Goal: Contribute content

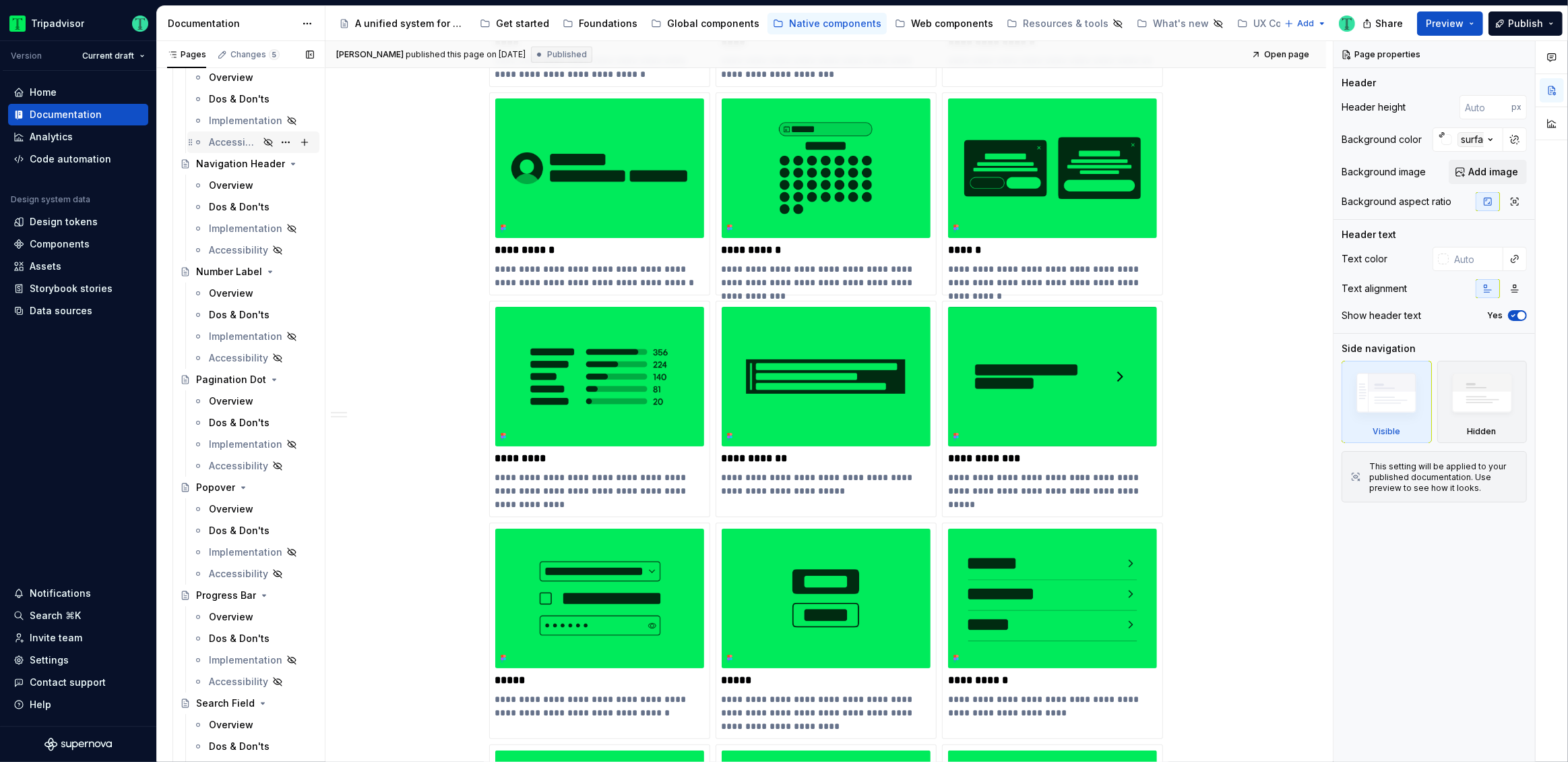
scroll to position [4093, 0]
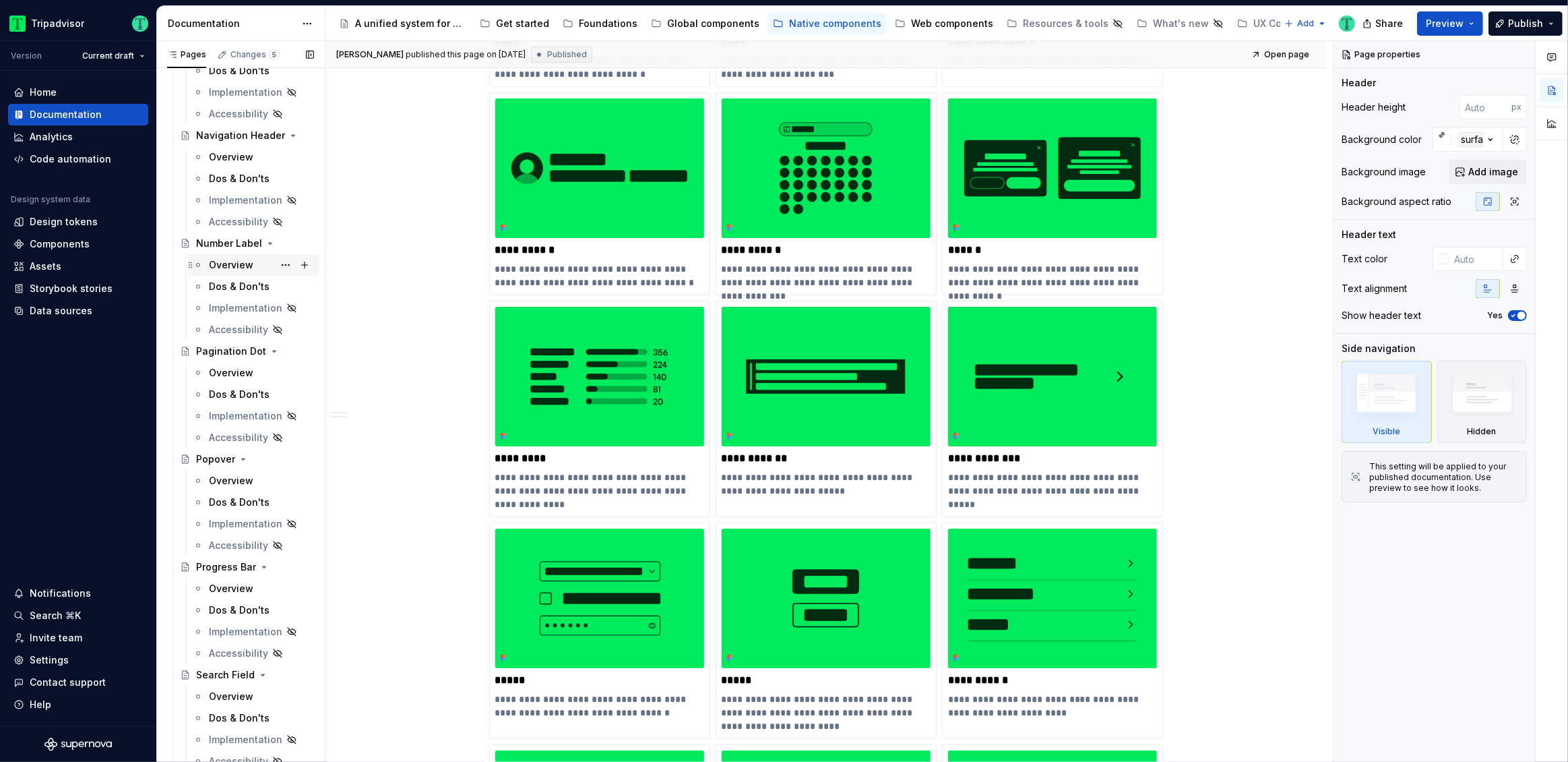
click at [230, 262] on div "Overview" at bounding box center [230, 265] width 44 height 14
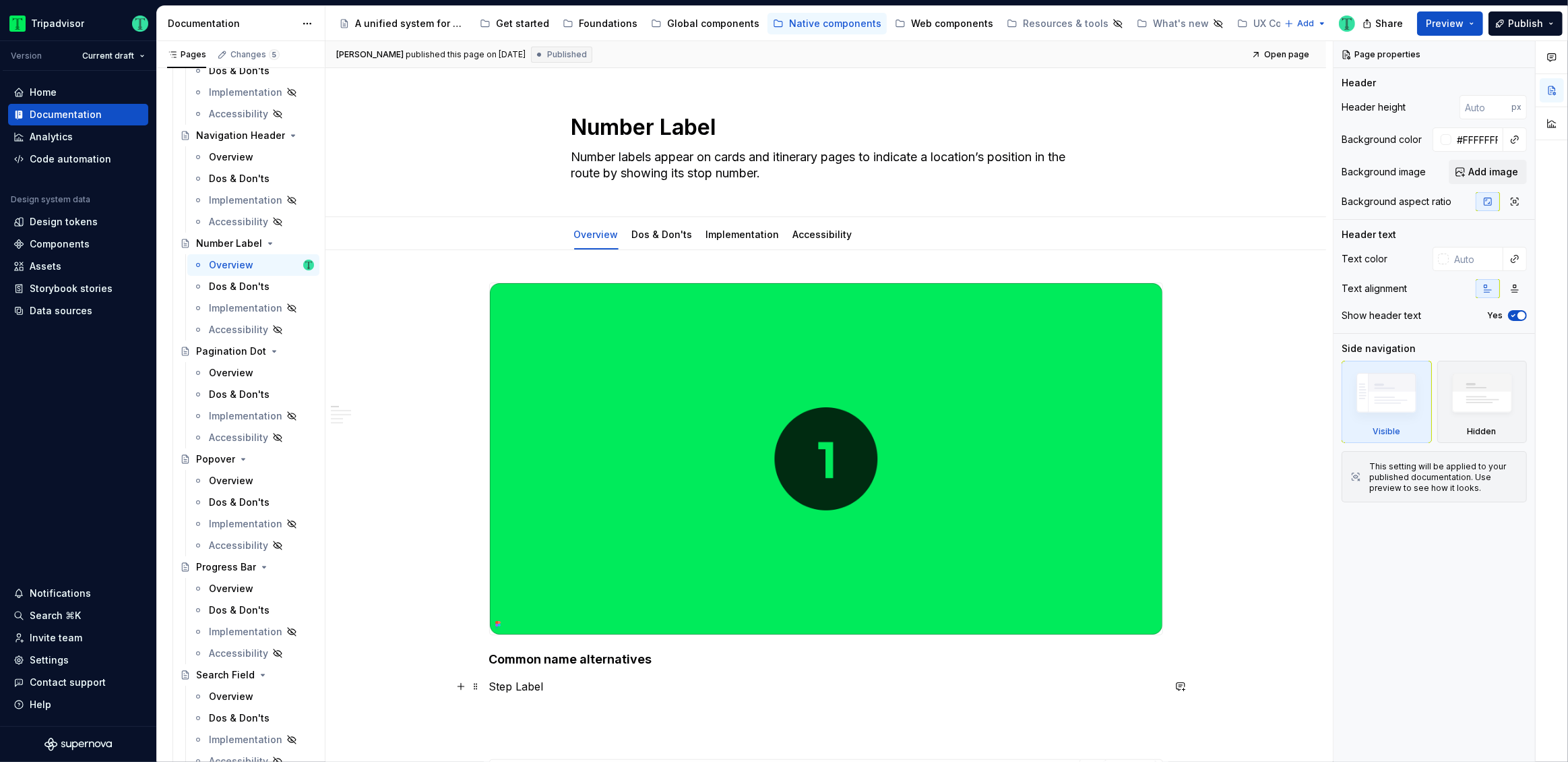
click at [526, 684] on p "Step Label" at bounding box center [826, 686] width 674 height 17
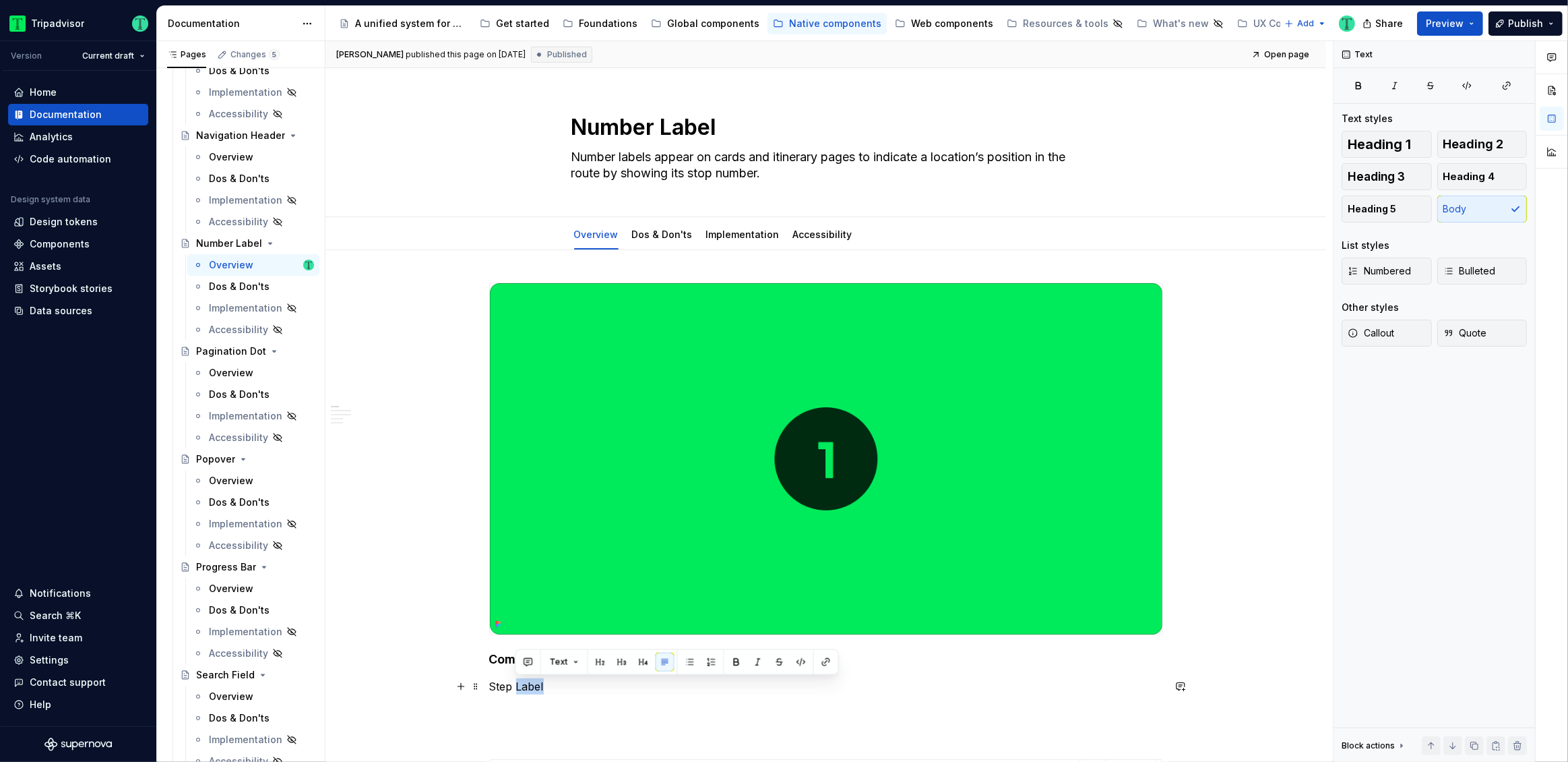
click at [526, 684] on p "Step Label" at bounding box center [826, 686] width 674 height 17
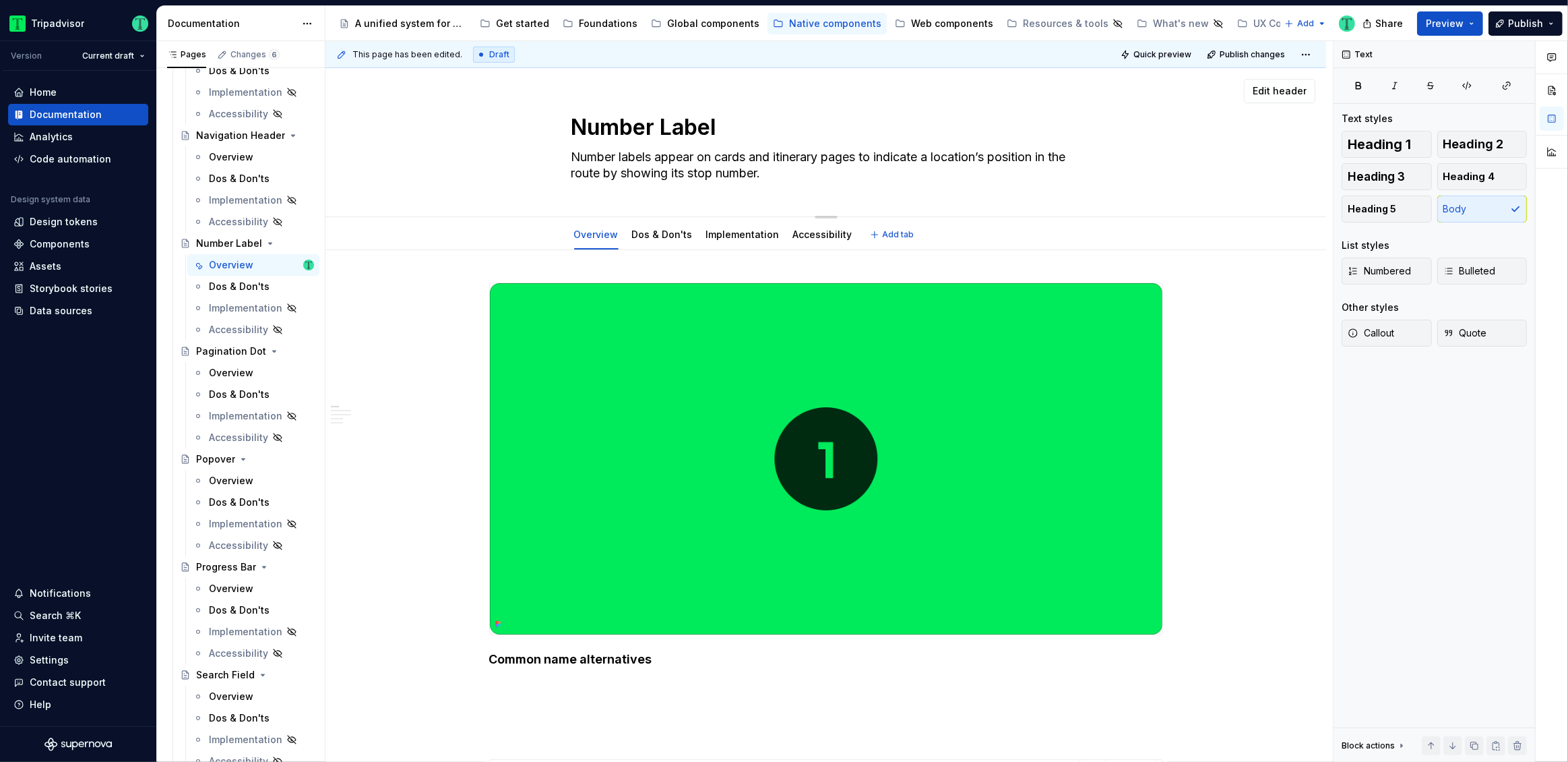
click at [795, 177] on textarea "Number labels appear on cards and itinerary pages to indicate a location’s posi…" at bounding box center [824, 164] width 509 height 37
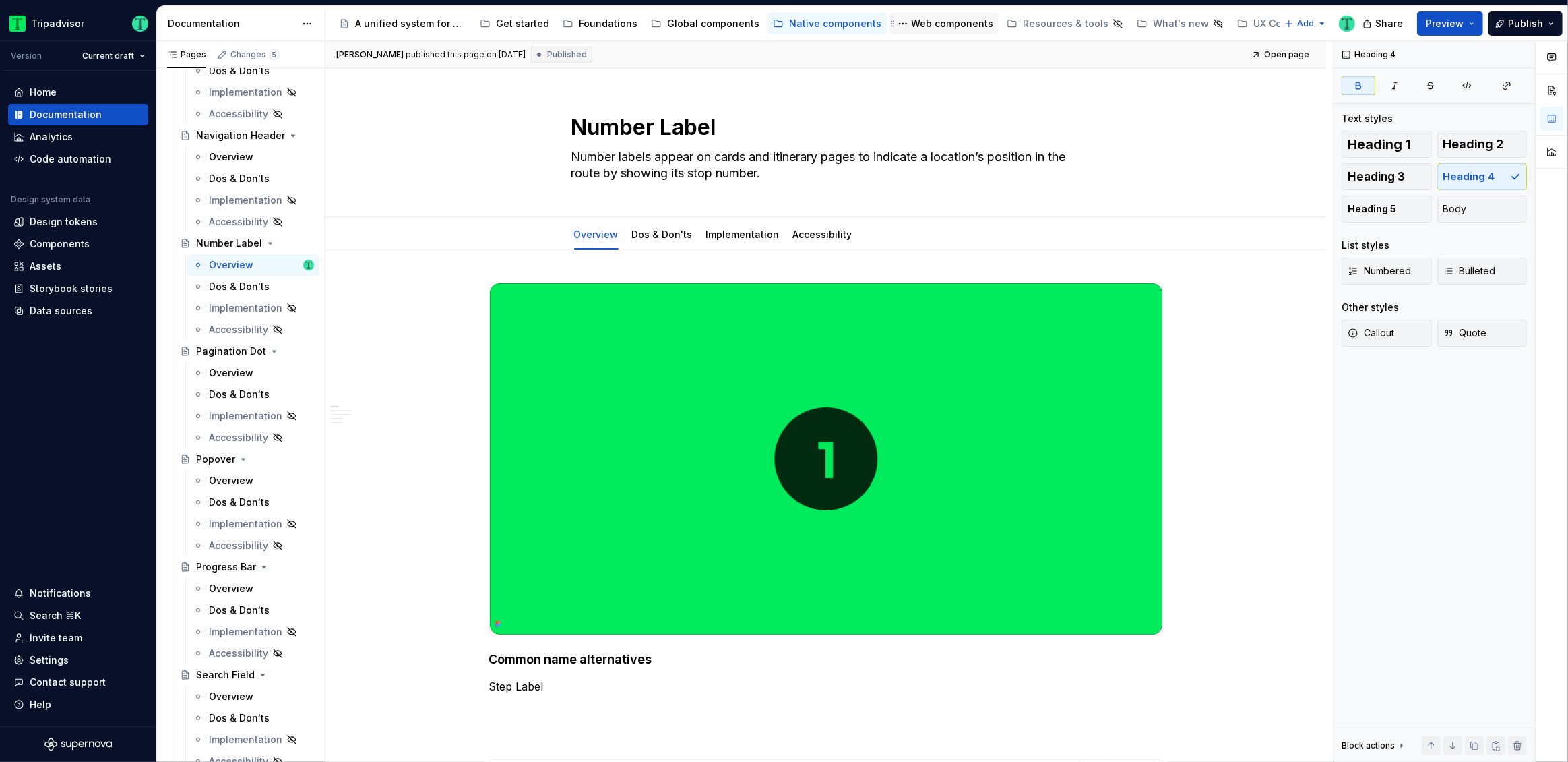
click at [927, 25] on div "Web components" at bounding box center [952, 23] width 83 height 14
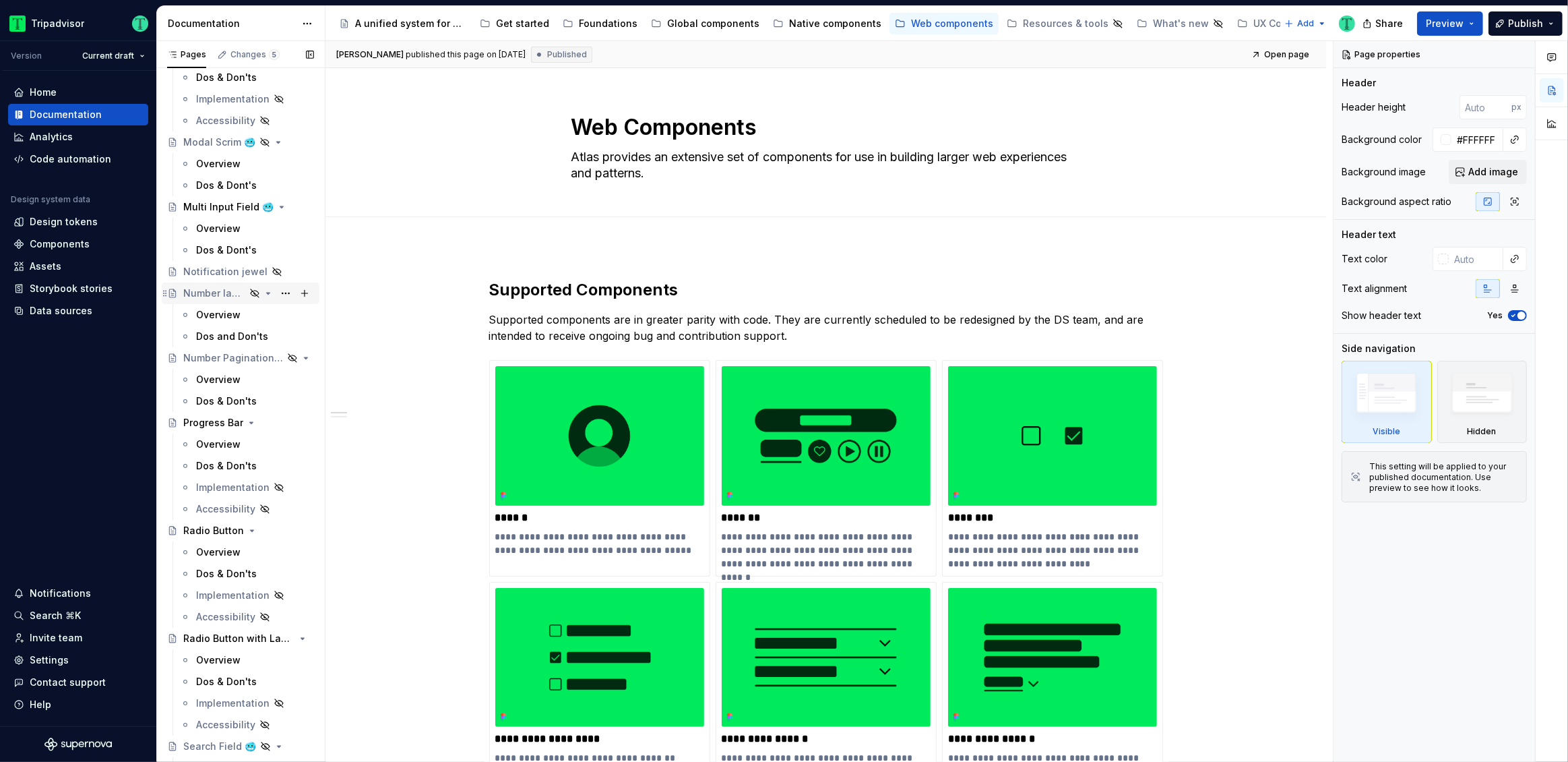
scroll to position [2360, 0]
click at [225, 317] on div "Overview" at bounding box center [218, 315] width 44 height 14
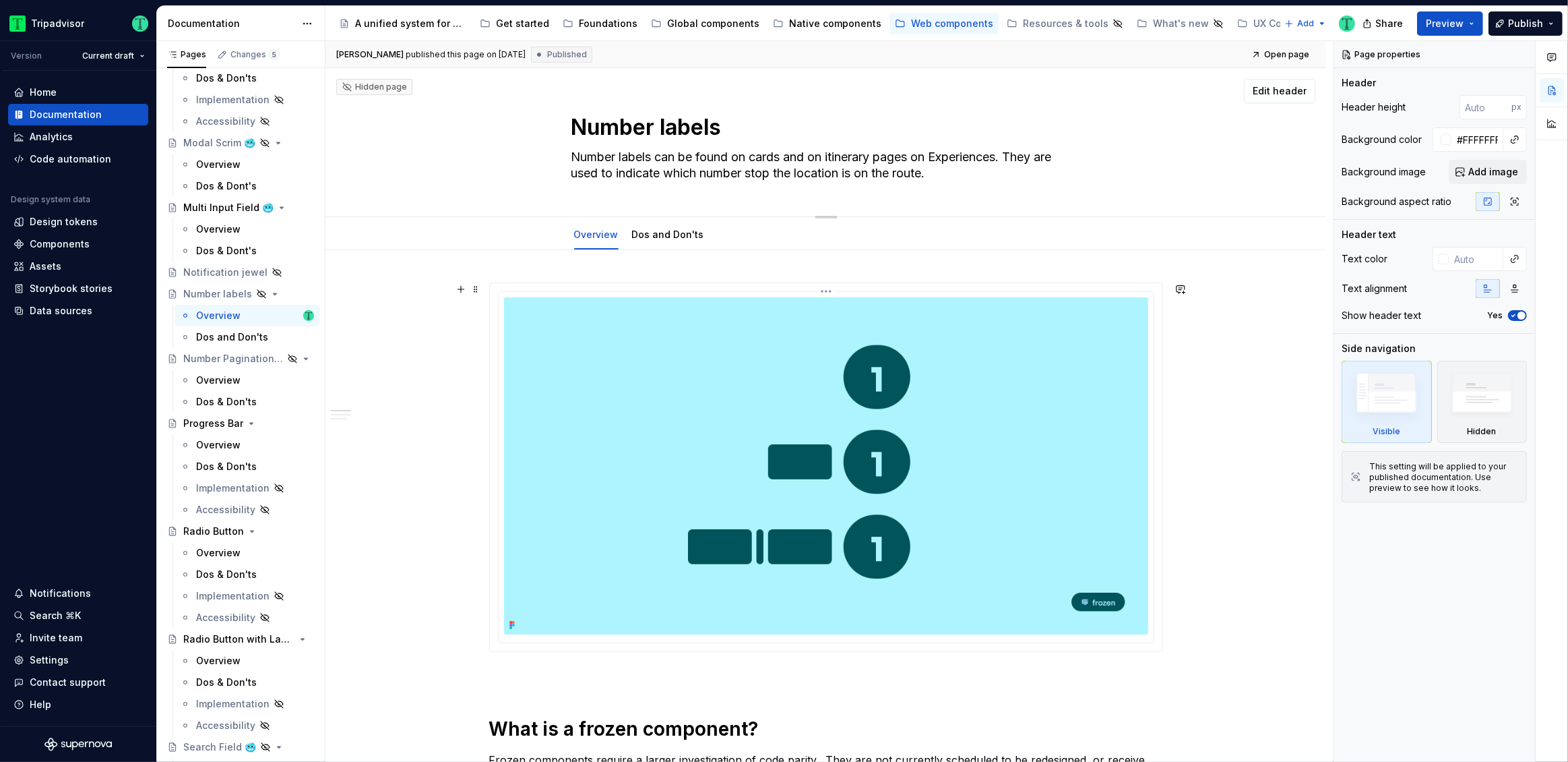
scroll to position [3, 0]
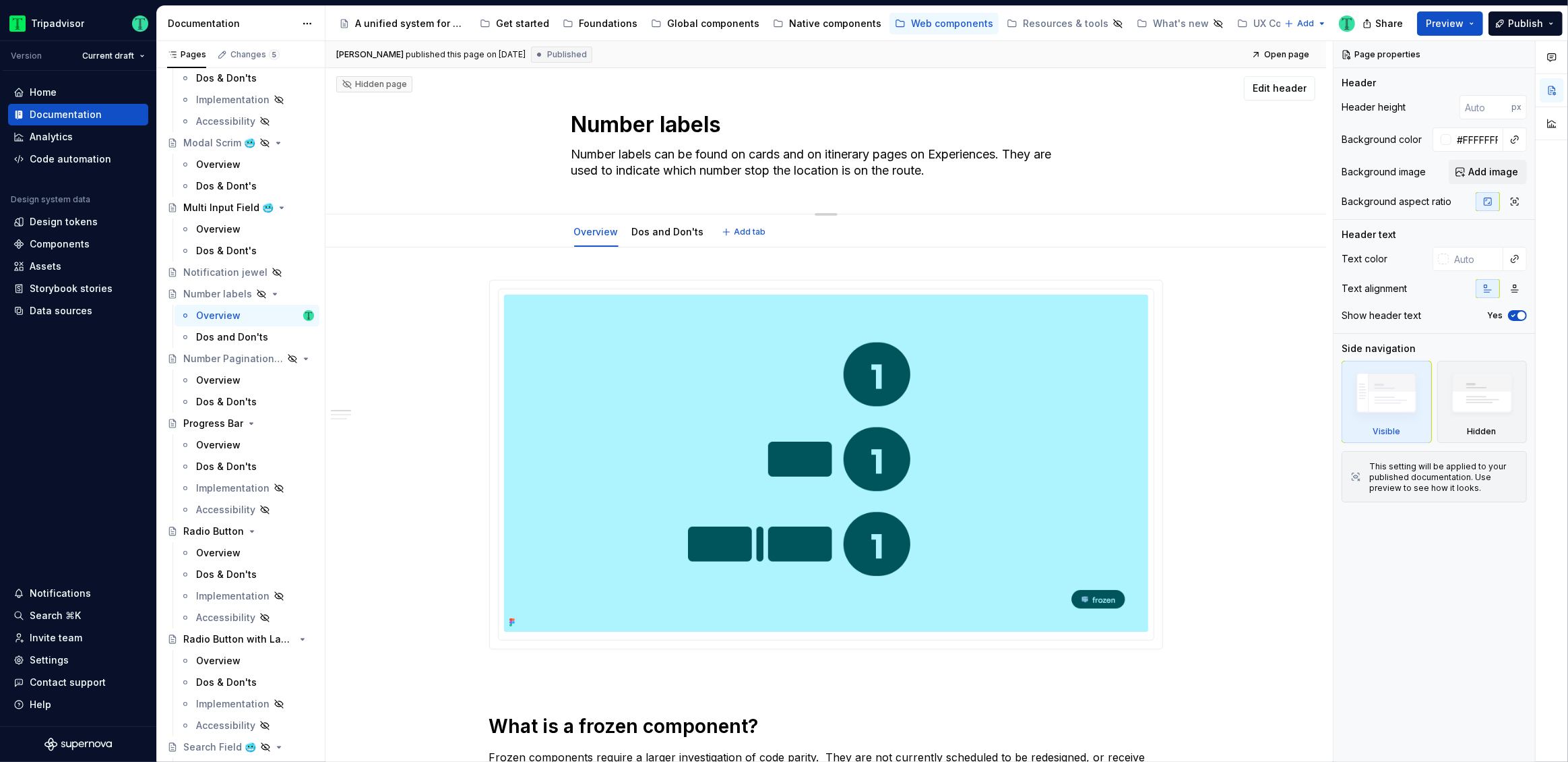
click at [959, 164] on textarea "Number labels can be found on cards and on itinerary pages on Experiences. They…" at bounding box center [824, 162] width 509 height 37
type textarea "*"
click at [979, 171] on textarea "Number labels can be found on cards and on itinerary pages on Experiences. They…" at bounding box center [824, 162] width 509 height 37
type textarea "Number labels can be found on cards and on itinerary pages on Experiences. They…"
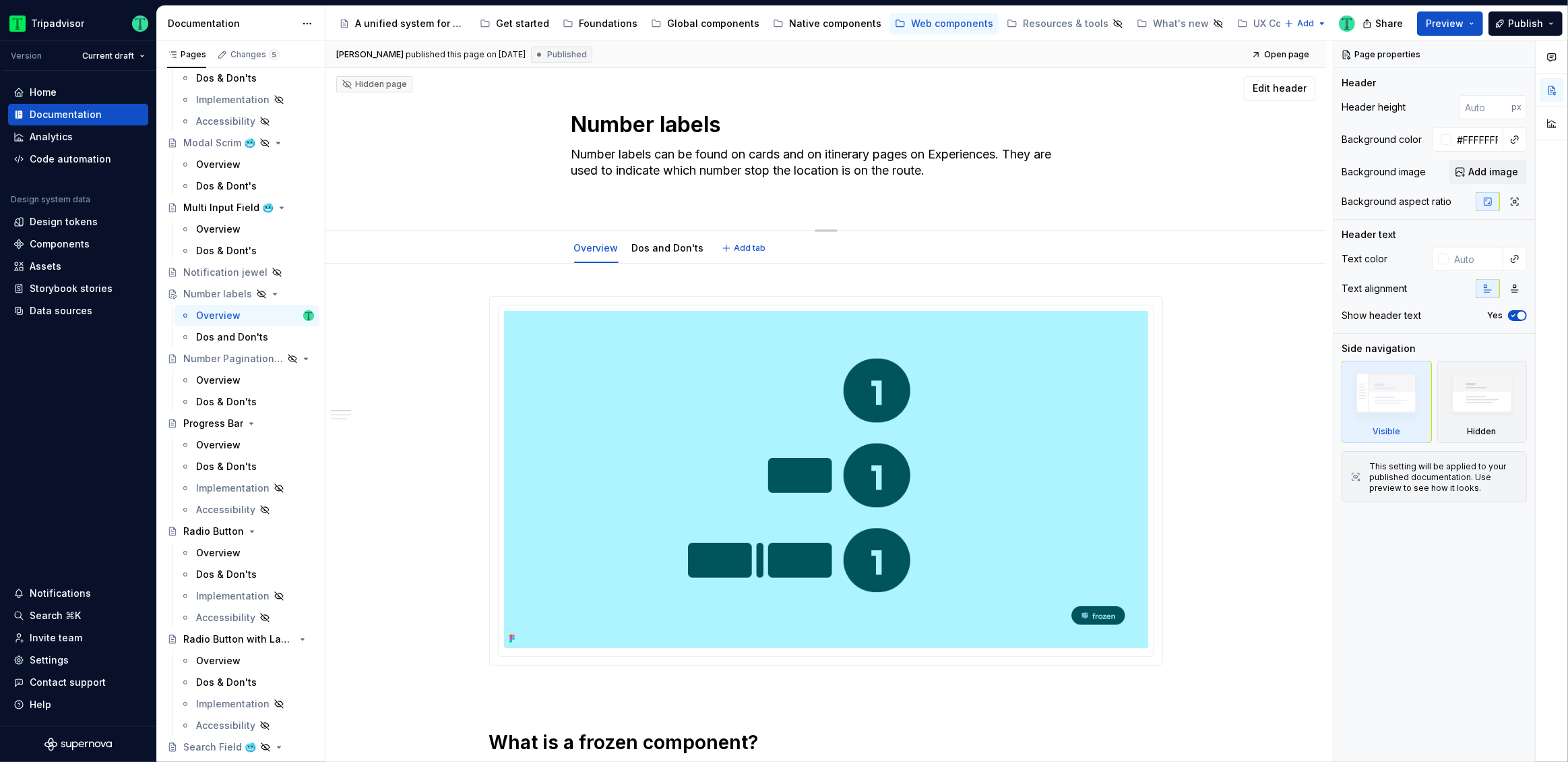
type textarea "*"
type textarea "Number labels can be found on cards and on itinerary pages on Experiences. They…"
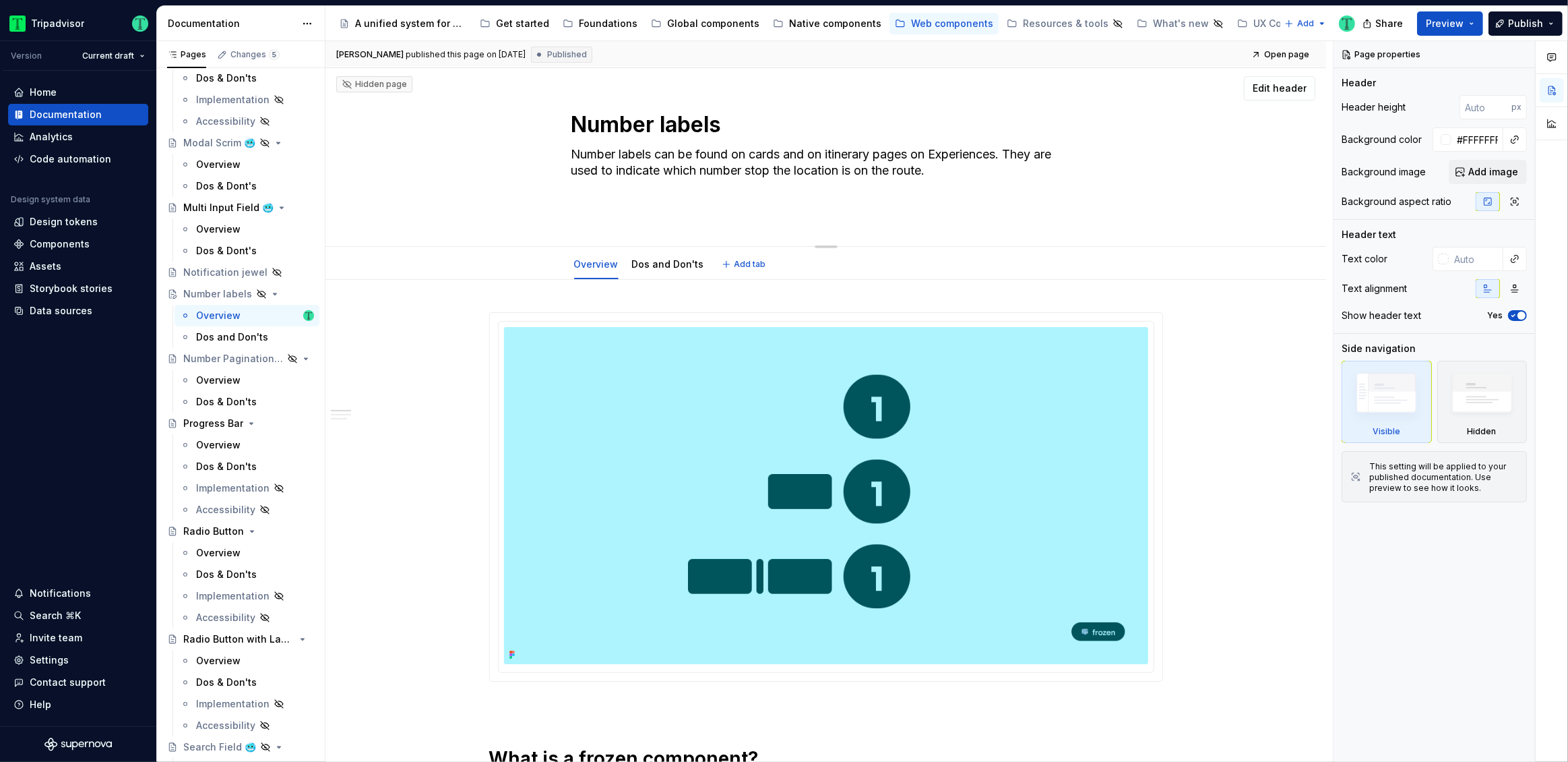
type textarea "*"
type textarea "Number labels can be found on cards and on itinerary pages on Experiences. They…"
type textarea "*"
type textarea "Number labels can be found on cards and on itinerary pages on Experiences. They…"
type textarea "*"
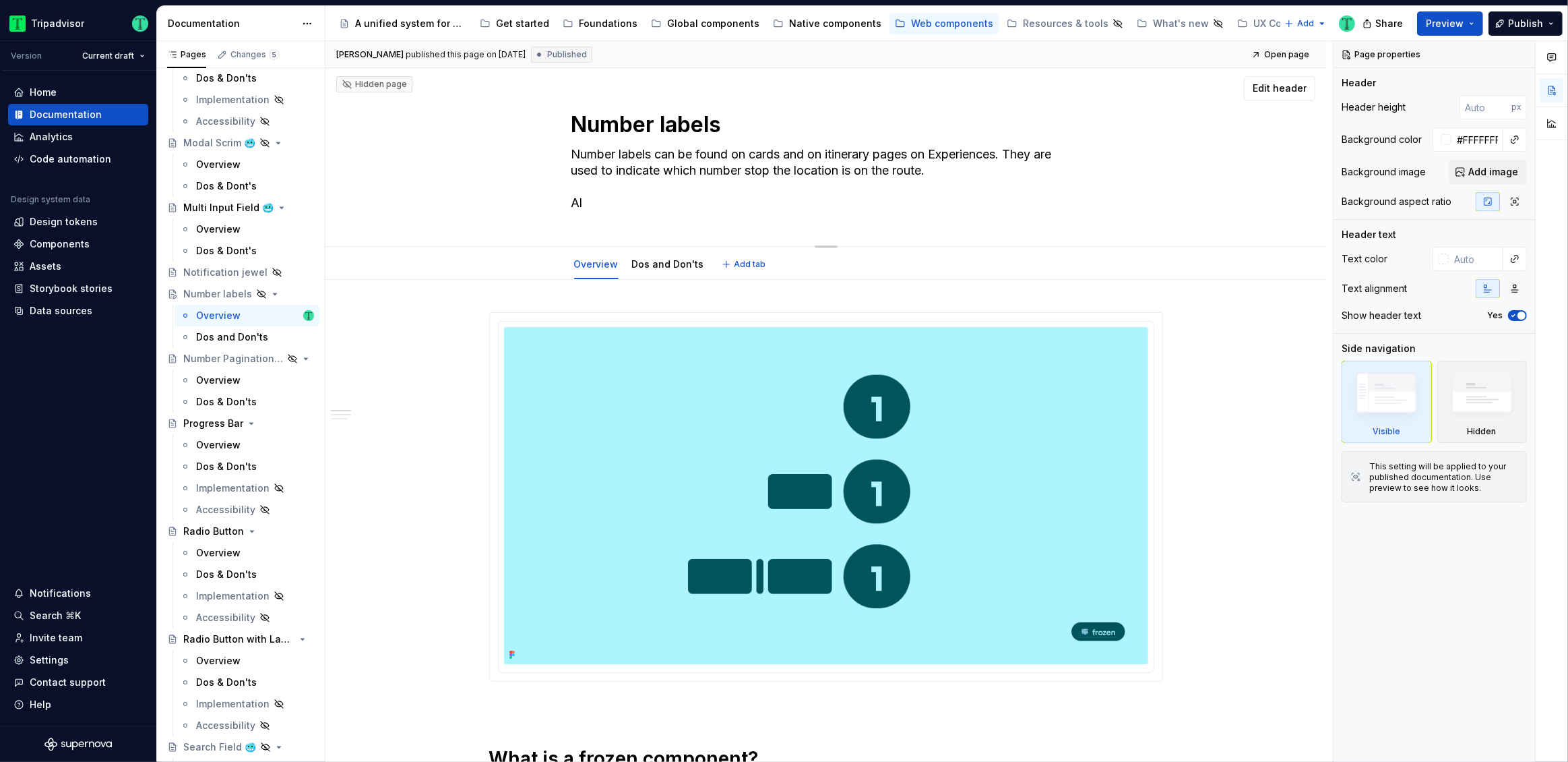
type textarea "Number labels can be found on cards and on itinerary pages on Experiences. They…"
type textarea "*"
type textarea "Number labels can be found on cards and on itinerary pages on Experiences. They…"
type textarea "*"
type textarea "Number labels can be found on cards and on itinerary pages on Experiences. They…"
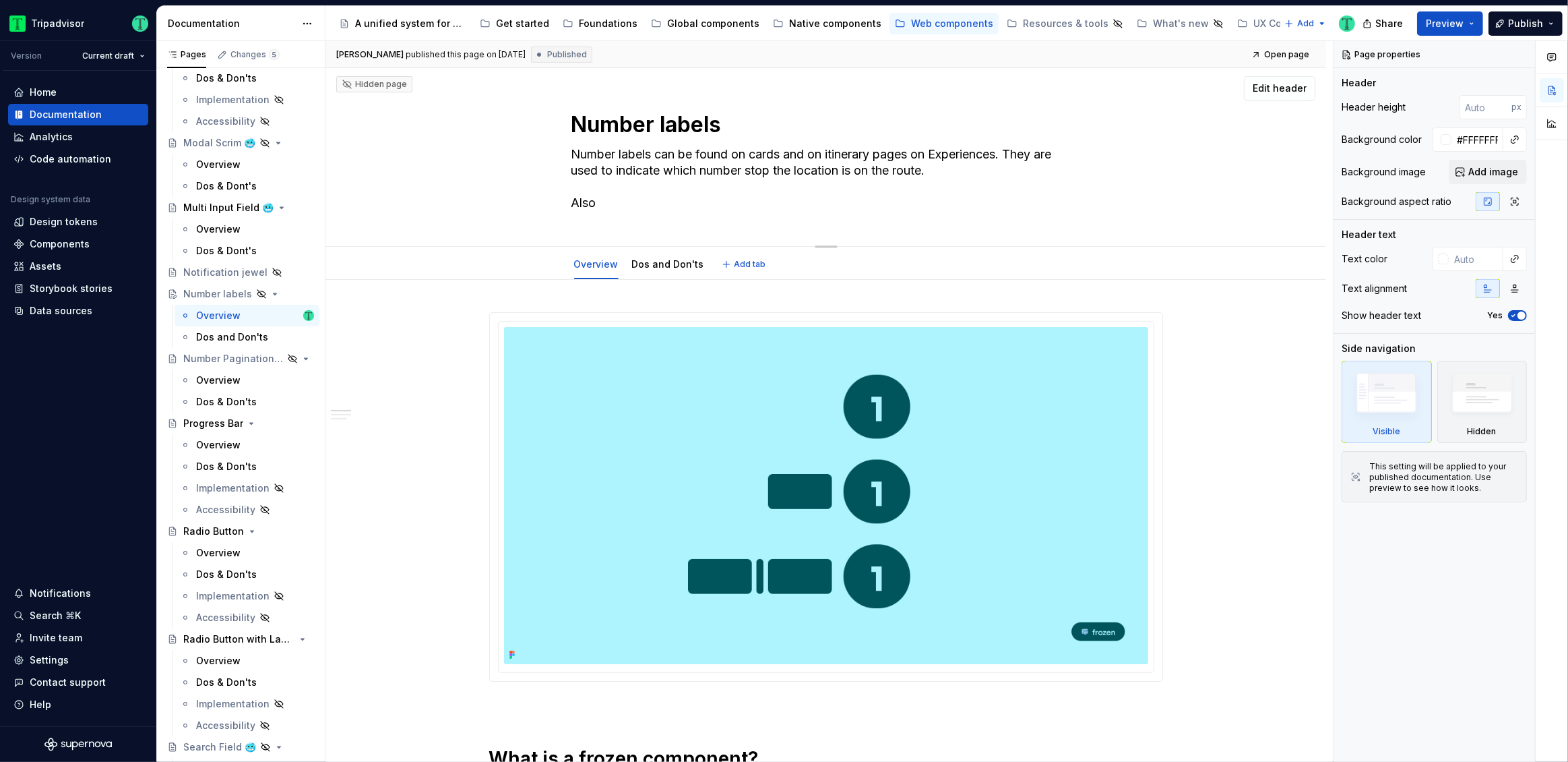
type textarea "*"
type textarea "Number labels can be found on cards and on itinerary pages on Experiences. They…"
type textarea "*"
type textarea "Number labels can be found on cards and on itinerary pages on Experiences. They…"
type textarea "*"
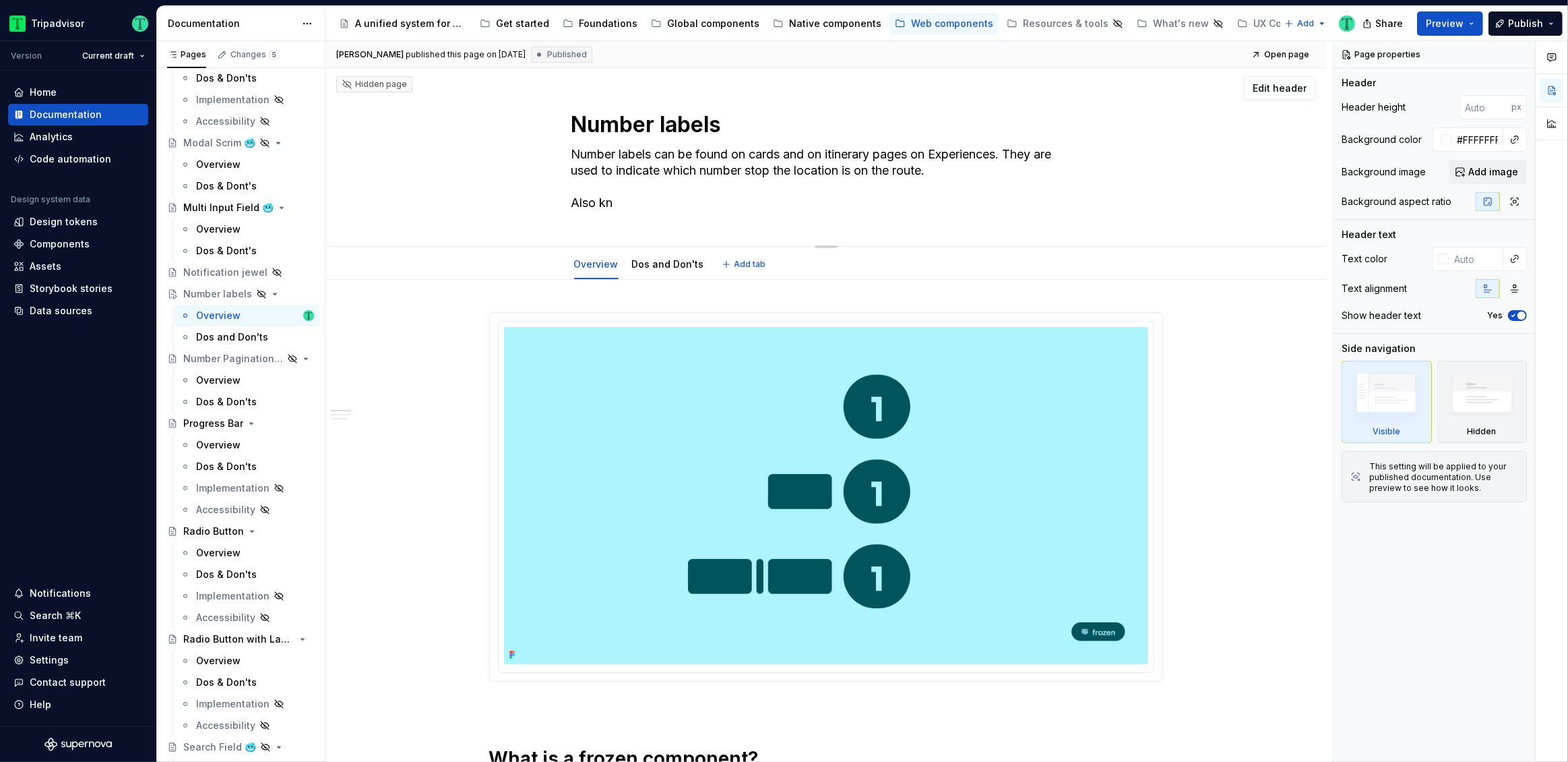
type textarea "Number labels can be found on cards and on itinerary pages on Experiences. They…"
type textarea "*"
type textarea "Number labels can be found on cards and on itinerary pages on Experiences. They…"
type textarea "*"
type textarea "Number labels can be found on cards and on itinerary pages on Experiences. They…"
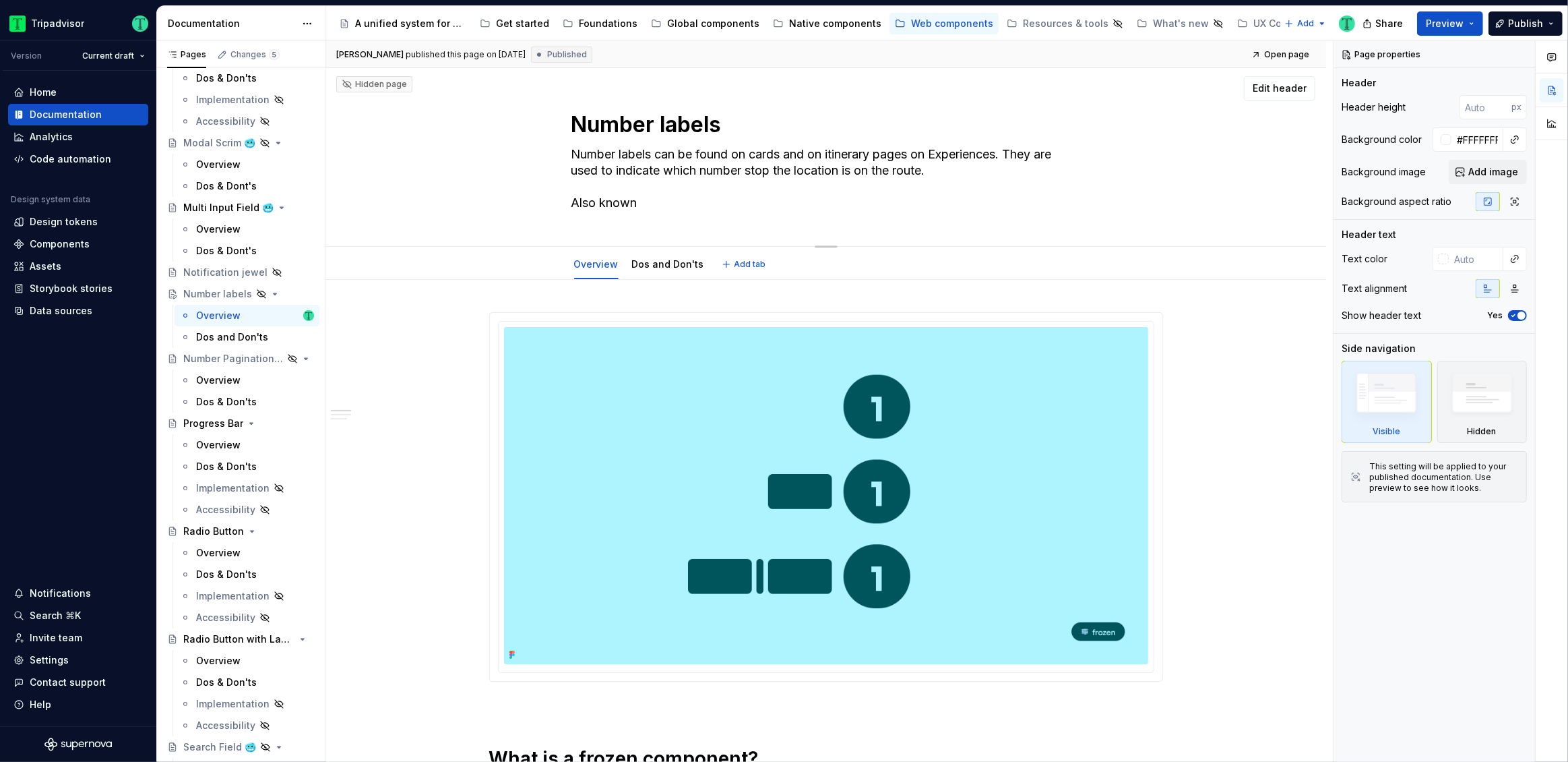
type textarea "*"
type textarea "Number labels can be found on cards and on itinerary pages on Experiences. They…"
type textarea "*"
type textarea "Number labels can be found on cards and on itinerary pages on Experiences. They…"
type textarea "*"
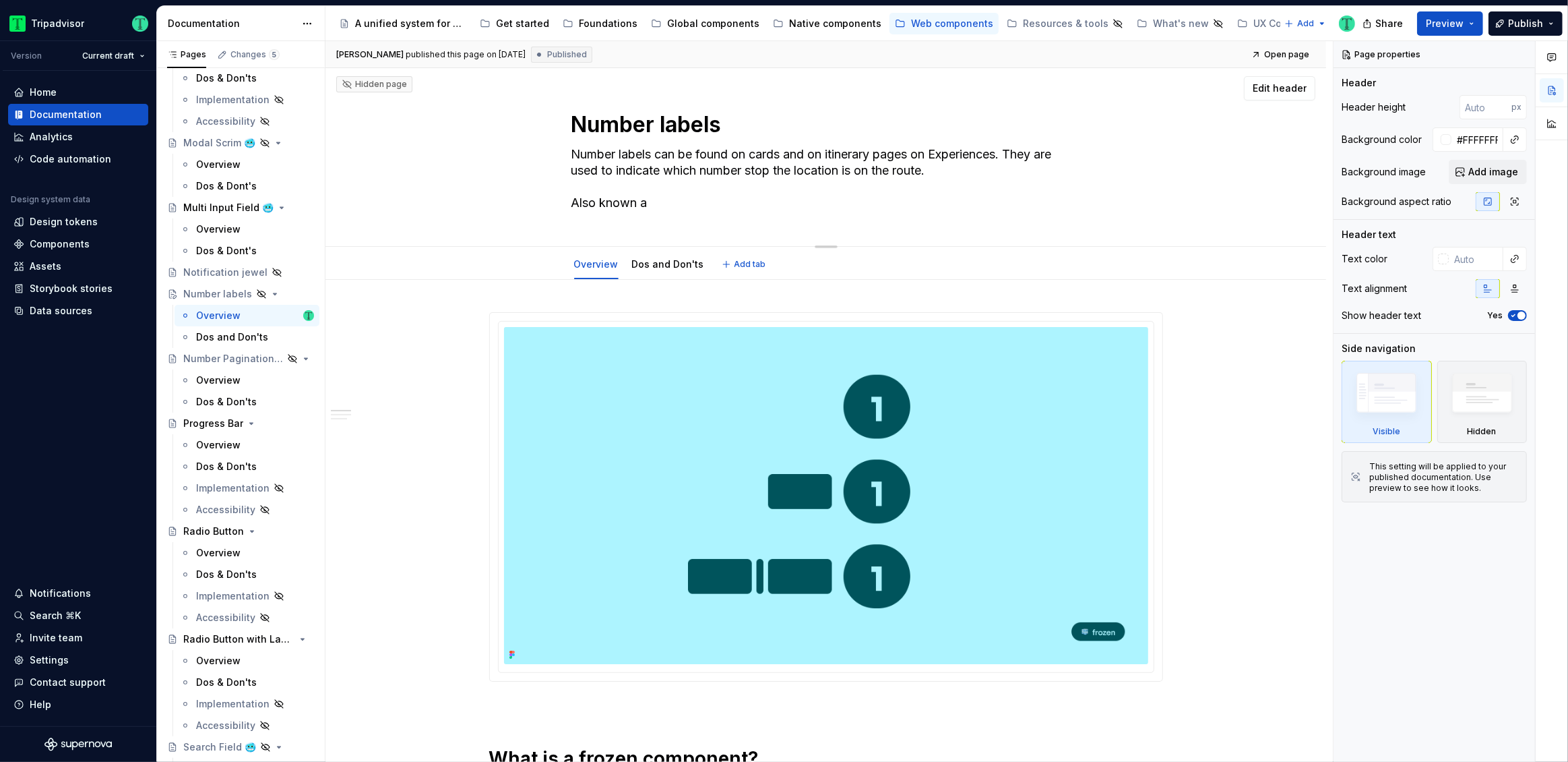
type textarea "Number labels can be found on cards and on itinerary pages on Experiences. They…"
type textarea "*"
type textarea "Number labels can be found on cards and on itinerary pages on Experiences. They…"
paste textarea "Step Label"
type textarea "*"
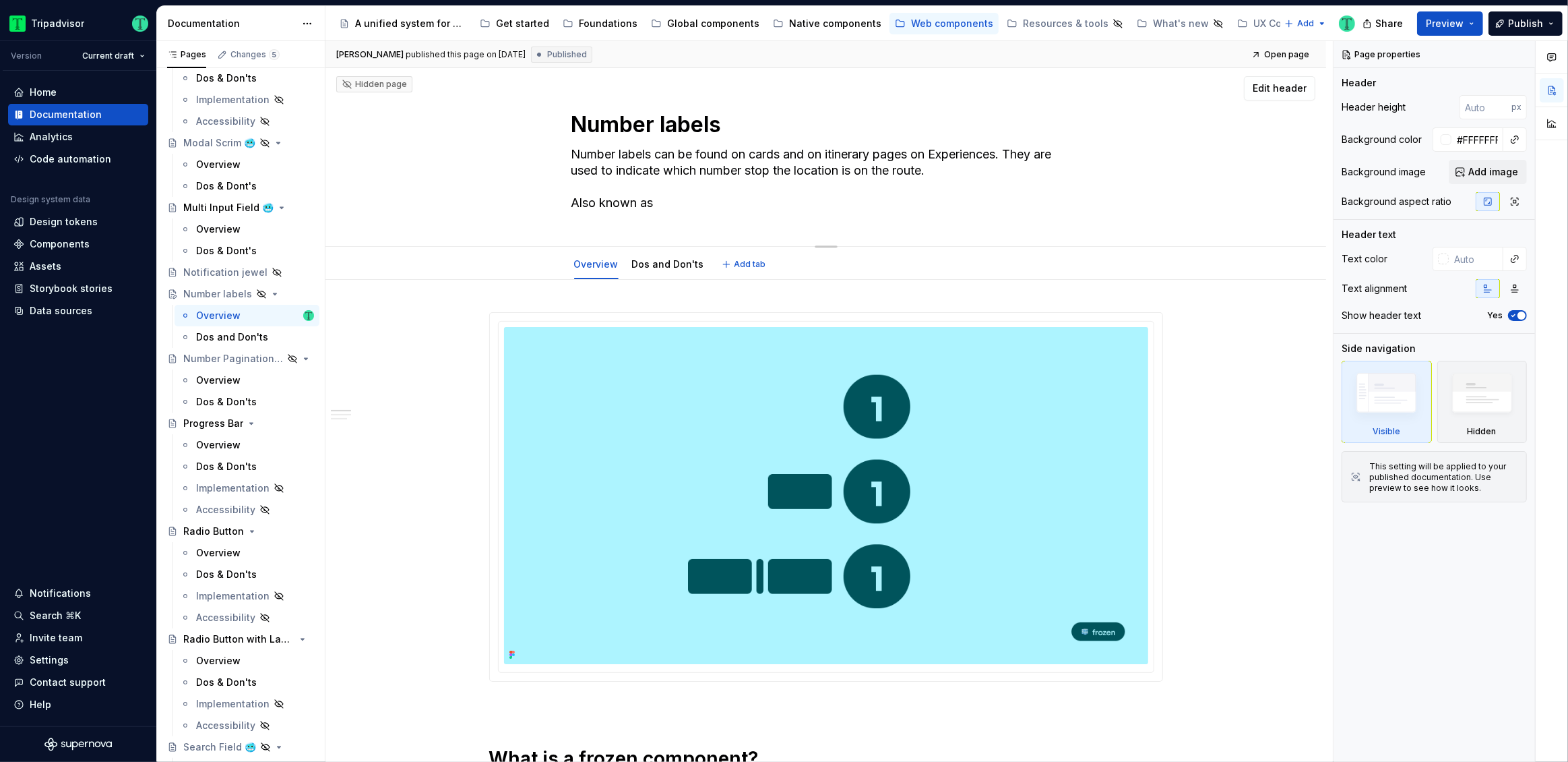
type textarea "Number labels can be found on cards and on itinerary pages on Experiences. They…"
type textarea "*"
type textarea "Number labels can be found on cards and on itinerary pages on Experiences. They…"
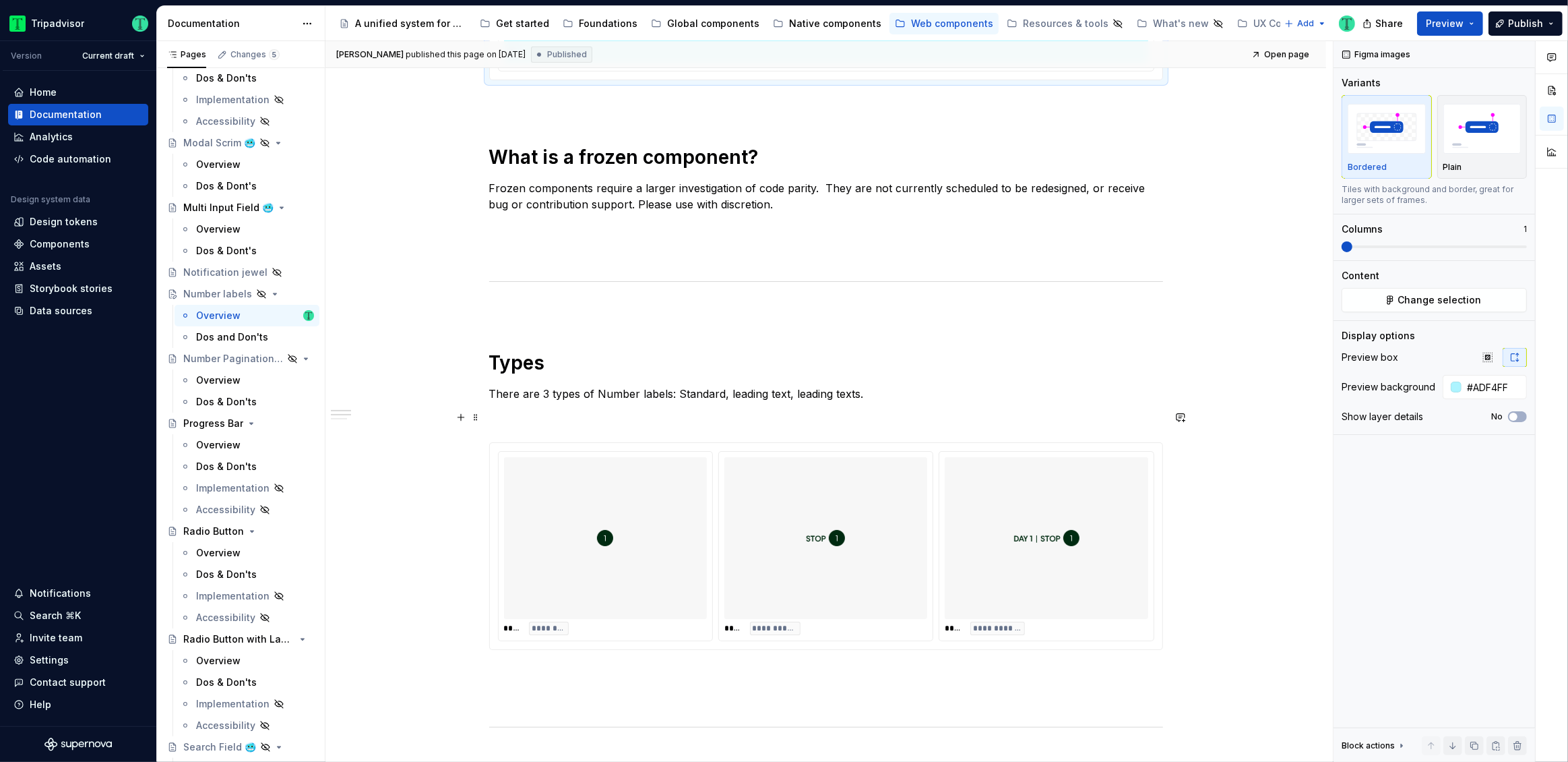
scroll to position [600, 0]
click at [648, 397] on p "There are 3 types of Number labels: Standard, leading text, leading texts." at bounding box center [826, 397] width 674 height 17
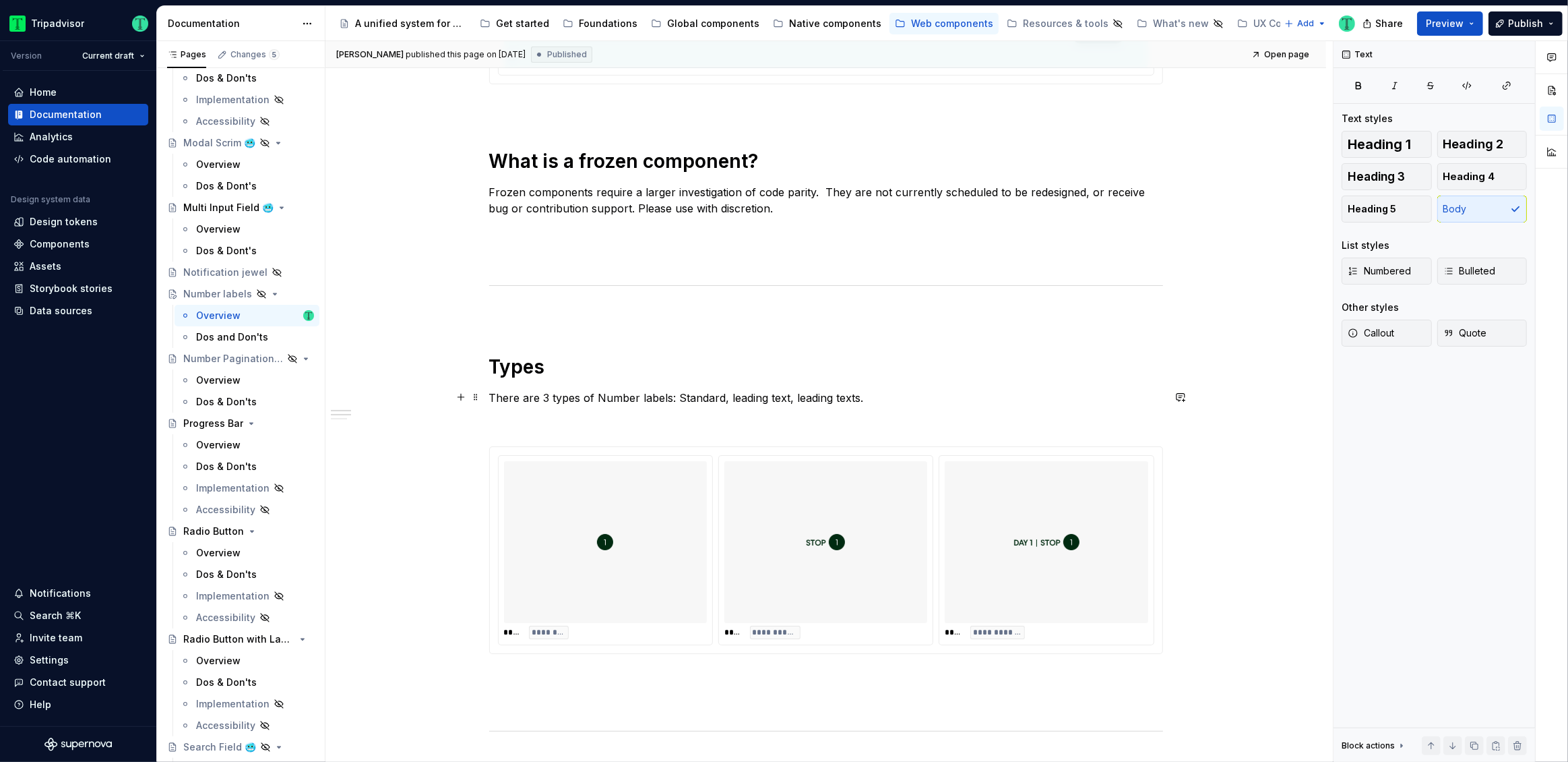
type textarea "*"
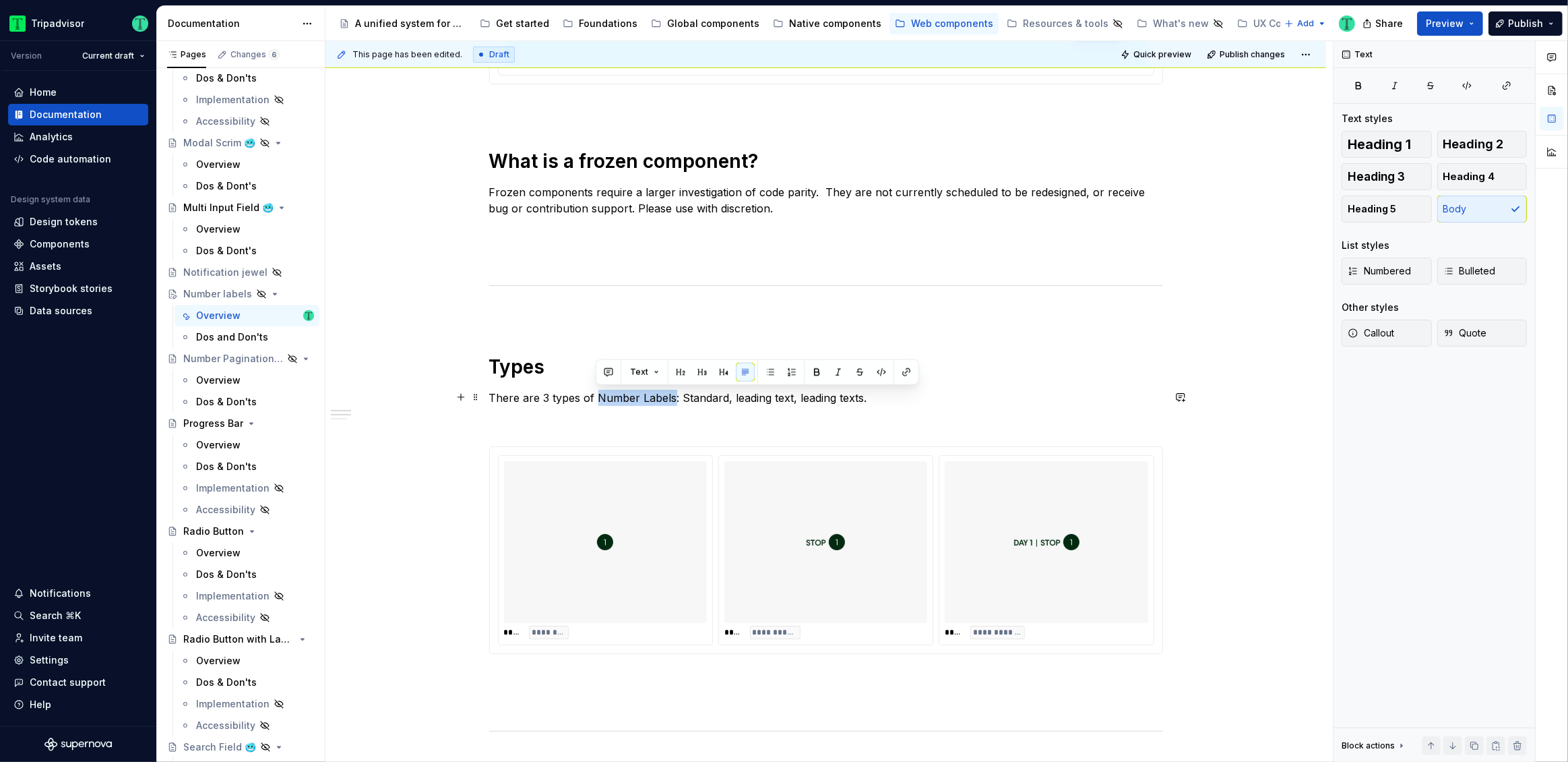
drag, startPoint x: 595, startPoint y: 400, endPoint x: 673, endPoint y: 398, distance: 78.0
click at [673, 398] on p "There are 3 types of Number Labels: Standard, leading text, leading texts." at bounding box center [826, 397] width 674 height 17
copy p "Number Labels"
click at [361, 467] on div "**********" at bounding box center [826, 683] width 1001 height 2001
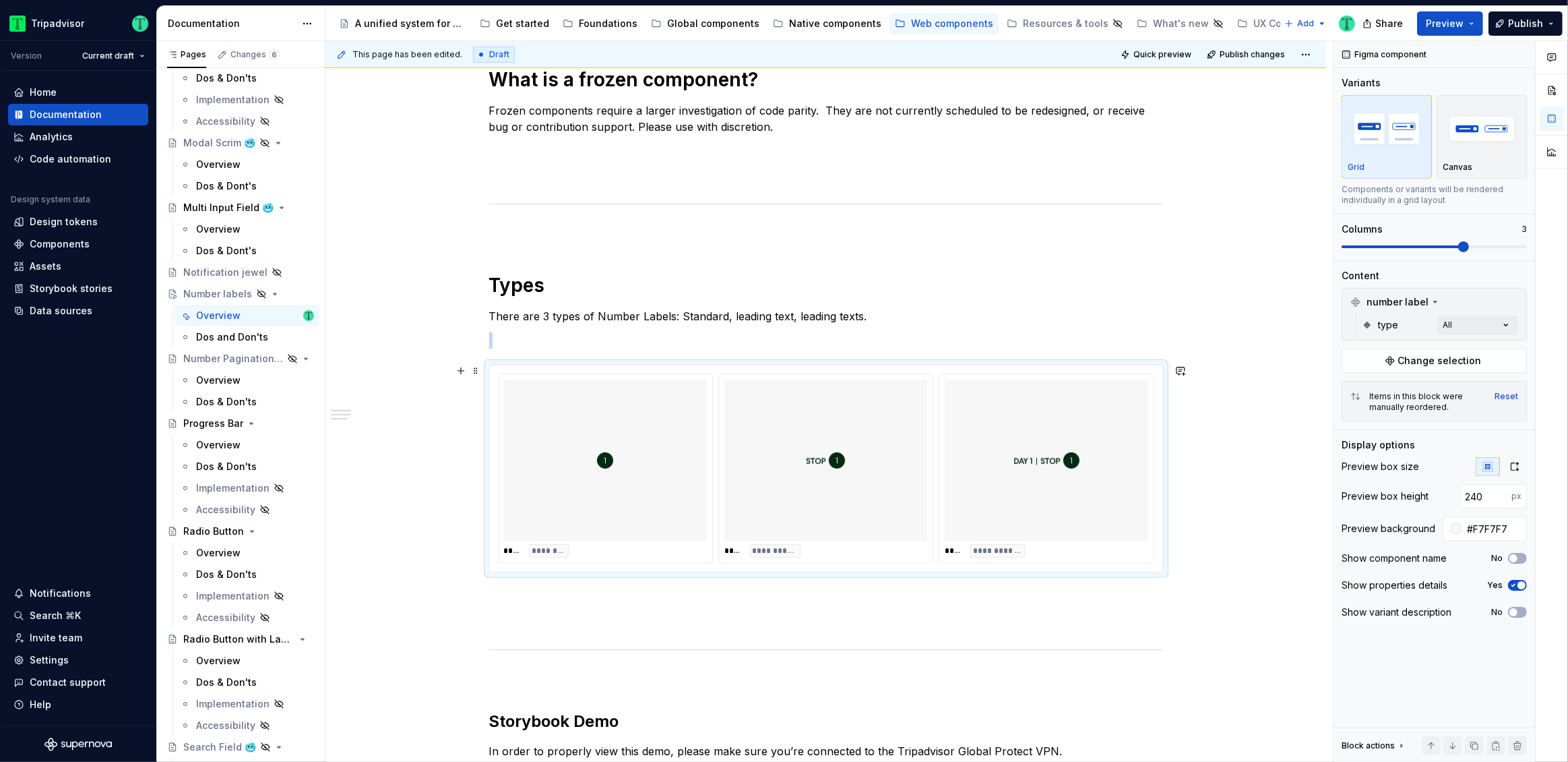
scroll to position [668, 0]
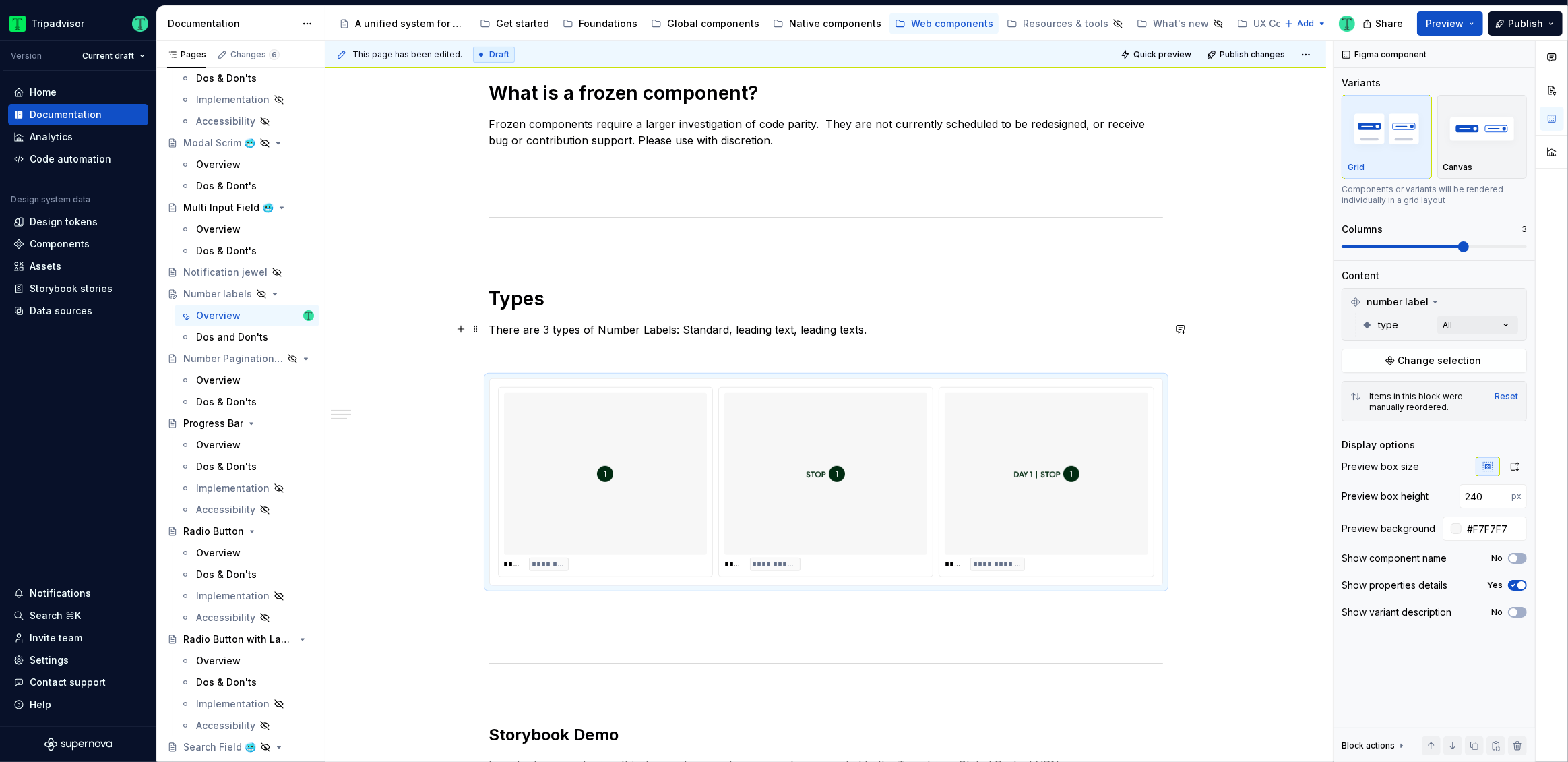
click at [735, 329] on p "There are 3 types of Number Labels: Standard, leading text, leading texts." at bounding box center [826, 329] width 674 height 17
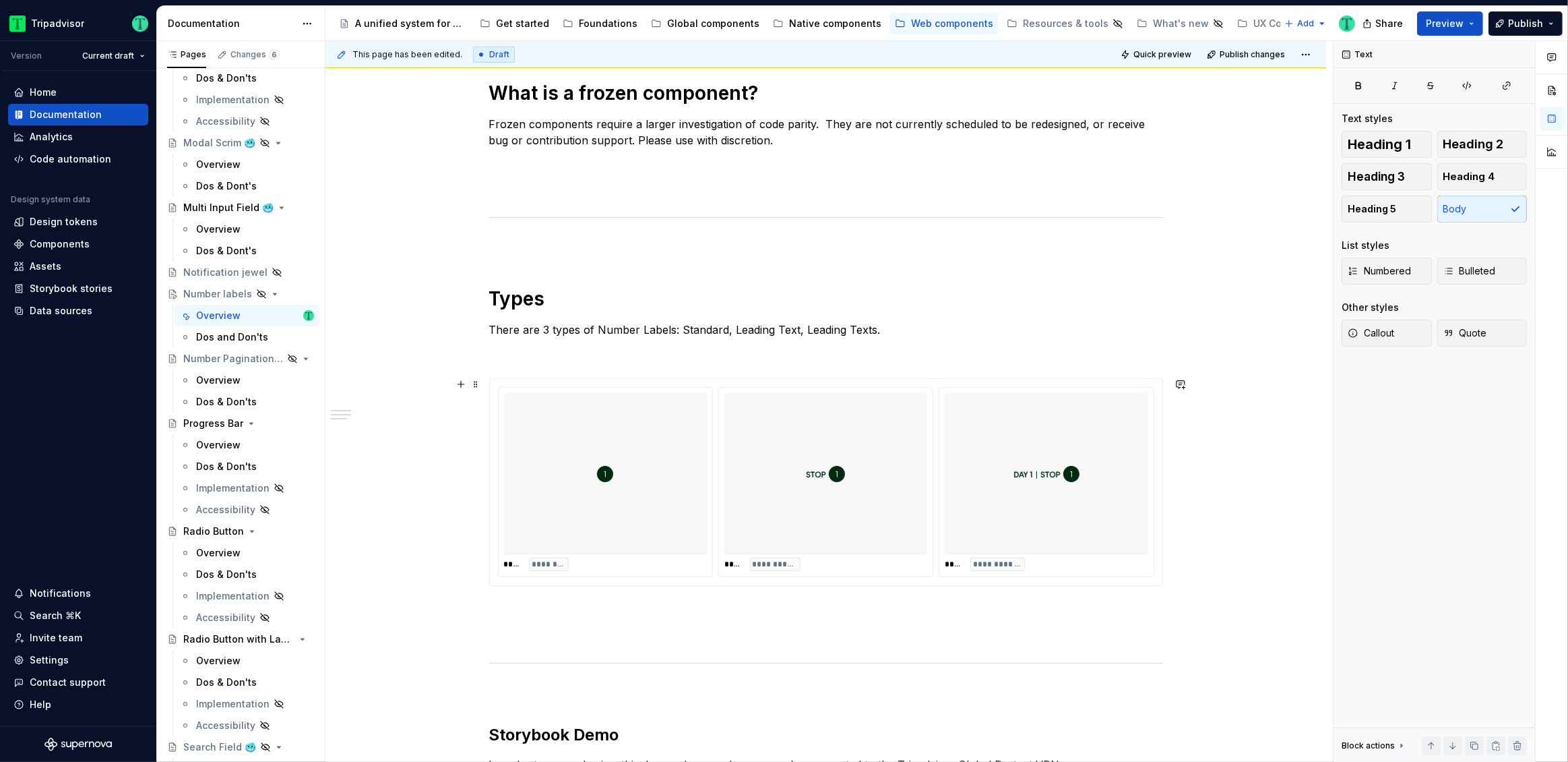
click at [406, 530] on div "**********" at bounding box center [826, 614] width 1001 height 2001
click at [526, 292] on h1 "Types" at bounding box center [826, 297] width 674 height 24
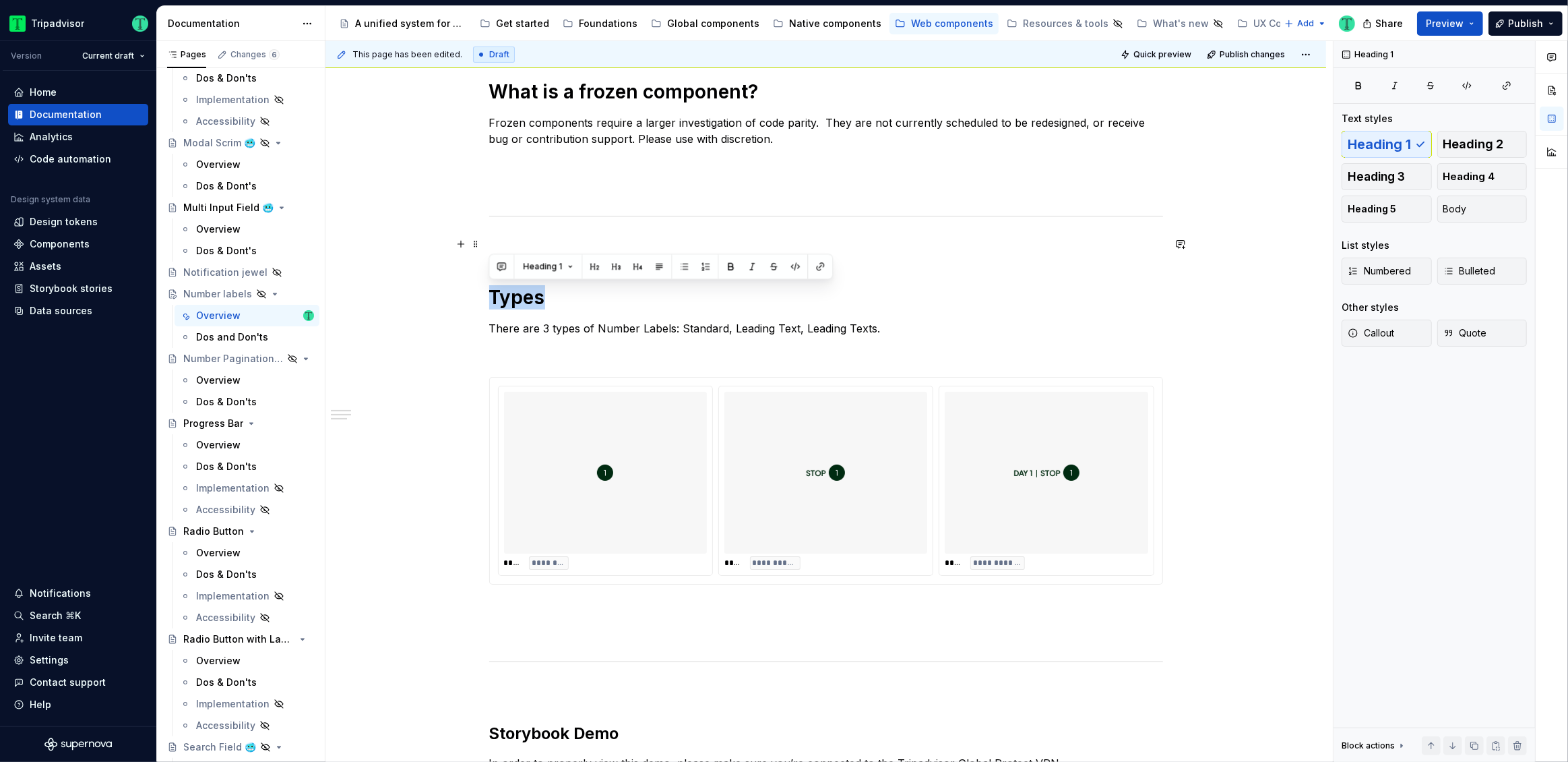
click at [380, 250] on div "**********" at bounding box center [826, 613] width 1001 height 2001
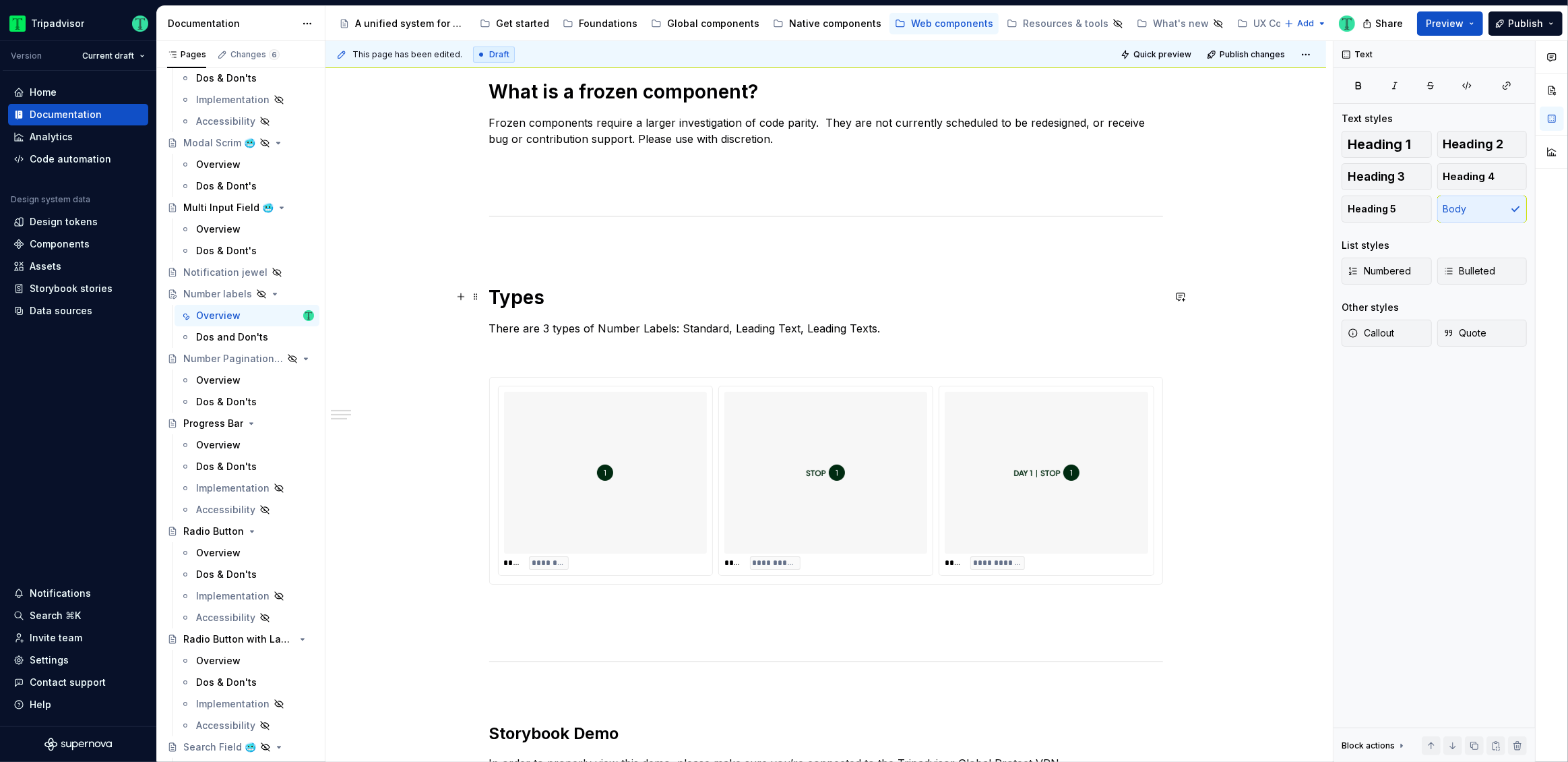
click at [398, 294] on div "**********" at bounding box center [826, 613] width 1001 height 2001
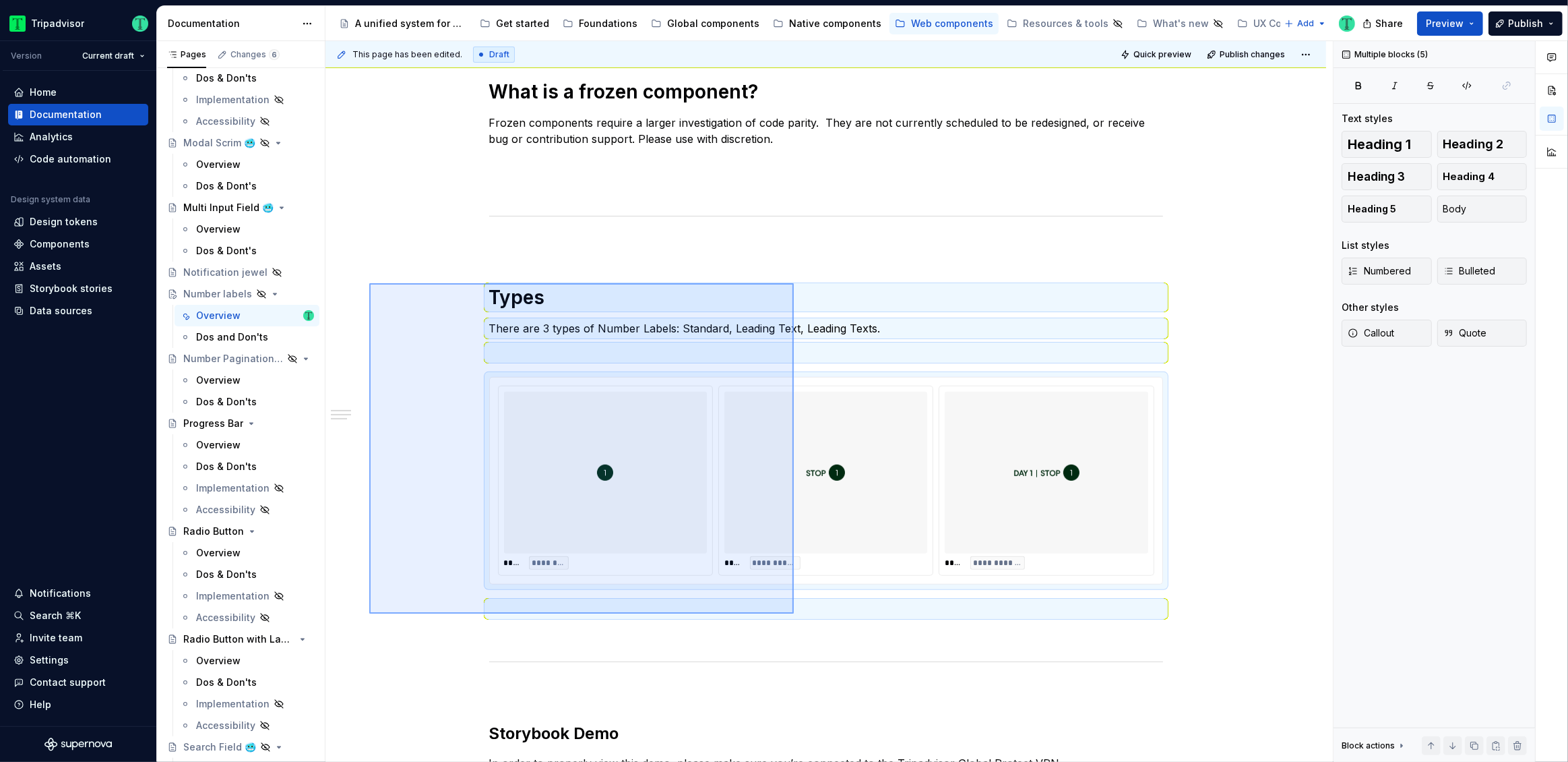
drag, startPoint x: 425, startPoint y: 329, endPoint x: 794, endPoint y: 613, distance: 465.6
click at [794, 613] on div "**********" at bounding box center [830, 401] width 1008 height 721
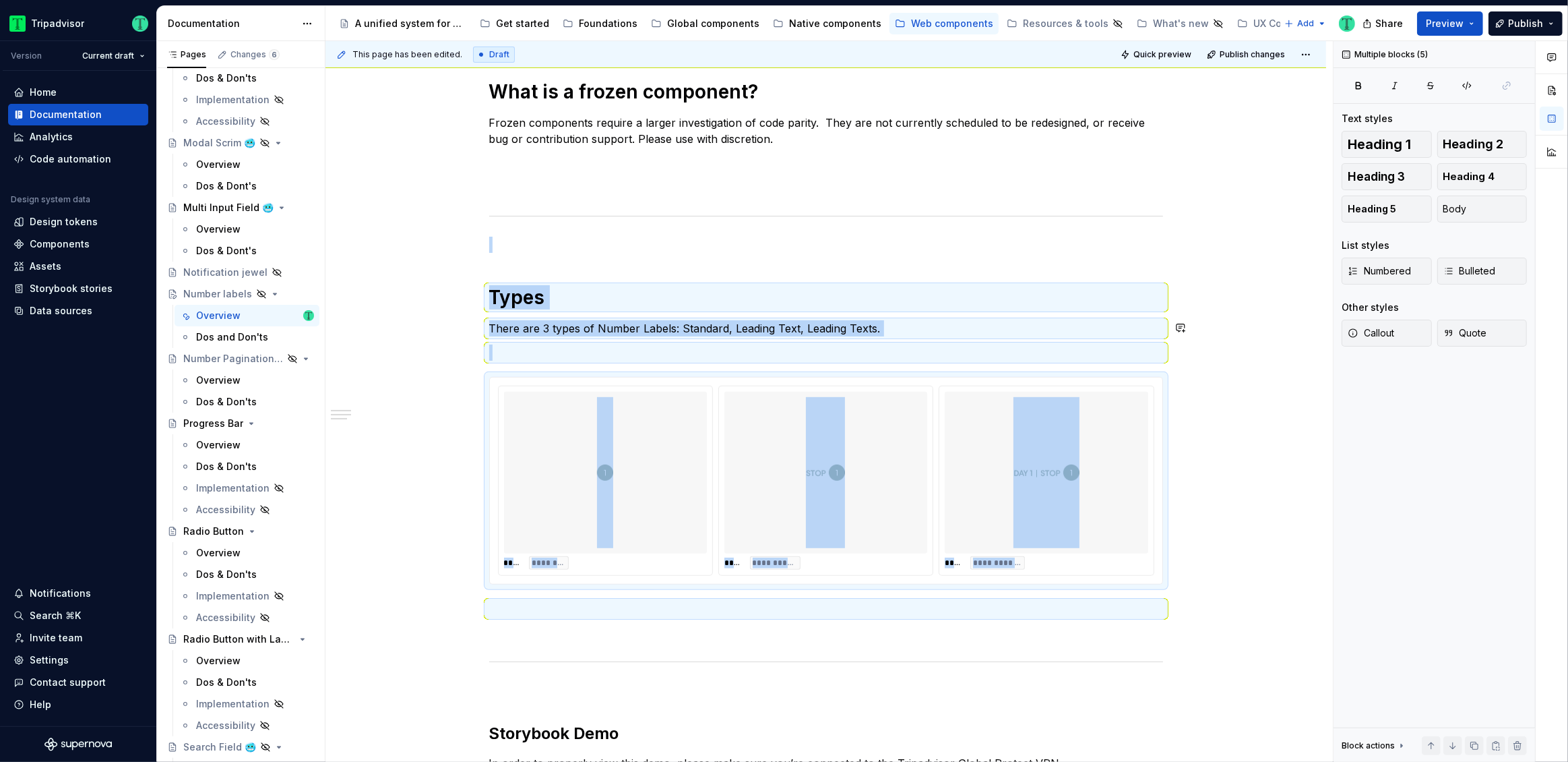
click at [407, 313] on div "**********" at bounding box center [826, 613] width 1001 height 2001
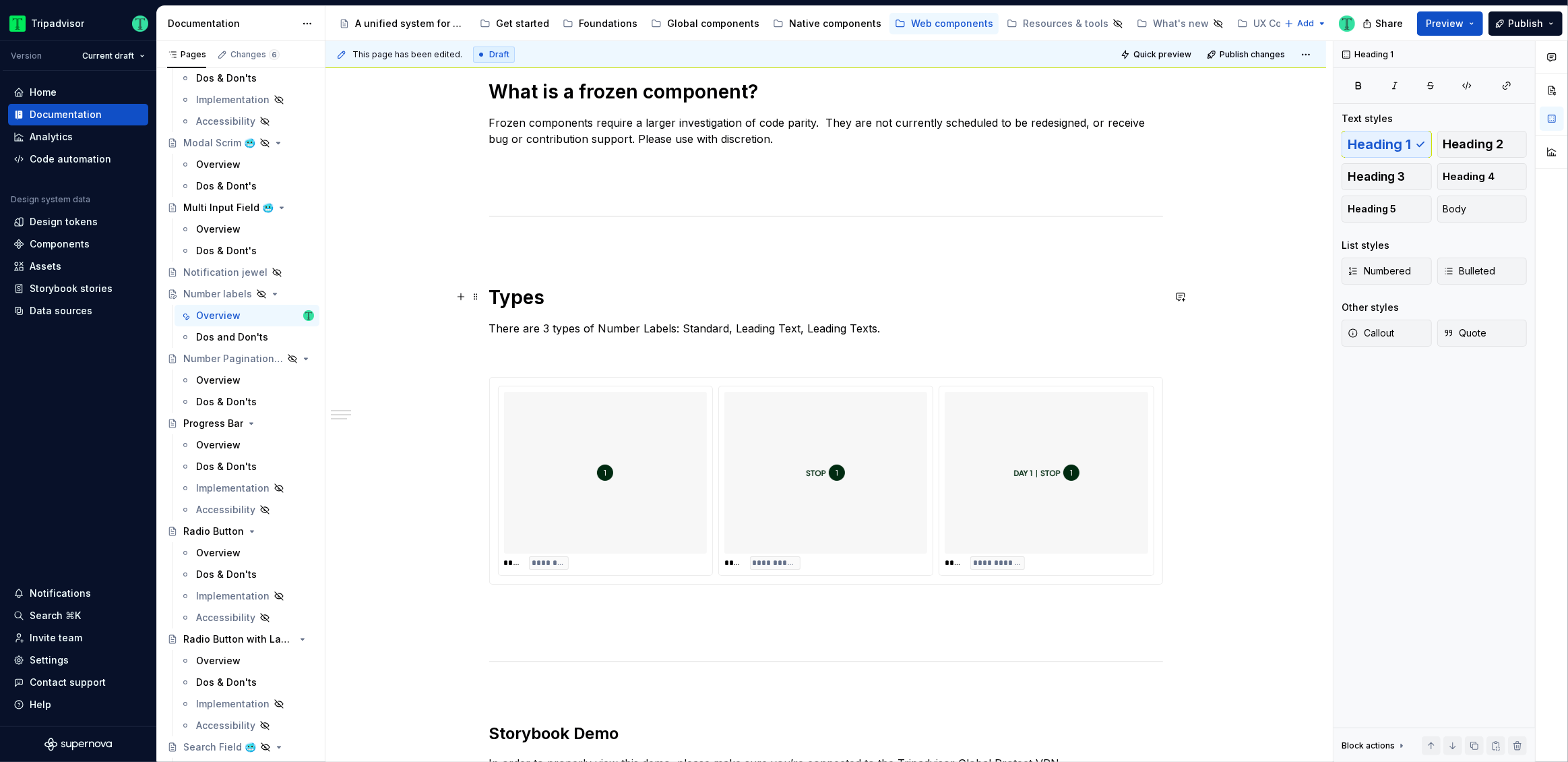
click at [517, 296] on h1 "Types" at bounding box center [826, 297] width 674 height 24
click at [400, 444] on div "**********" at bounding box center [826, 613] width 1001 height 2001
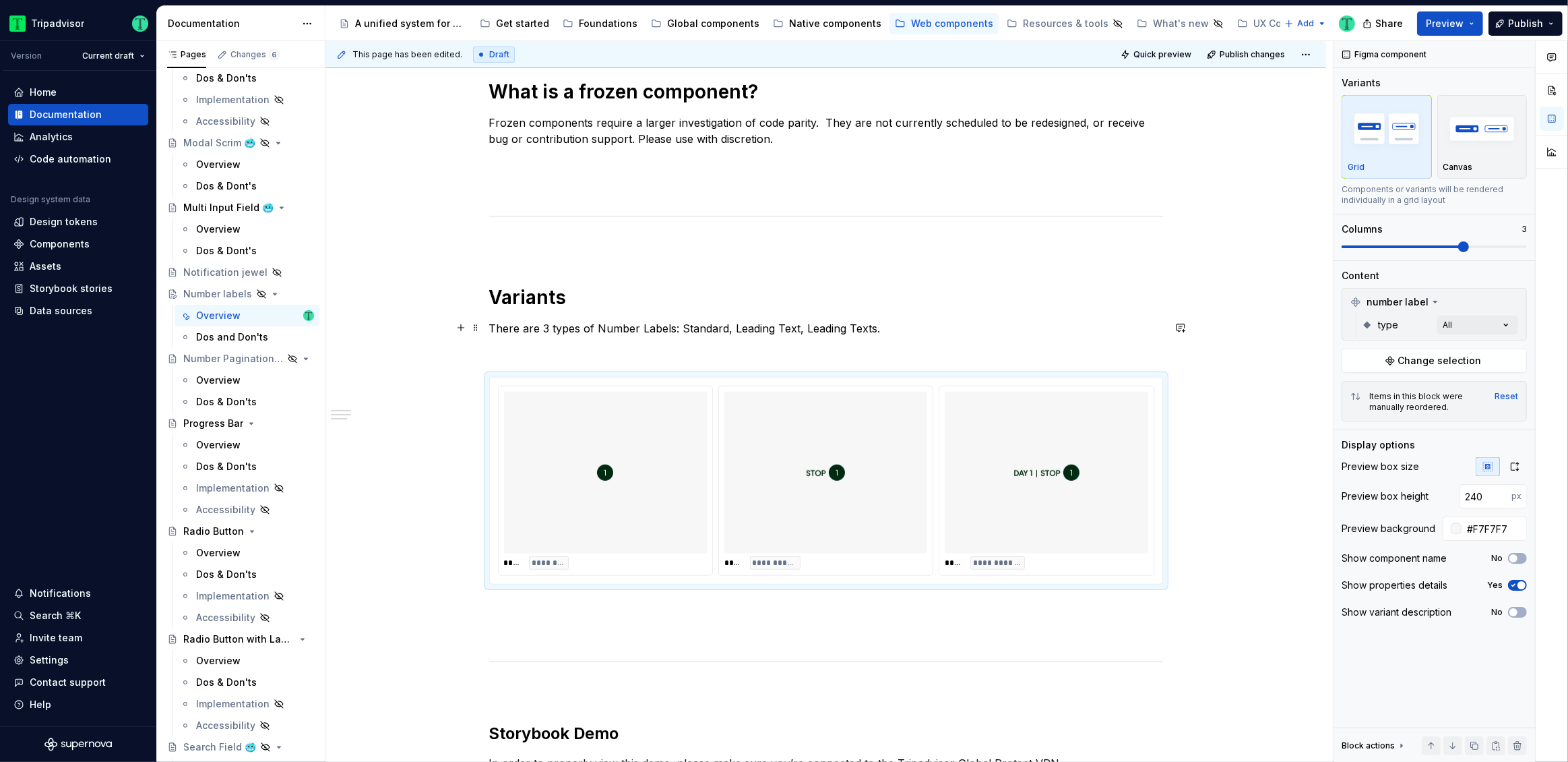
click at [572, 325] on p "There are 3 types of Number Labels: Standard, Leading Text, Leading Texts." at bounding box center [826, 328] width 674 height 17
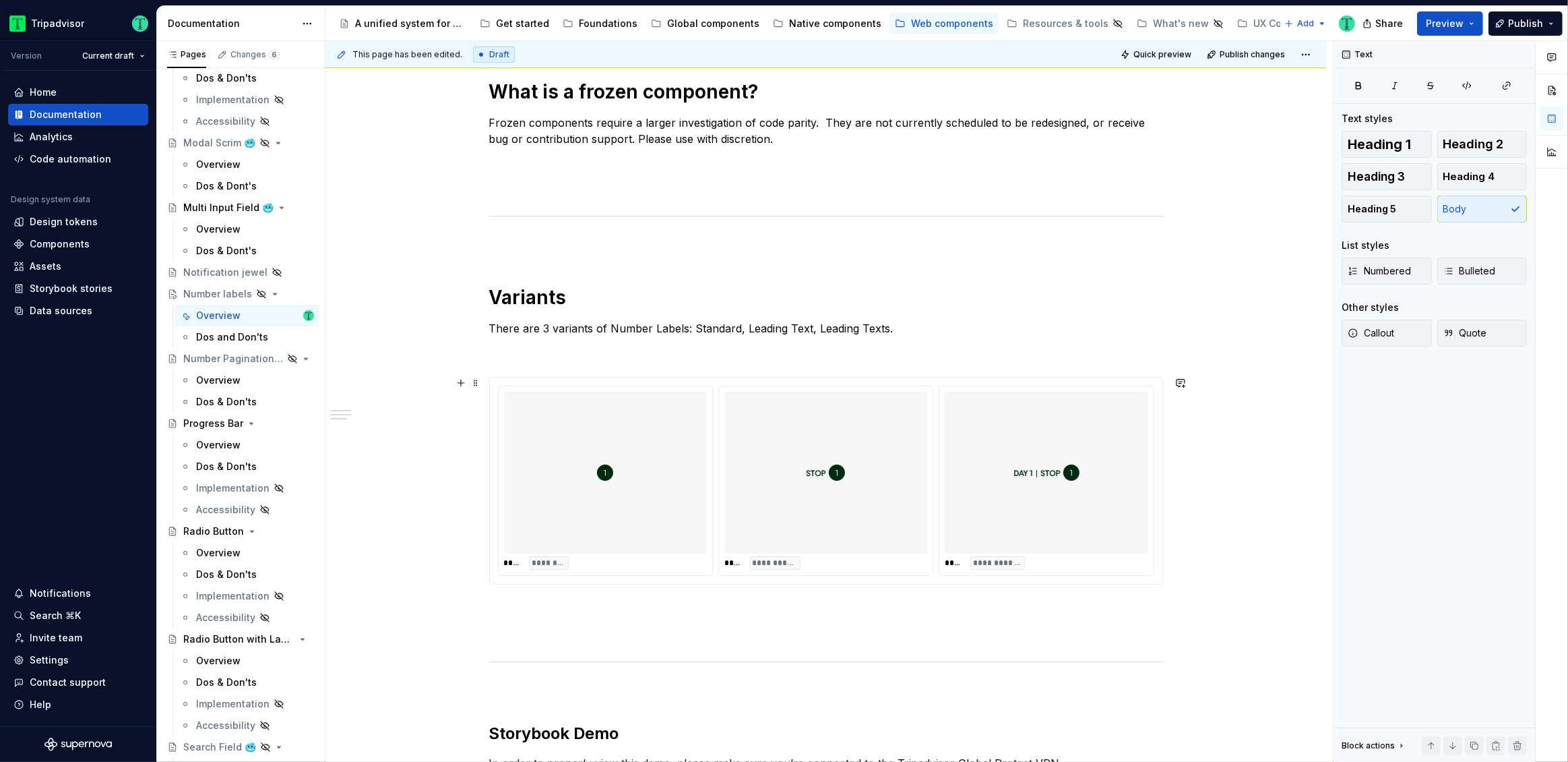
click at [398, 485] on div "**********" at bounding box center [826, 613] width 1001 height 2001
click at [544, 327] on p "There are 3 variants of Number Labels: Standard, Leading Text, Leading Texts." at bounding box center [826, 328] width 674 height 17
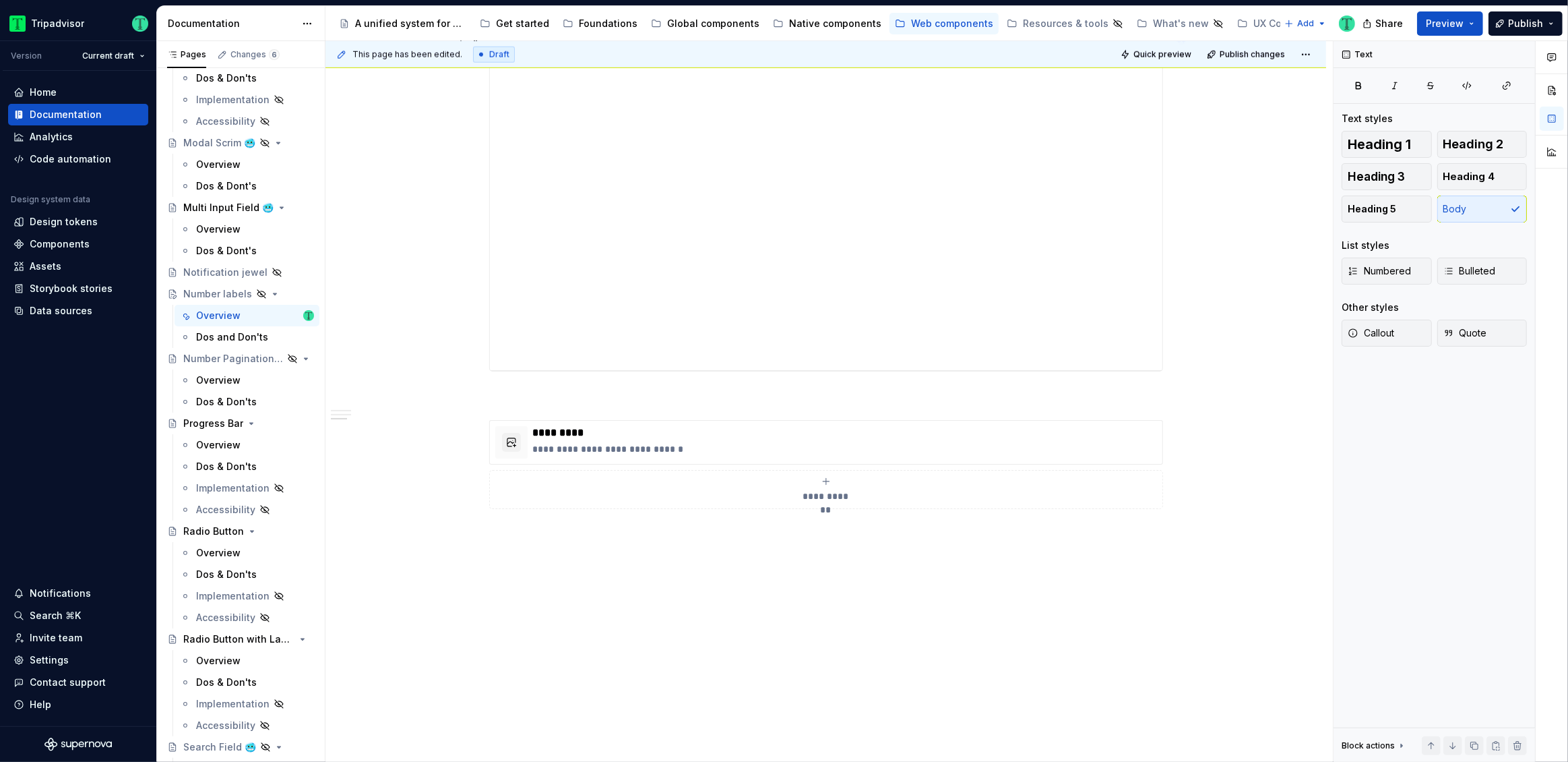
scroll to position [1510, 0]
click at [771, 381] on p "**********" at bounding box center [845, 388] width 624 height 14
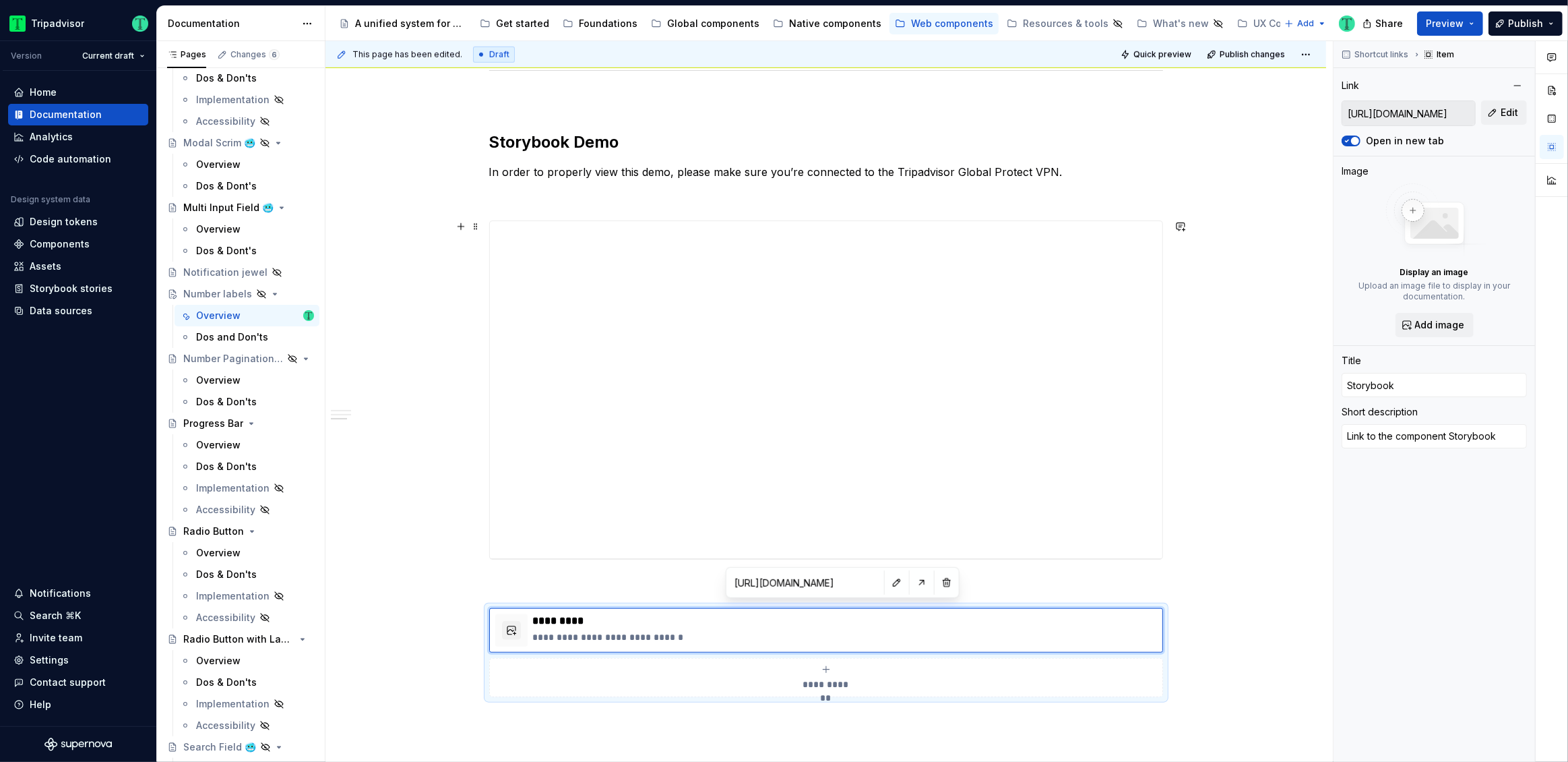
scroll to position [1264, 0]
click at [705, 464] on div "**********" at bounding box center [826, 387] width 672 height 337
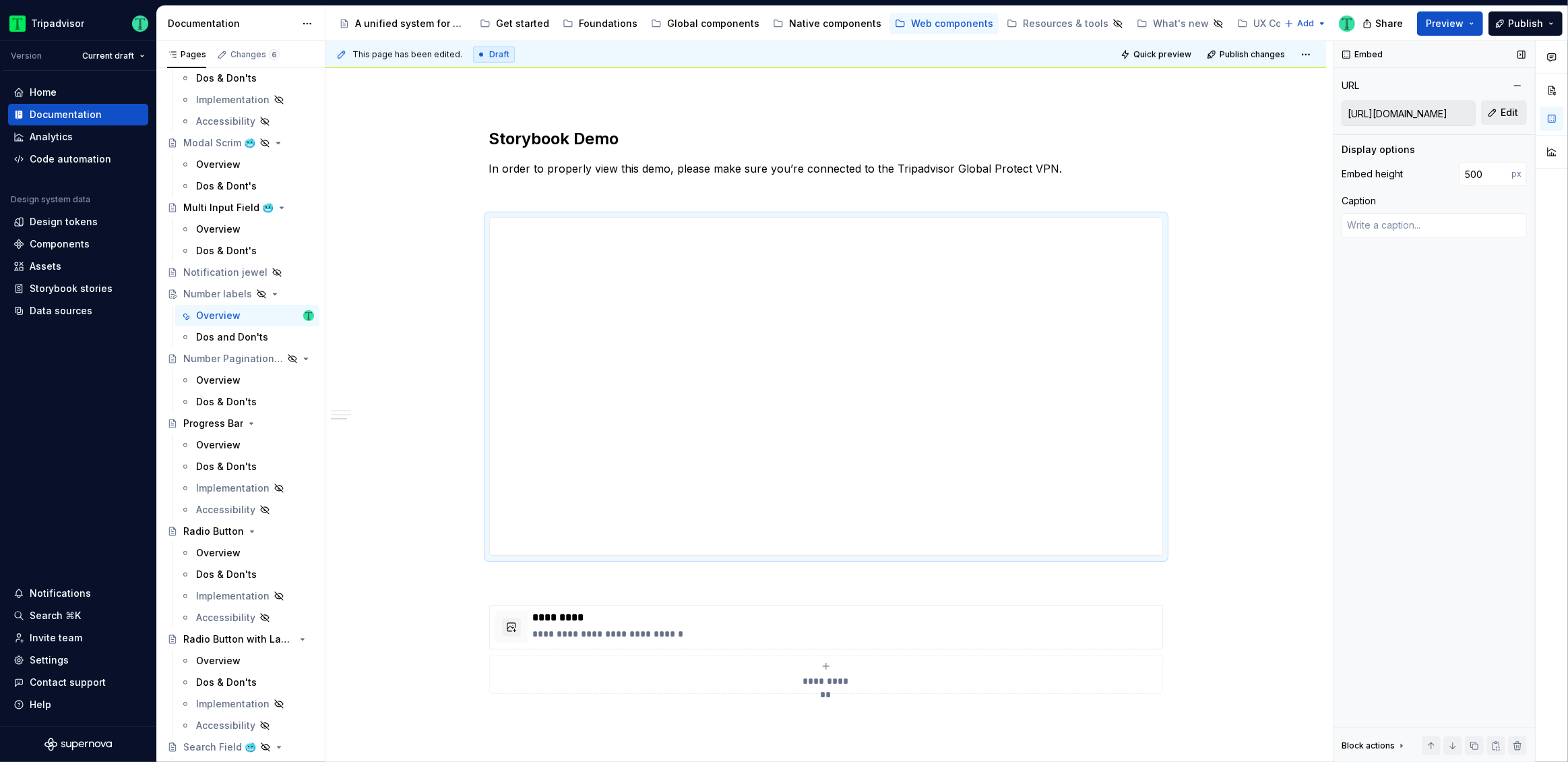
click at [1498, 113] on button "Edit" at bounding box center [1504, 113] width 46 height 24
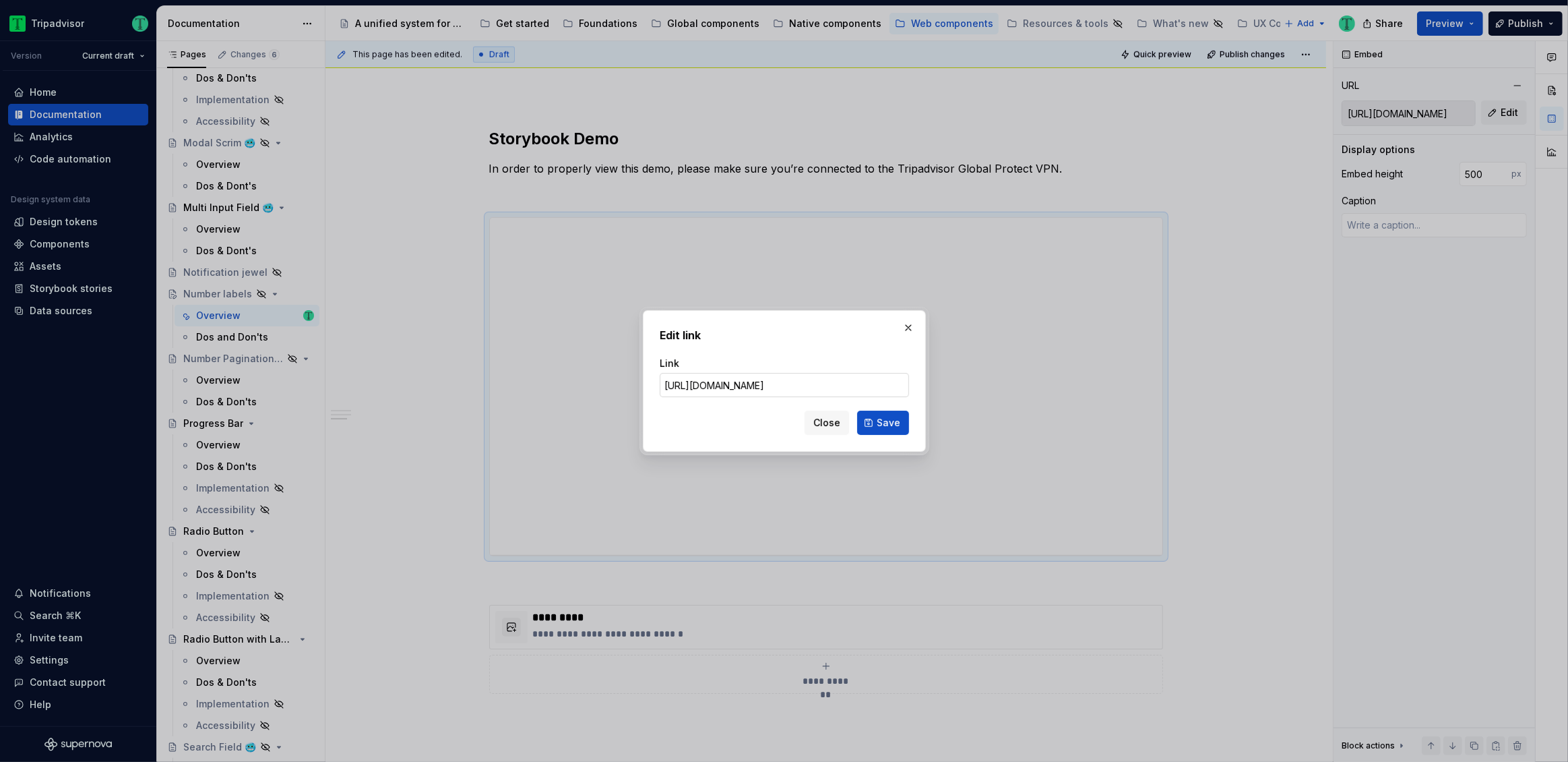
click at [735, 386] on input "[URL][DOMAIN_NAME]" at bounding box center [784, 385] width 249 height 24
click at [829, 422] on span "Close" at bounding box center [826, 423] width 27 height 14
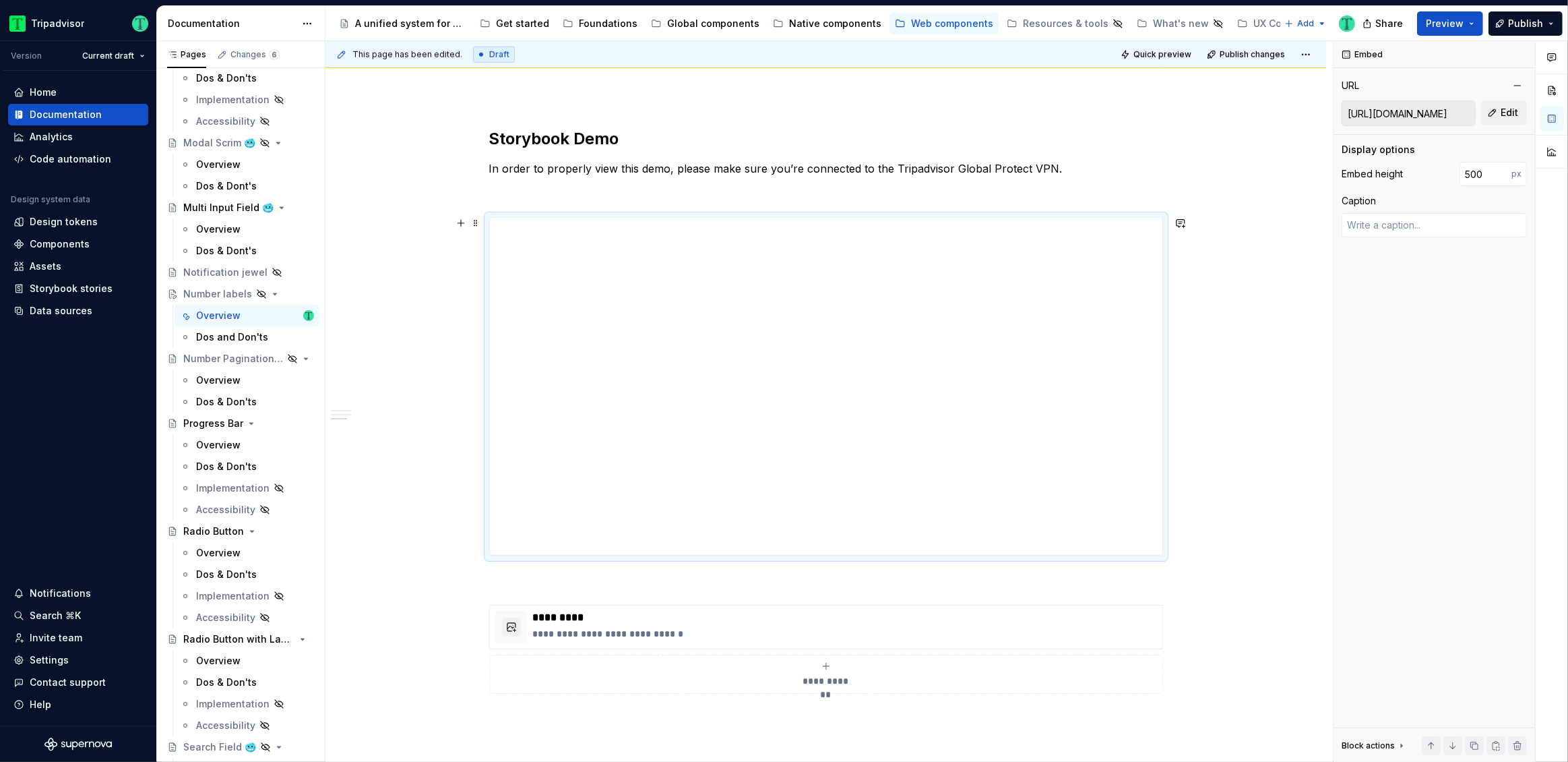
click at [408, 452] on div "**********" at bounding box center [826, 18] width 1001 height 2001
click at [440, 434] on div "**********" at bounding box center [826, 18] width 1001 height 2001
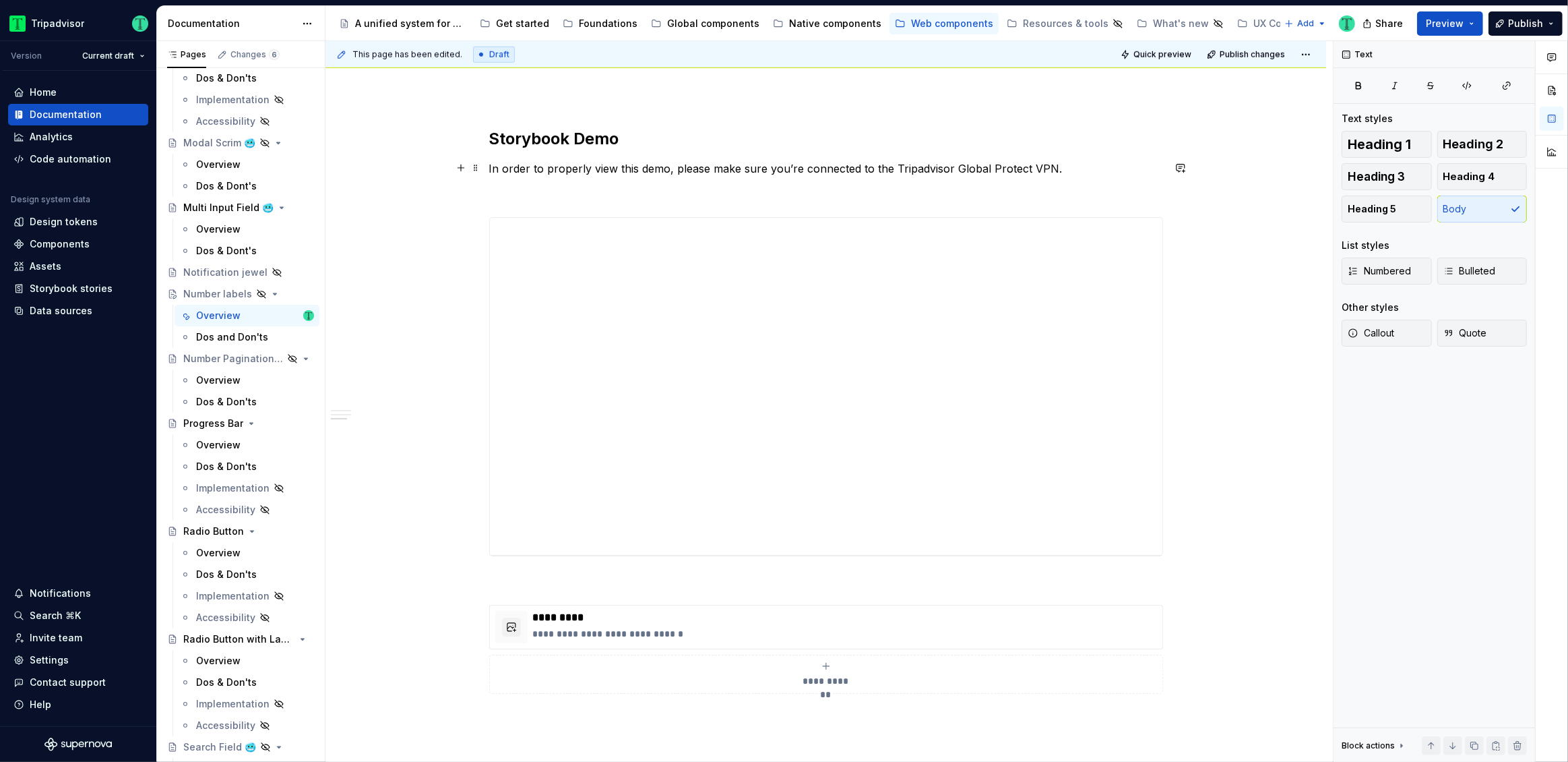
click at [1110, 163] on p "In order to properly view this demo, please make sure you’re connected to the T…" at bounding box center [826, 169] width 674 height 17
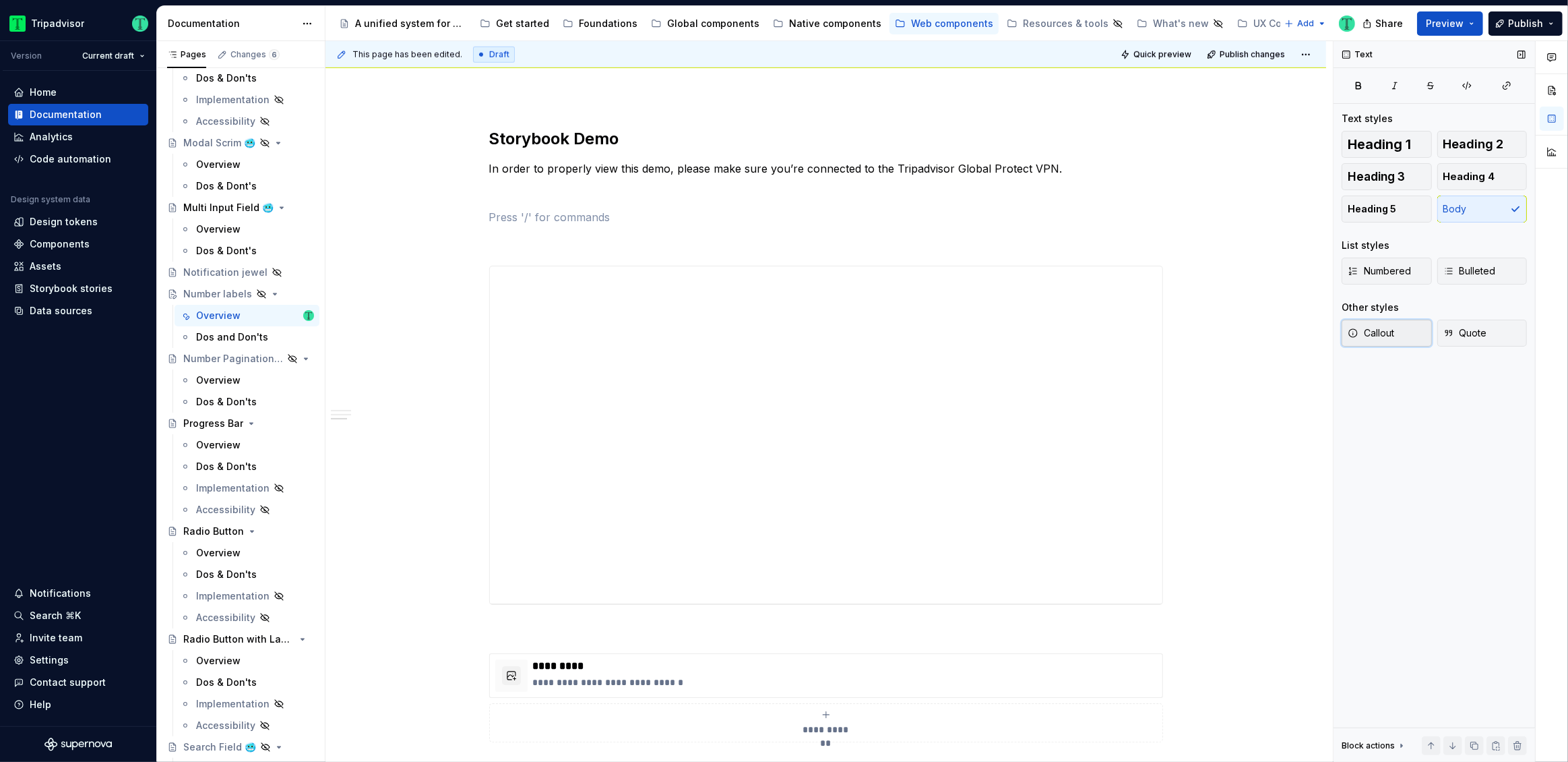
click at [1406, 335] on button "Callout" at bounding box center [1387, 333] width 90 height 27
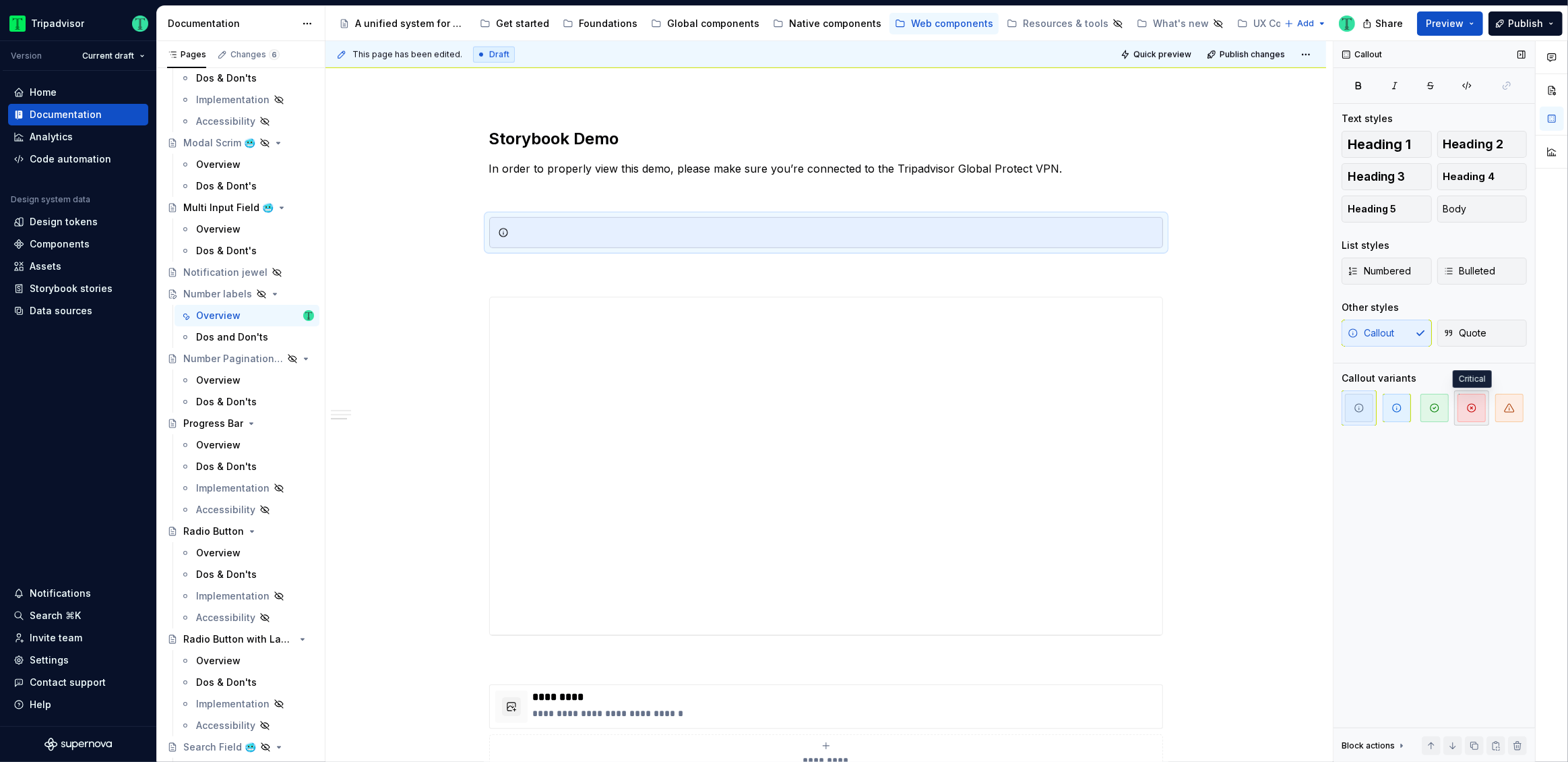
click at [1476, 401] on span "button" at bounding box center [1472, 408] width 29 height 29
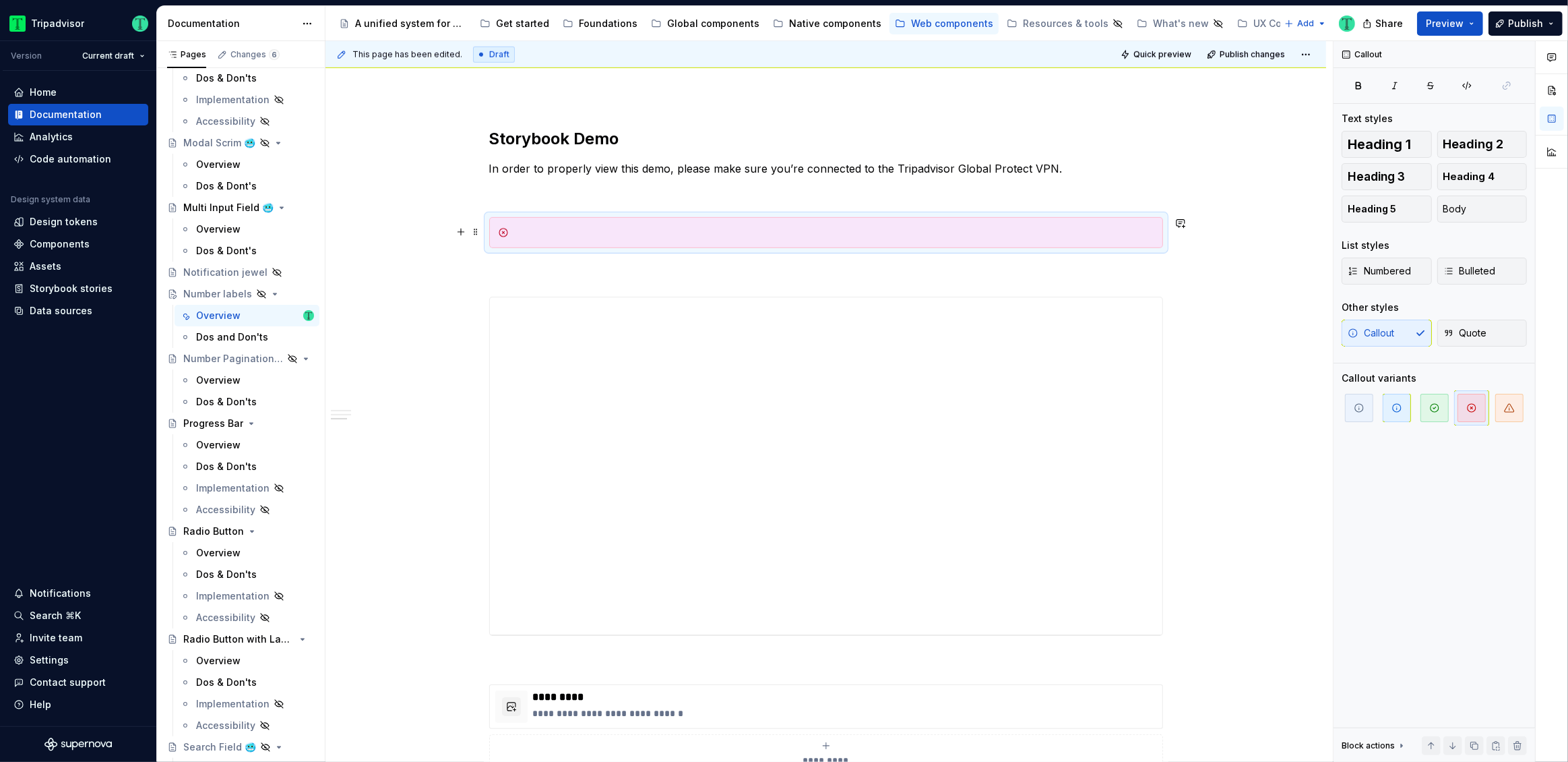
click at [599, 231] on div at bounding box center [834, 233] width 640 height 14
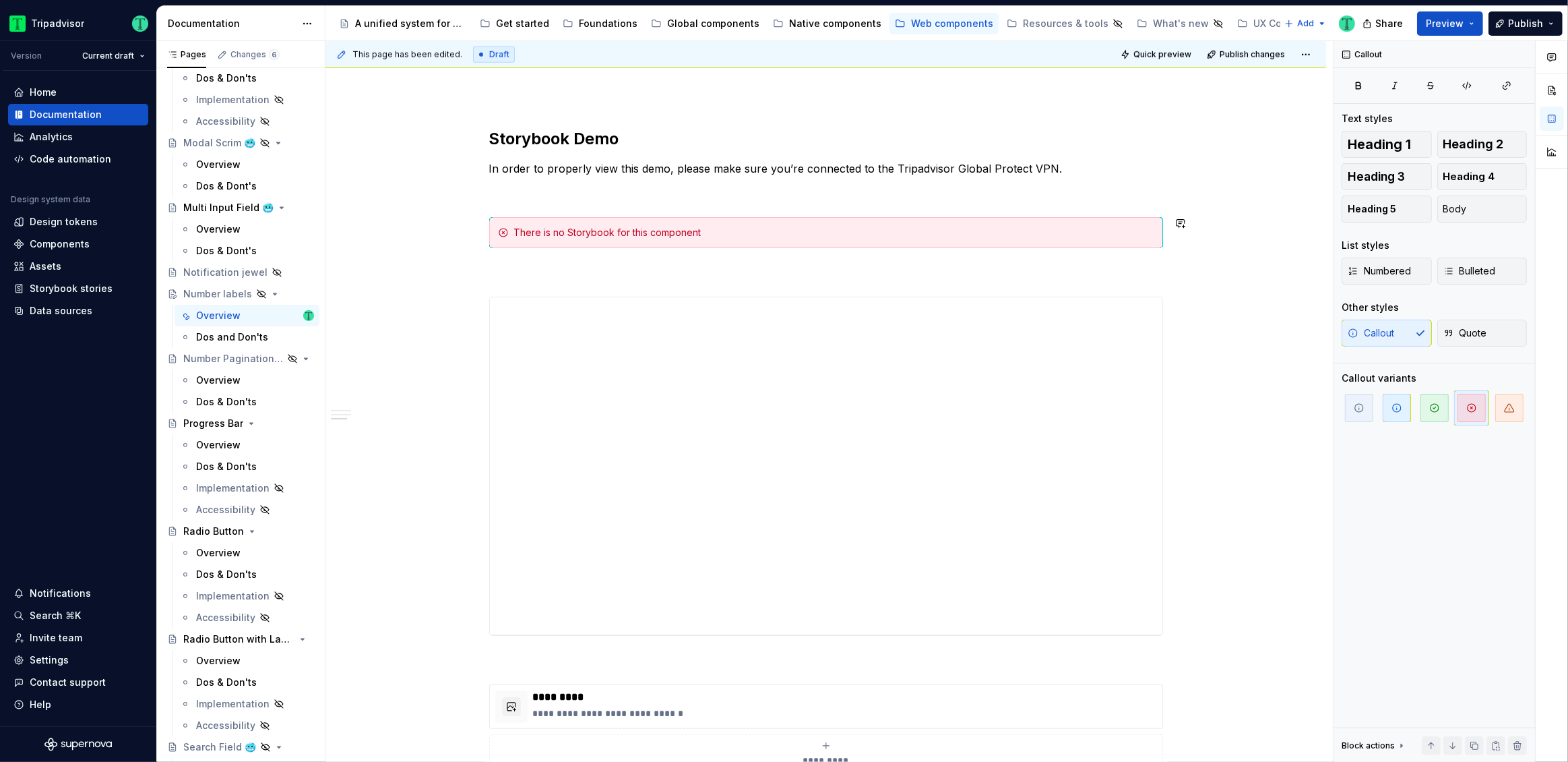
click at [371, 251] on div "**********" at bounding box center [826, 58] width 1001 height 2080
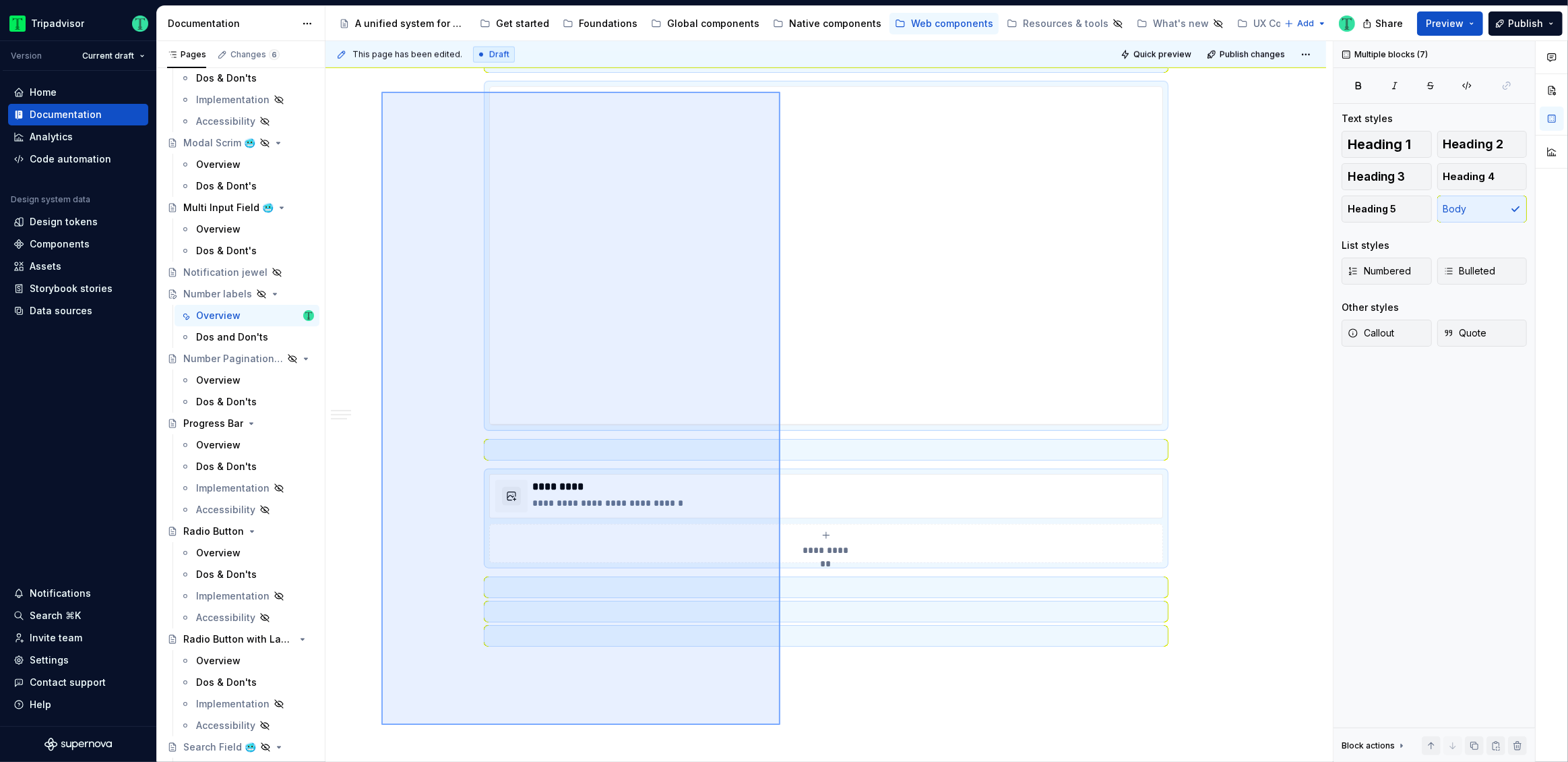
scroll to position [1483, 0]
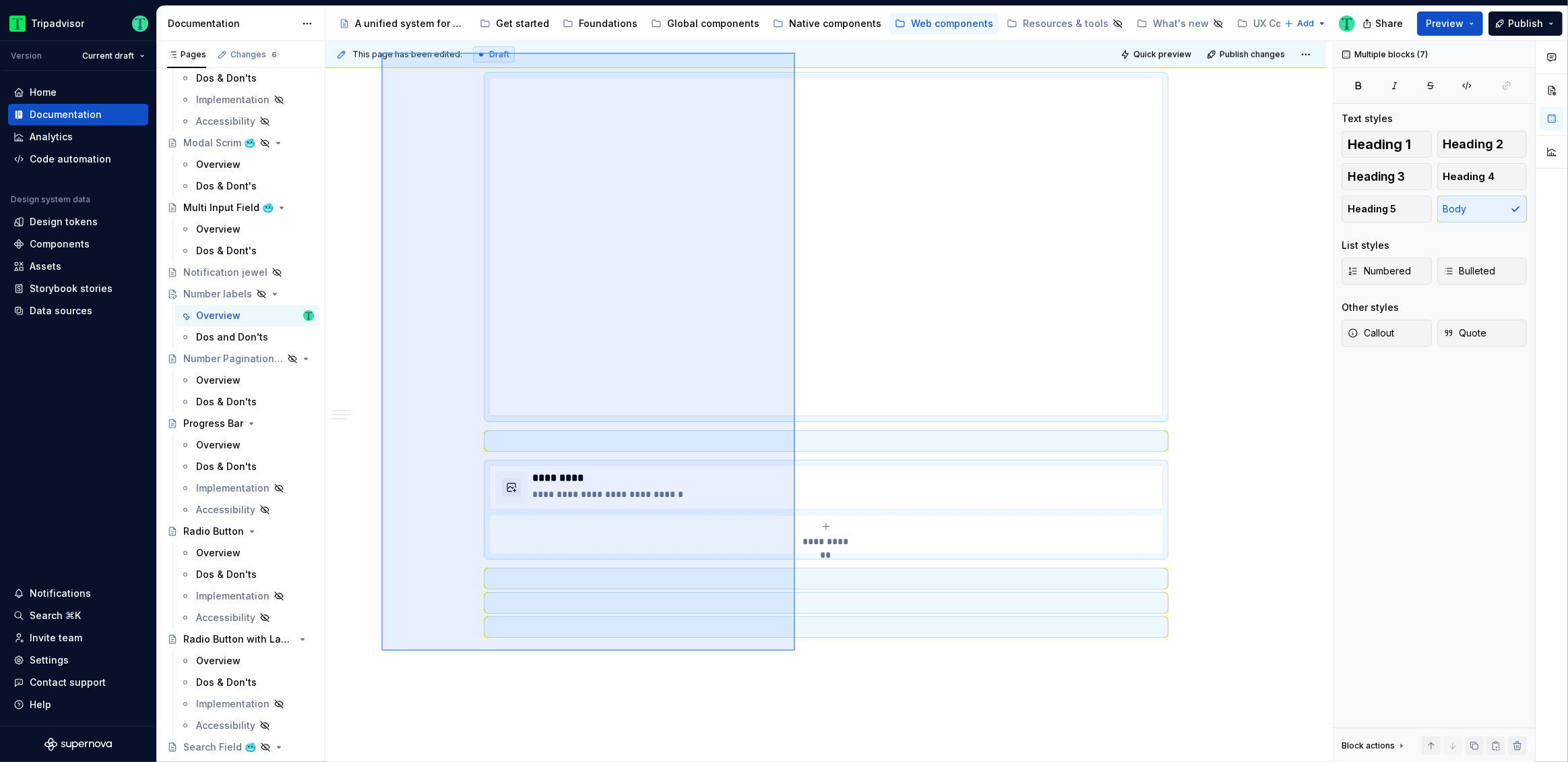
drag, startPoint x: 381, startPoint y: 170, endPoint x: 795, endPoint y: 652, distance: 635.4
click at [795, 652] on div "**********" at bounding box center [830, 401] width 1008 height 721
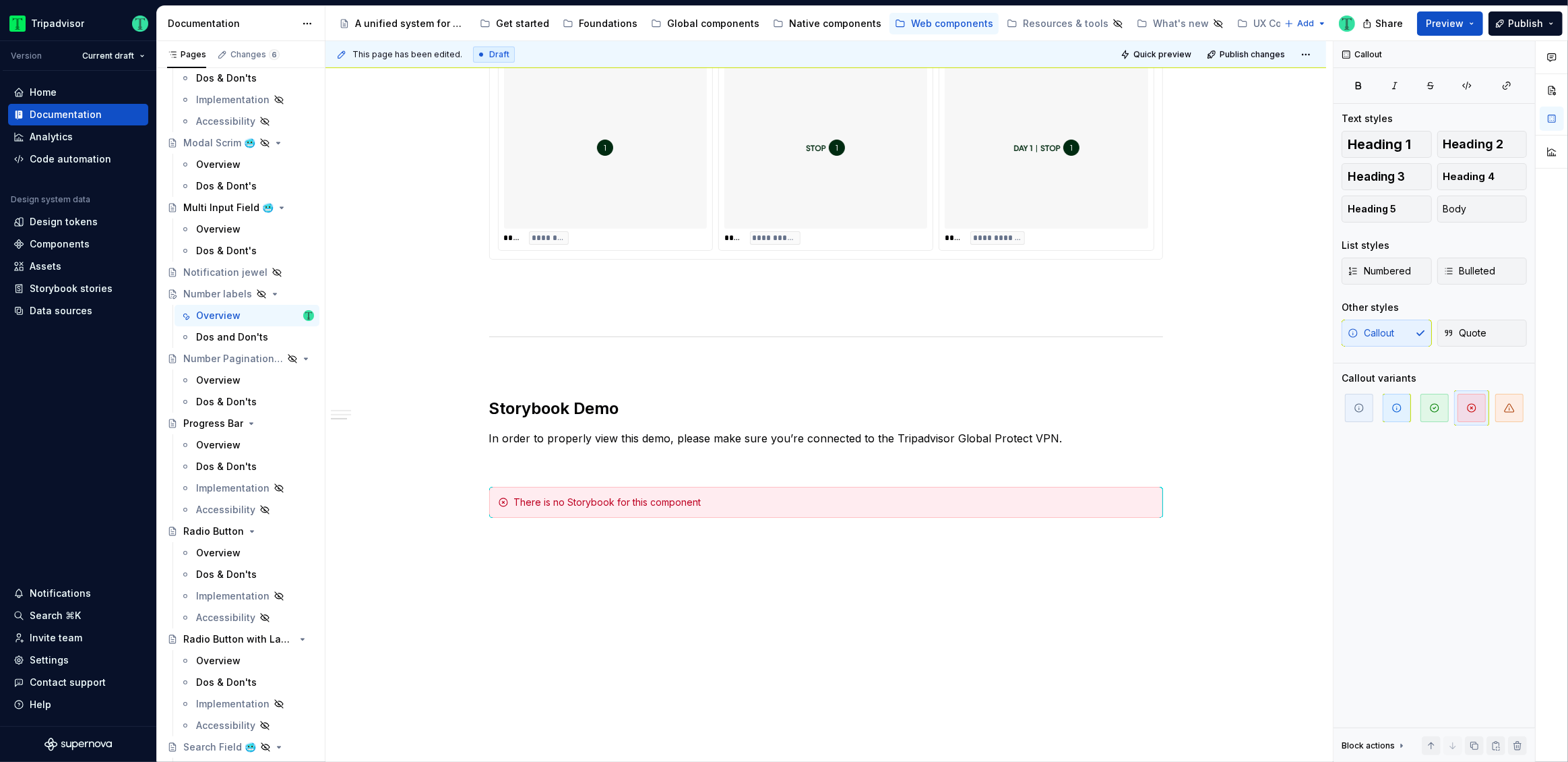
scroll to position [993, 0]
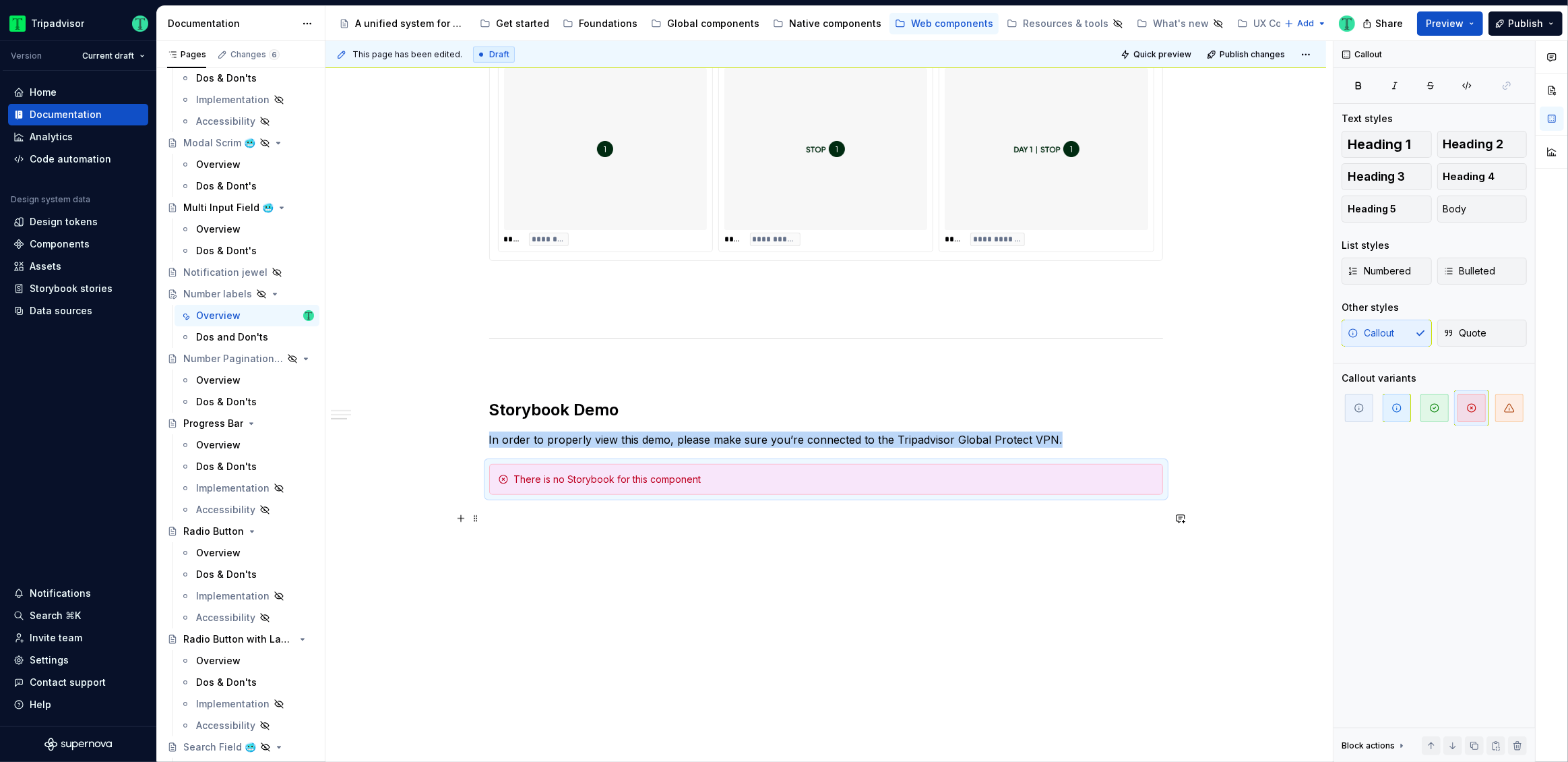
click at [475, 520] on span at bounding box center [475, 519] width 10 height 19
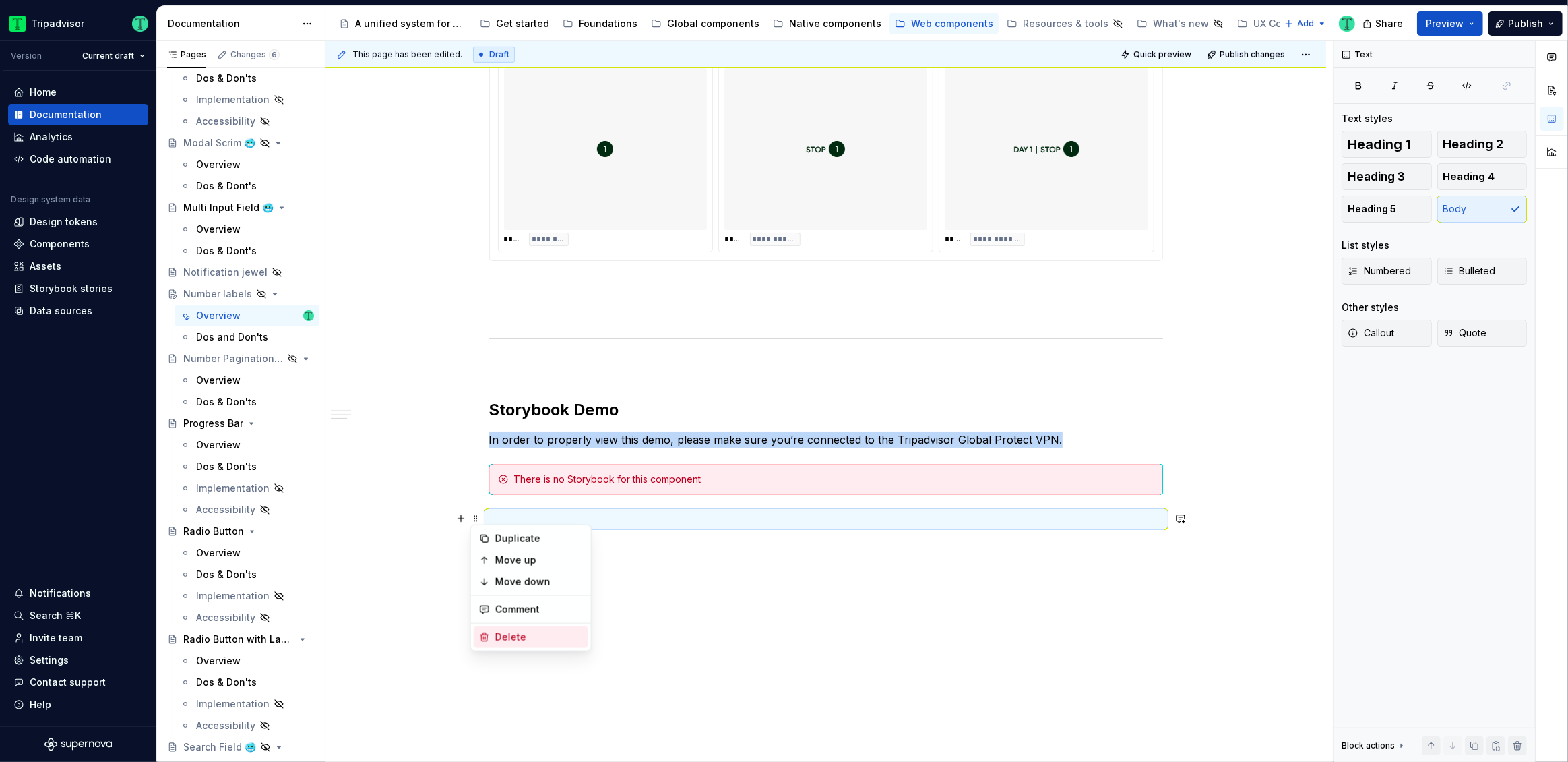
click at [500, 644] on div "Delete" at bounding box center [531, 637] width 115 height 22
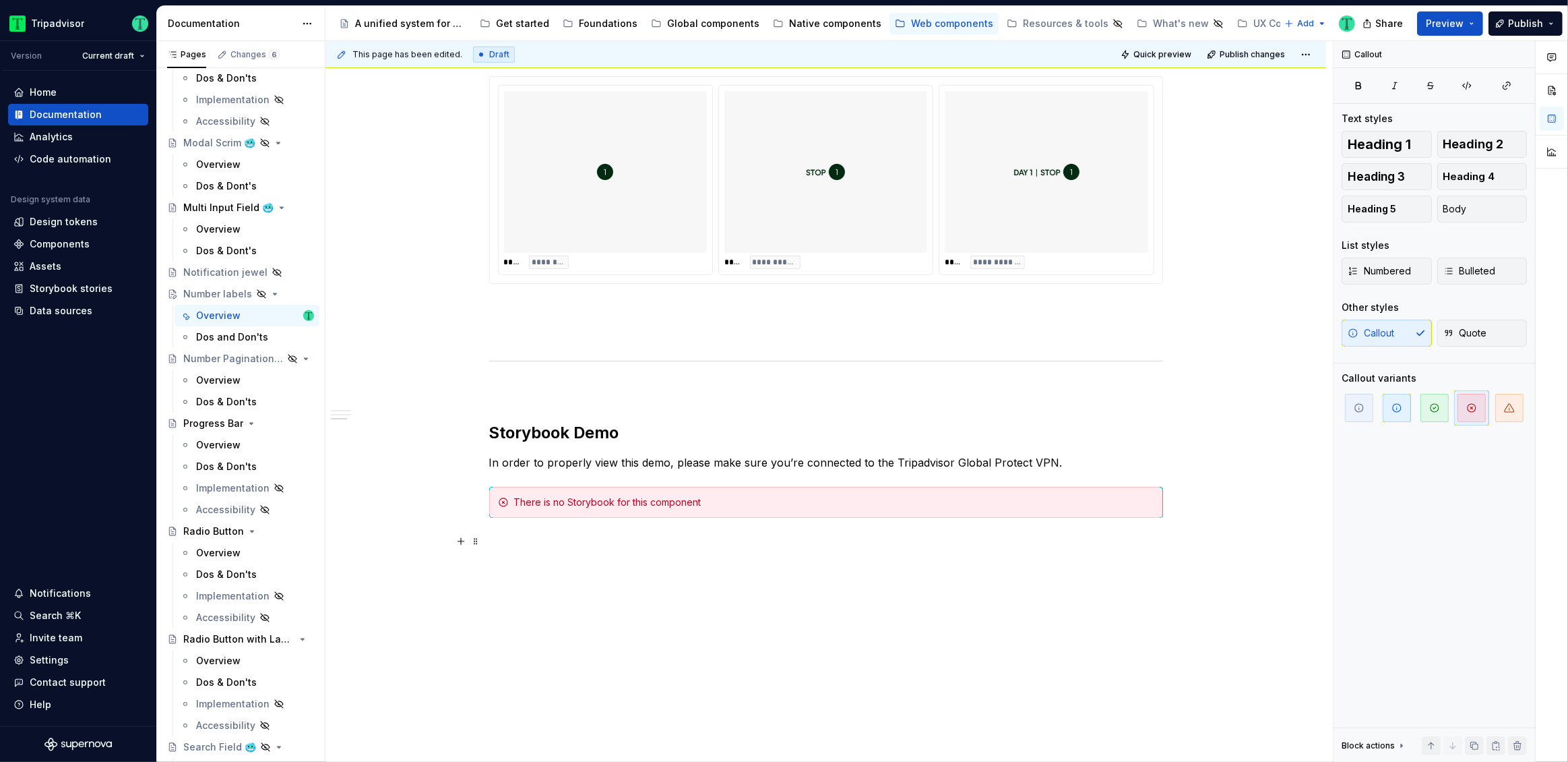
scroll to position [969, 0]
click at [517, 500] on div "There is no Storybook for this component" at bounding box center [834, 504] width 640 height 14
click at [515, 500] on div "There is no Storybook for this component" at bounding box center [834, 504] width 640 height 14
click at [420, 590] on div "**********" at bounding box center [826, 38] width 1001 height 1450
click at [422, 537] on div "**********" at bounding box center [826, 55] width 1001 height 1482
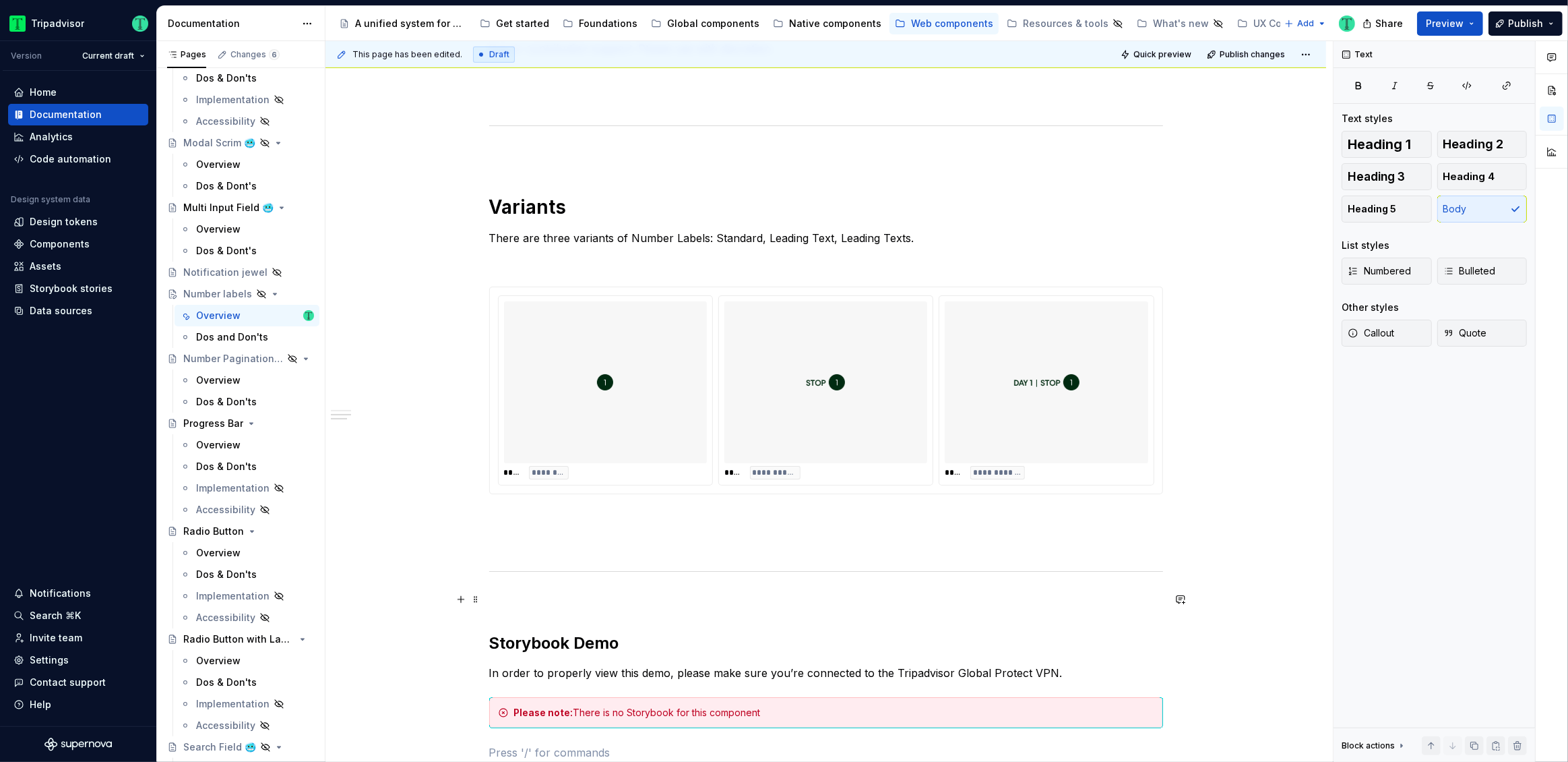
scroll to position [1001, 0]
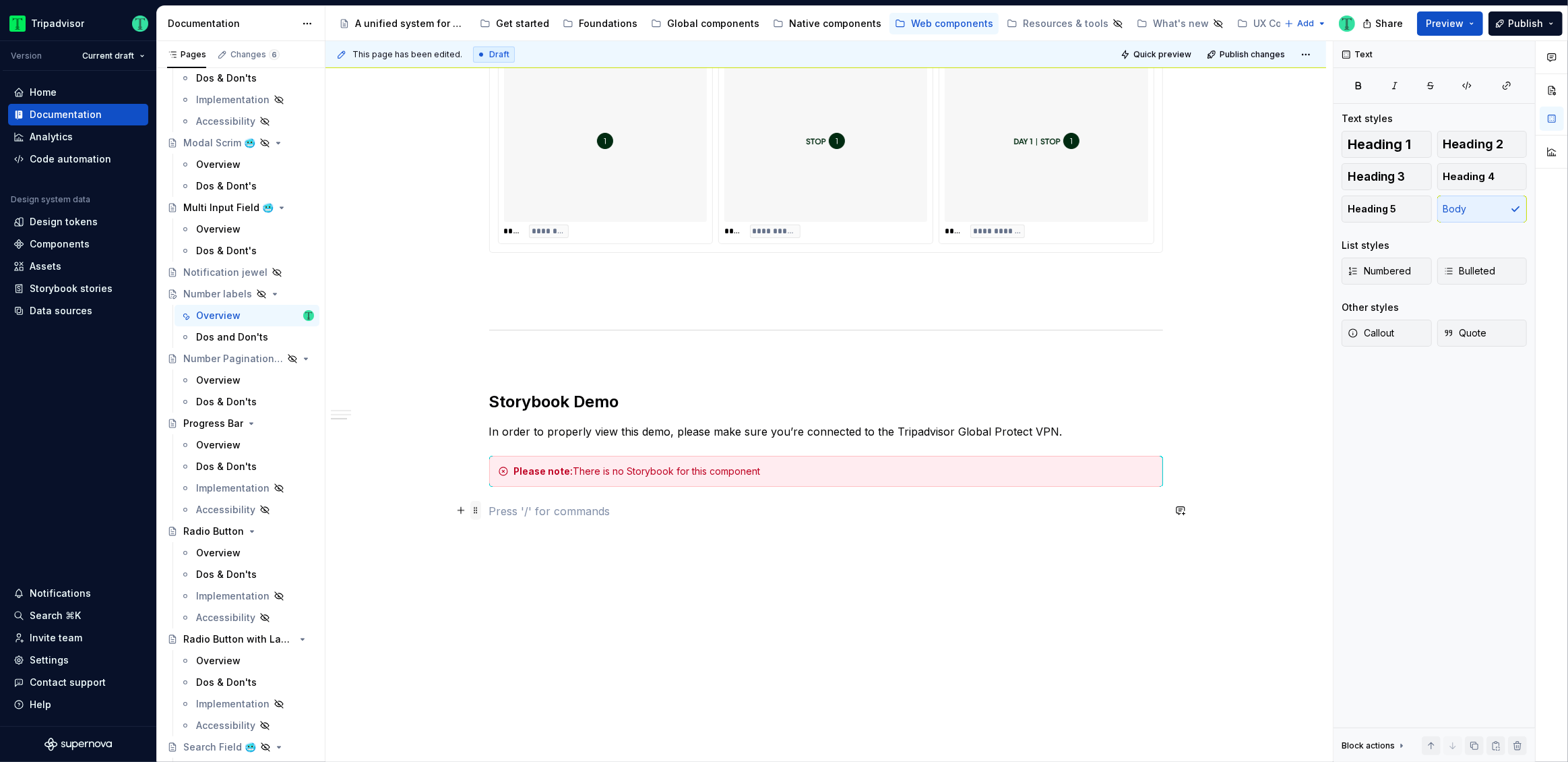
click at [479, 512] on span at bounding box center [475, 510] width 10 height 19
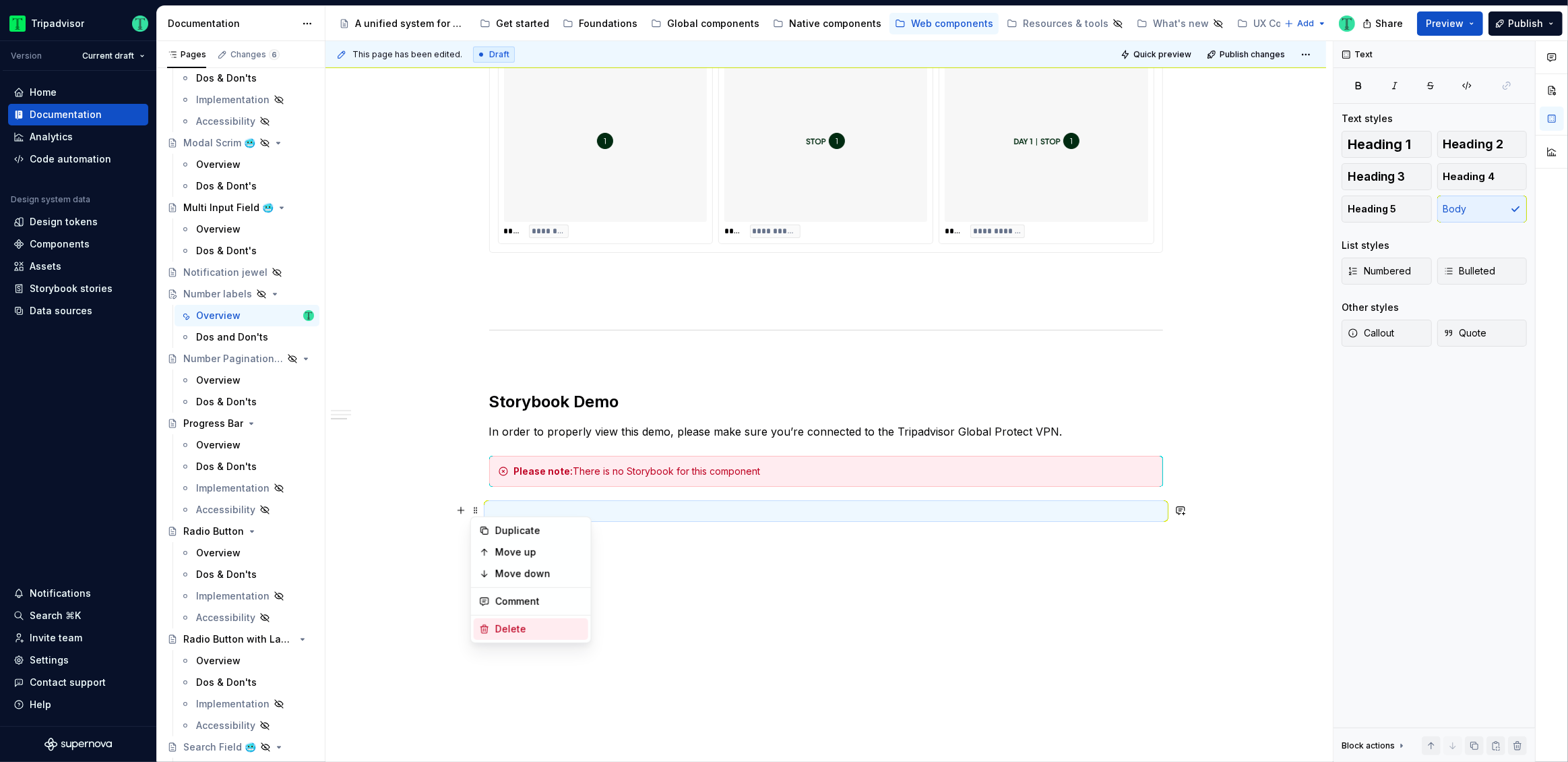
click at [504, 627] on div "Delete" at bounding box center [539, 629] width 88 height 14
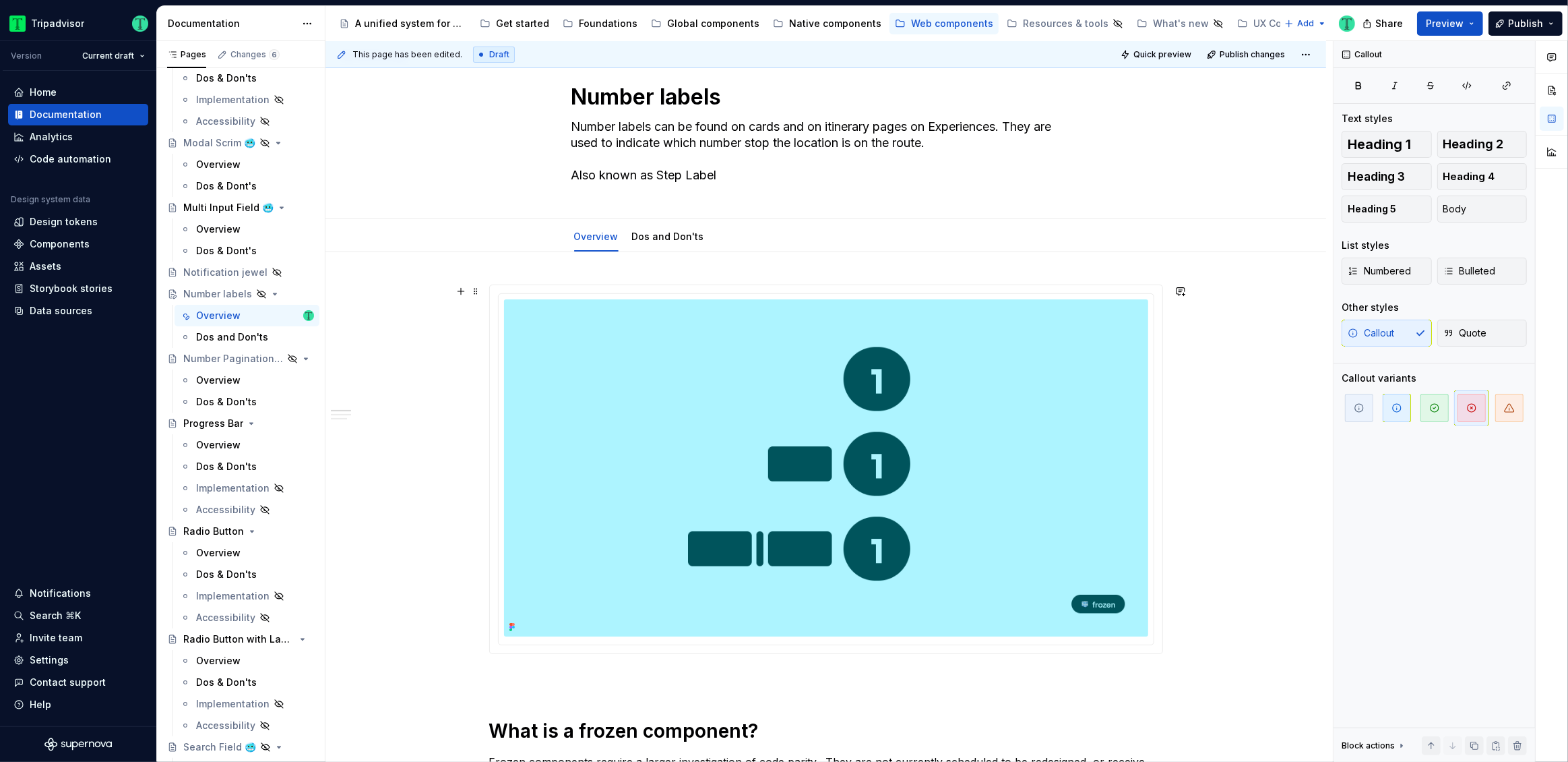
scroll to position [0, 0]
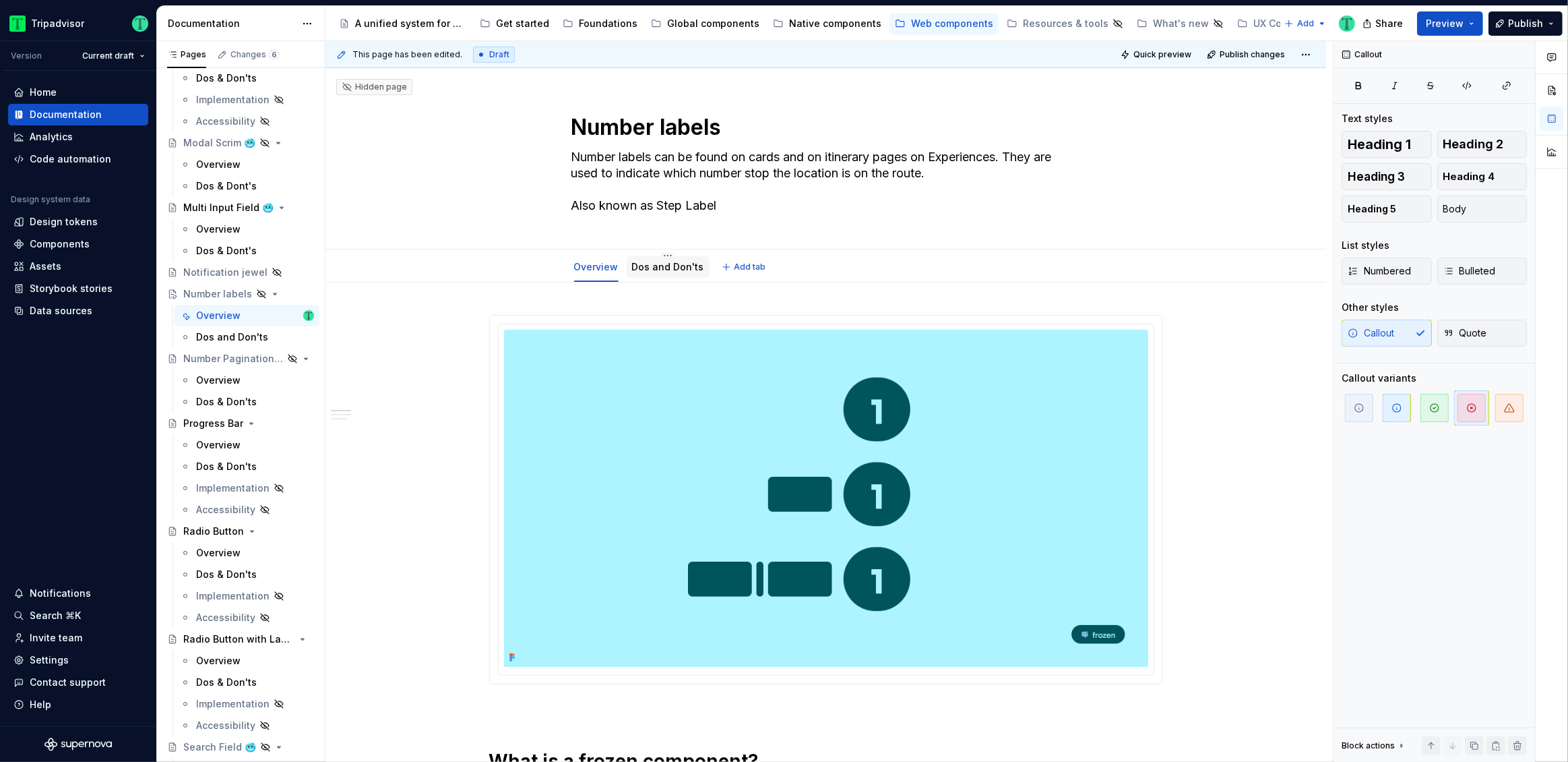
click at [647, 266] on link "Dos and Don'ts" at bounding box center [668, 266] width 72 height 11
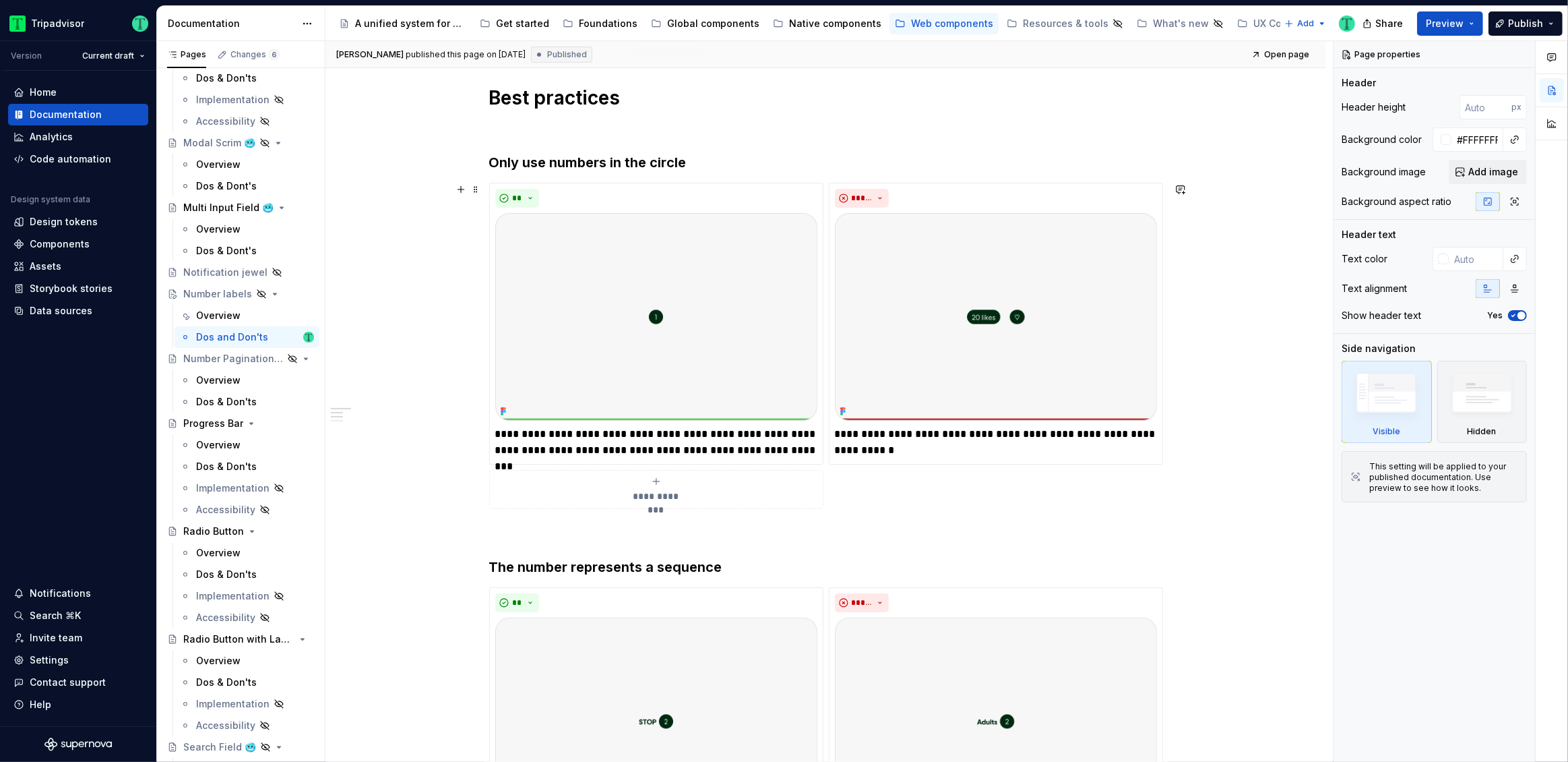
scroll to position [237, 0]
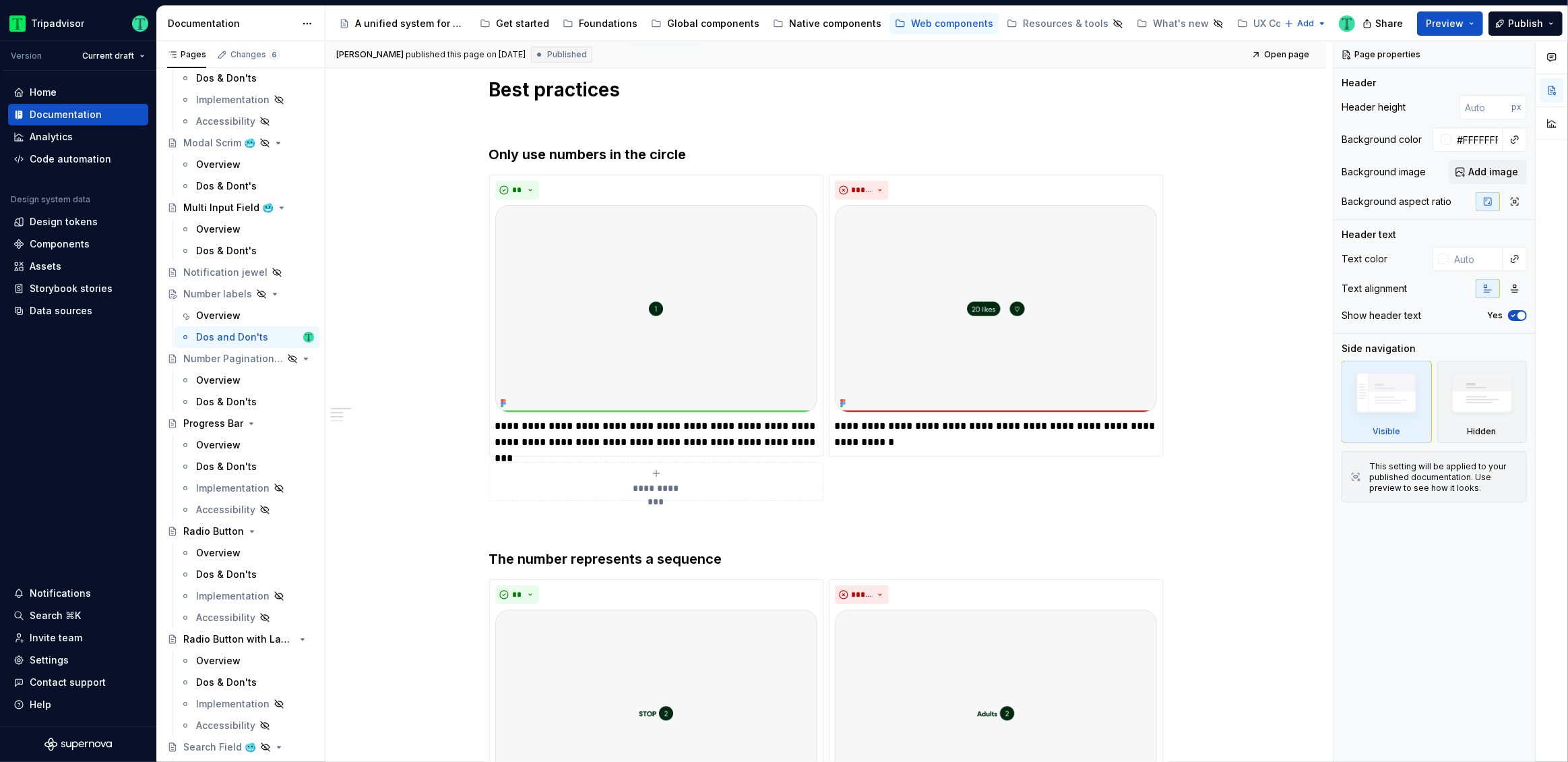
type textarea "*"
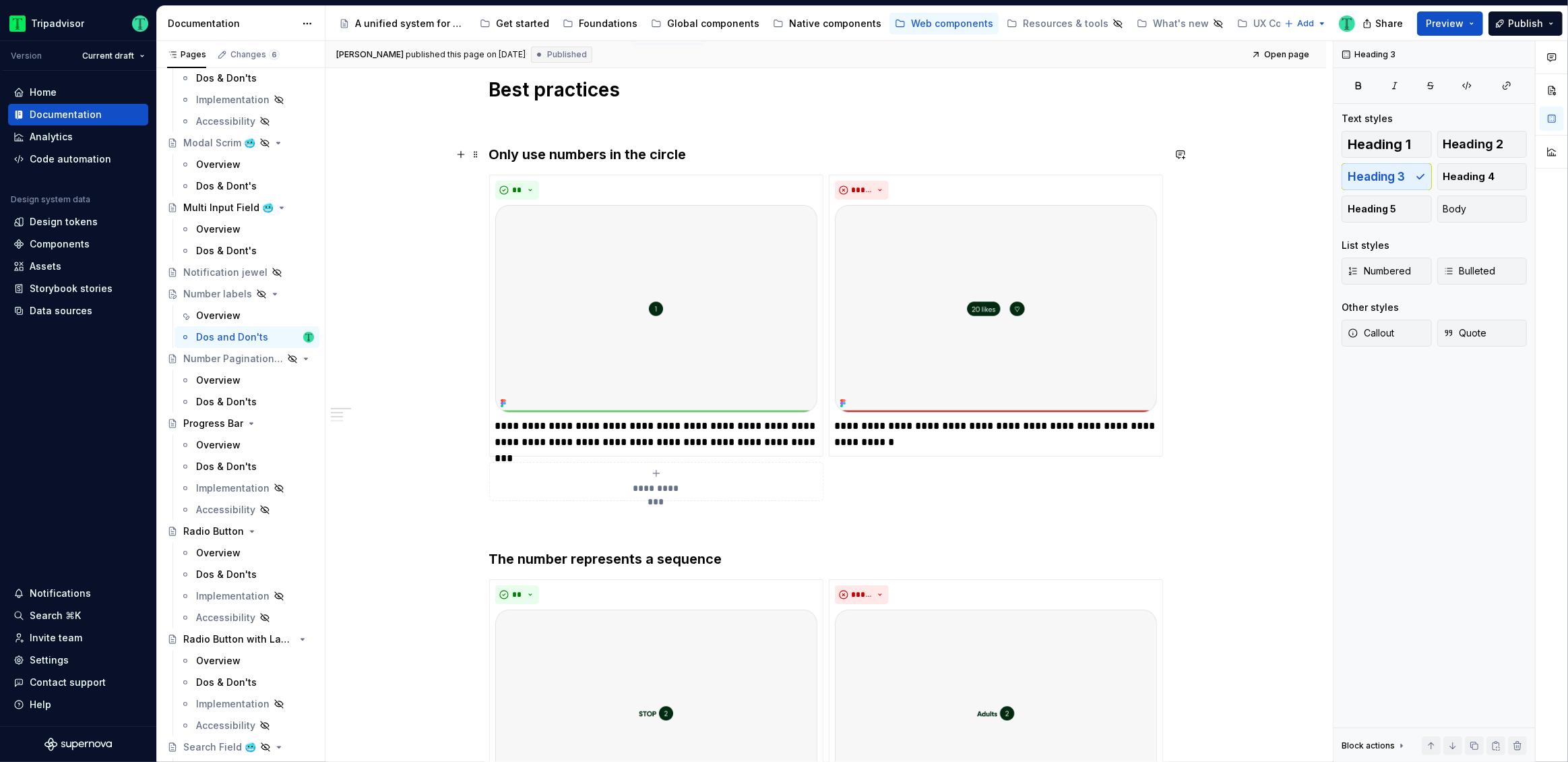
click at [546, 149] on h3 "Only use numbers in the circle" at bounding box center [826, 155] width 674 height 19
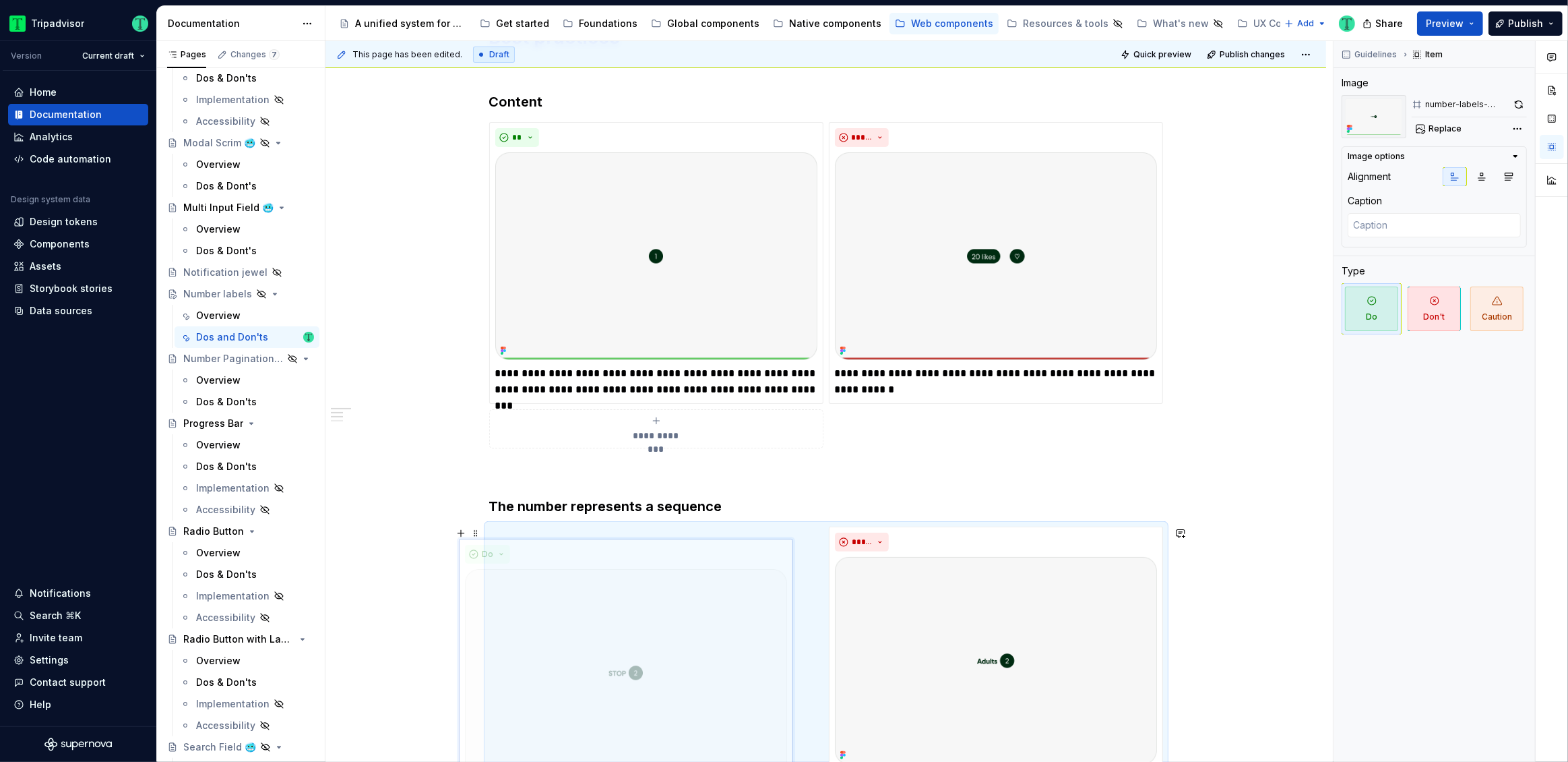
scroll to position [309, 0]
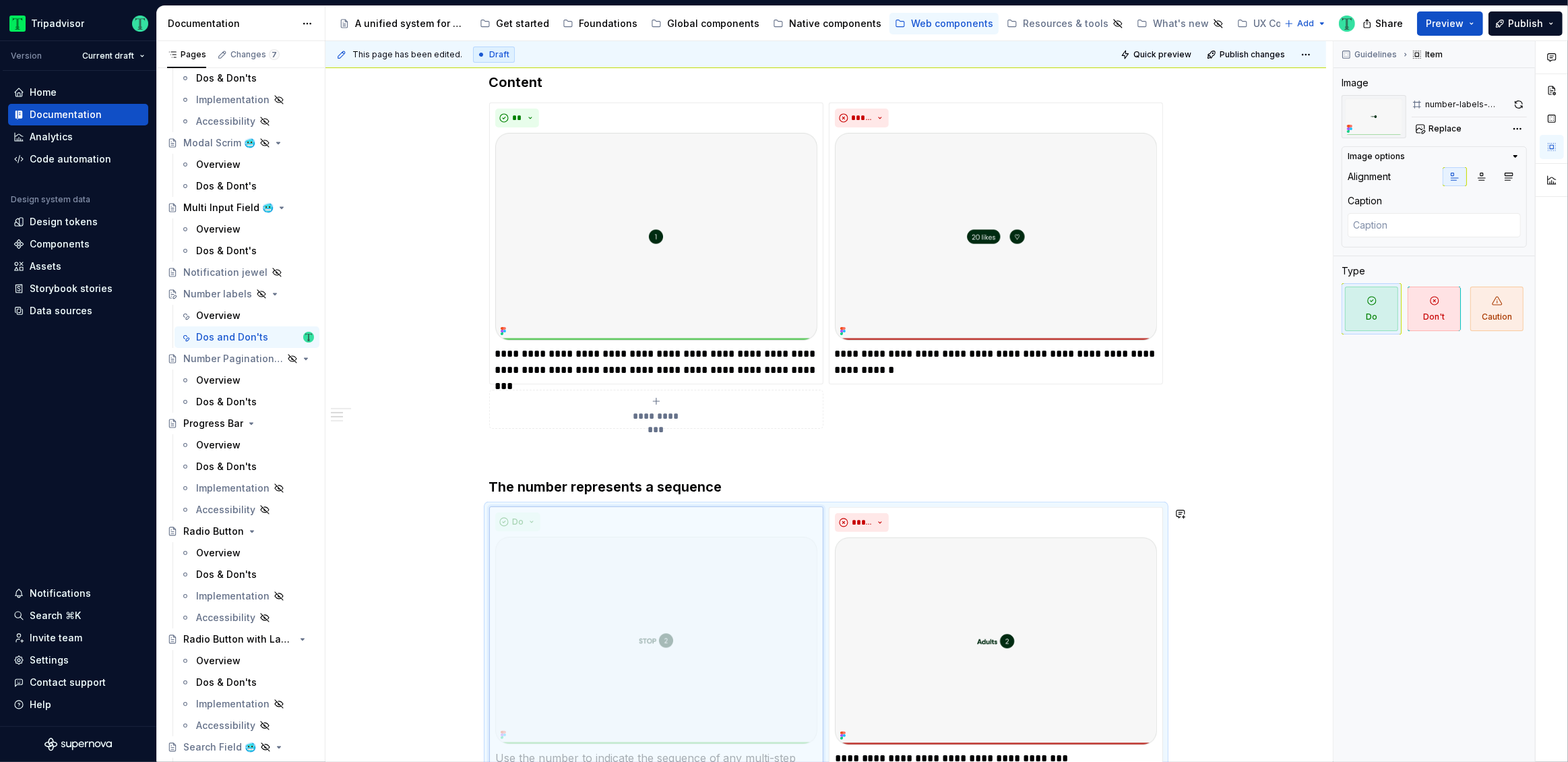
drag, startPoint x: 705, startPoint y: 487, endPoint x: 708, endPoint y: 590, distance: 103.0
click at [708, 597] on body "Tripadvisor Version Current draft Home Documentation Analytics Code automation …" at bounding box center [784, 381] width 1568 height 762
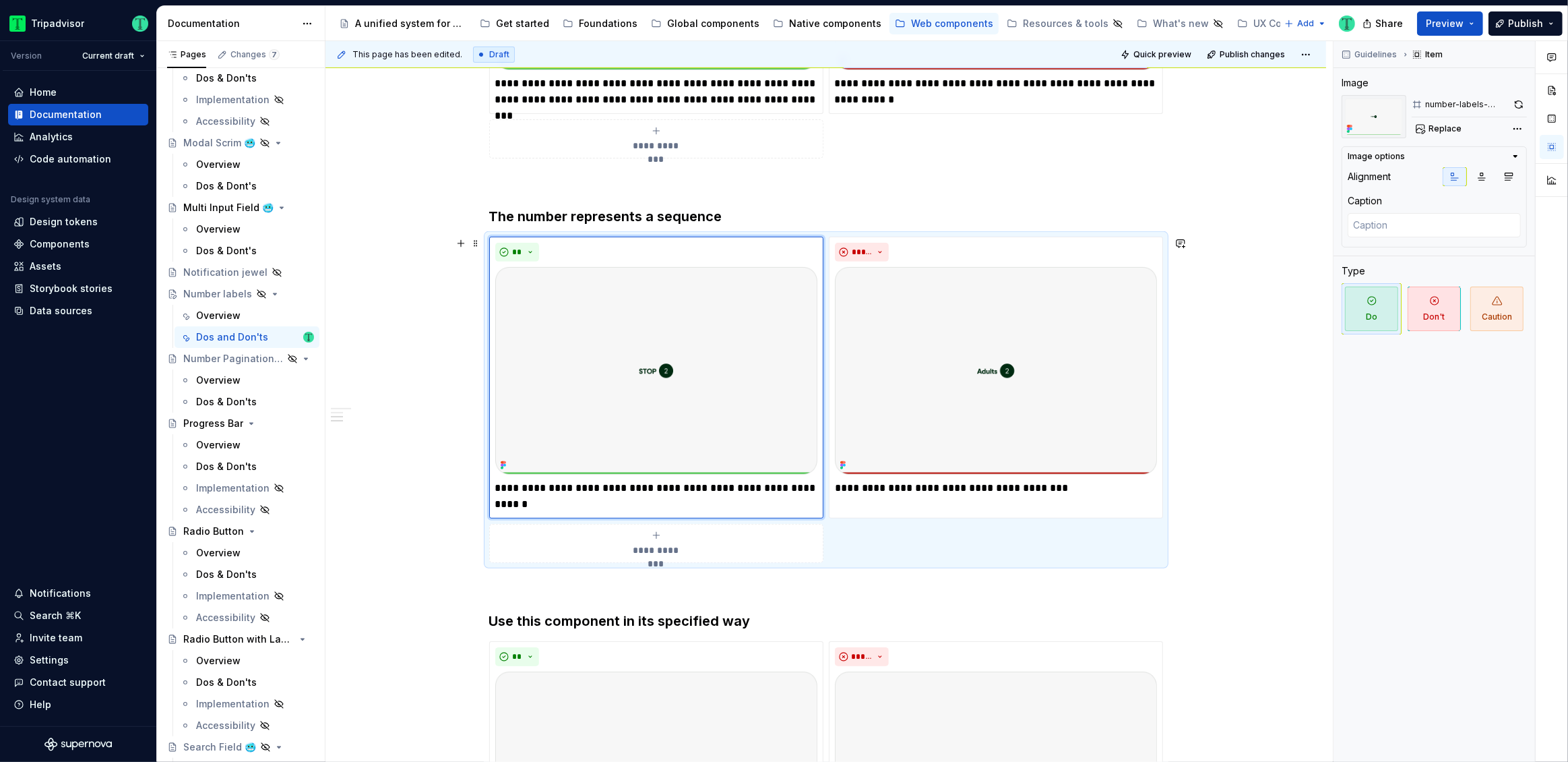
scroll to position [580, 0]
click at [656, 128] on icon "submit" at bounding box center [656, 129] width 6 height 6
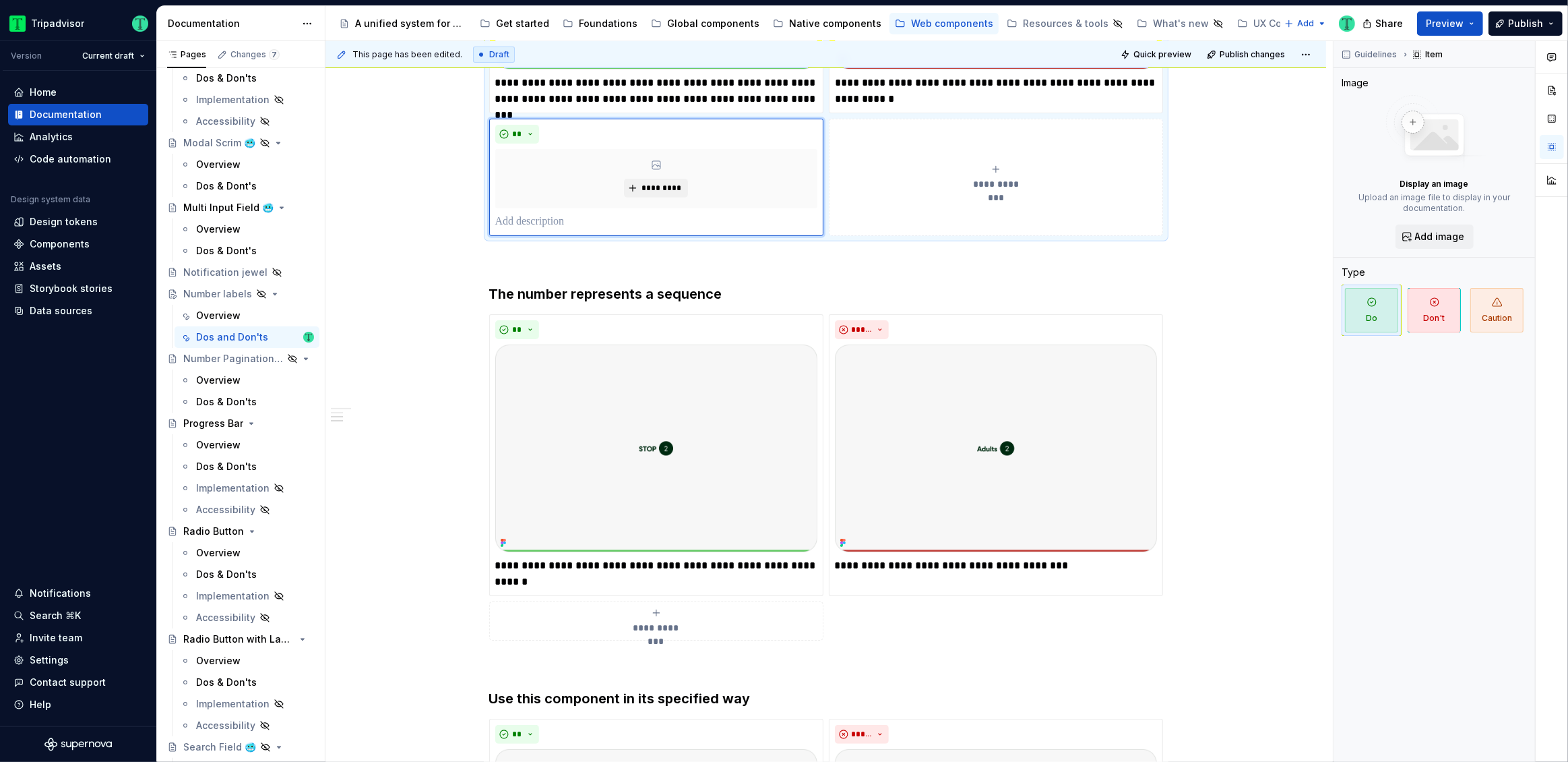
click at [996, 166] on icon "submit" at bounding box center [996, 169] width 10 height 10
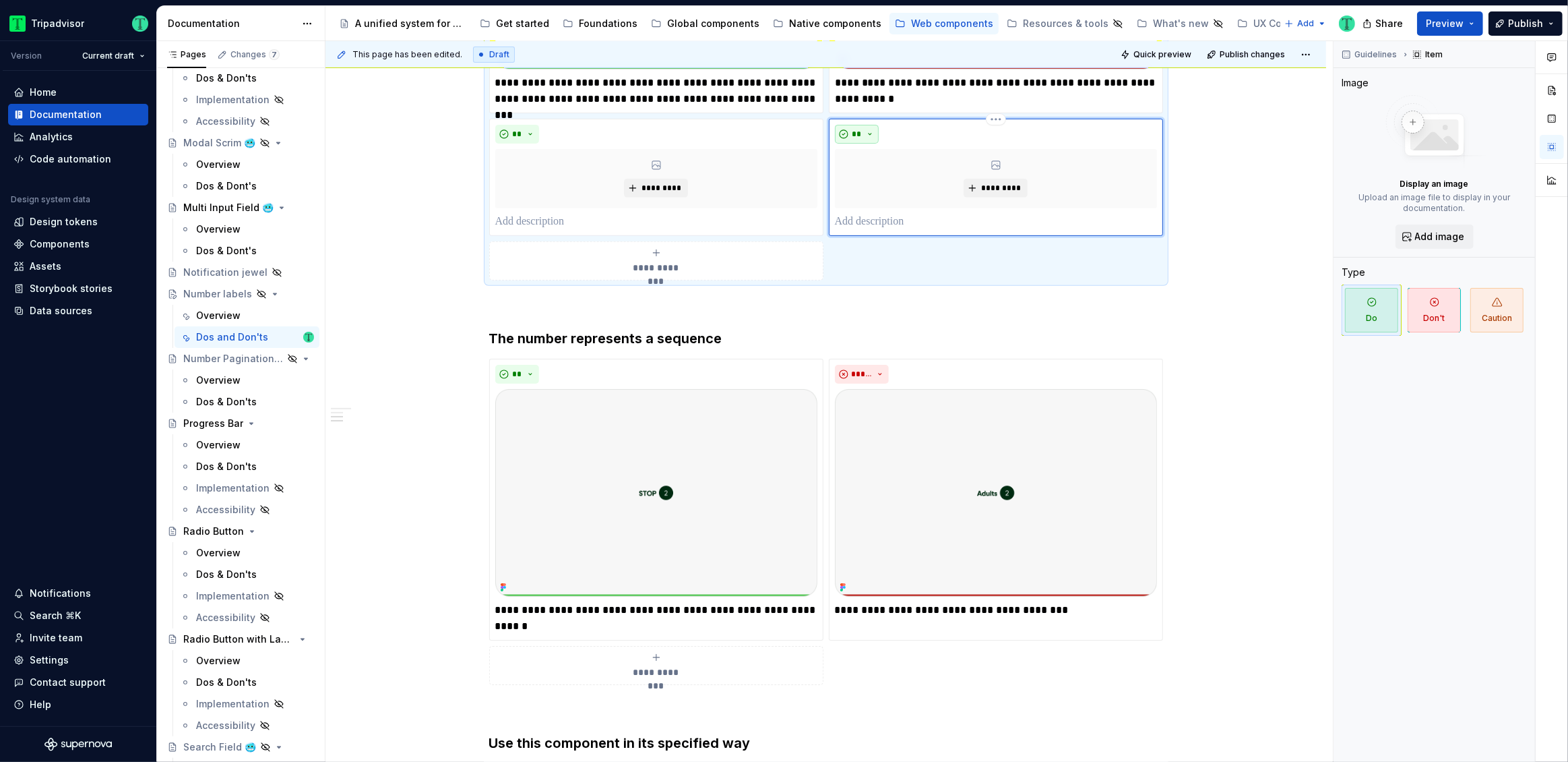
click at [852, 129] on span "**" at bounding box center [857, 134] width 10 height 10
click at [873, 182] on span "Don't" at bounding box center [896, 181] width 115 height 22
click at [923, 606] on p "**********" at bounding box center [996, 610] width 322 height 17
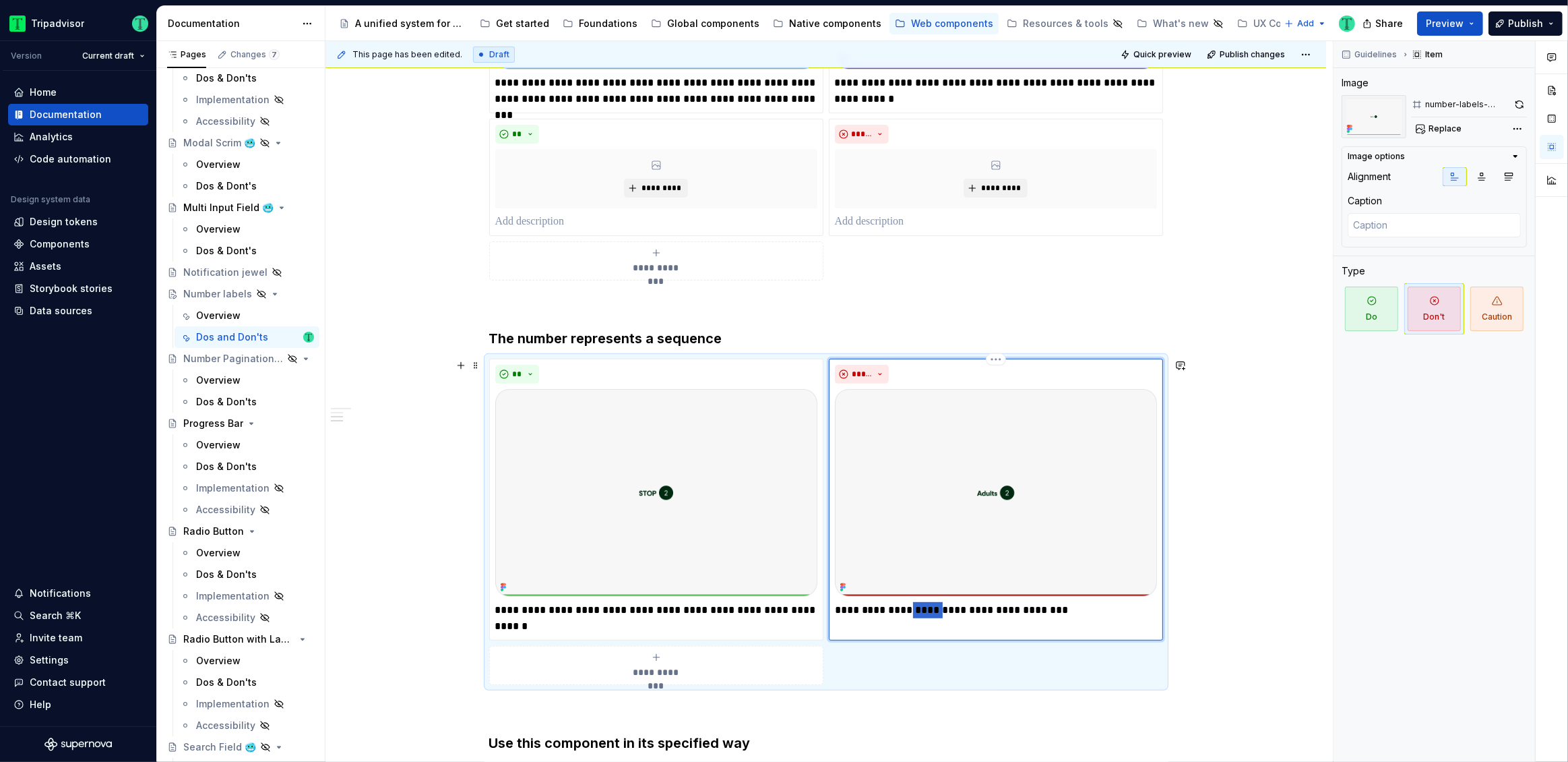
click at [923, 606] on p "**********" at bounding box center [996, 610] width 322 height 17
click at [854, 219] on p at bounding box center [996, 222] width 322 height 17
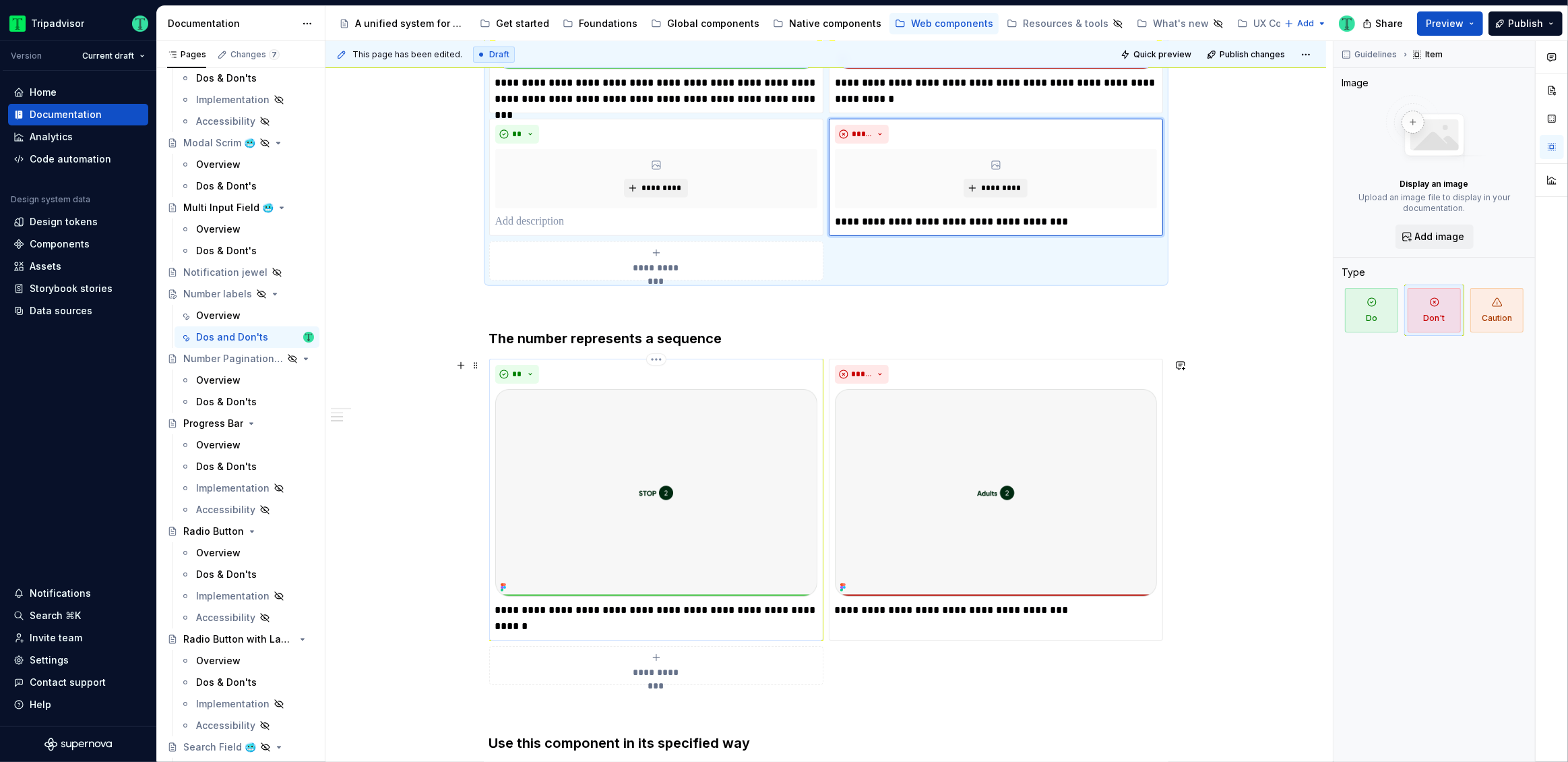
click at [569, 605] on p "**********" at bounding box center [656, 618] width 322 height 32
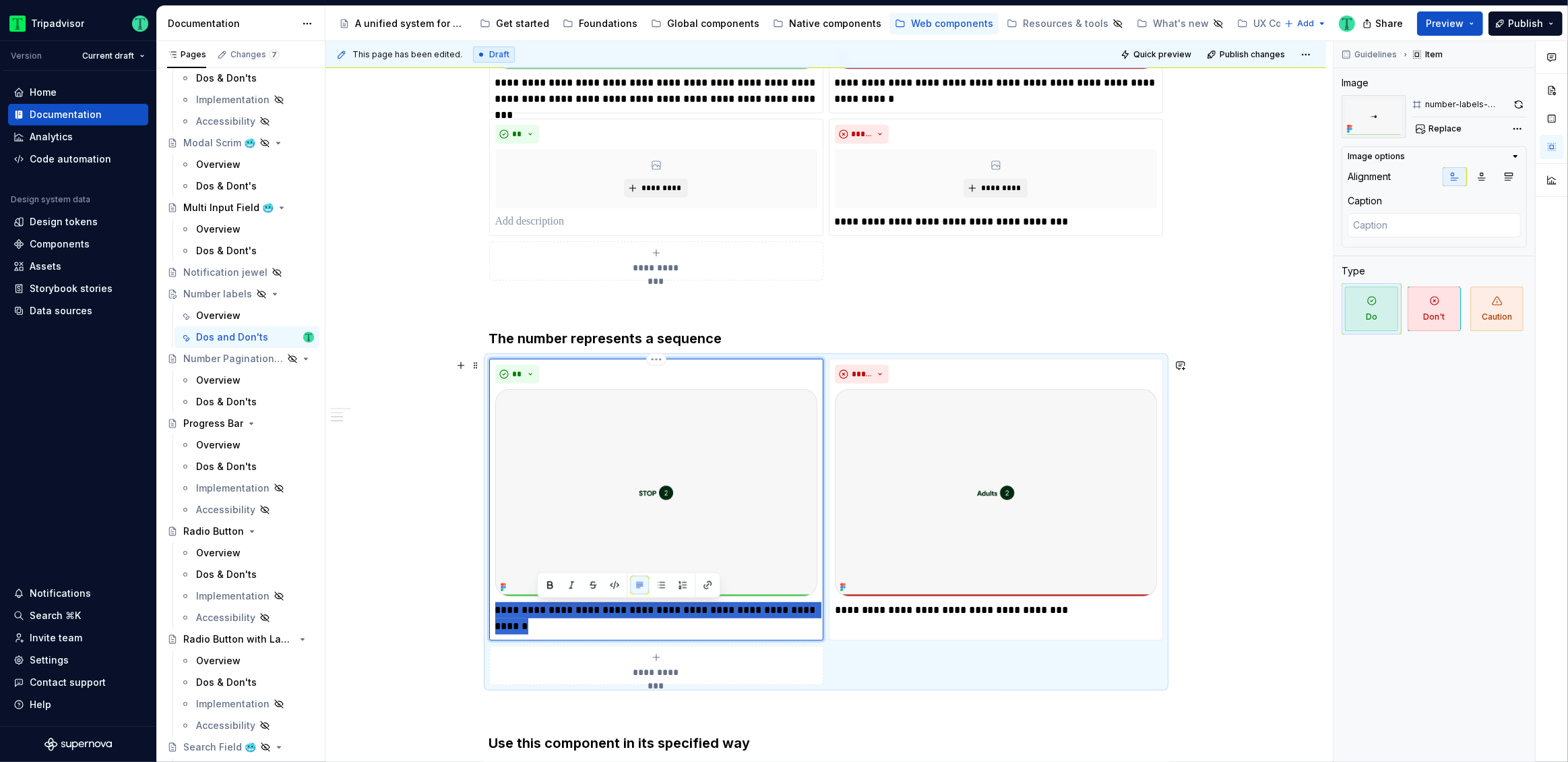
click at [569, 605] on p "**********" at bounding box center [656, 618] width 322 height 32
click at [572, 217] on p at bounding box center [656, 222] width 322 height 17
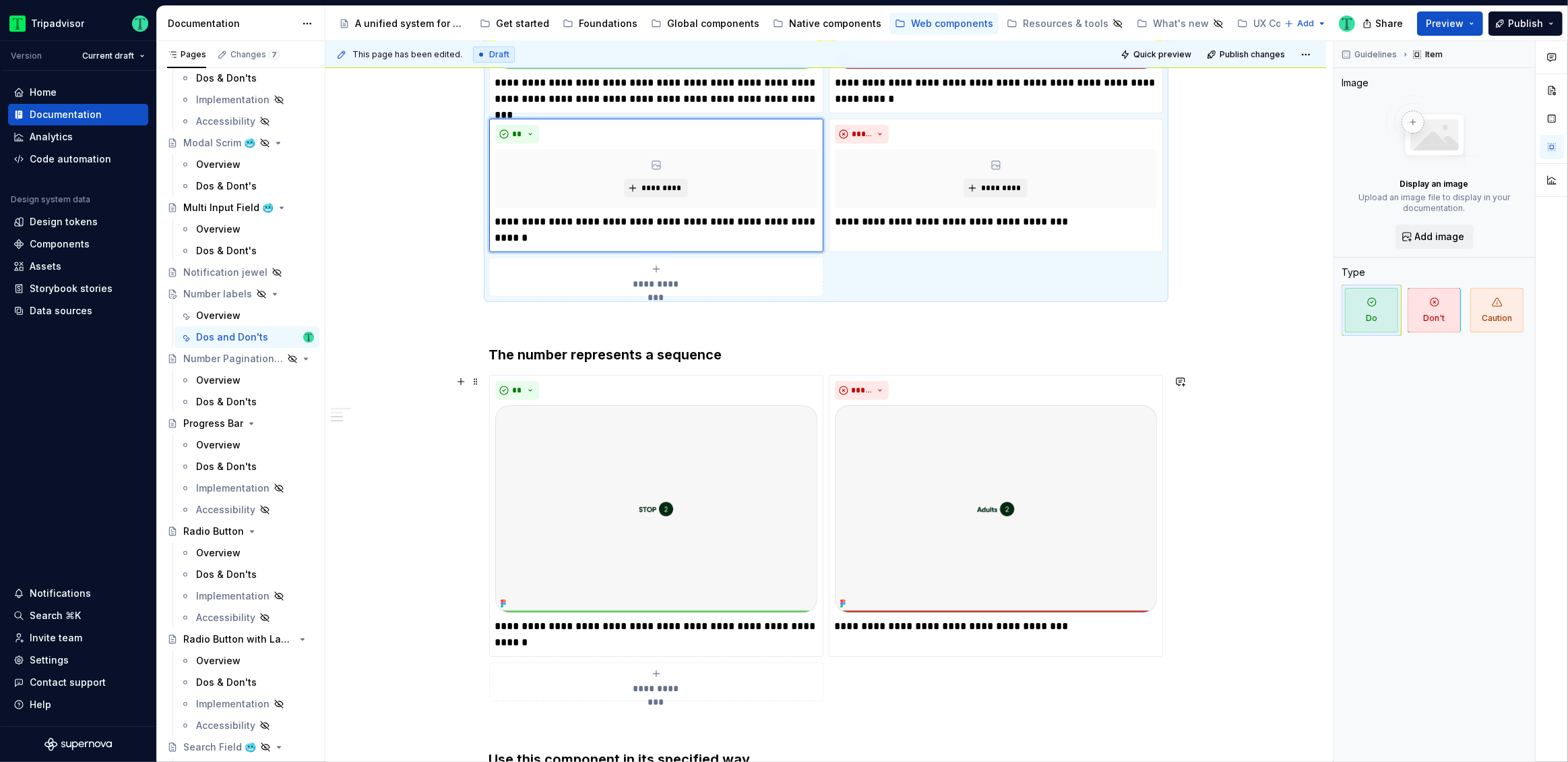
click at [433, 384] on div "**********" at bounding box center [826, 542] width 1001 height 1680
drag, startPoint x: 387, startPoint y: 526, endPoint x: 393, endPoint y: 521, distance: 7.8
click at [387, 526] on div "**********" at bounding box center [830, 401] width 1008 height 721
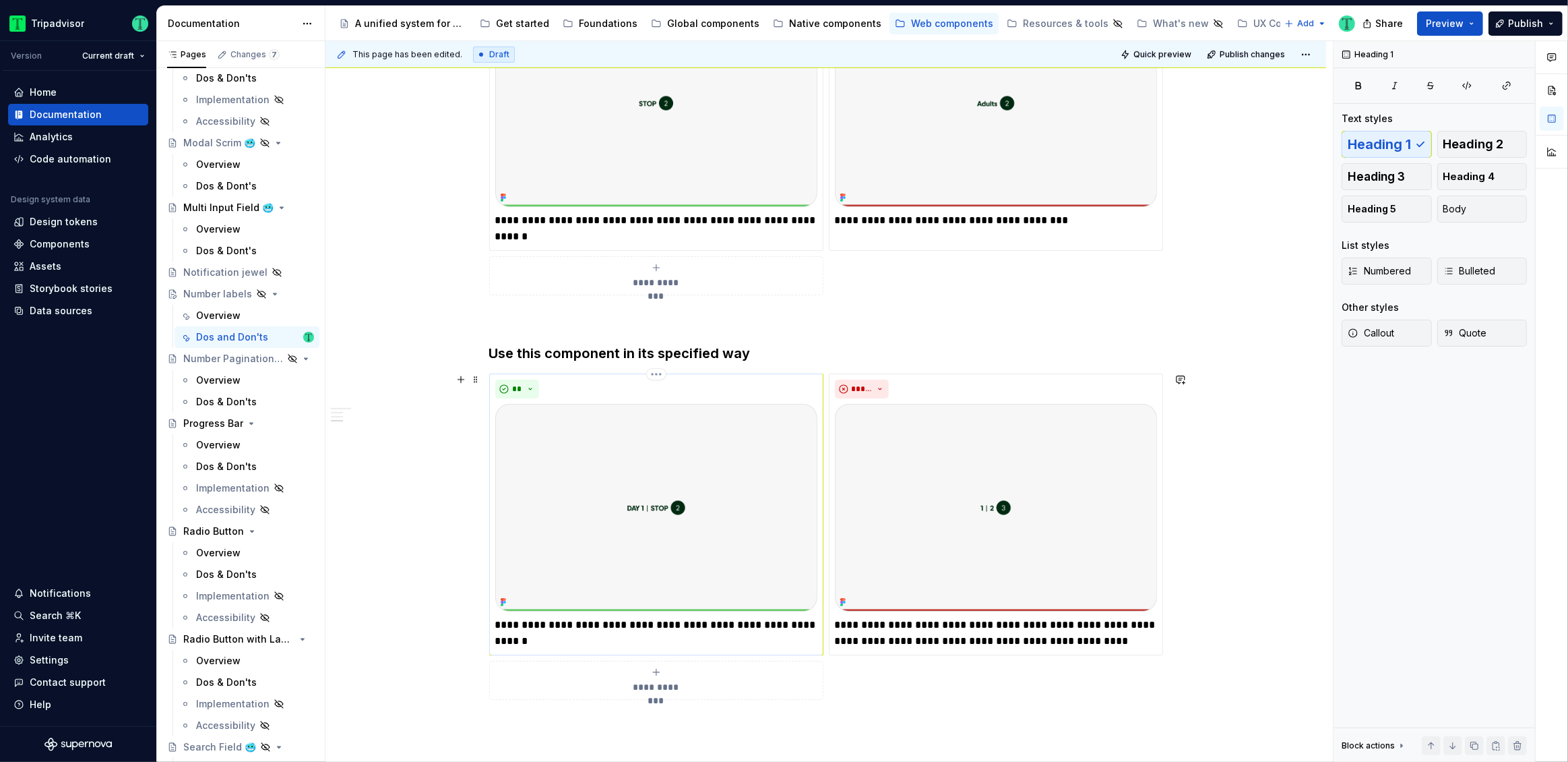
scroll to position [1002, 0]
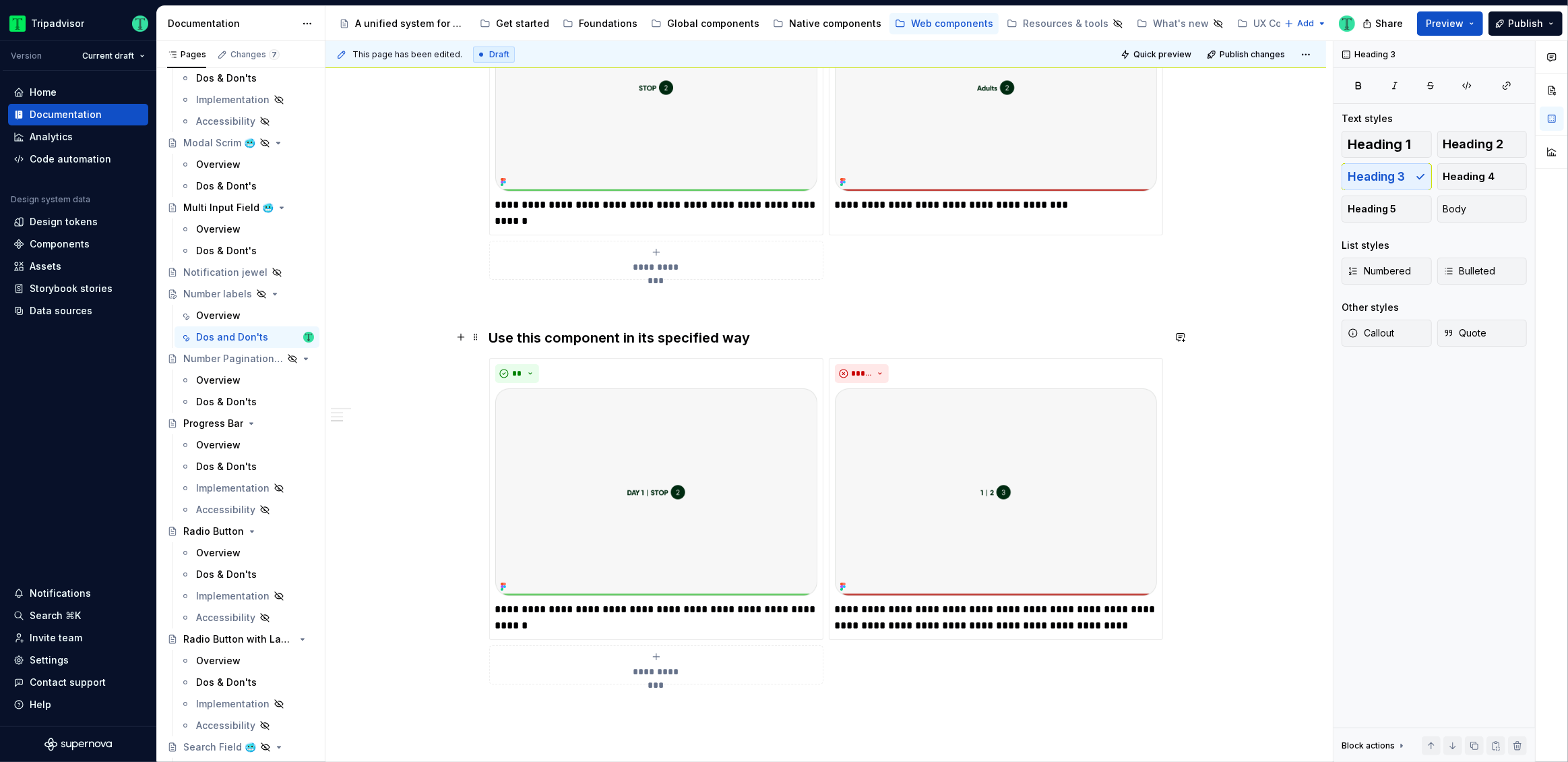
click at [595, 329] on h3 "Use this component in its specified way" at bounding box center [826, 338] width 674 height 19
click at [428, 317] on div "**********" at bounding box center [826, 121] width 1001 height 1680
click at [424, 316] on div "**********" at bounding box center [826, 121] width 1001 height 1680
click at [427, 481] on div "**********" at bounding box center [826, 121] width 1001 height 1680
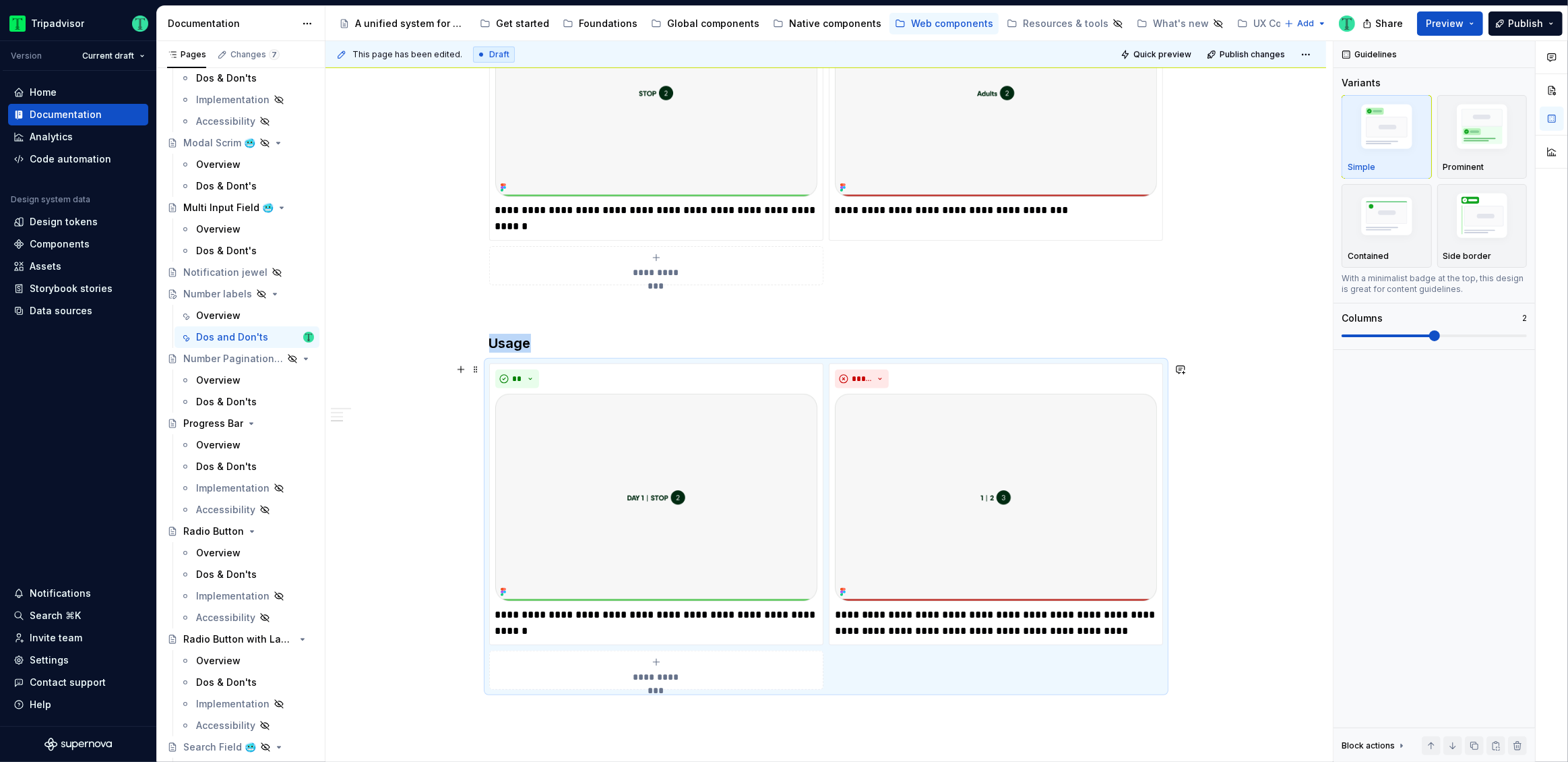
scroll to position [995, 0]
click at [432, 477] on div "**********" at bounding box center [826, 128] width 1001 height 1680
click at [407, 481] on div "**********" at bounding box center [826, 128] width 1001 height 1680
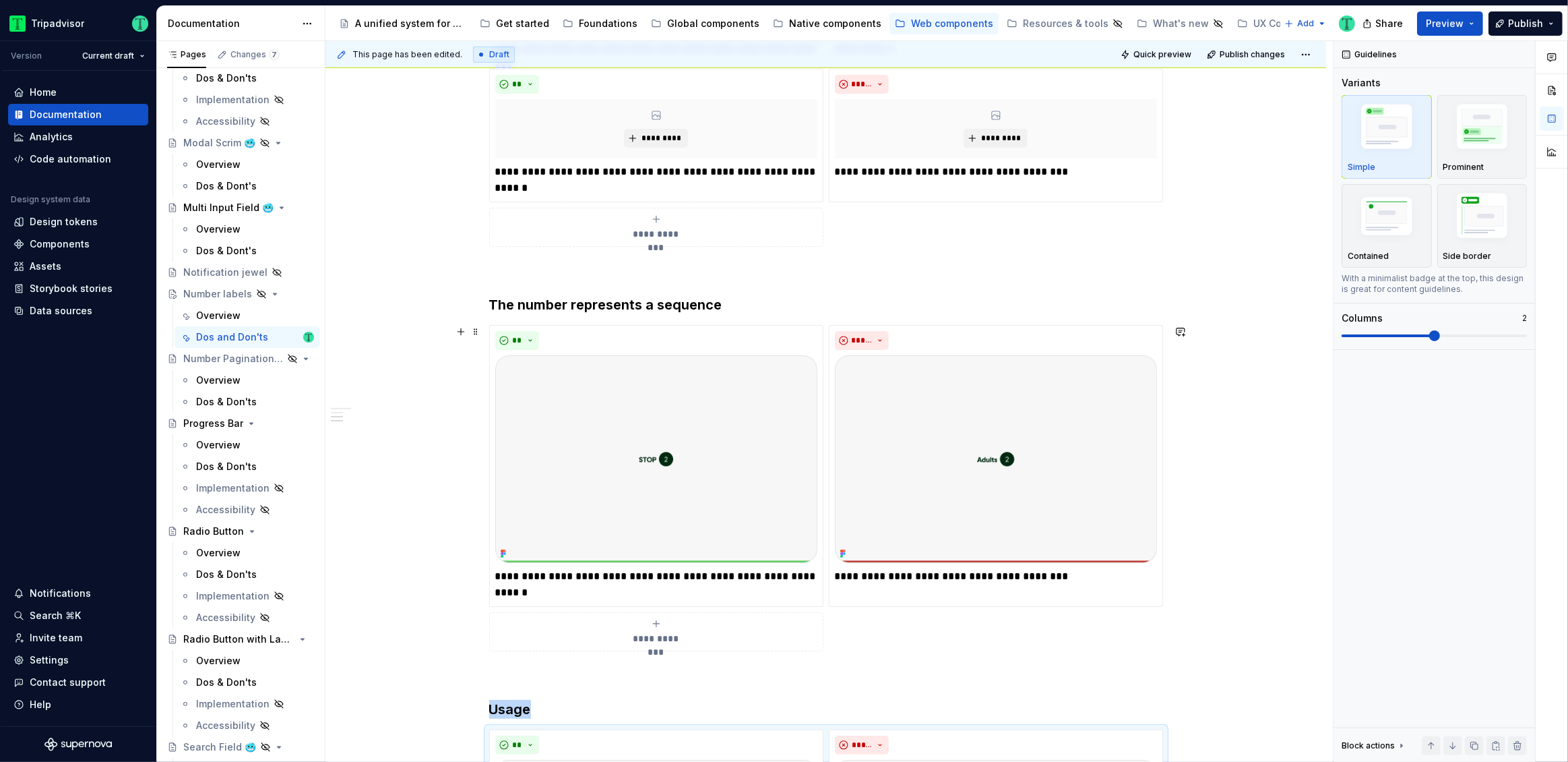
scroll to position [577, 0]
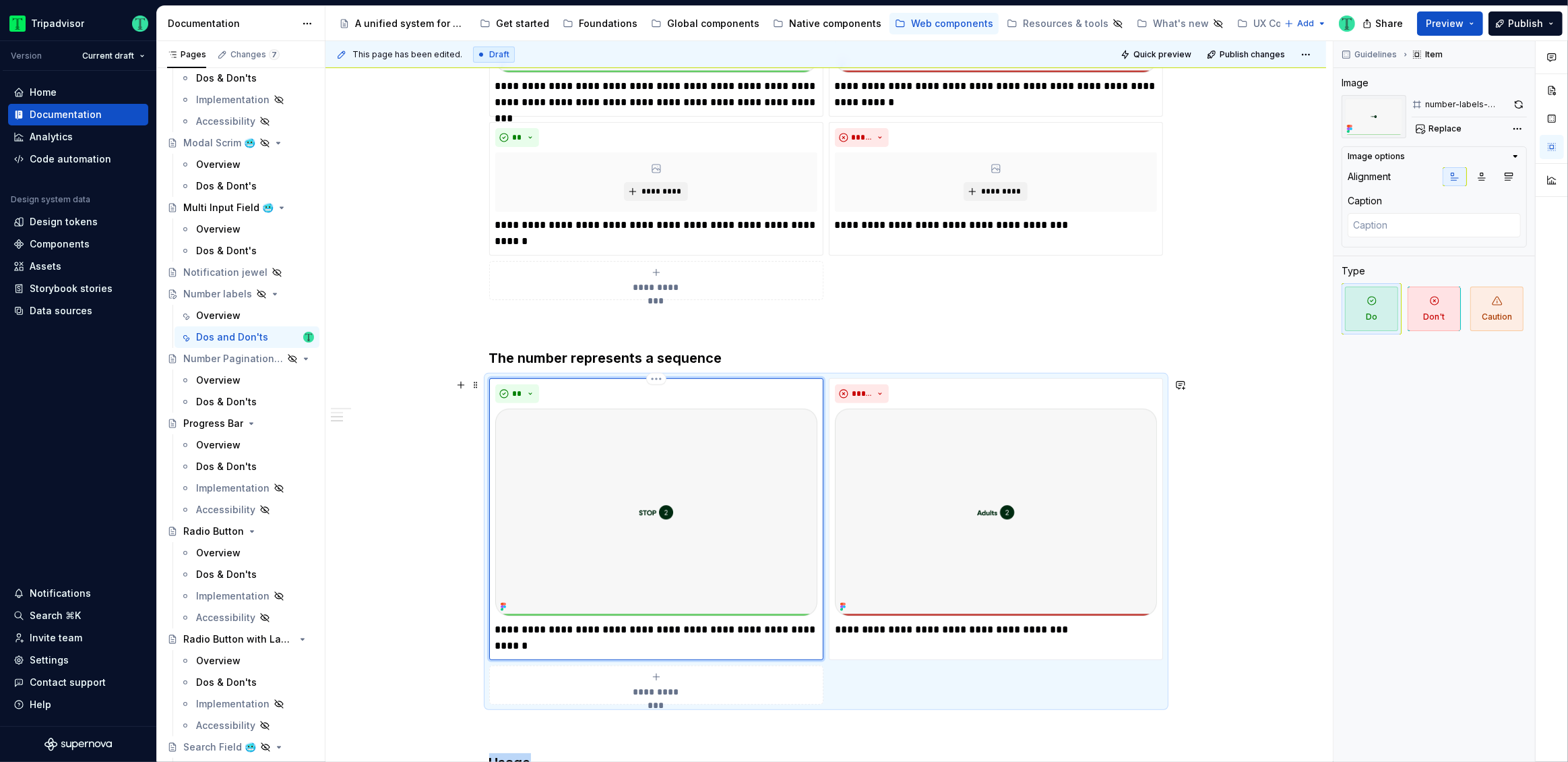
click at [505, 604] on icon at bounding box center [505, 604] width 3 height 3
click at [695, 507] on img at bounding box center [656, 512] width 322 height 208
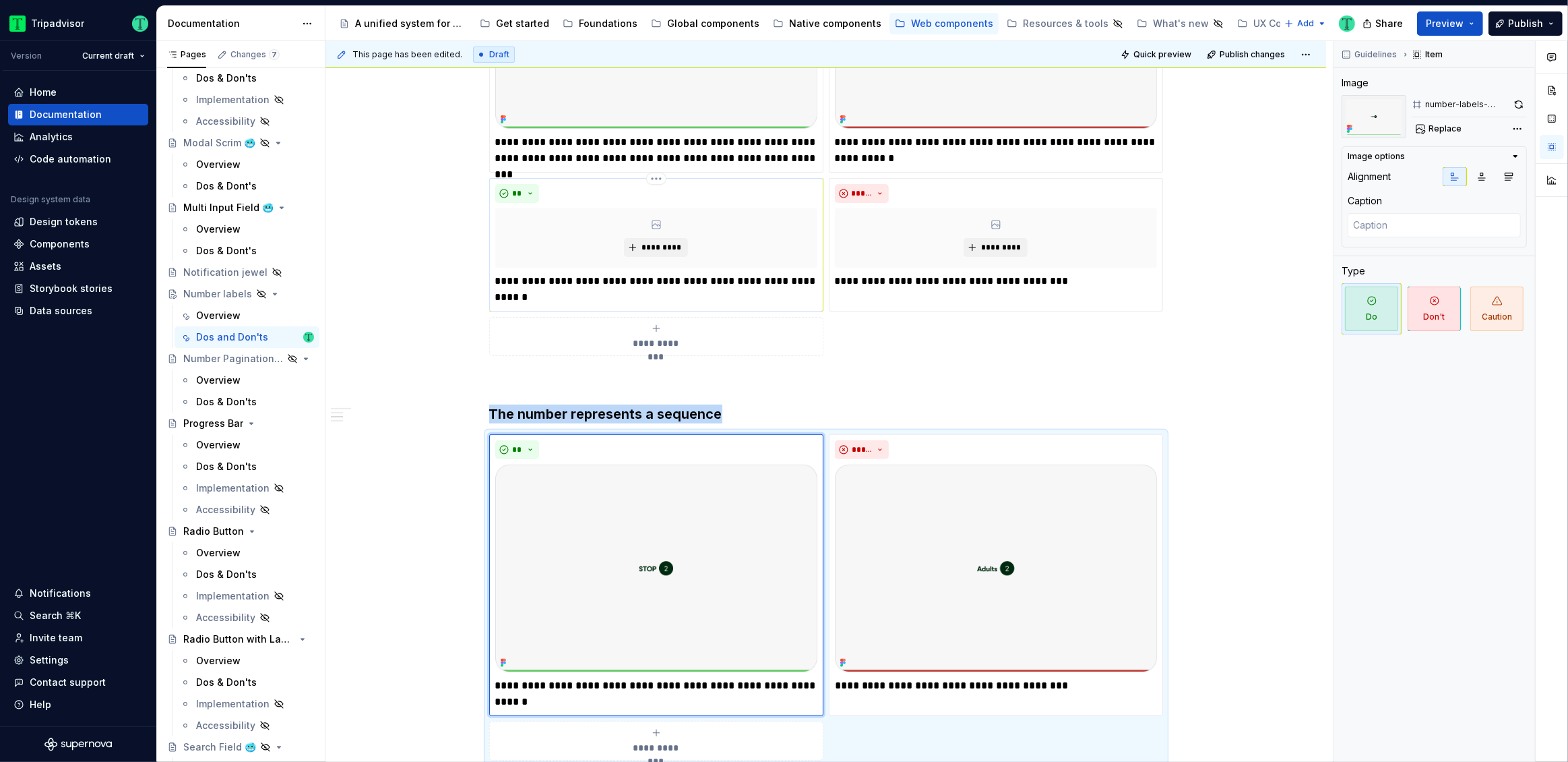
scroll to position [476, 0]
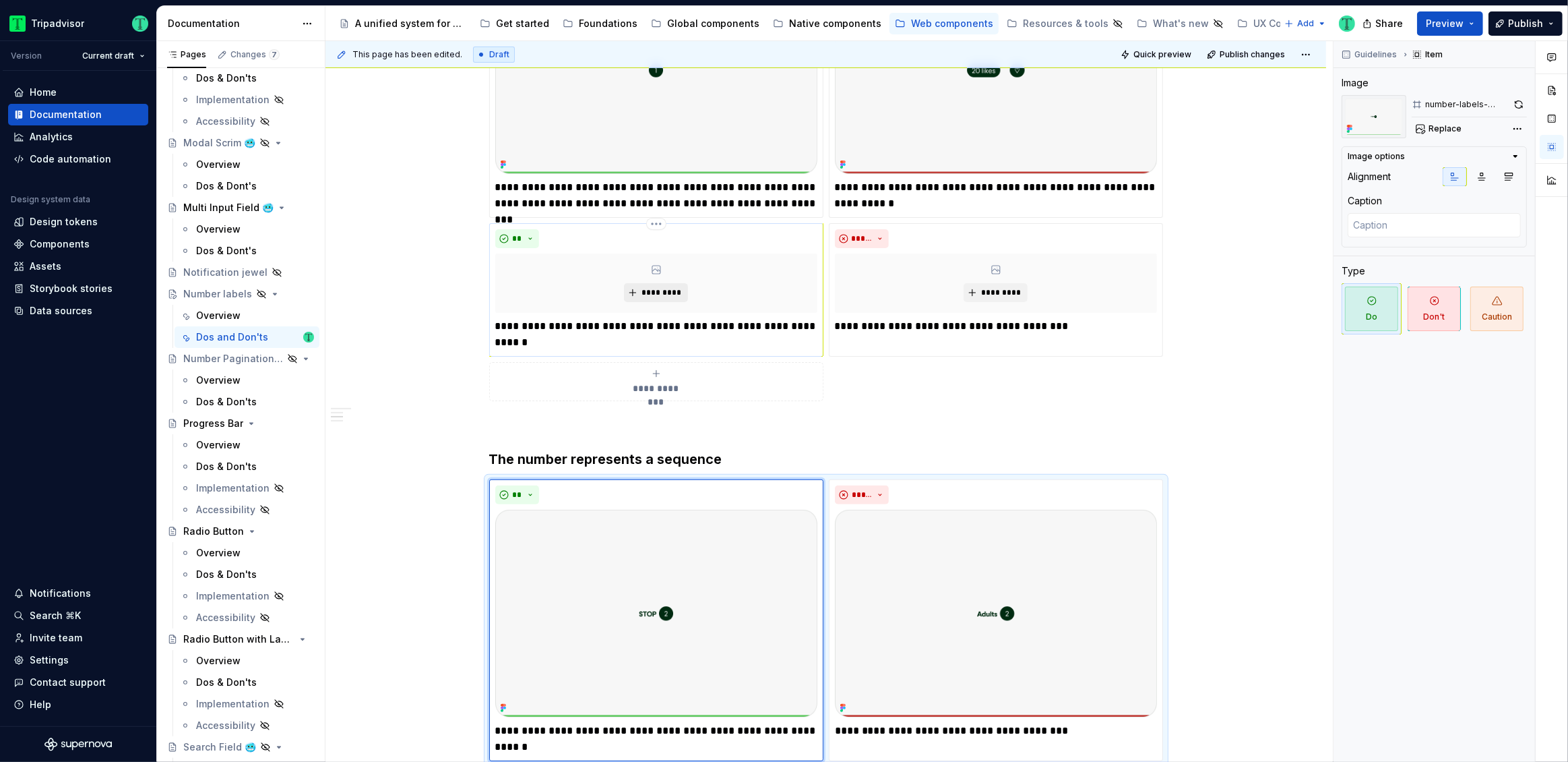
click at [663, 289] on span "*********" at bounding box center [661, 292] width 41 height 10
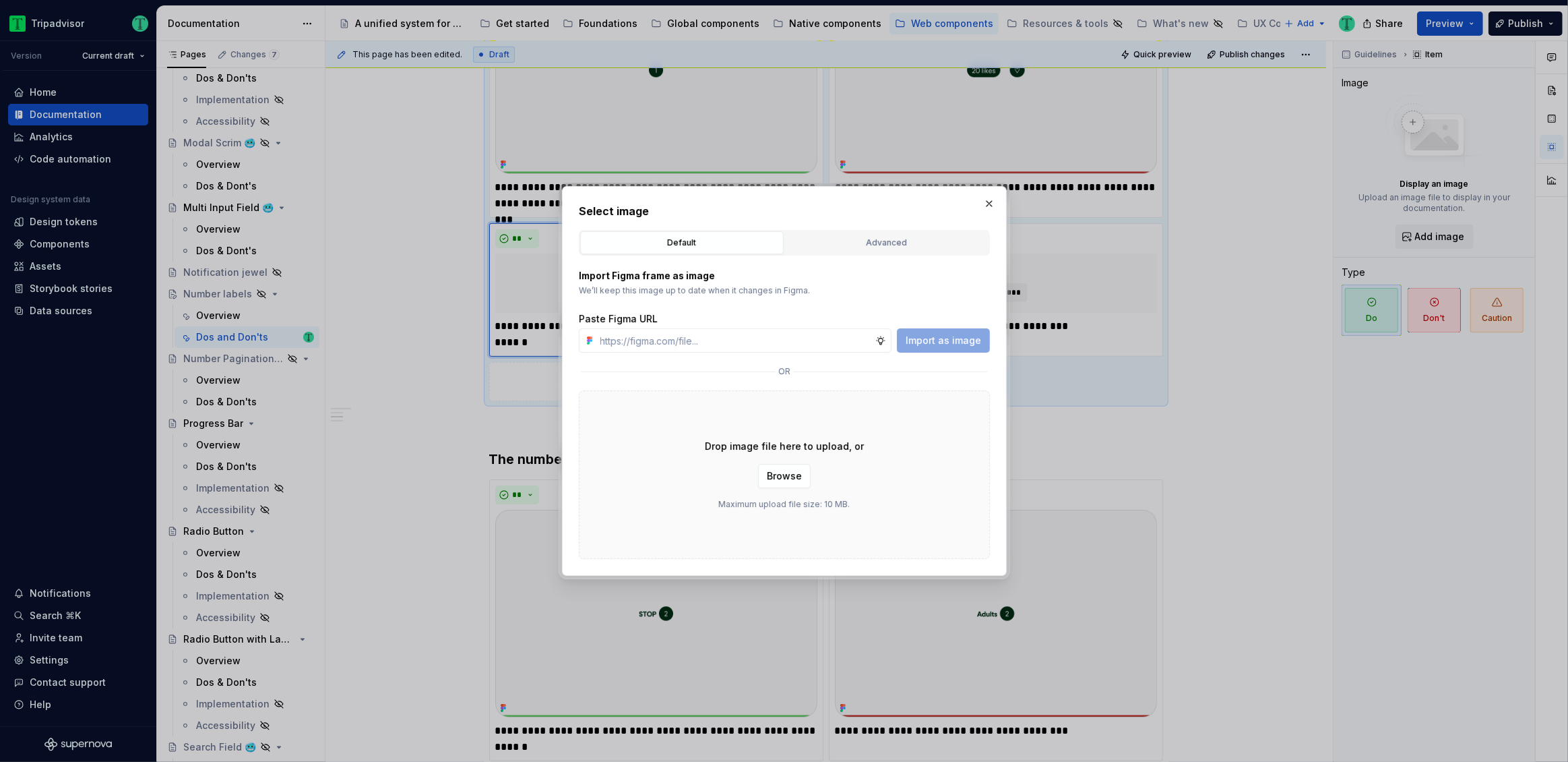
type textarea "*"
type input "[URL][DOMAIN_NAME]"
click at [939, 348] on button "Import as image" at bounding box center [943, 341] width 93 height 24
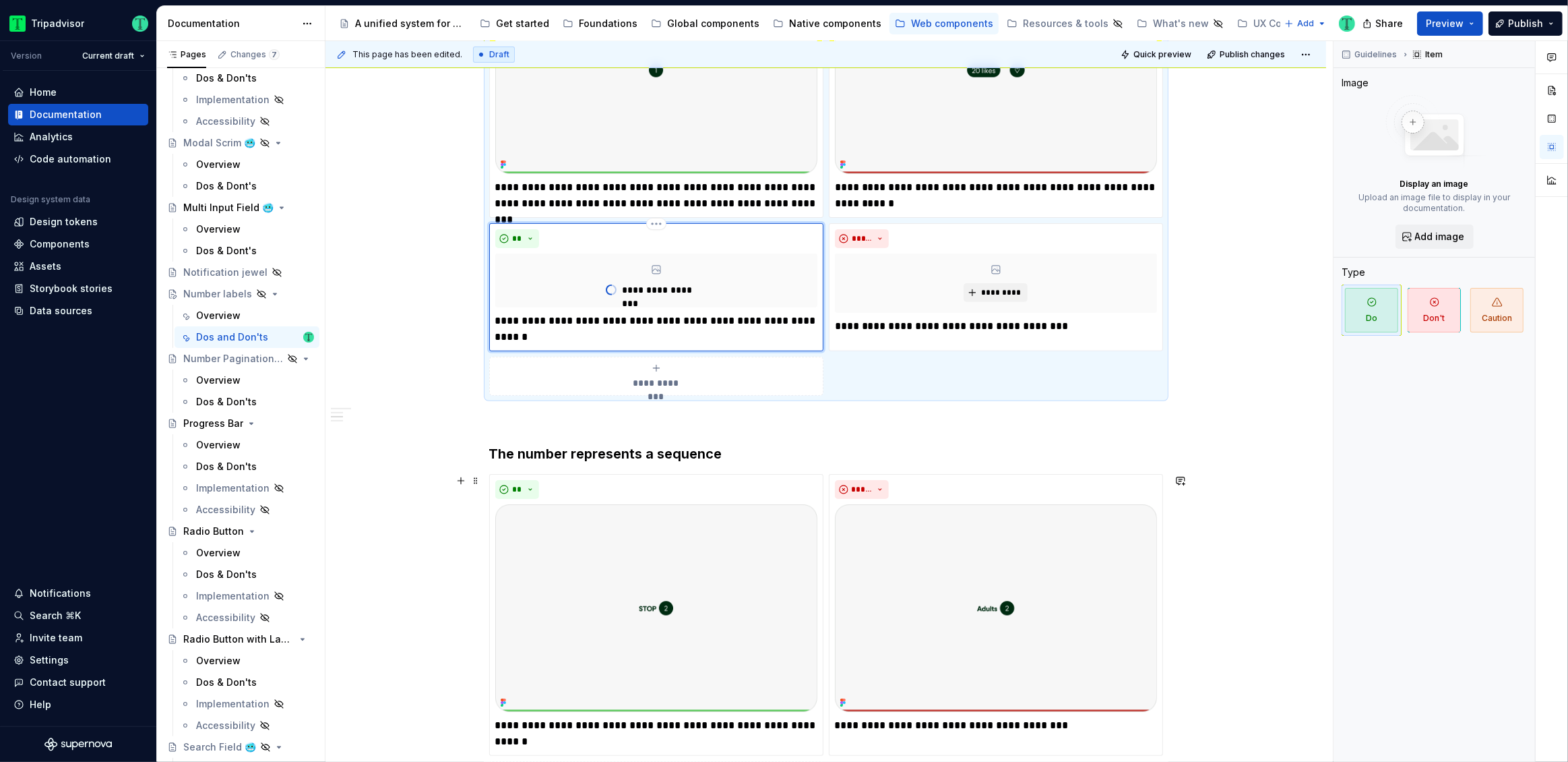
type textarea "*"
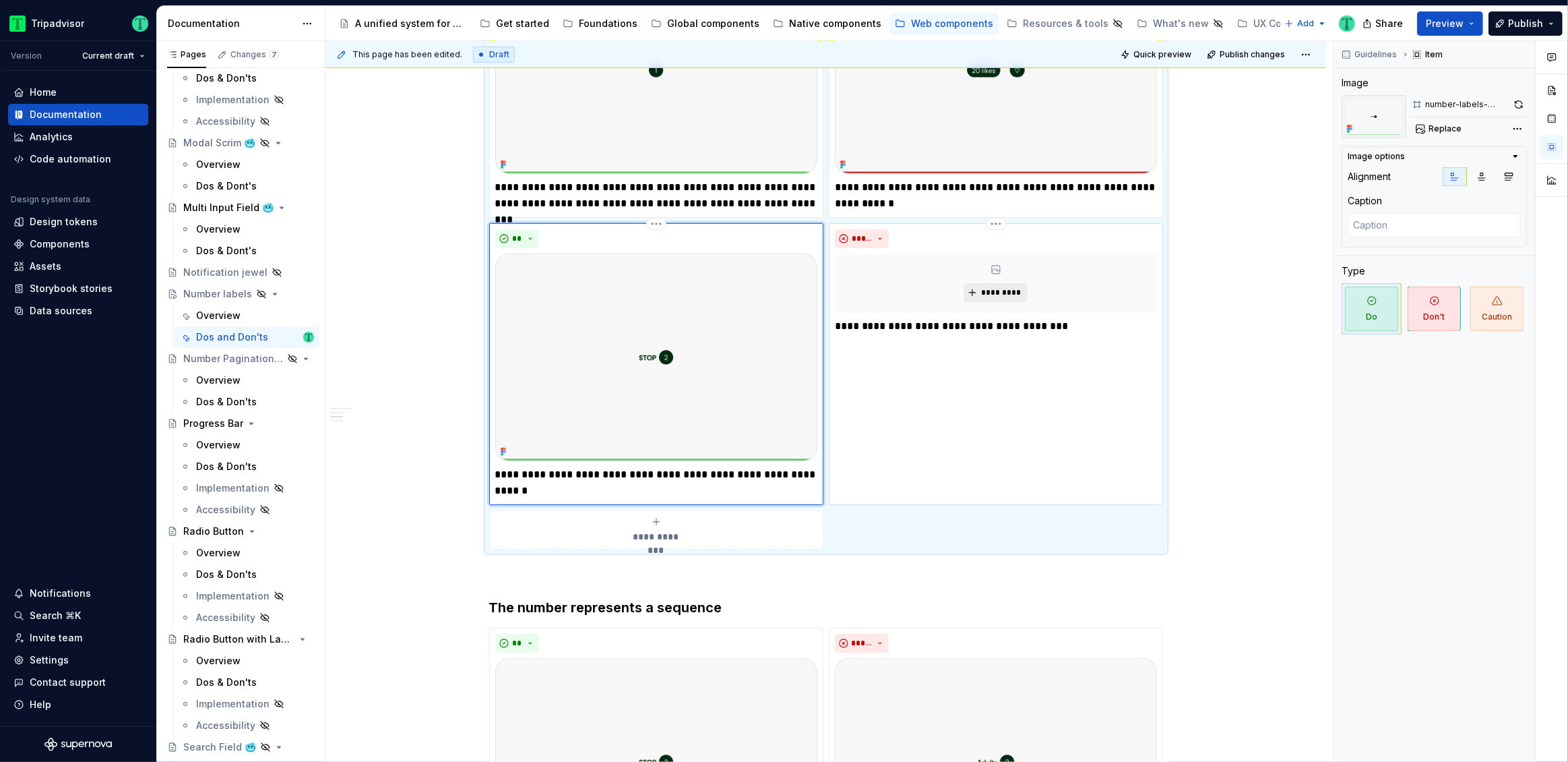
click at [1014, 289] on span "*********" at bounding box center [1001, 292] width 41 height 10
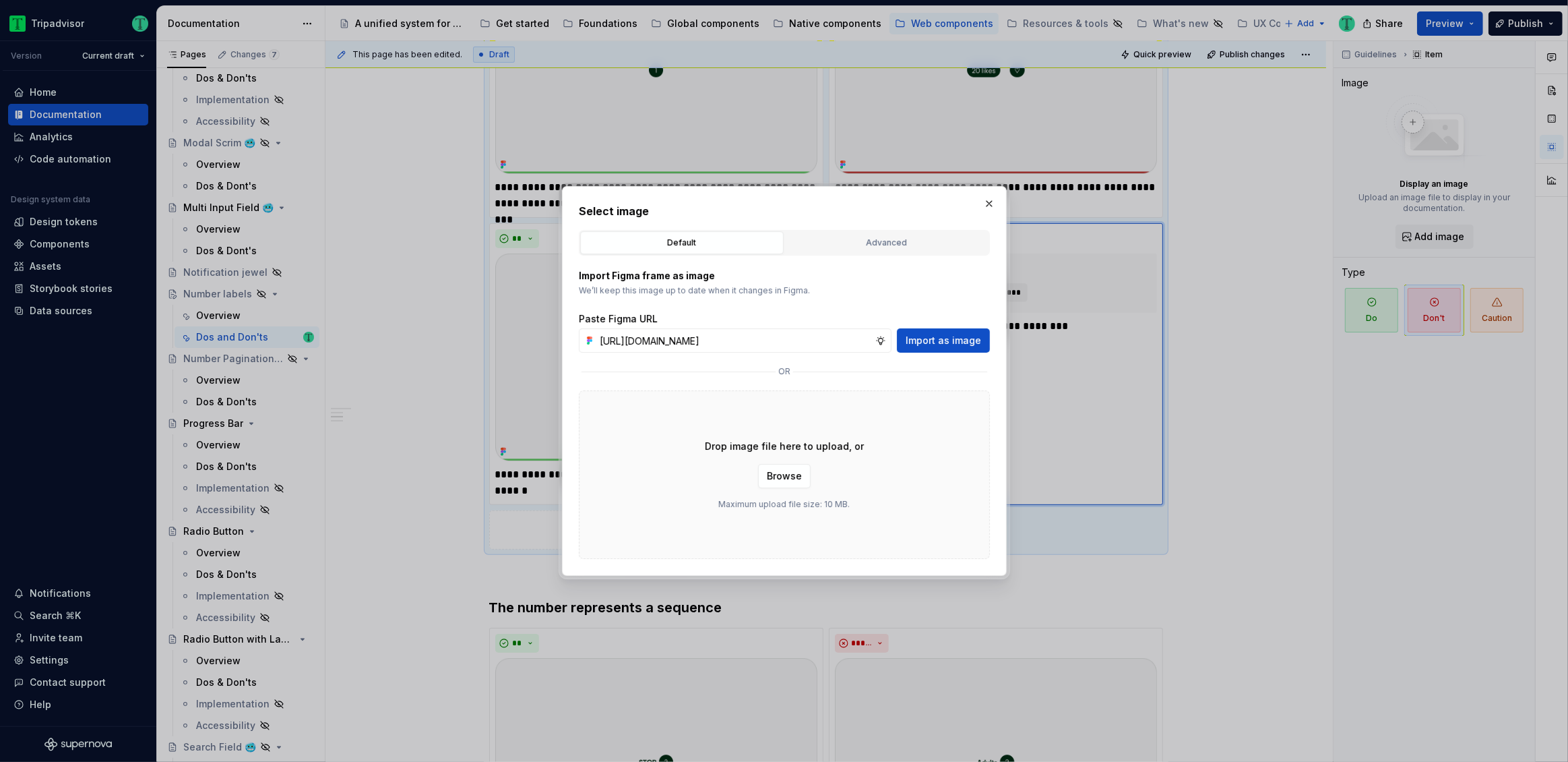
scroll to position [0, 304]
type input "[URL][DOMAIN_NAME]"
click at [932, 337] on span "Import as image" at bounding box center [943, 341] width 76 height 14
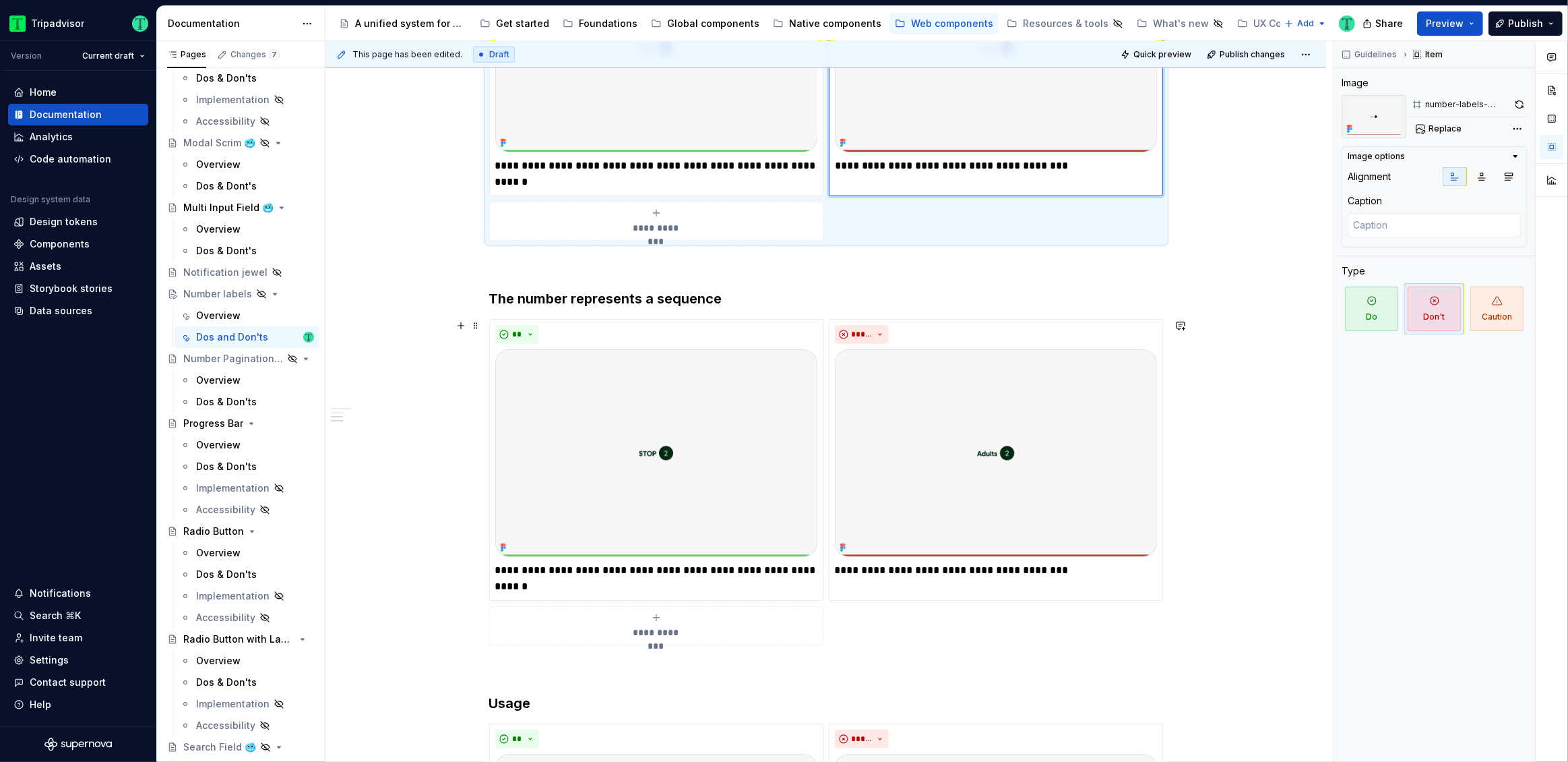
scroll to position [786, 0]
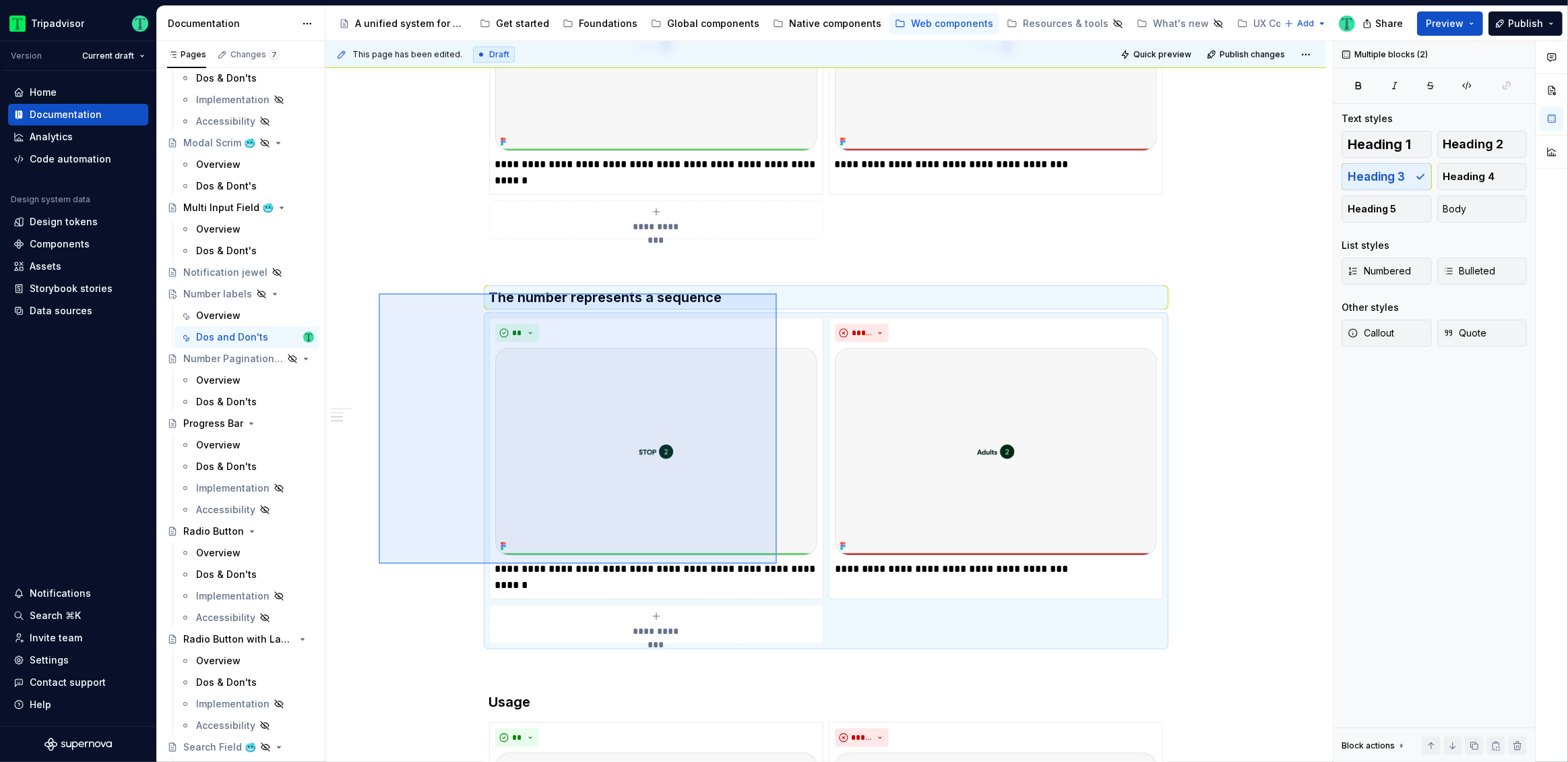
drag, startPoint x: 379, startPoint y: 293, endPoint x: 777, endPoint y: 564, distance: 481.5
click at [777, 564] on div "**********" at bounding box center [830, 401] width 1008 height 721
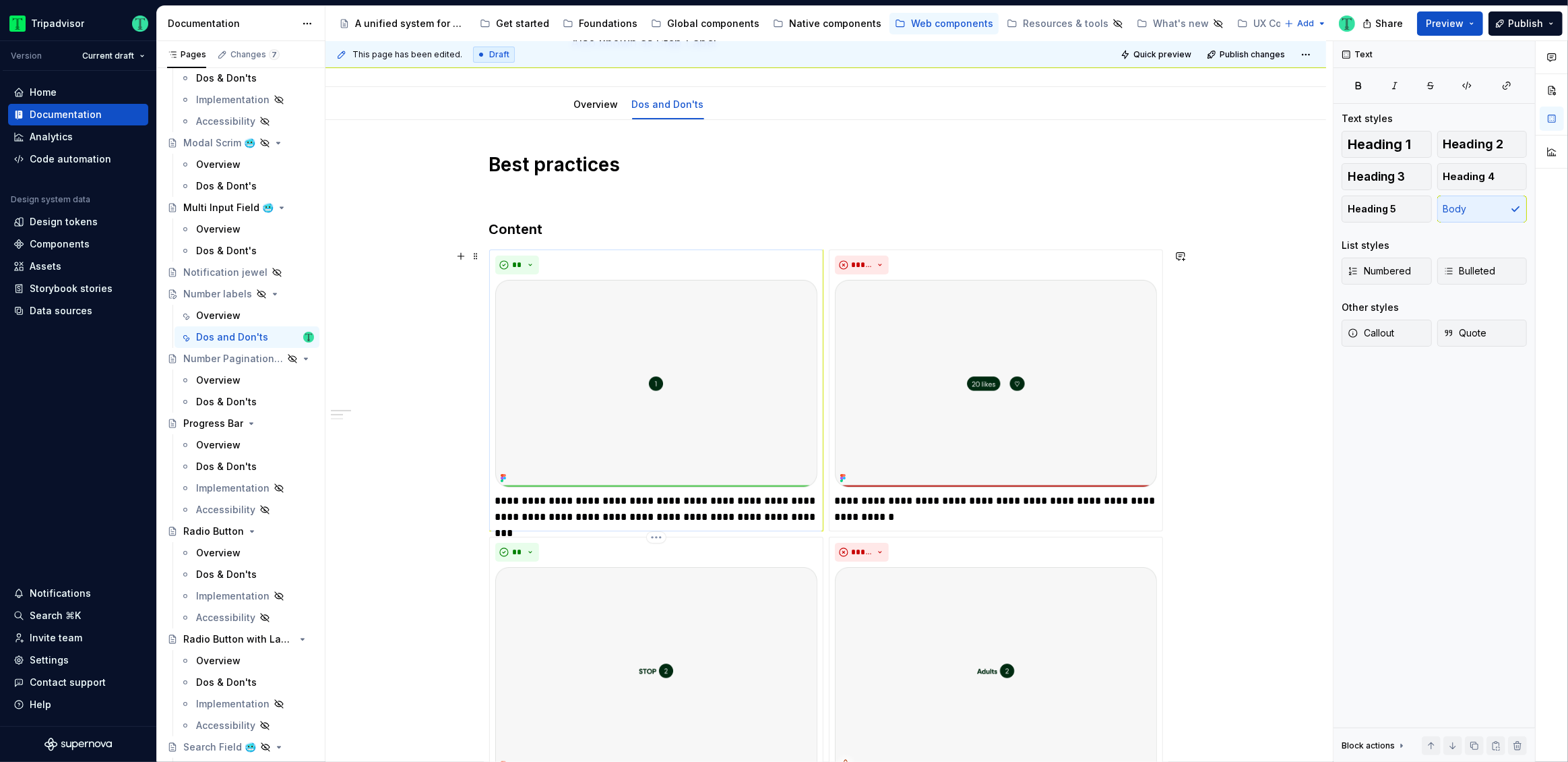
scroll to position [161, 0]
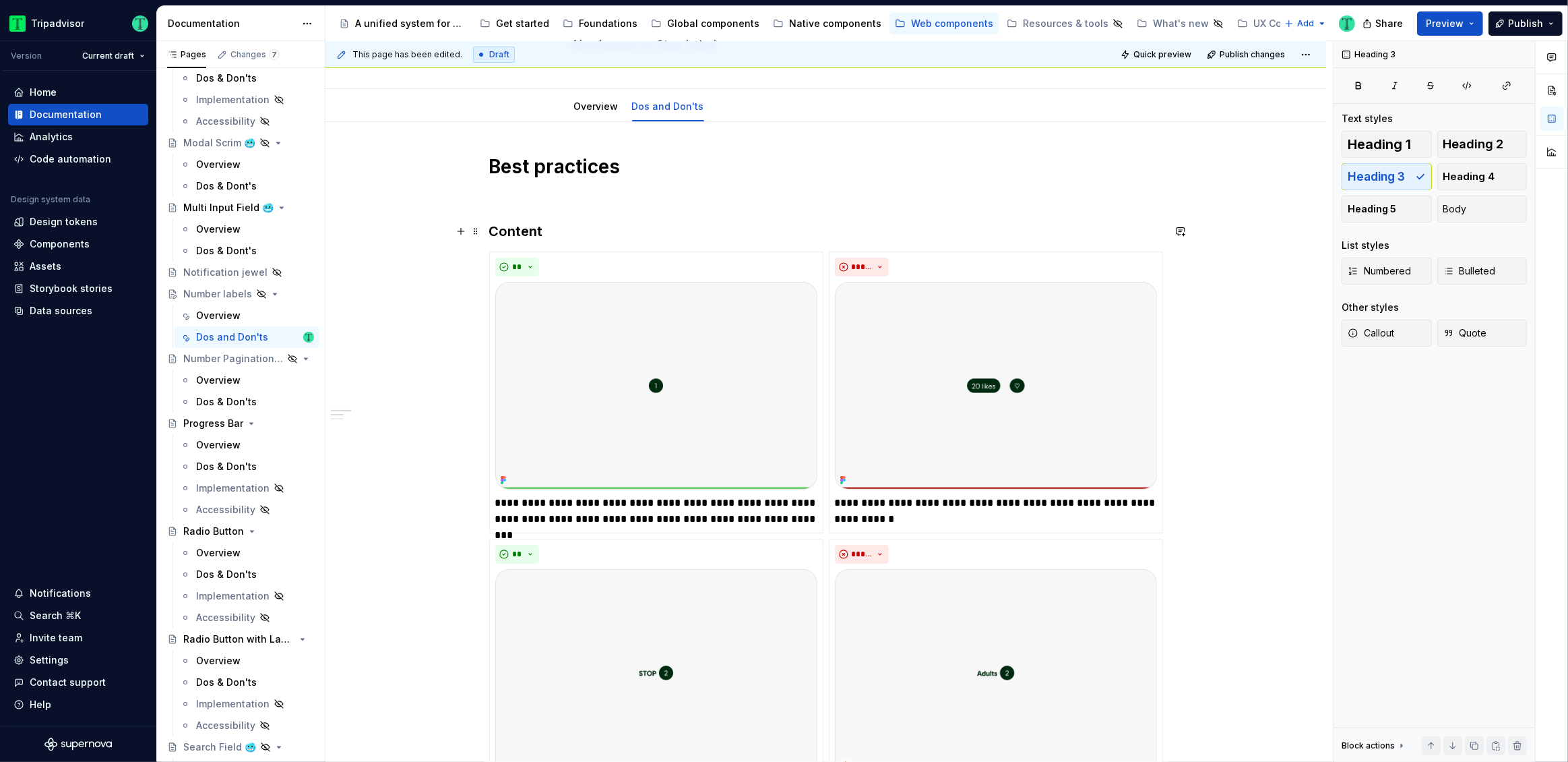
click at [528, 229] on h3 "Content" at bounding box center [826, 231] width 674 height 19
copy h3 "Content"
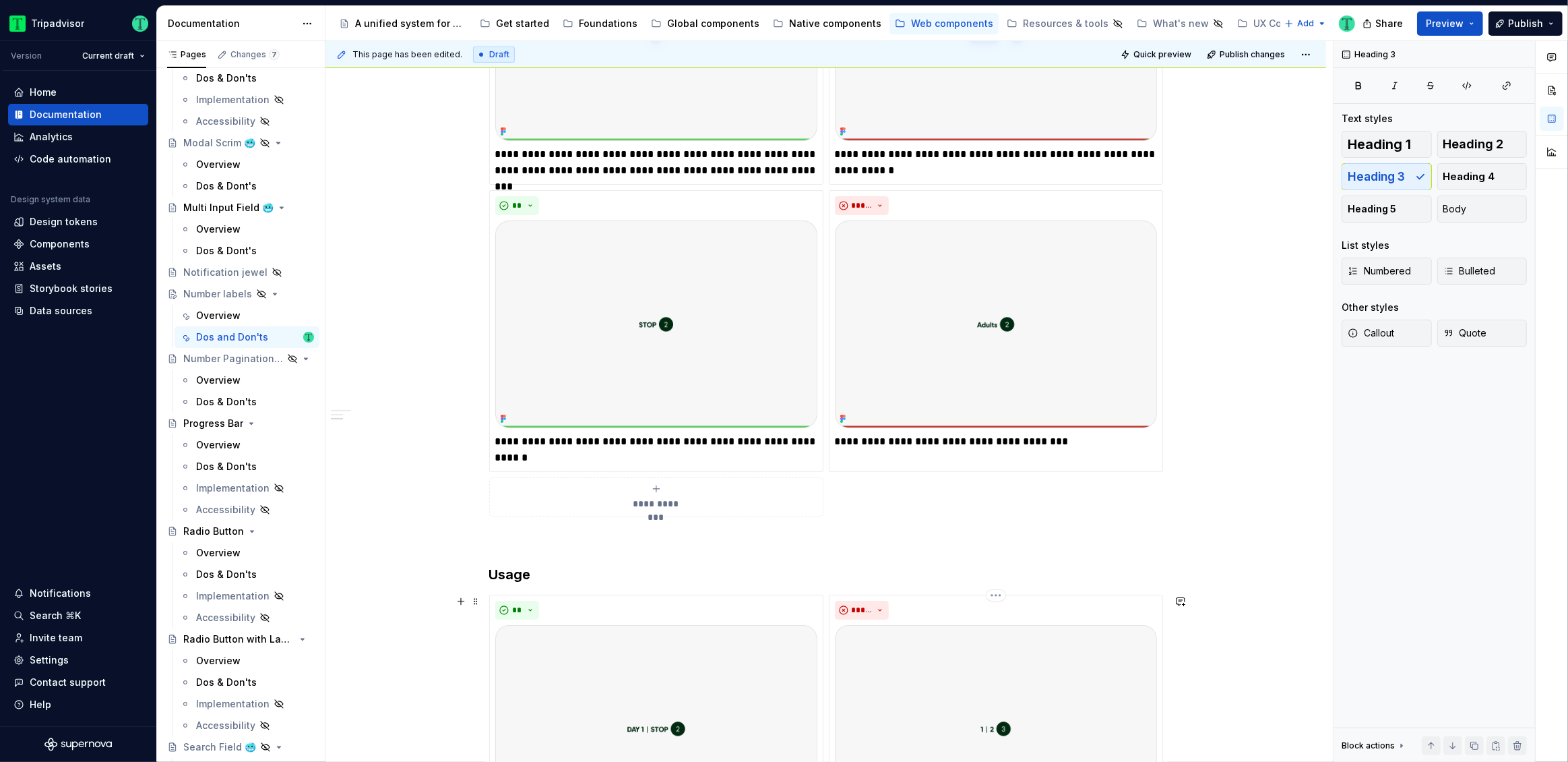
scroll to position [591, 0]
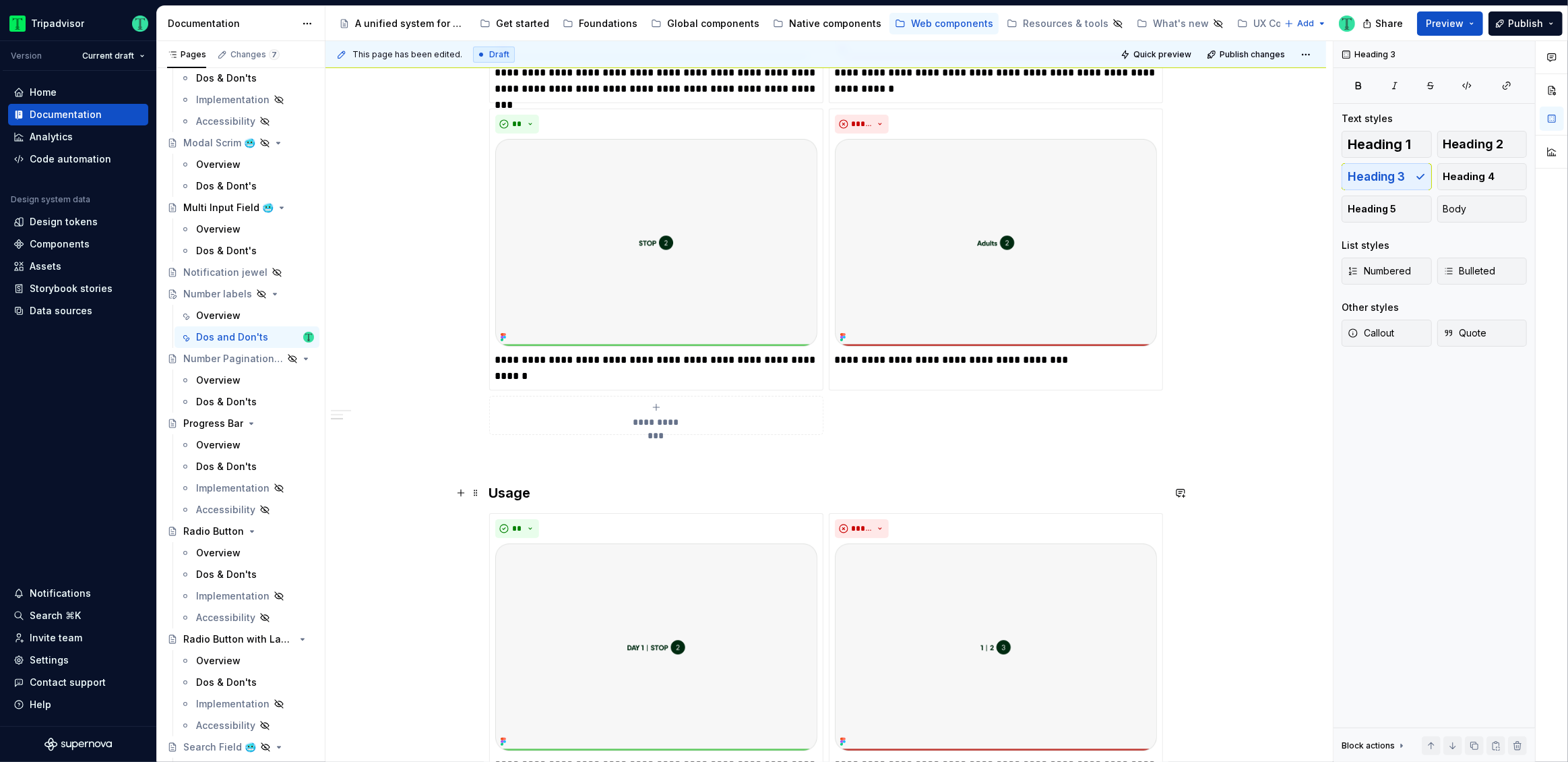
click at [513, 495] on h3 "Usage" at bounding box center [826, 493] width 674 height 19
copy h3 "Usage"
click at [344, 512] on div "**********" at bounding box center [826, 403] width 1001 height 1424
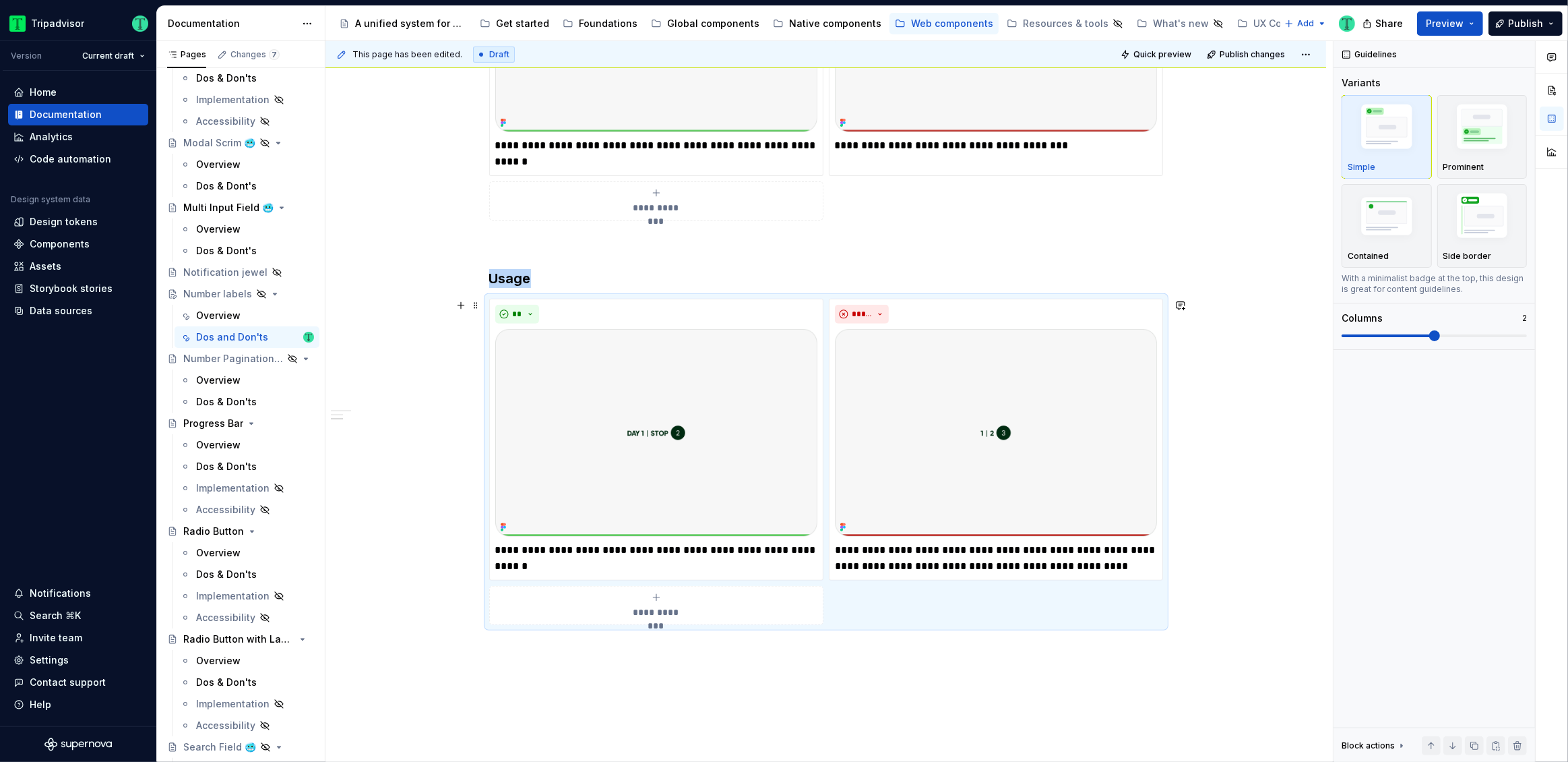
scroll to position [797, 0]
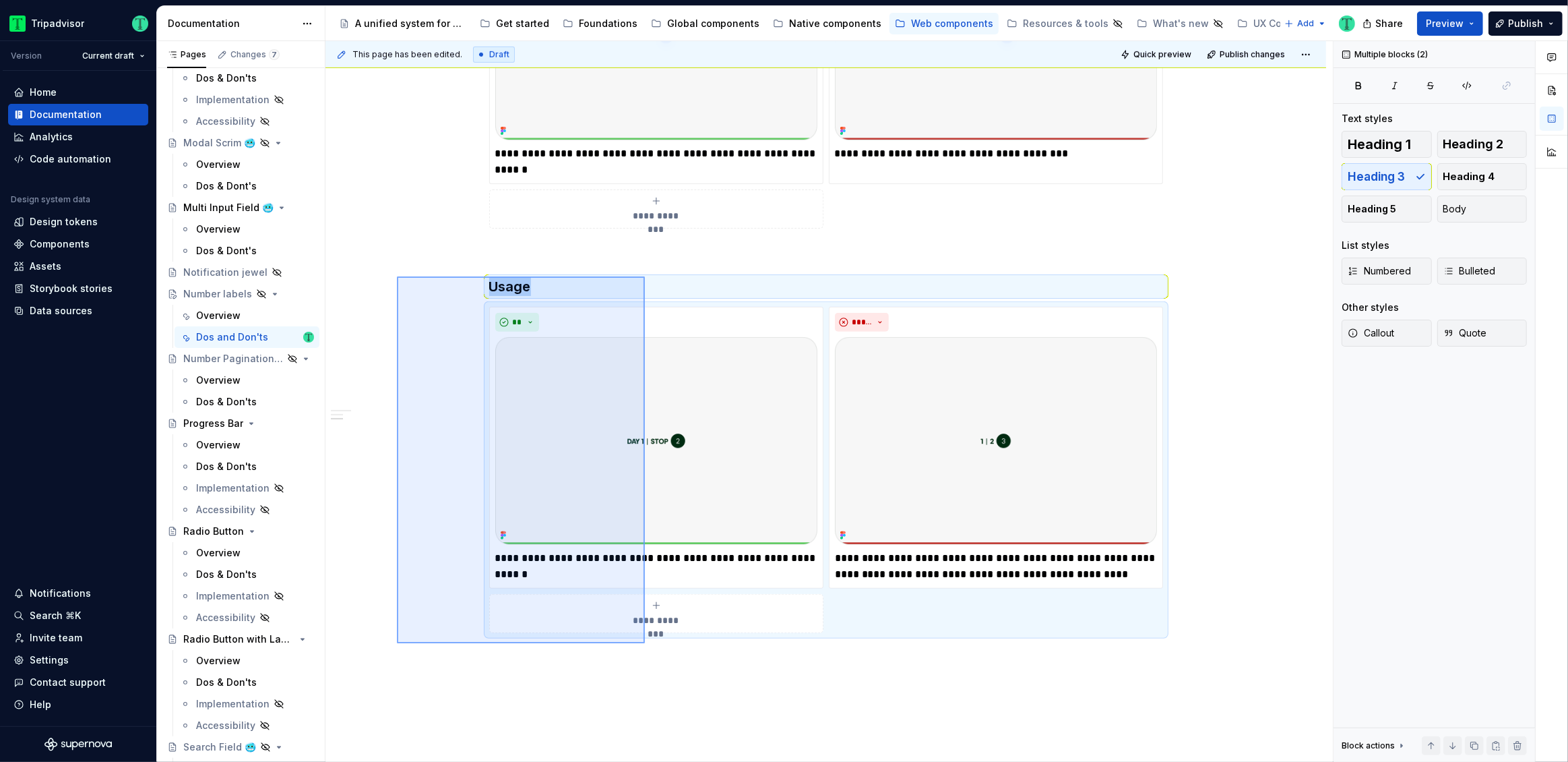
drag, startPoint x: 397, startPoint y: 276, endPoint x: 619, endPoint y: 600, distance: 392.8
click at [645, 642] on div "**********" at bounding box center [830, 401] width 1008 height 721
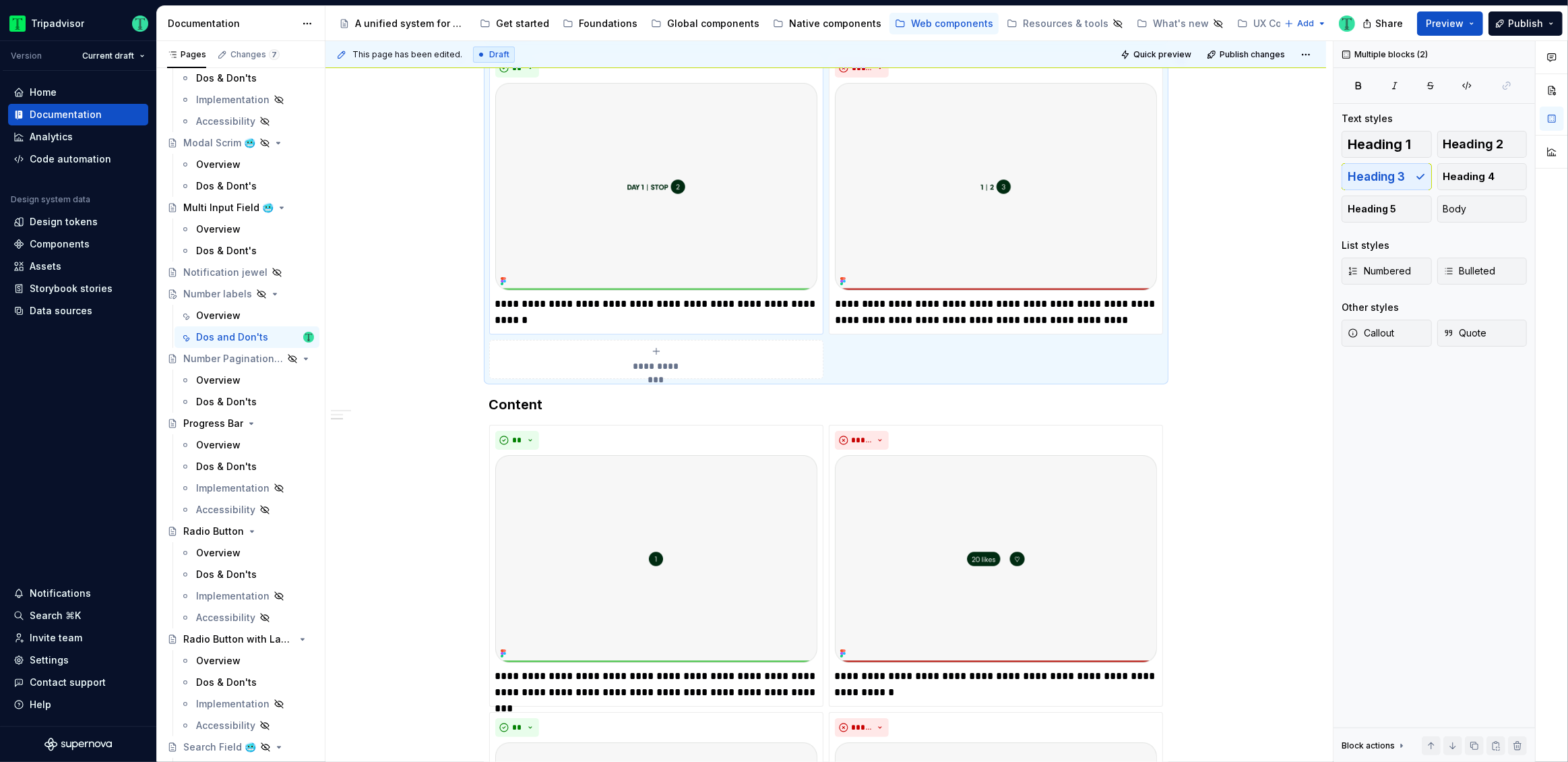
scroll to position [428, 0]
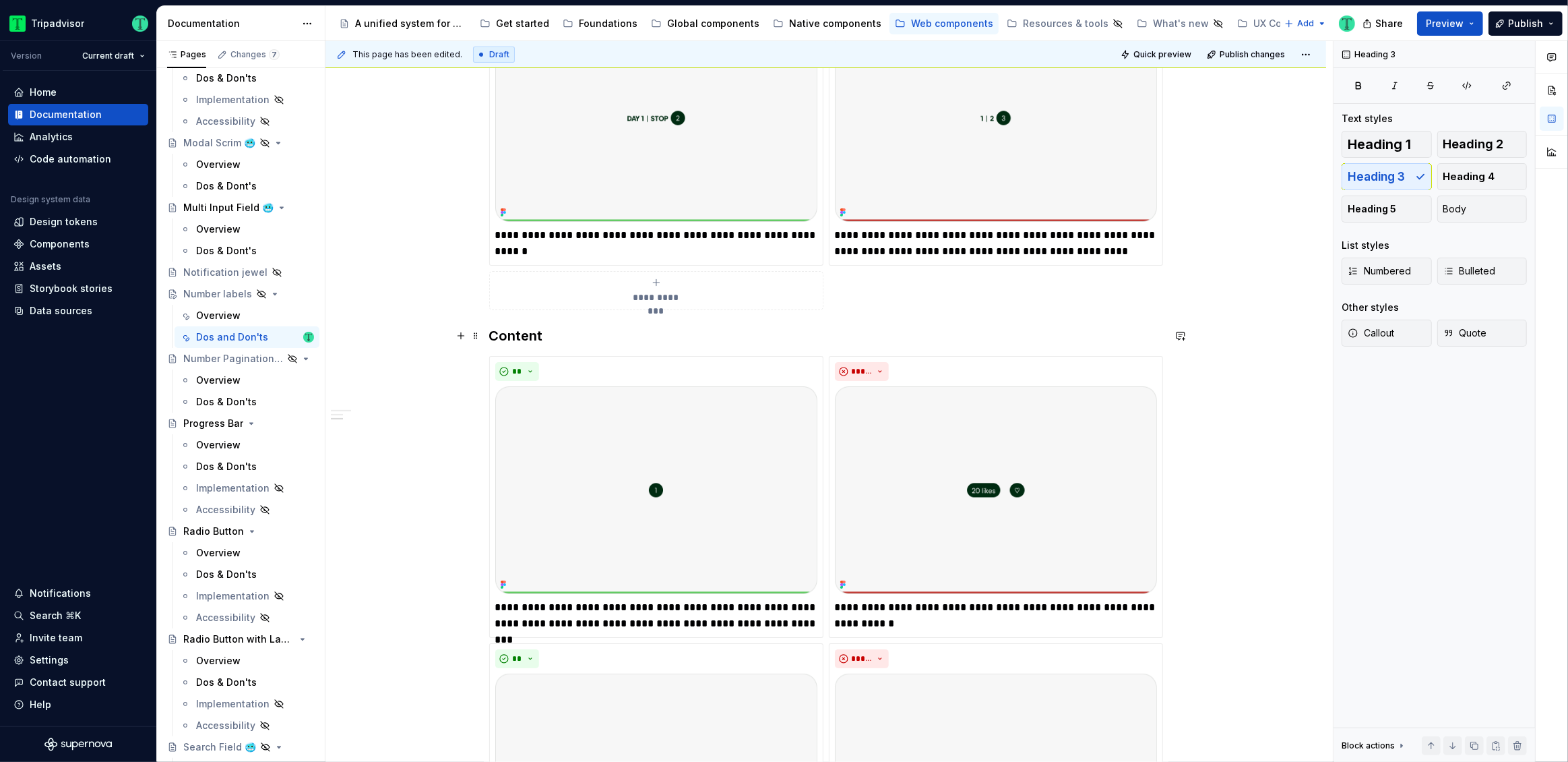
click at [494, 332] on h3 "Content" at bounding box center [826, 335] width 674 height 19
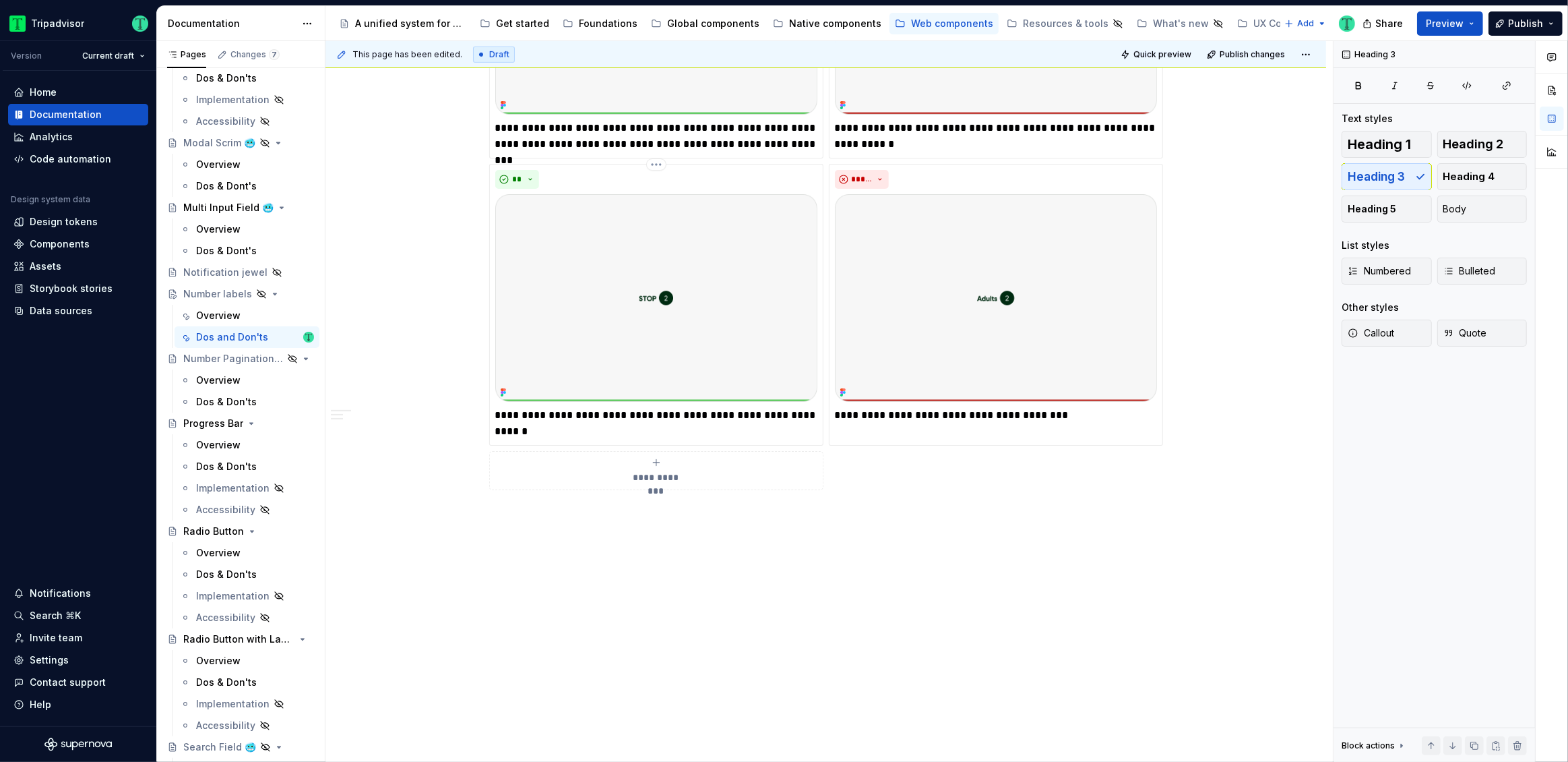
scroll to position [968, 0]
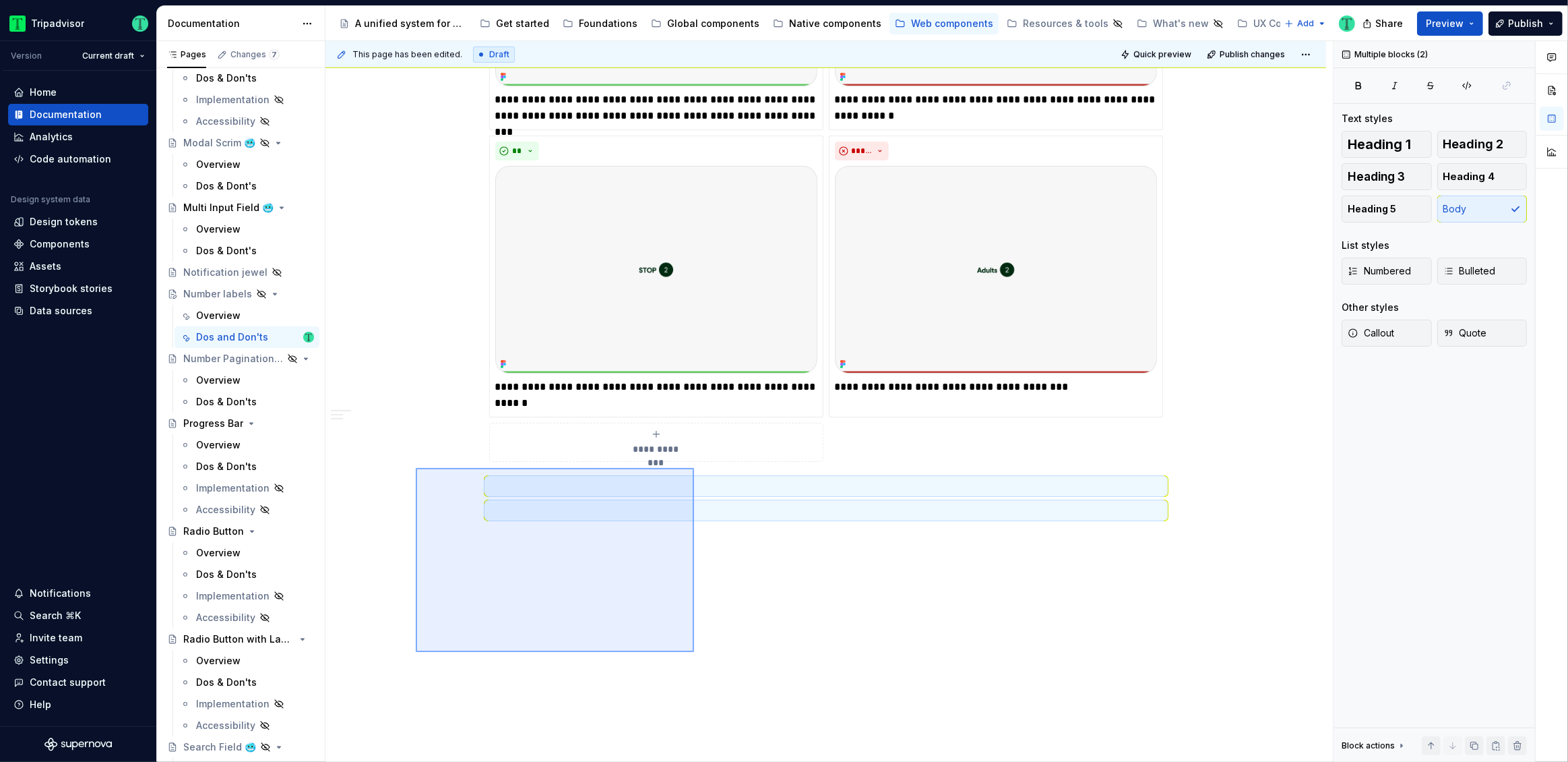
drag, startPoint x: 440, startPoint y: 494, endPoint x: 708, endPoint y: 651, distance: 310.6
click at [696, 651] on div "**********" at bounding box center [830, 401] width 1008 height 721
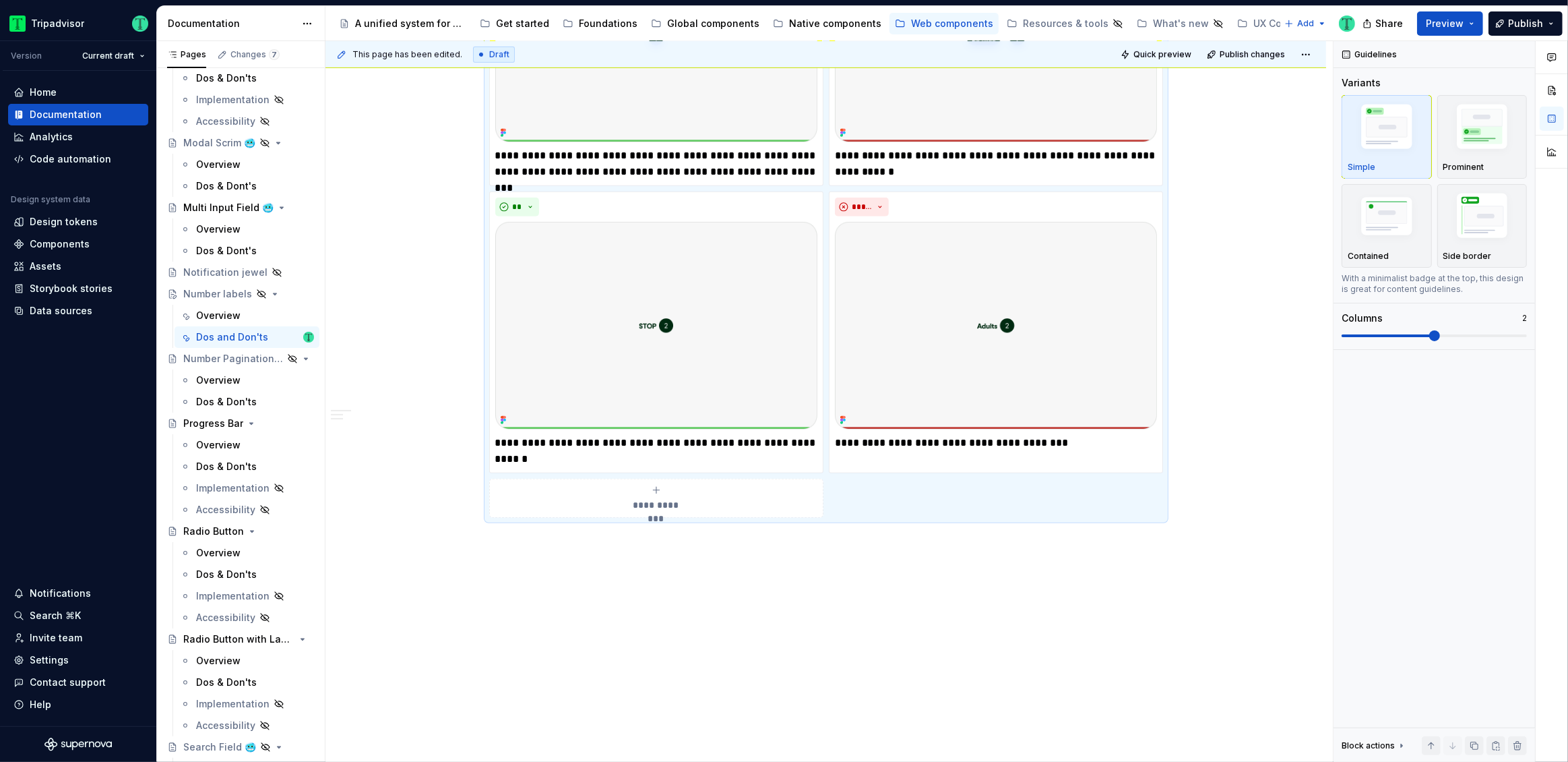
scroll to position [774, 0]
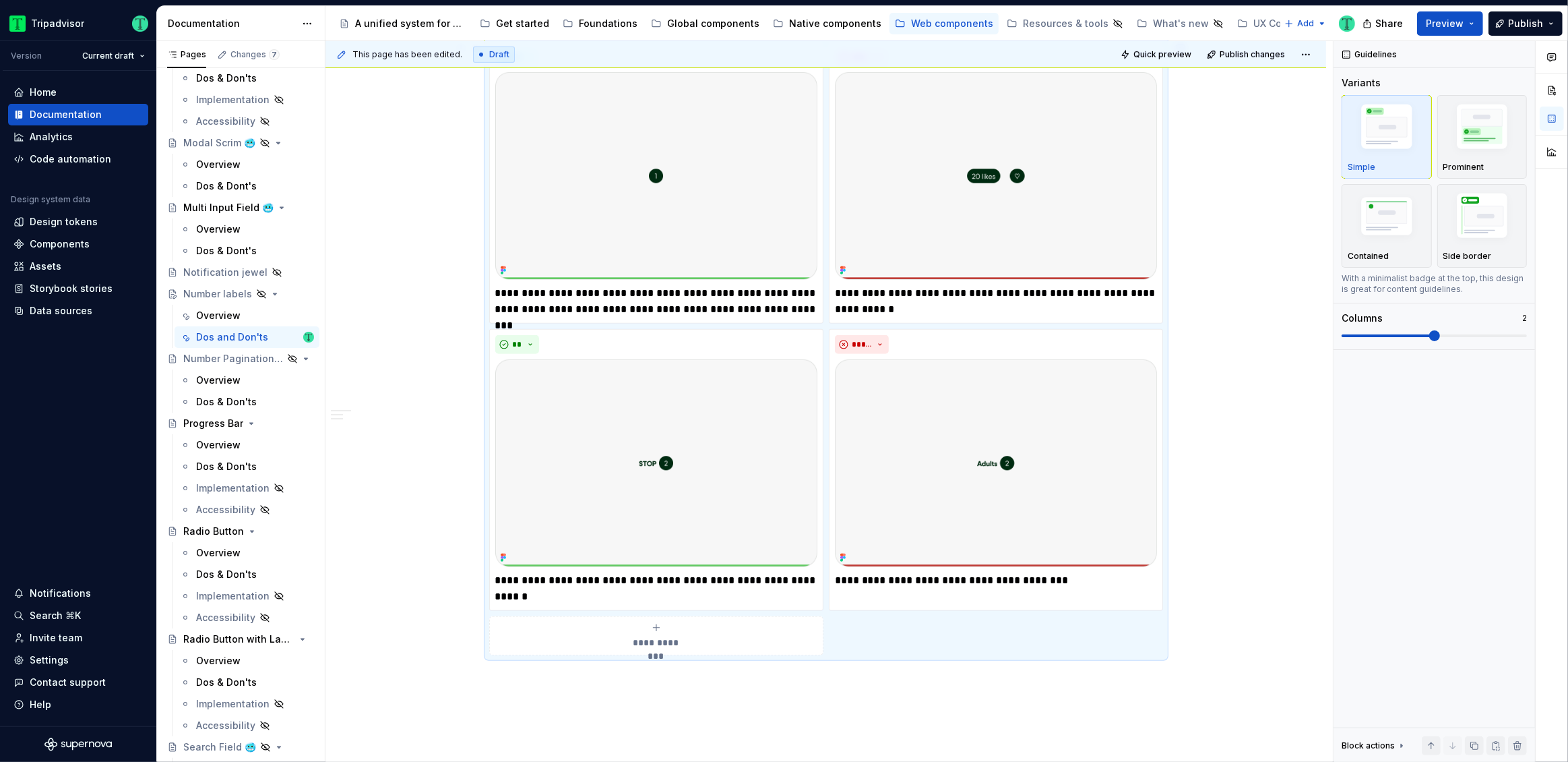
click at [1320, 530] on div "**********" at bounding box center [830, 401] width 1008 height 721
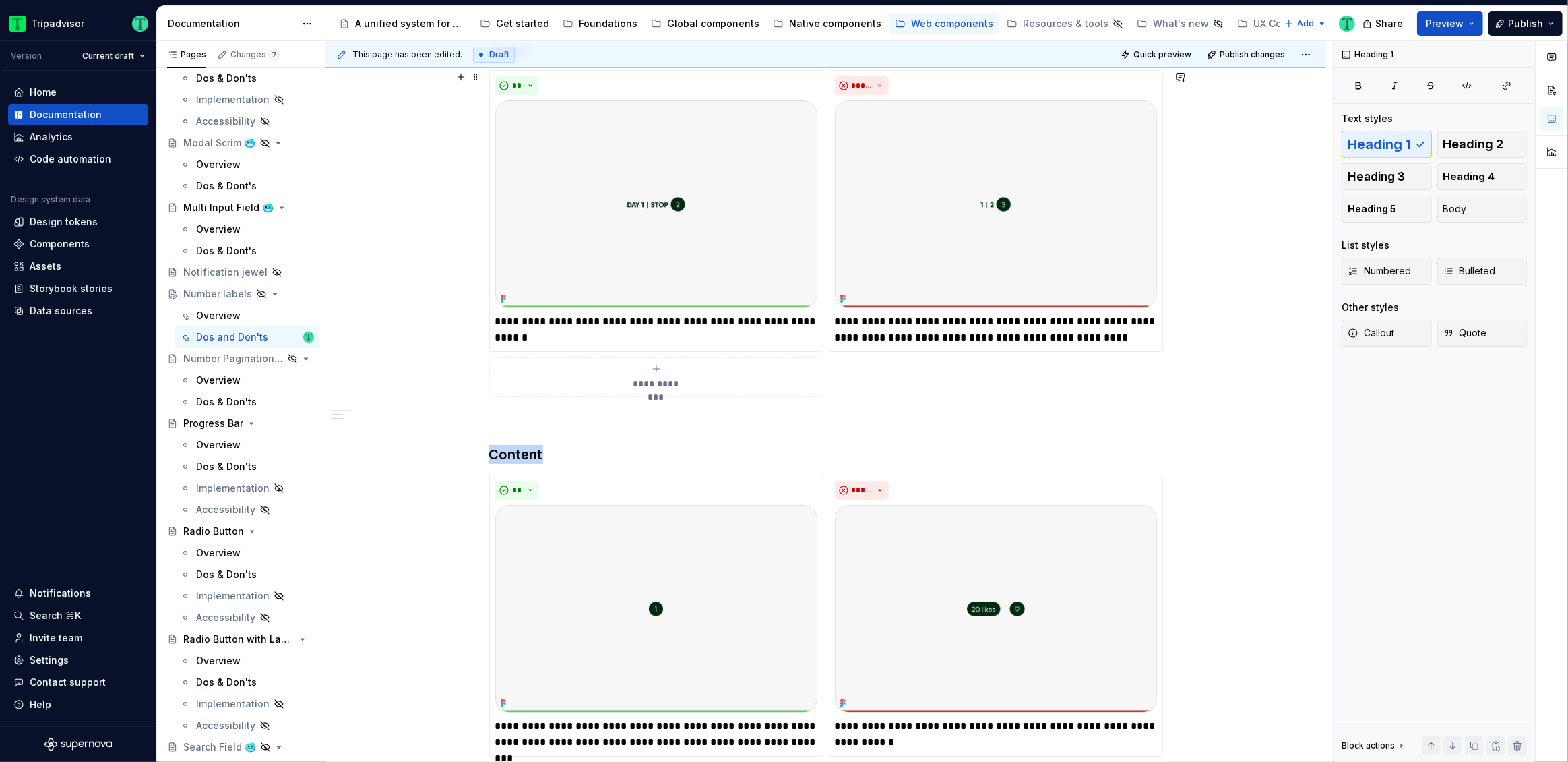
scroll to position [341, 0]
click at [588, 322] on p "**********" at bounding box center [656, 330] width 322 height 32
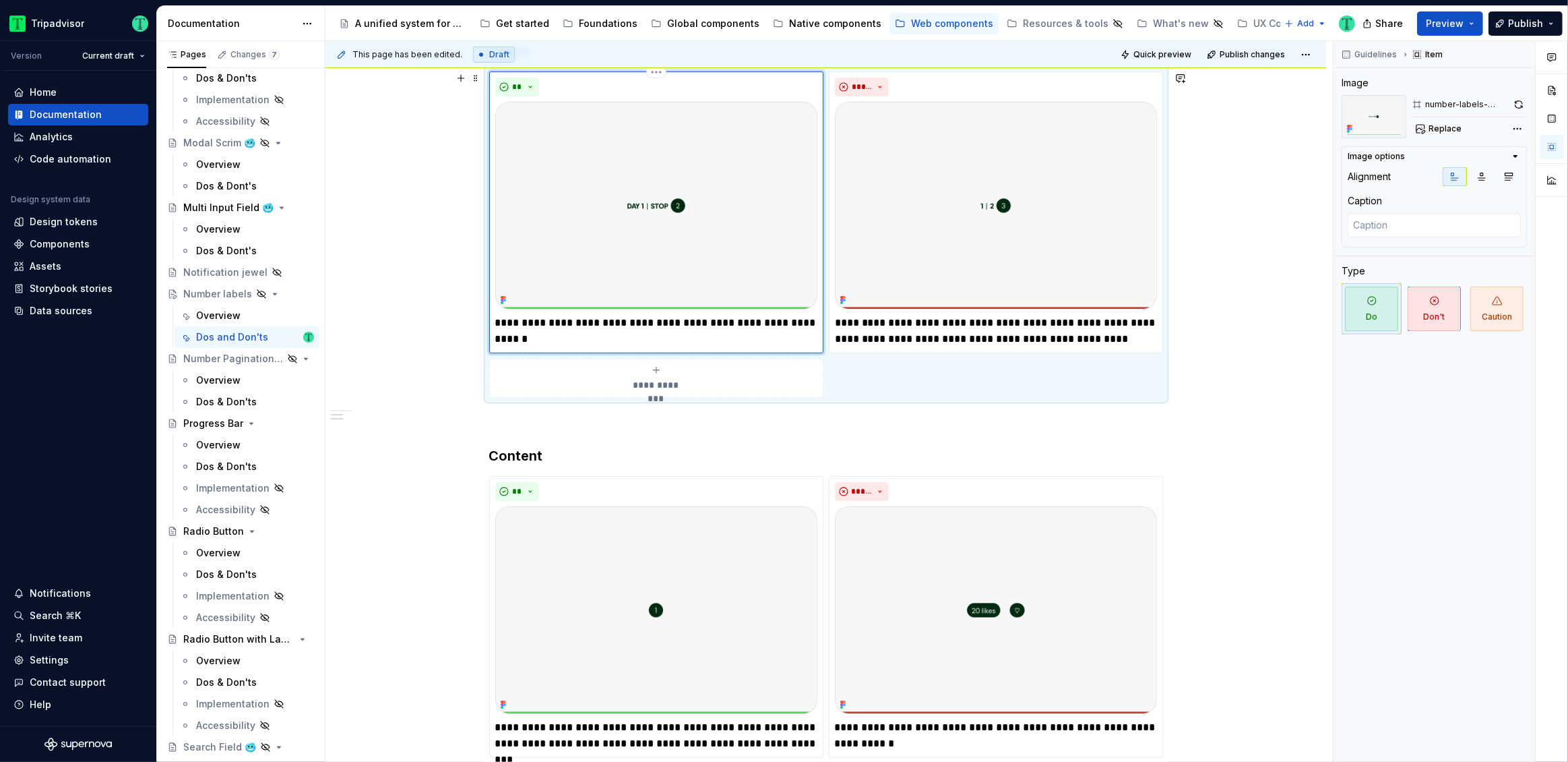
type textarea "*"
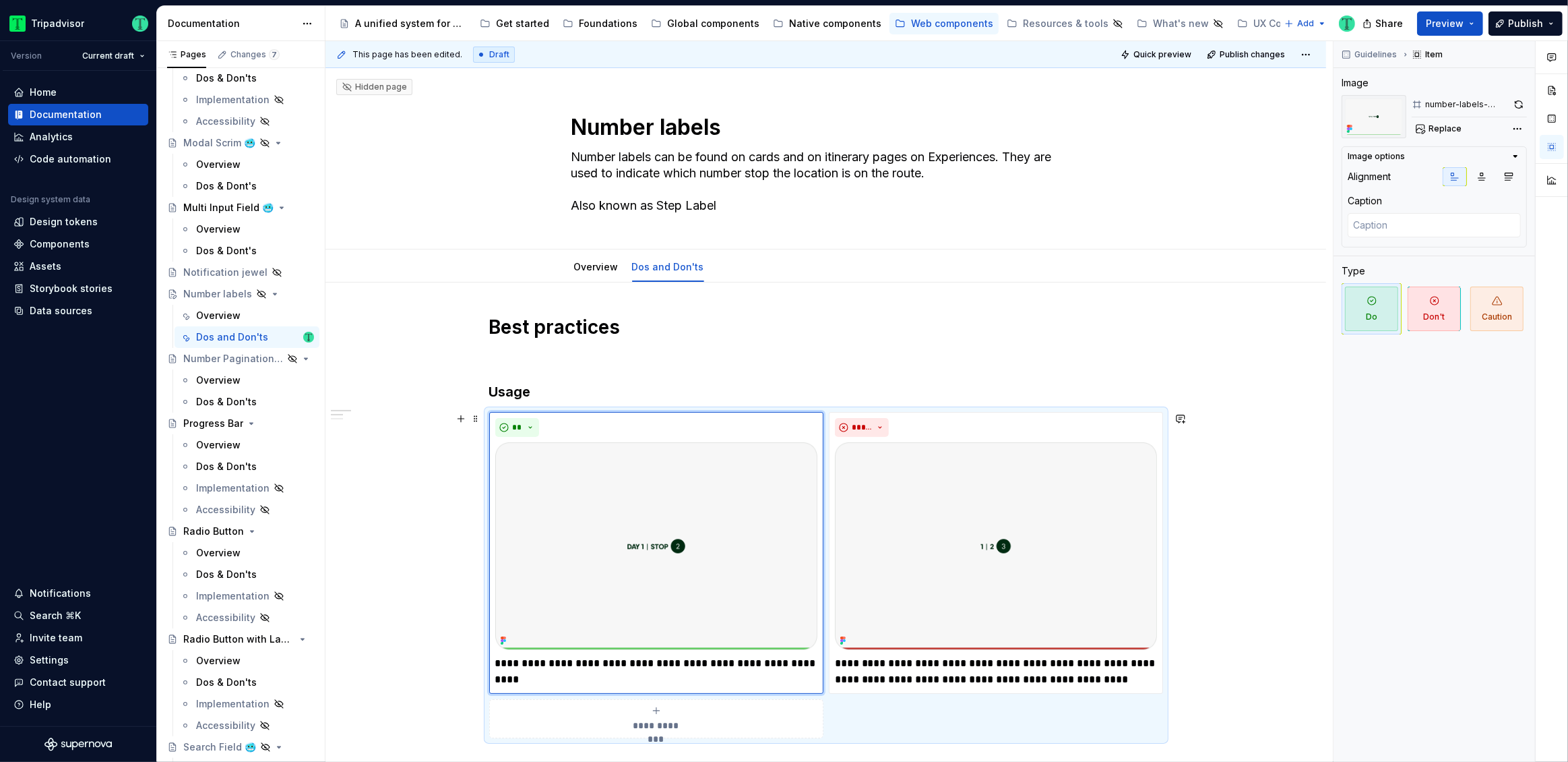
scroll to position [0, 0]
click at [587, 268] on link "Overview" at bounding box center [596, 266] width 44 height 11
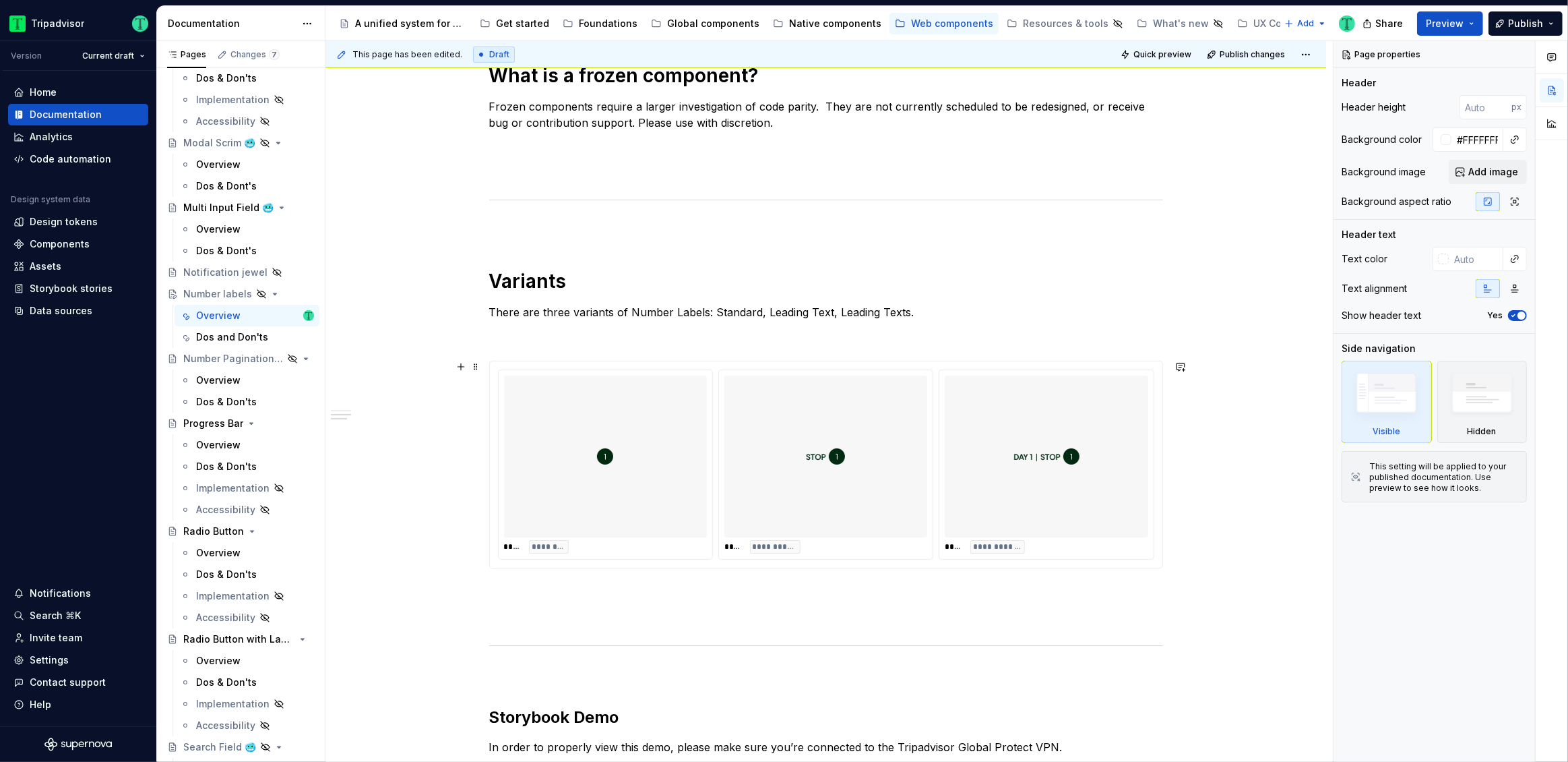
scroll to position [567, 0]
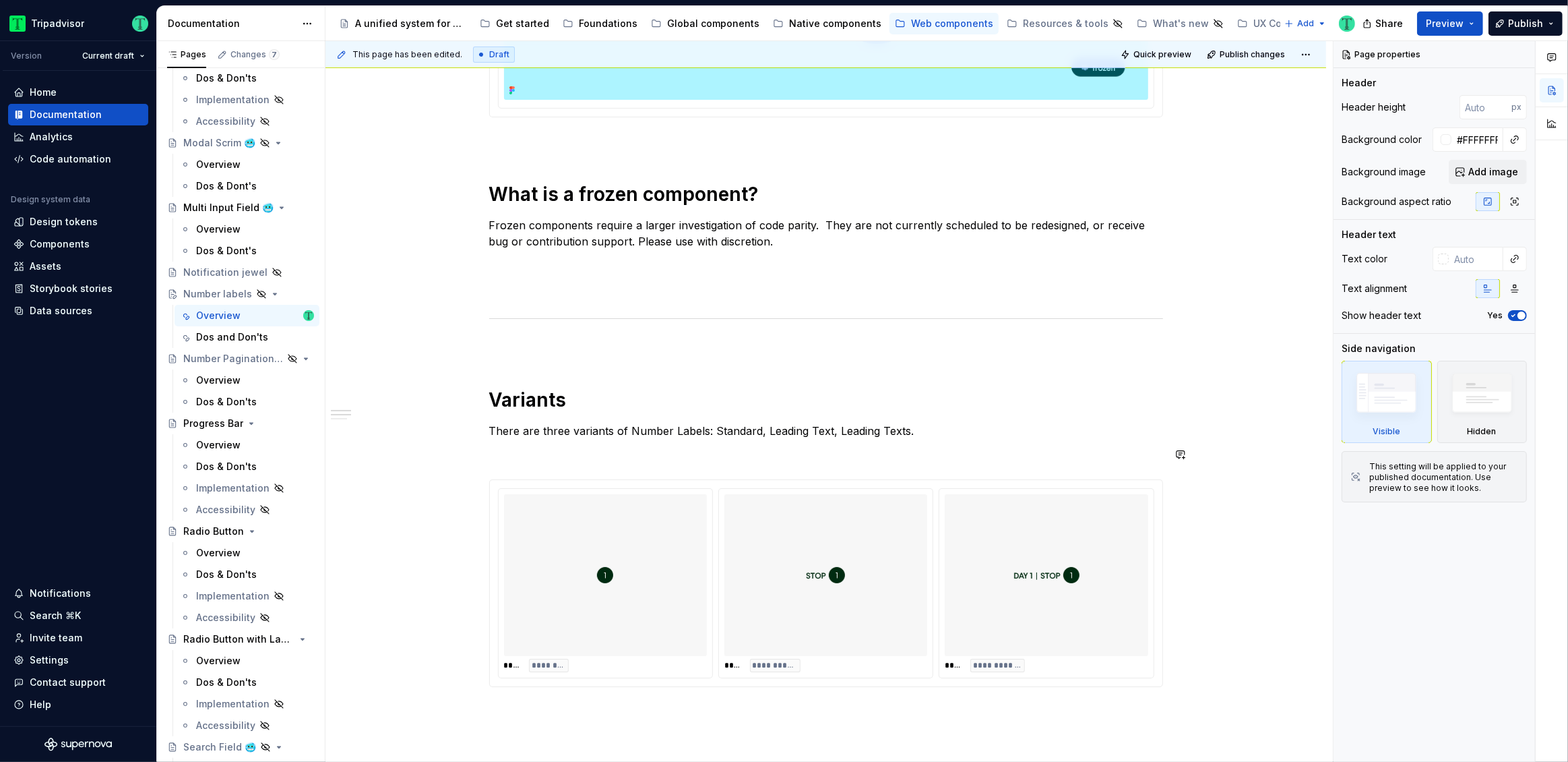
click at [444, 472] on div "**********" at bounding box center [826, 441] width 1001 height 1450
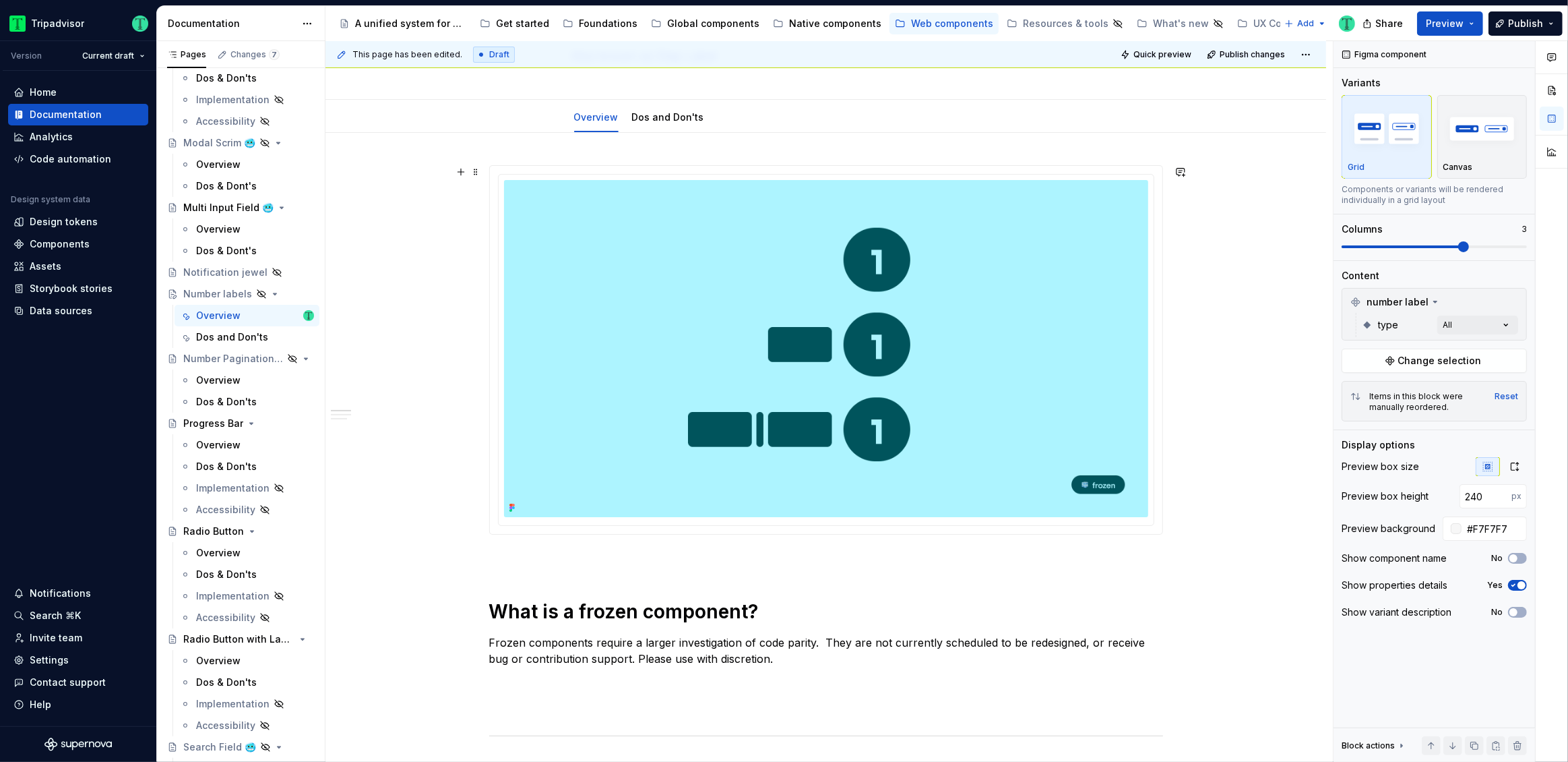
scroll to position [0, 0]
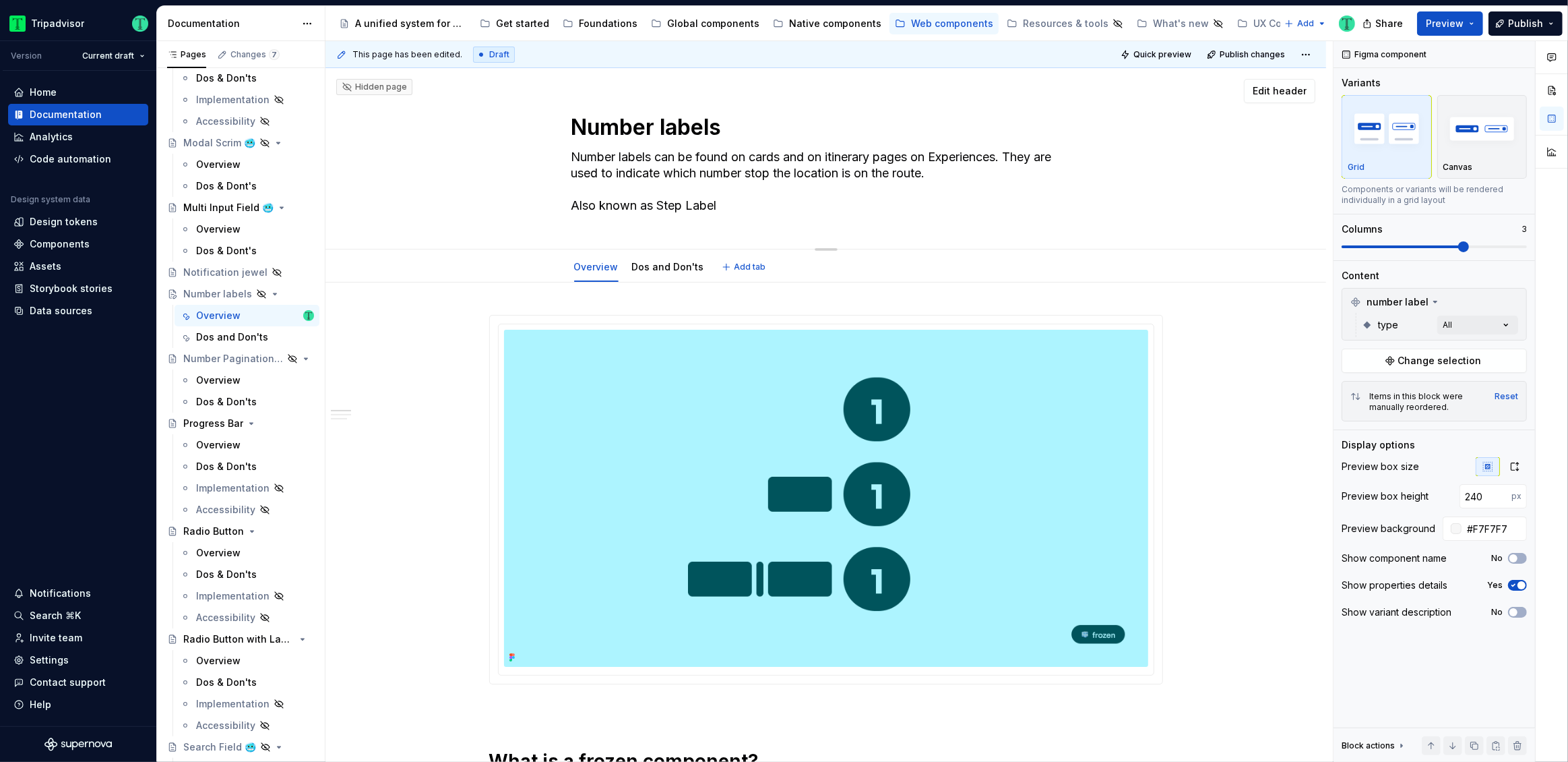
drag, startPoint x: 623, startPoint y: 161, endPoint x: 632, endPoint y: 155, distance: 10.8
click at [623, 160] on textarea "Number labels can be found on cards and on itinerary pages on Experiences. They…" at bounding box center [824, 181] width 509 height 70
type textarea "*"
type textarea "Number [PERSON_NAME] can be found on cards and on itinerary pages on Experience…"
type textarea "*"
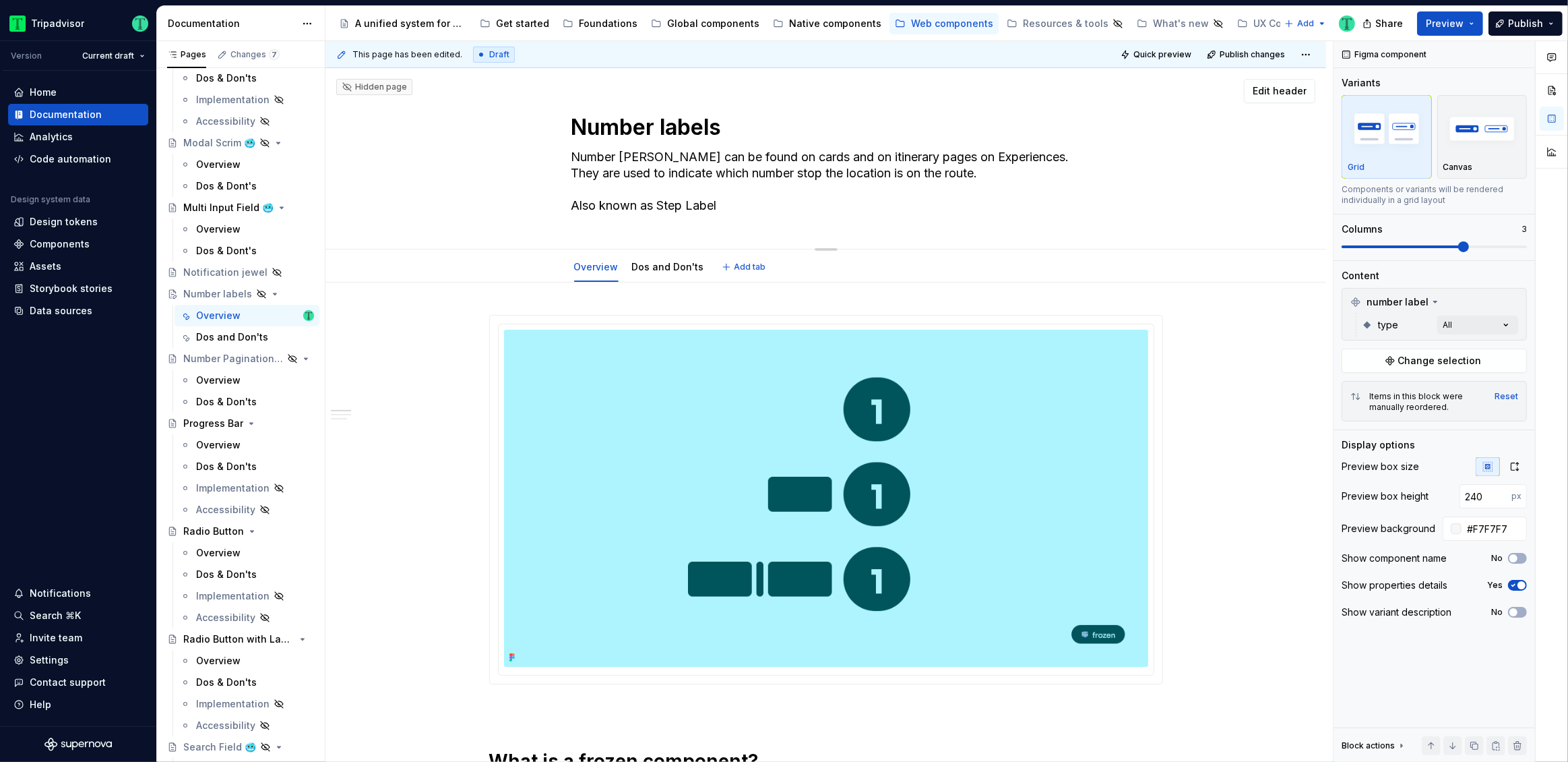
type textarea "Number Labels can be found on cards and on itinerary pages on Experiences. They…"
type textarea "*"
type textarea "Number Labels can be found on cards and on itinerary pages on Experiences. They…"
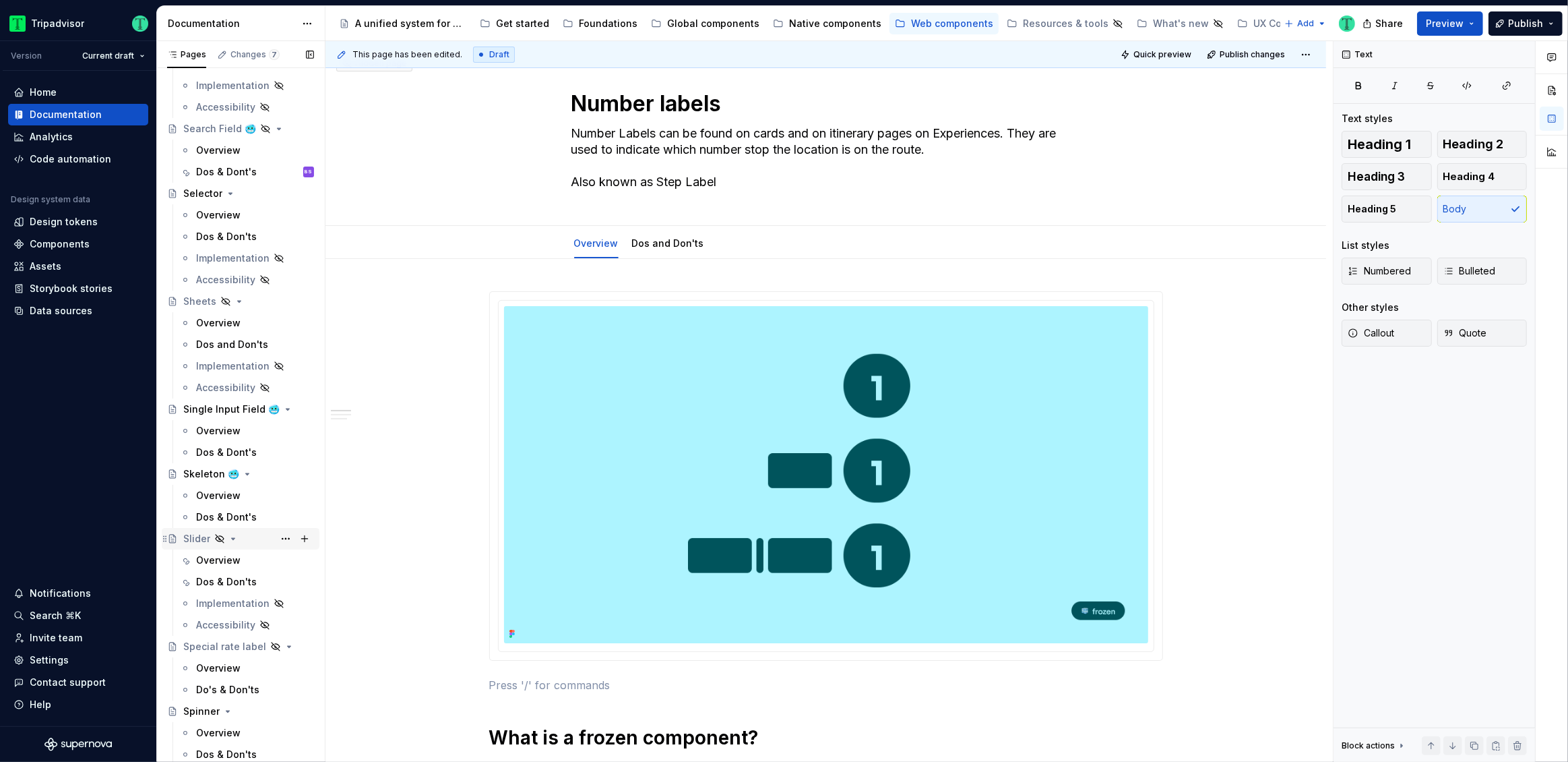
scroll to position [2975, 0]
click at [235, 561] on div "Overview" at bounding box center [218, 564] width 44 height 14
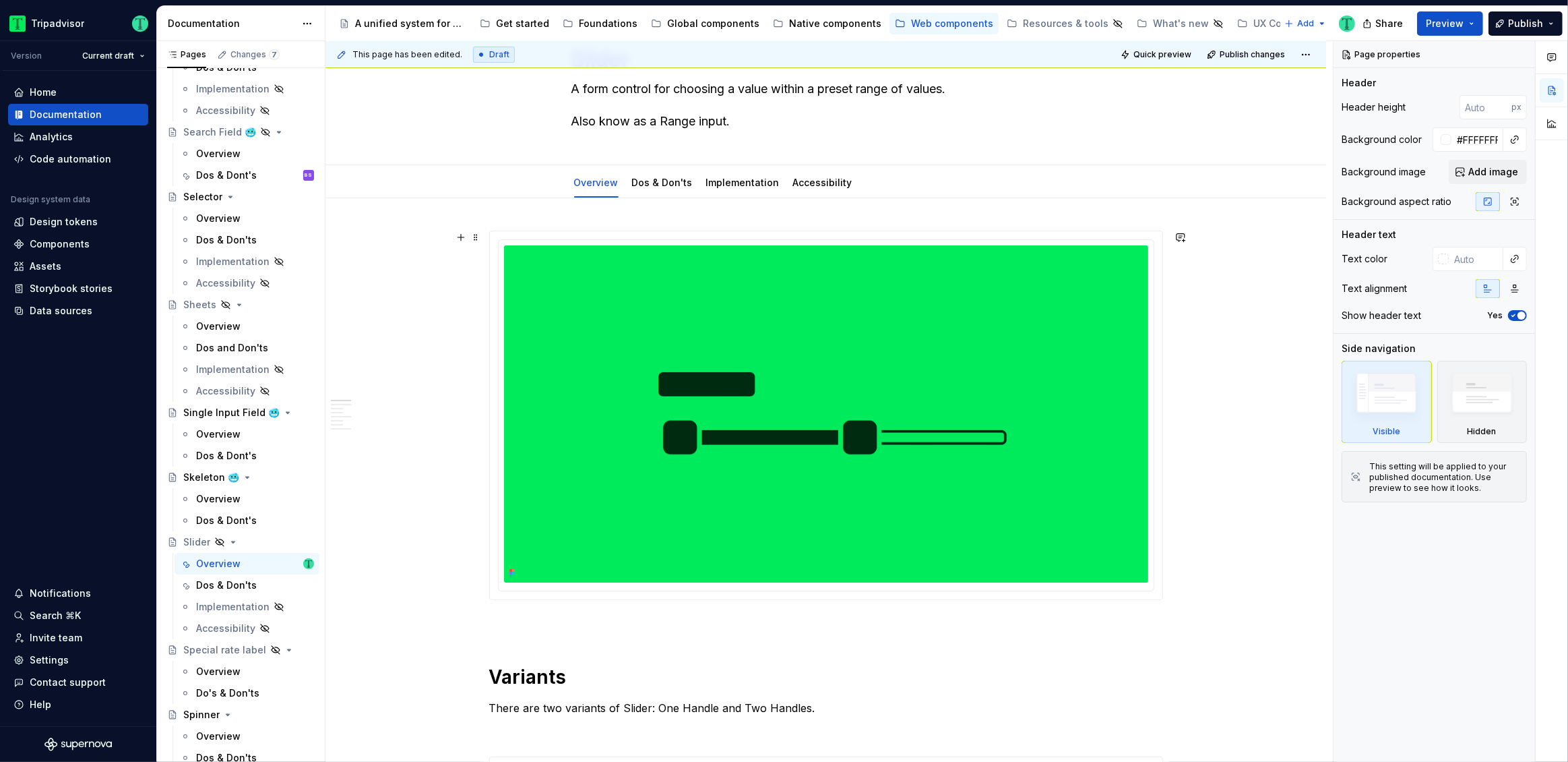
scroll to position [70, 0]
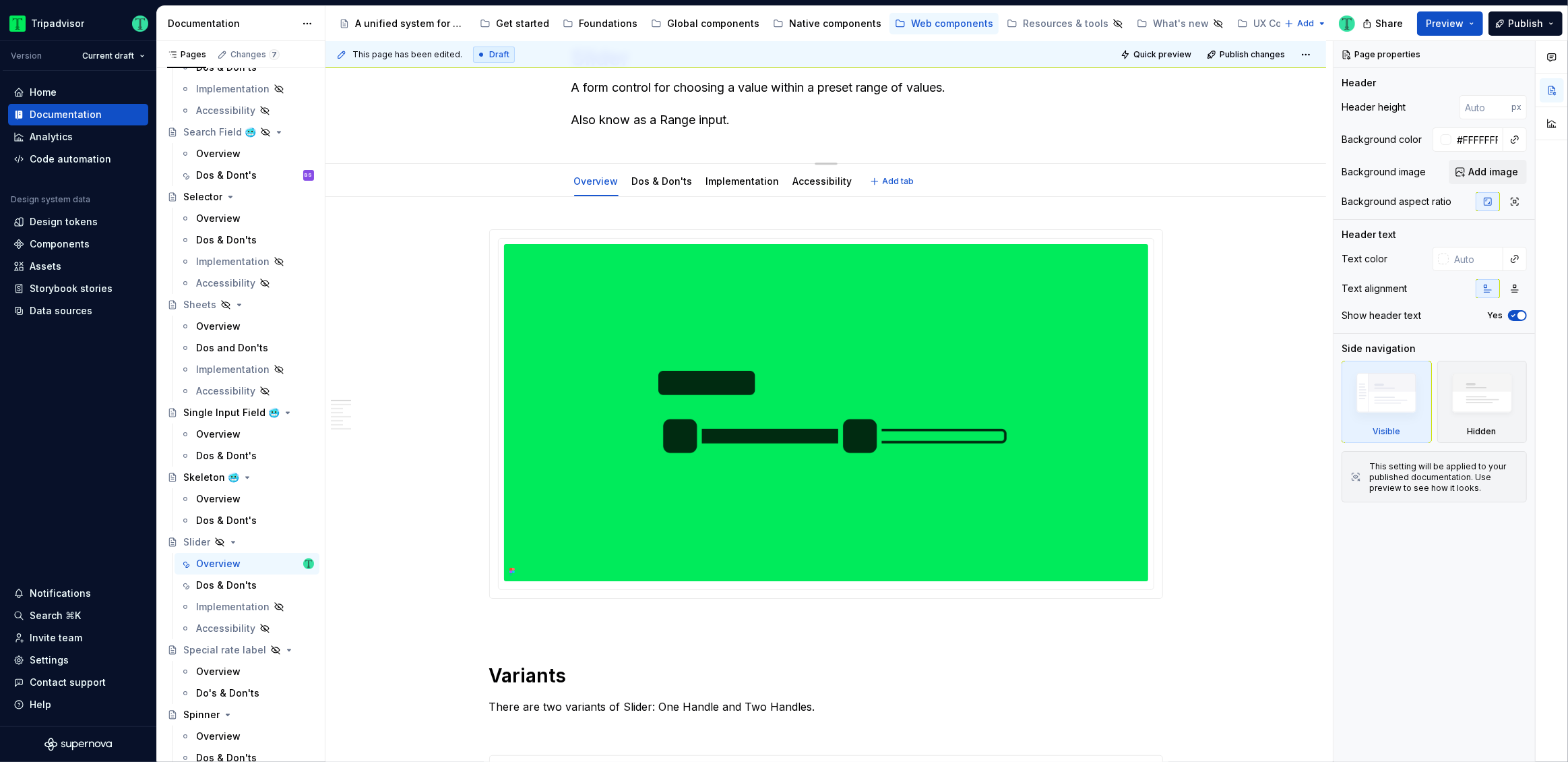
click at [702, 120] on textarea "A form control for choosing a value within a preset range of values. Also know …" at bounding box center [824, 103] width 509 height 54
type textarea "*"
type textarea "A form control for choosing a value within a preset range of values. Also know …"
type textarea "*"
type textarea "A form control for choosing a value within a preset range of values. Also know …"
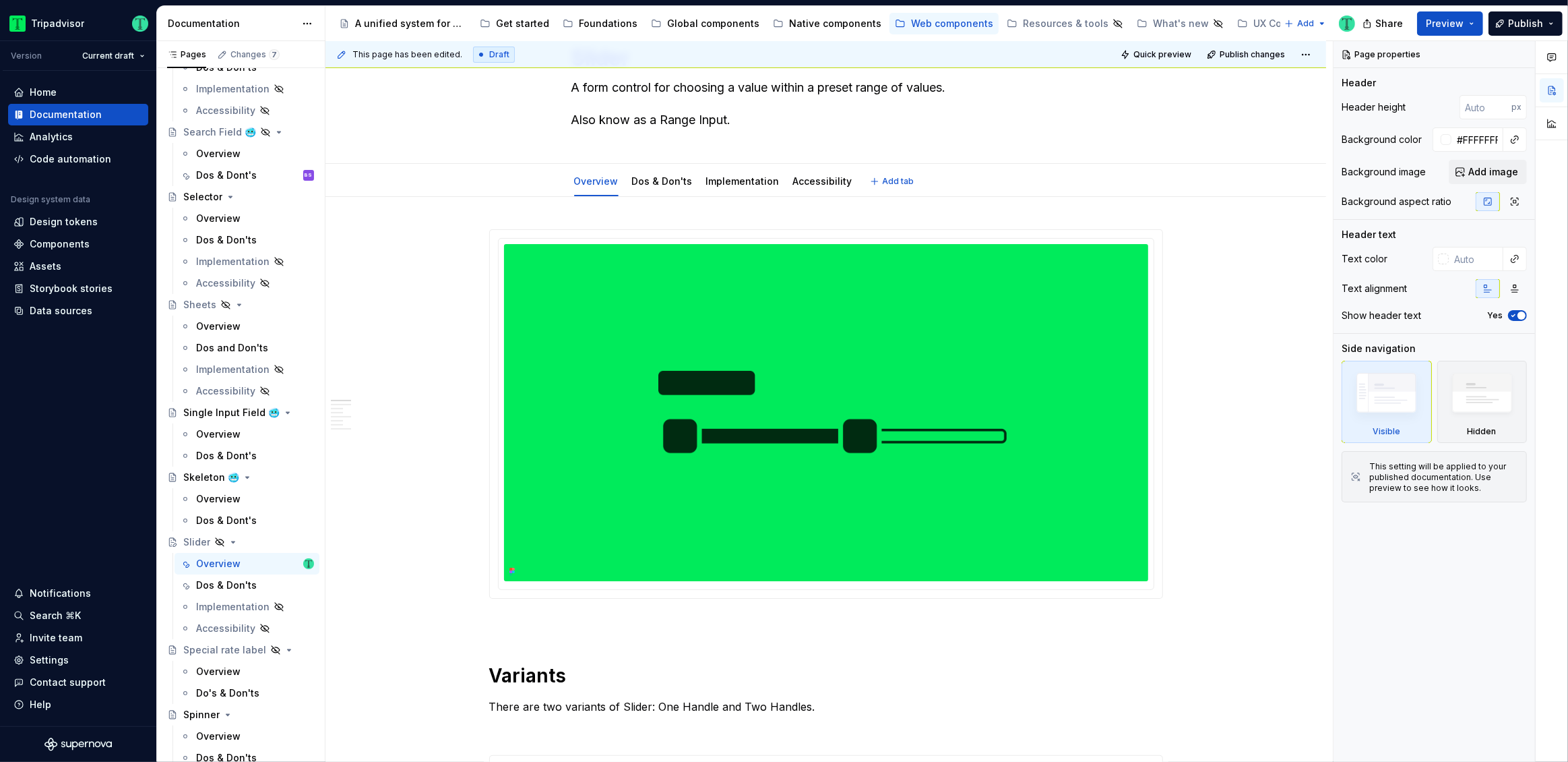
type textarea "*"
type textarea "A form control for choosing a value within a preset range of values. Also know …"
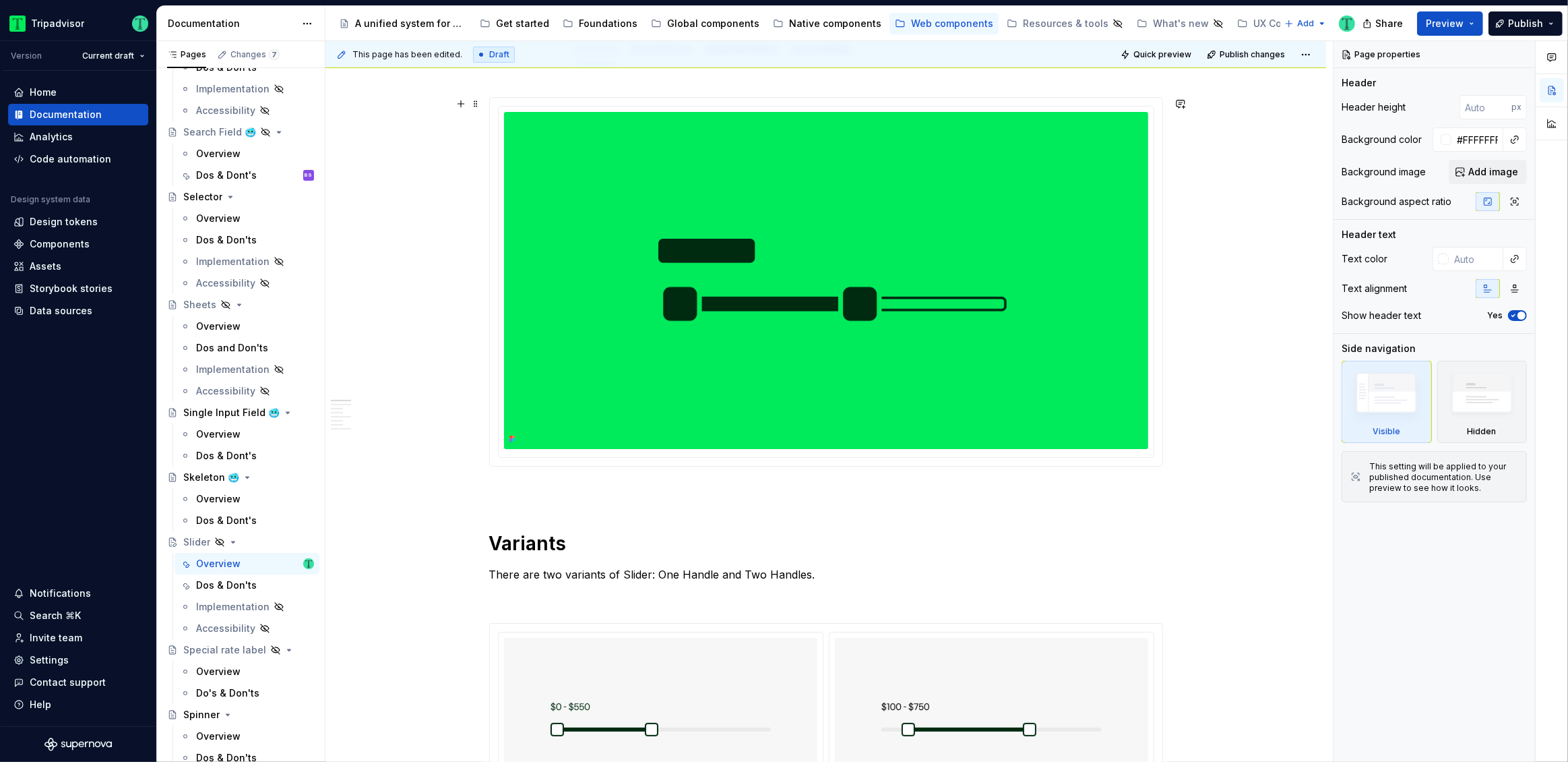
scroll to position [197, 0]
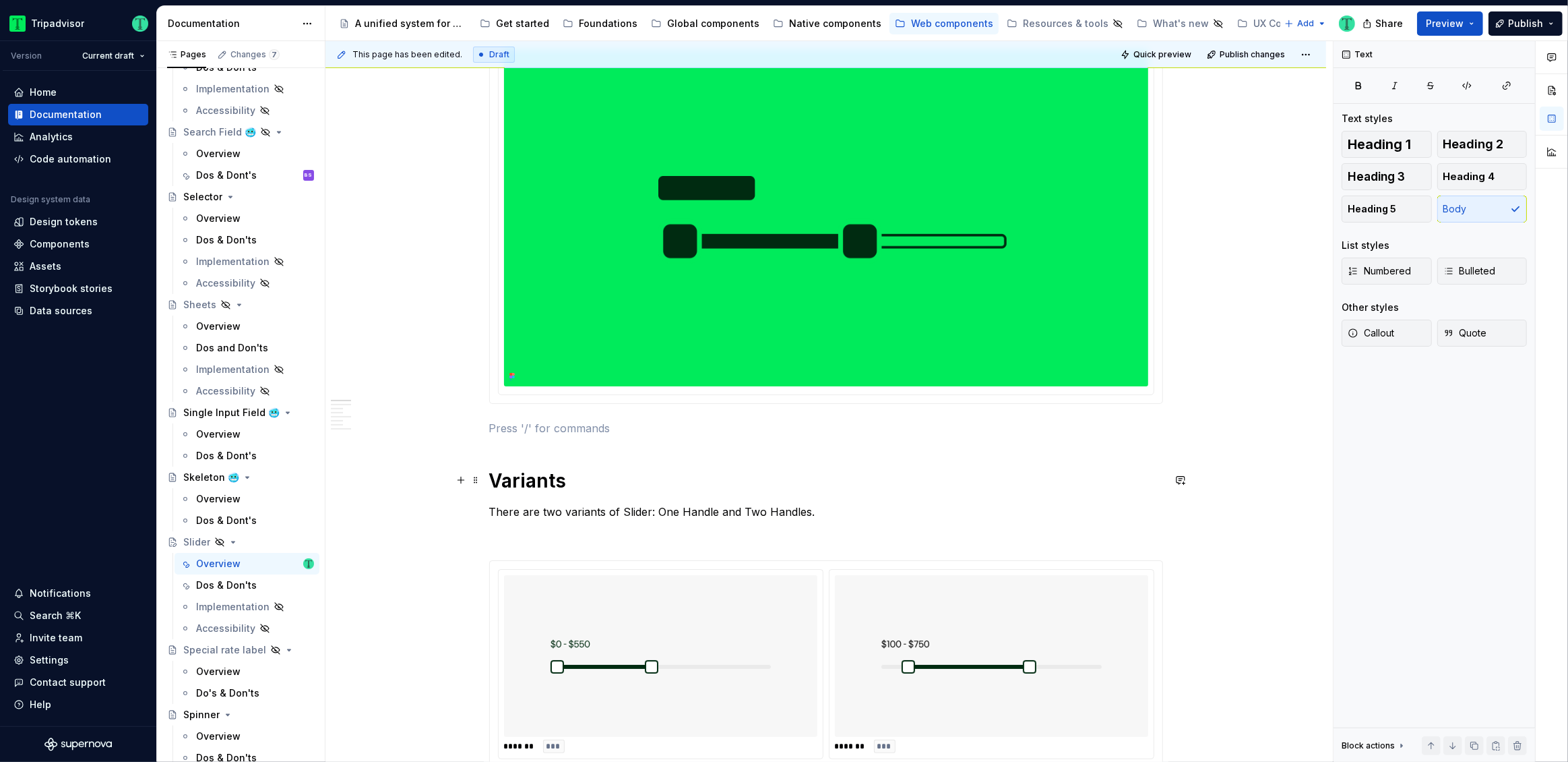
scroll to position [253, 0]
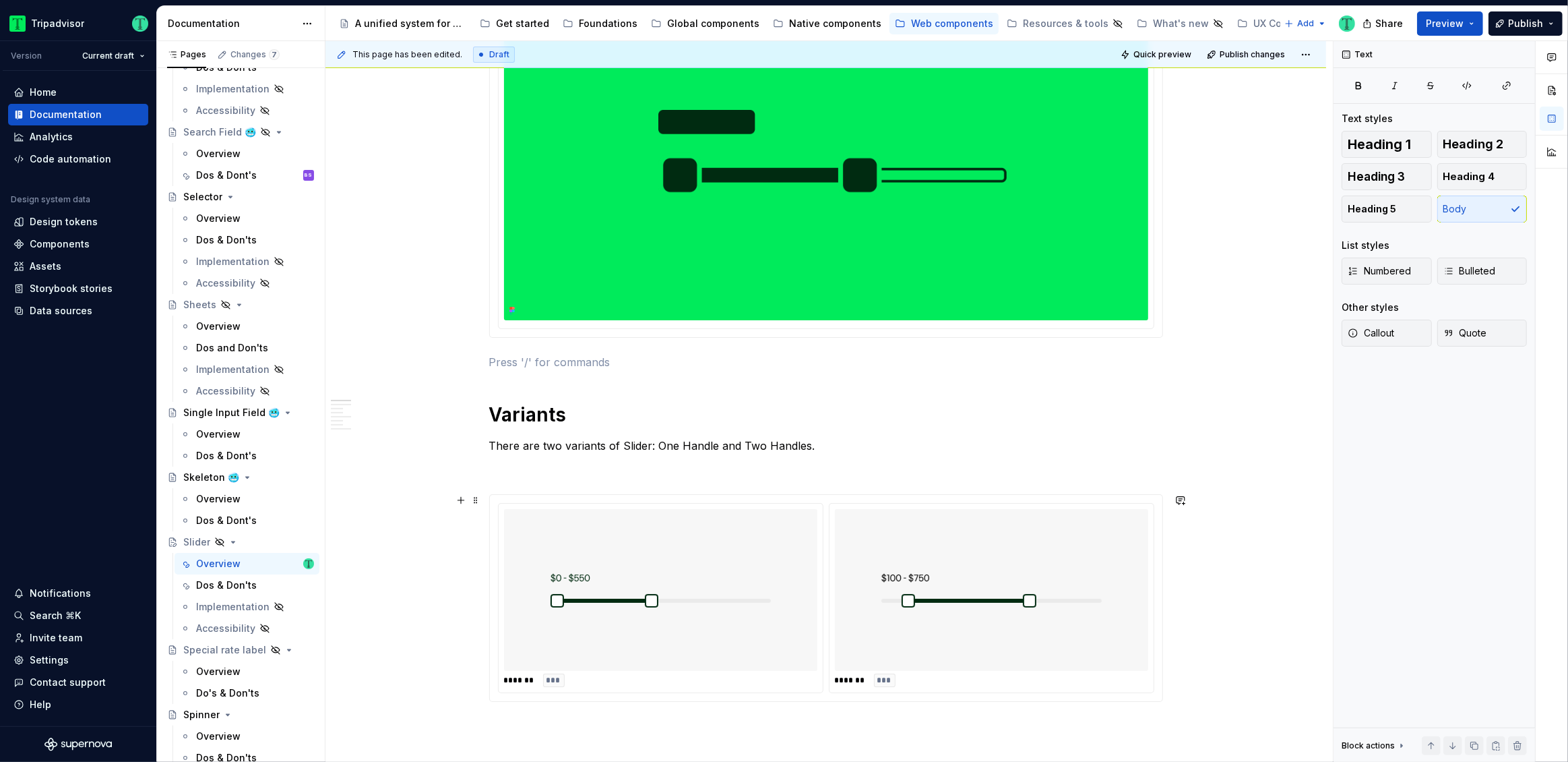
type textarea "*"
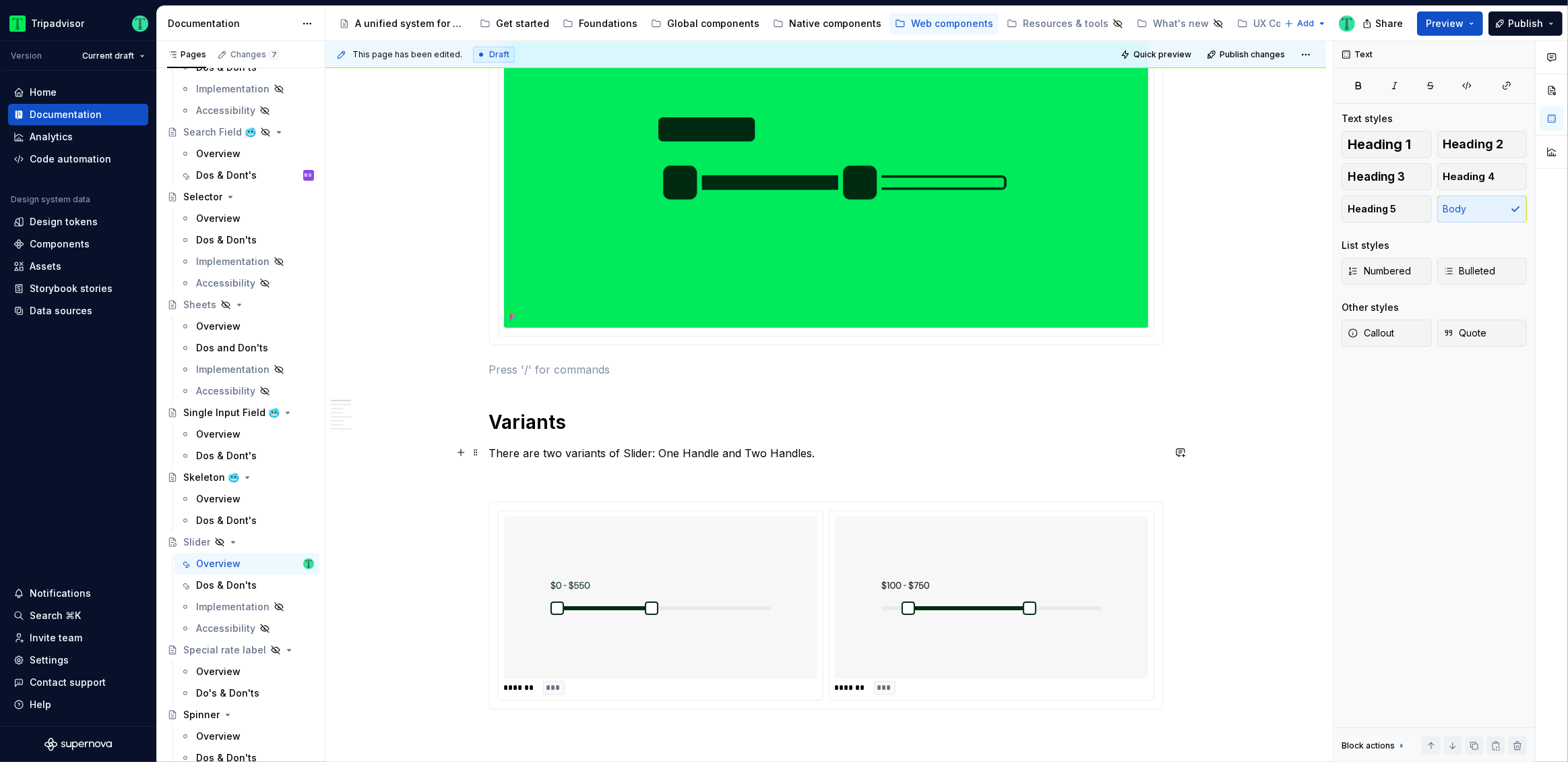
click at [729, 453] on p "There are two variants of Slider: One Handle and Two Handles." at bounding box center [826, 453] width 674 height 17
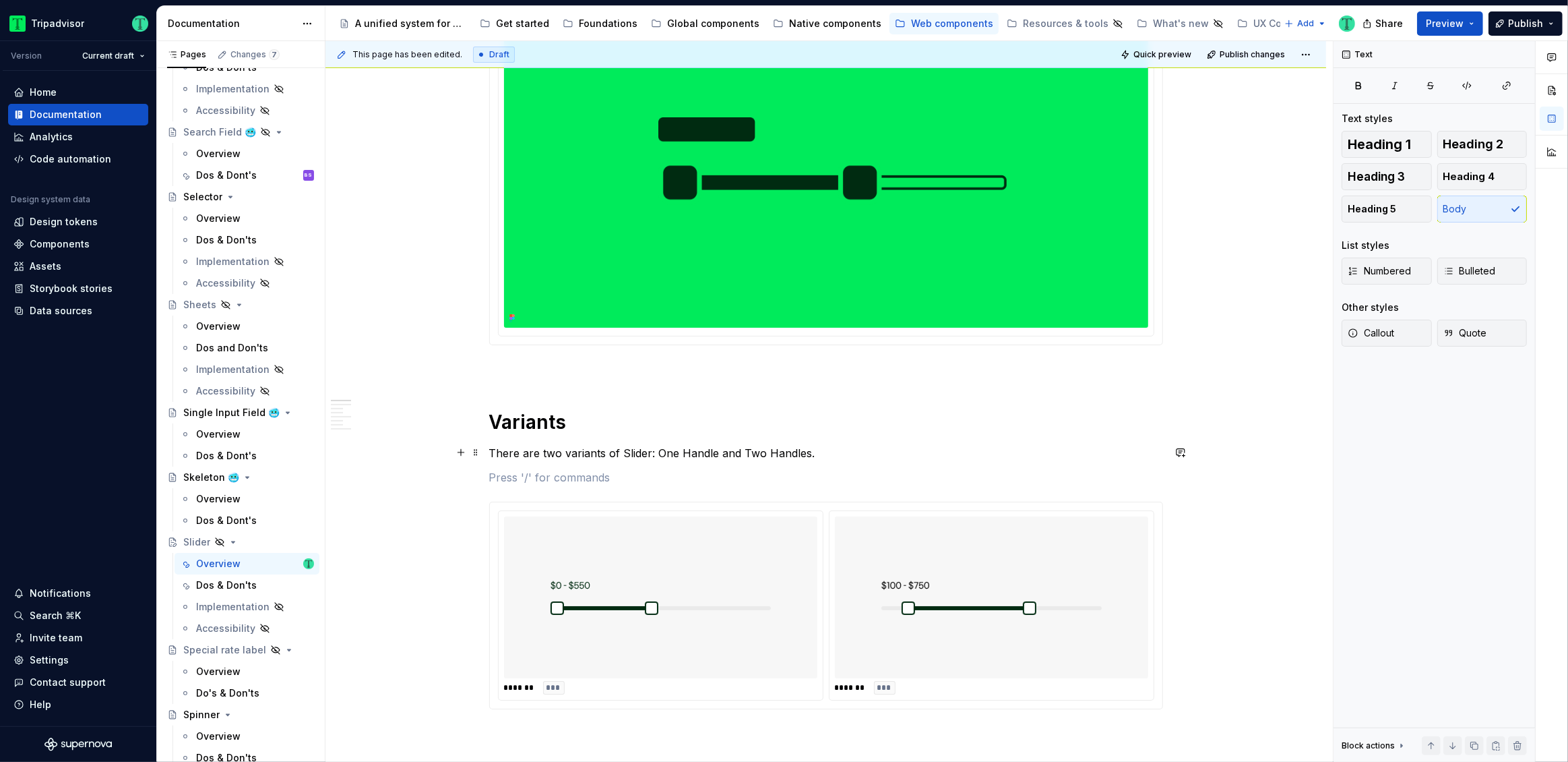
click at [868, 452] on p "There are two variants of Slider: One Handle and Two Handles." at bounding box center [826, 453] width 674 height 17
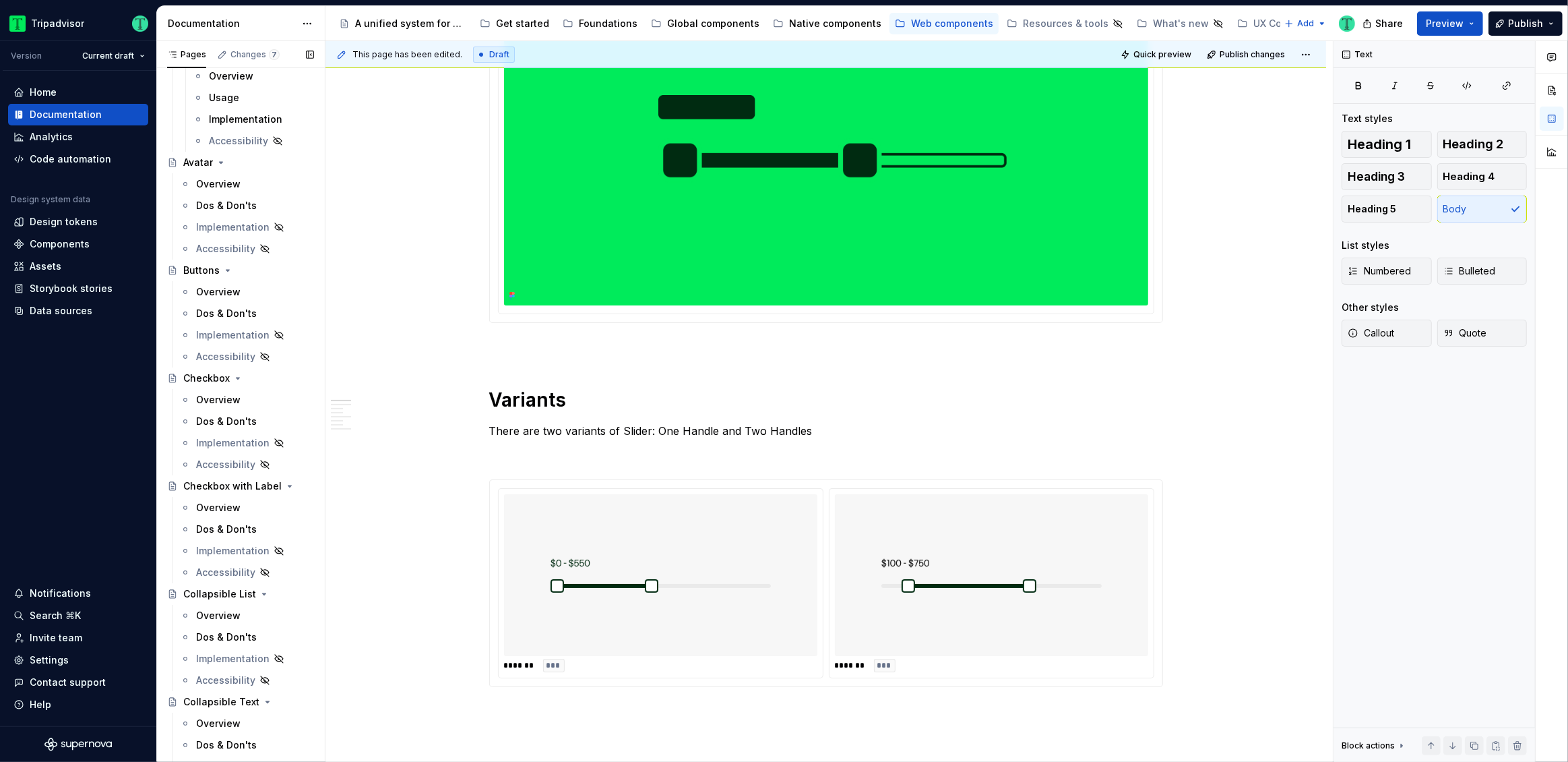
scroll to position [0, 0]
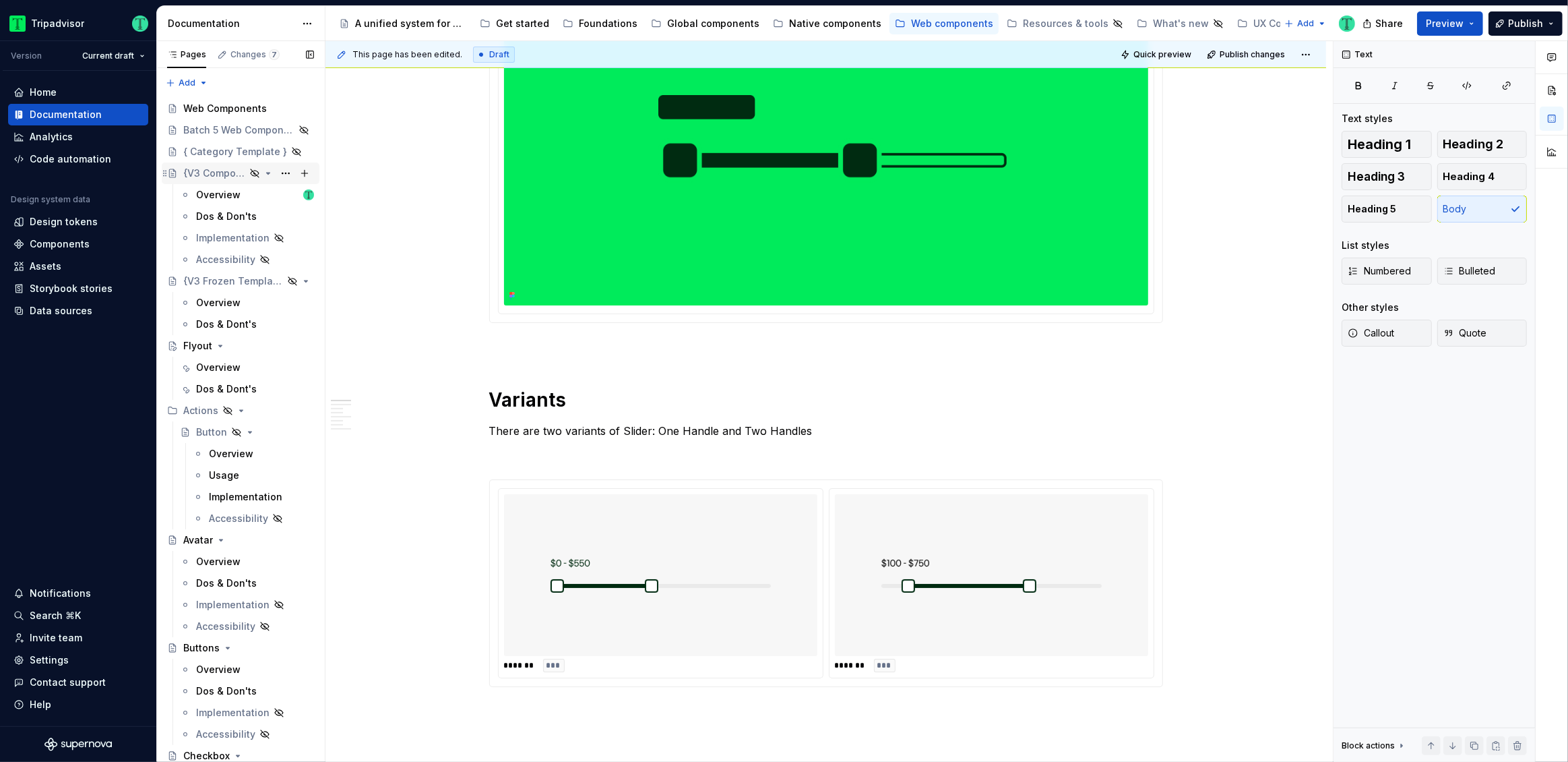
click at [222, 168] on div "{V3 Component Template}" at bounding box center [214, 174] width 62 height 14
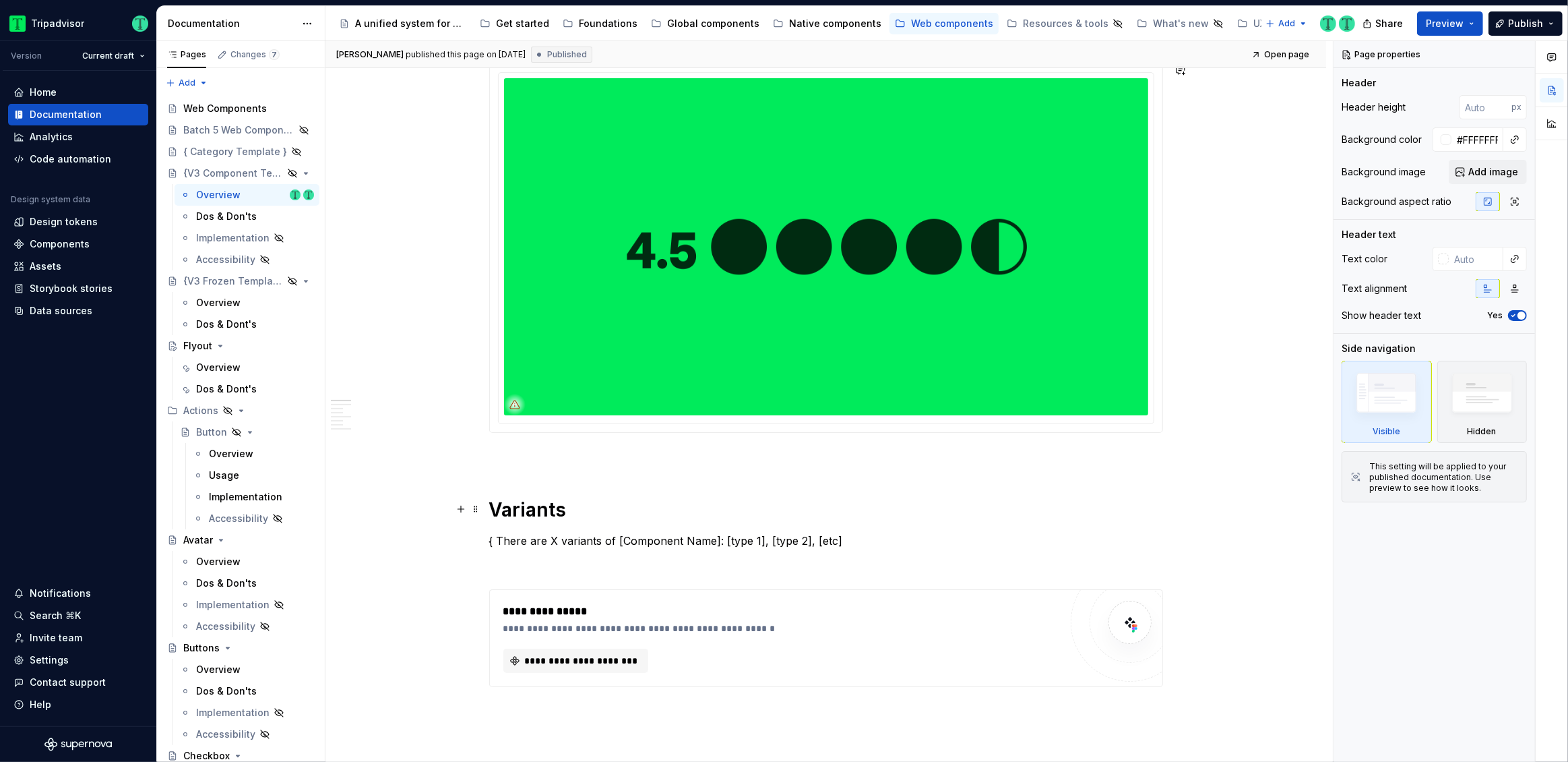
scroll to position [401, 0]
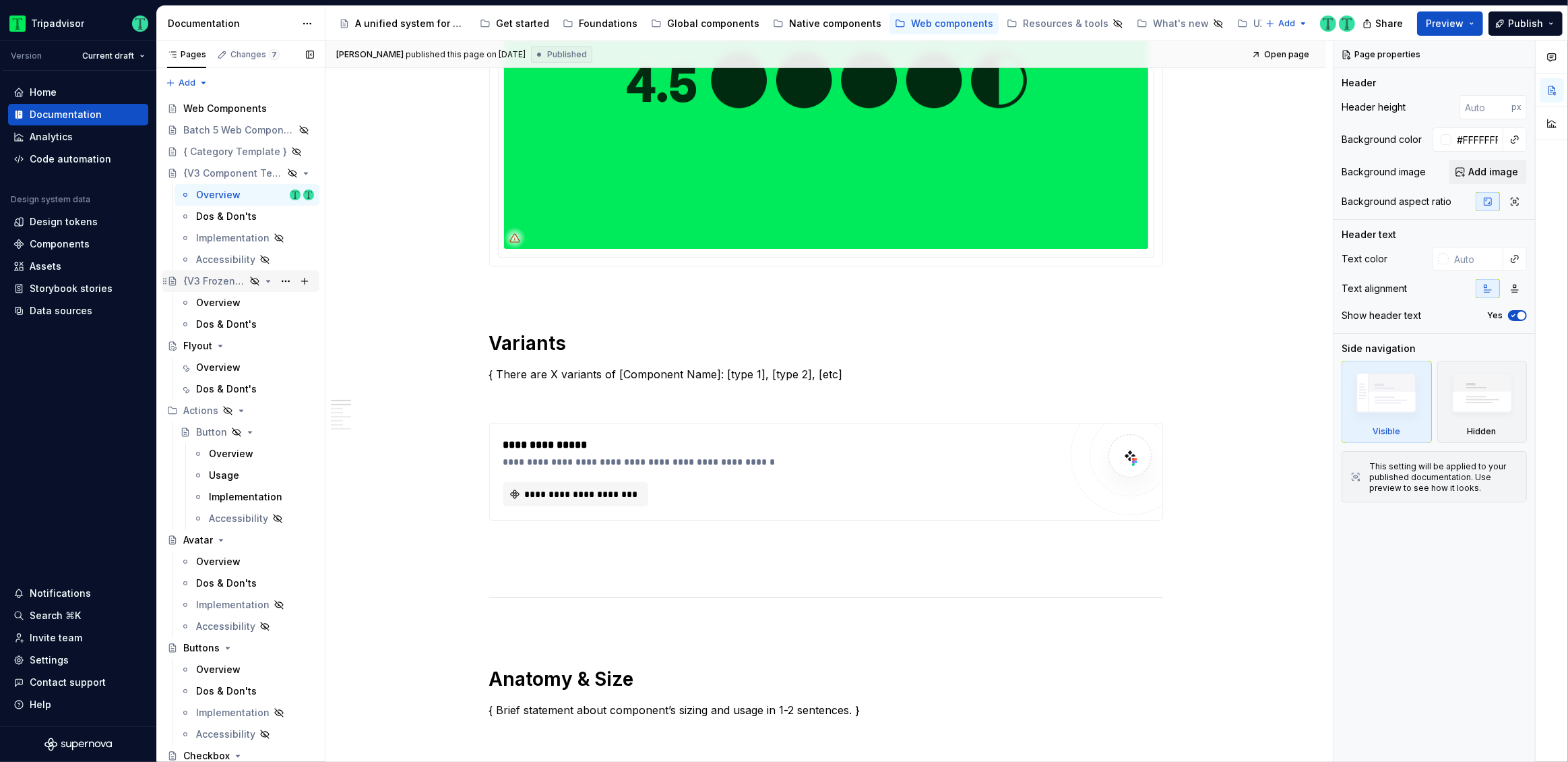
click at [212, 276] on div "{V3 Frozen Template}" at bounding box center [214, 282] width 62 height 14
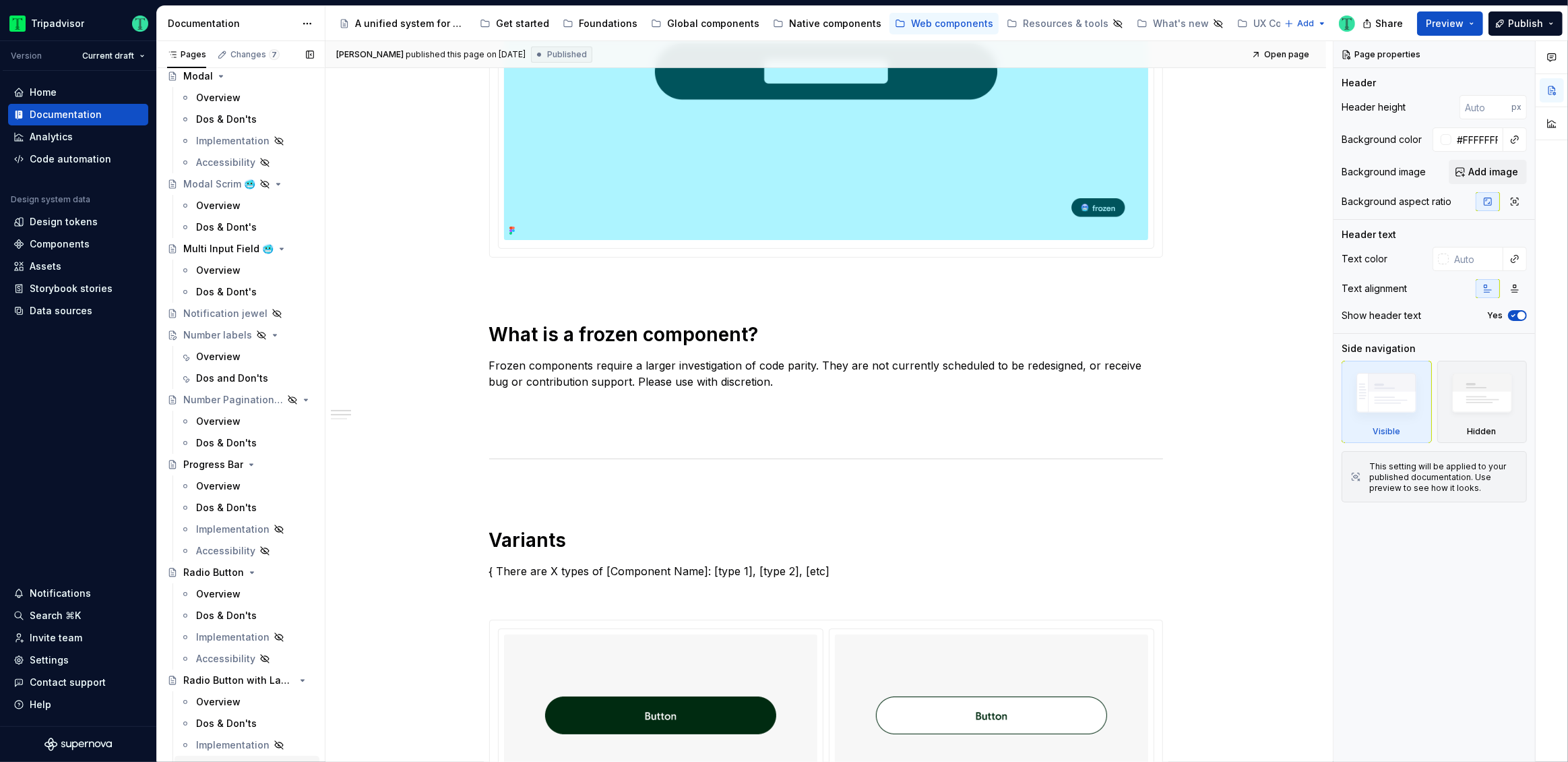
scroll to position [2319, 0]
click at [221, 417] on div "Overview" at bounding box center [218, 421] width 44 height 14
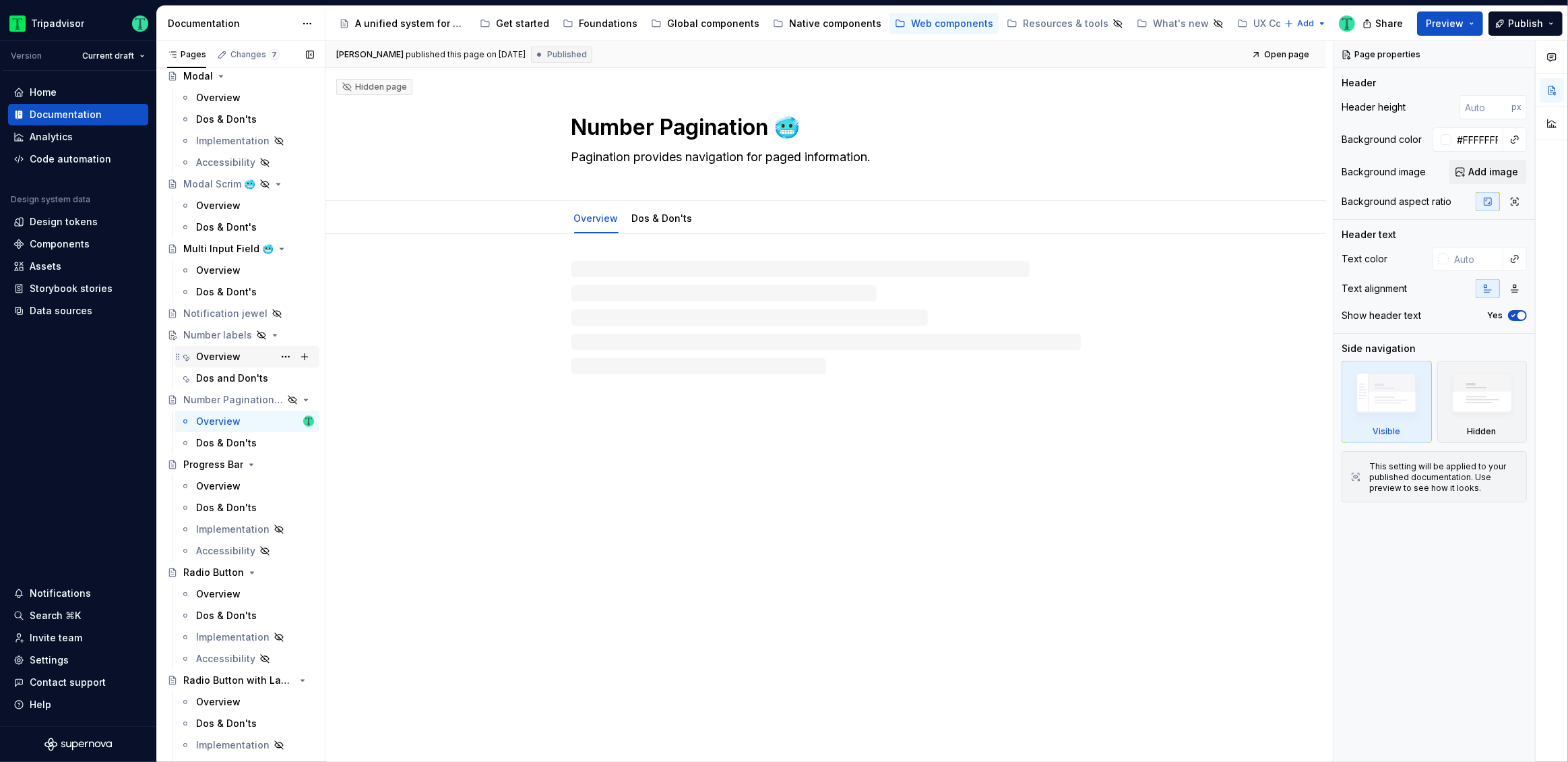
click at [211, 352] on div "Overview" at bounding box center [218, 357] width 44 height 14
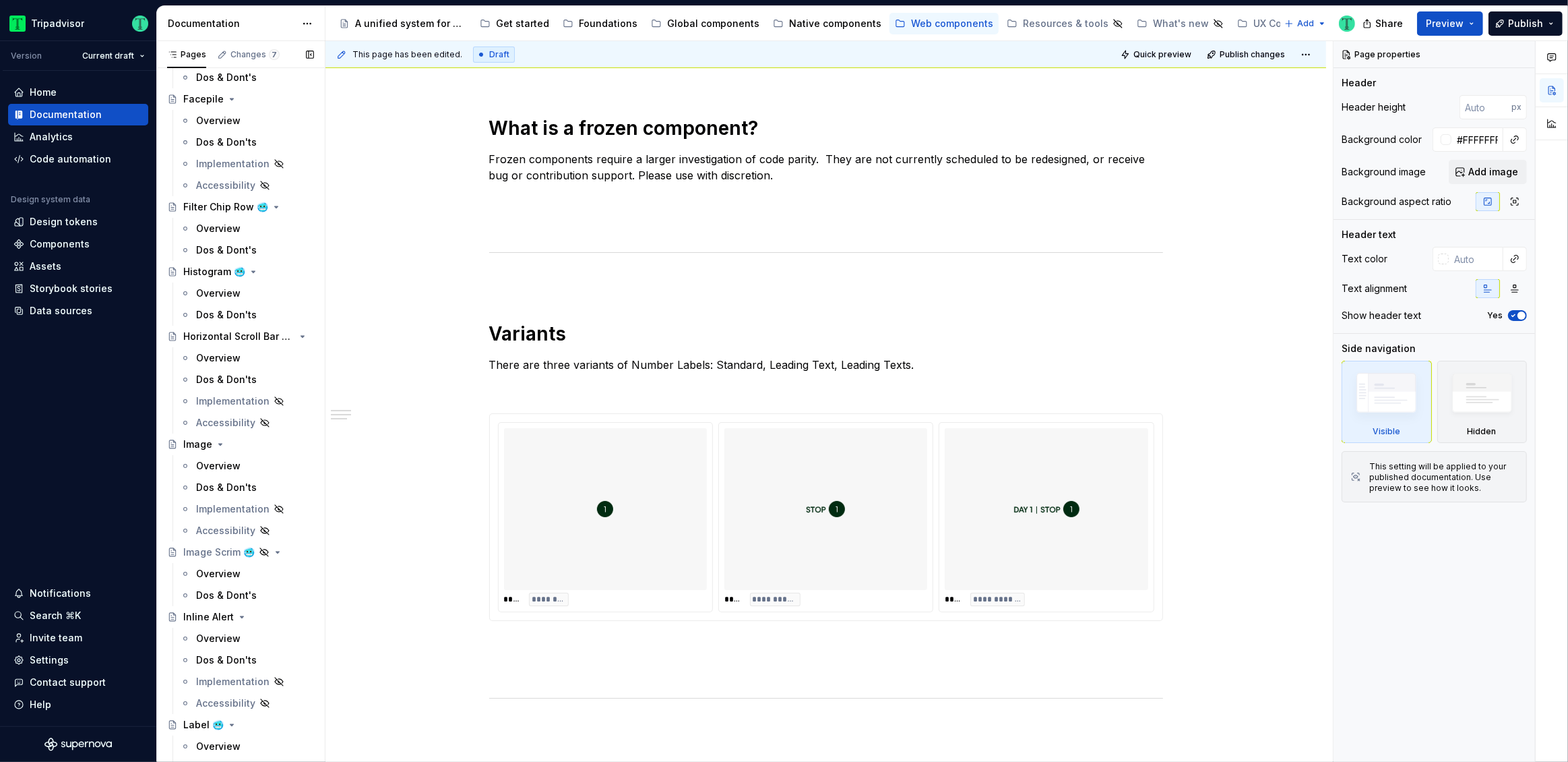
scroll to position [1306, 0]
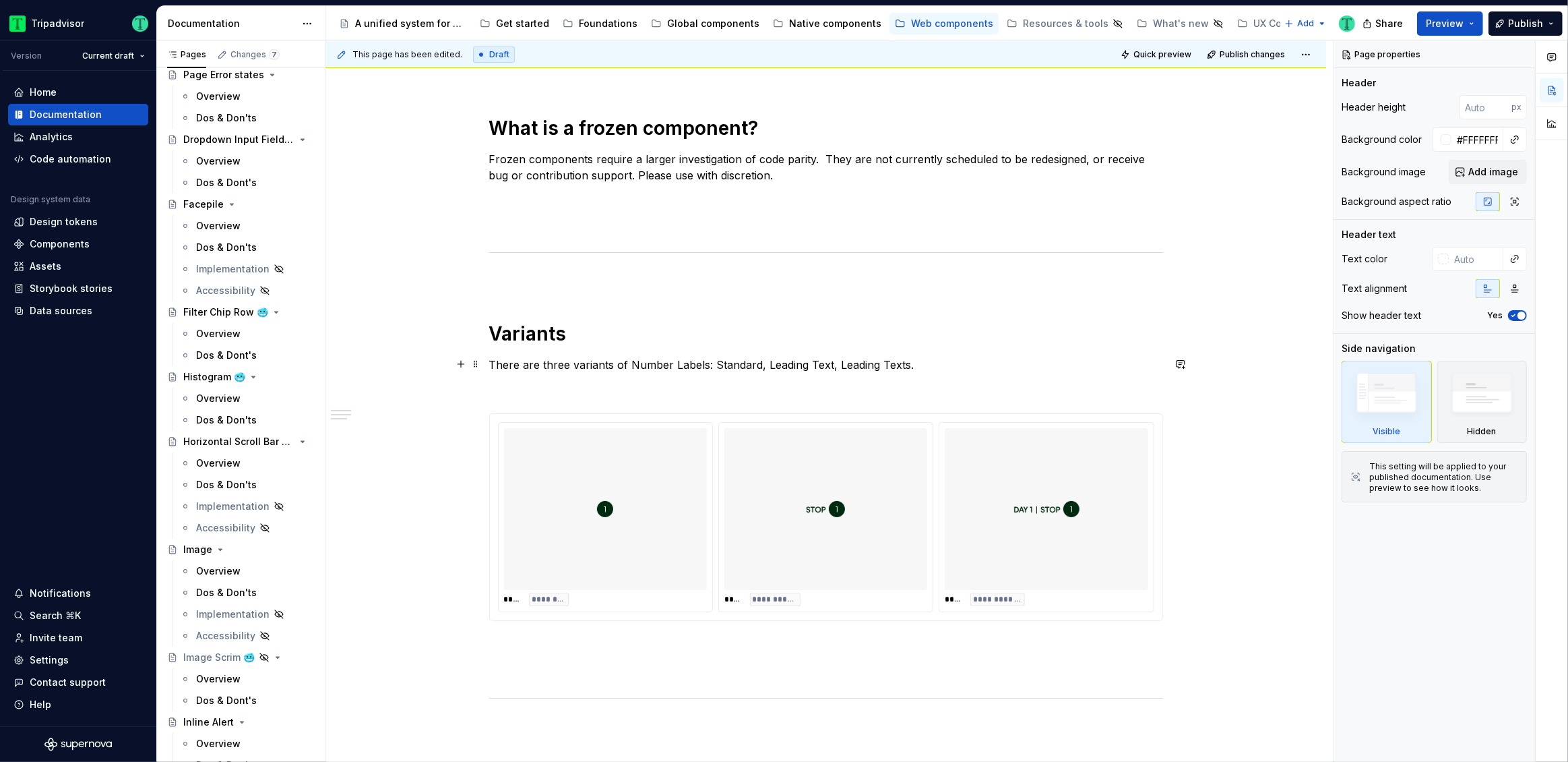
click at [931, 366] on p "There are three variants of Number Labels: Standard, Leading Text, Leading Text…" at bounding box center [826, 364] width 674 height 17
type textarea "*"
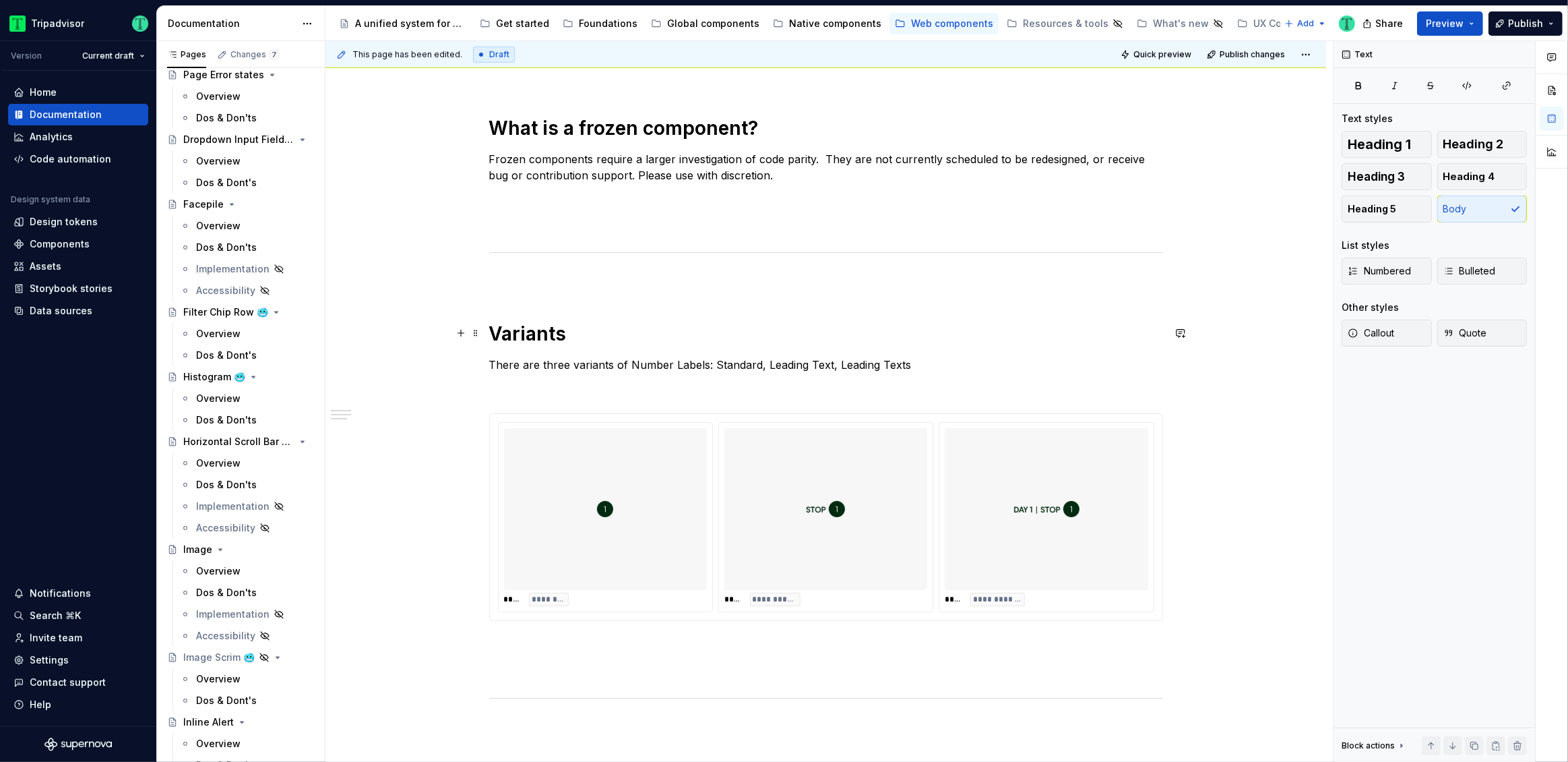
click at [383, 337] on div "**********" at bounding box center [826, 374] width 1001 height 1450
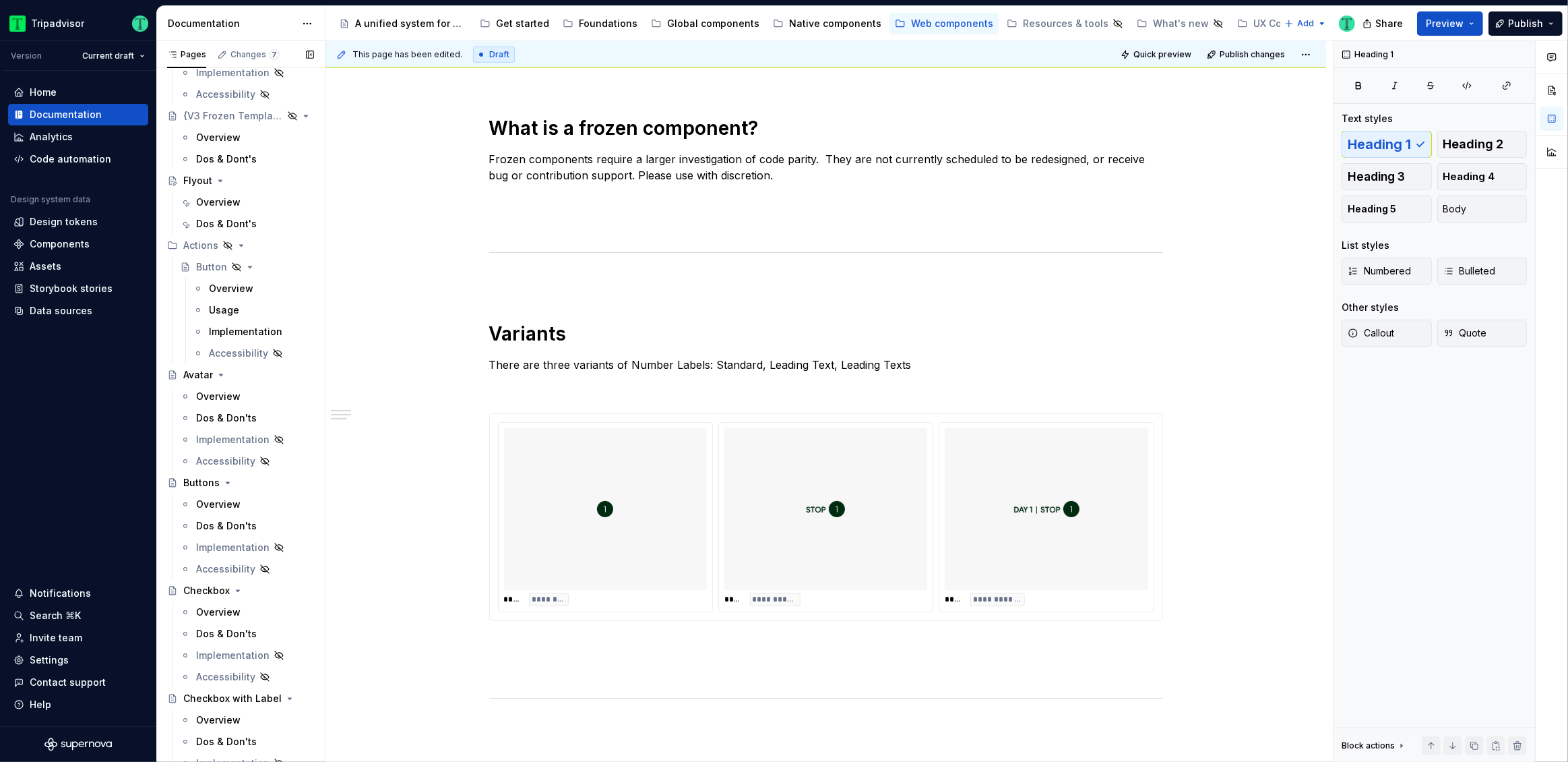
scroll to position [0, 0]
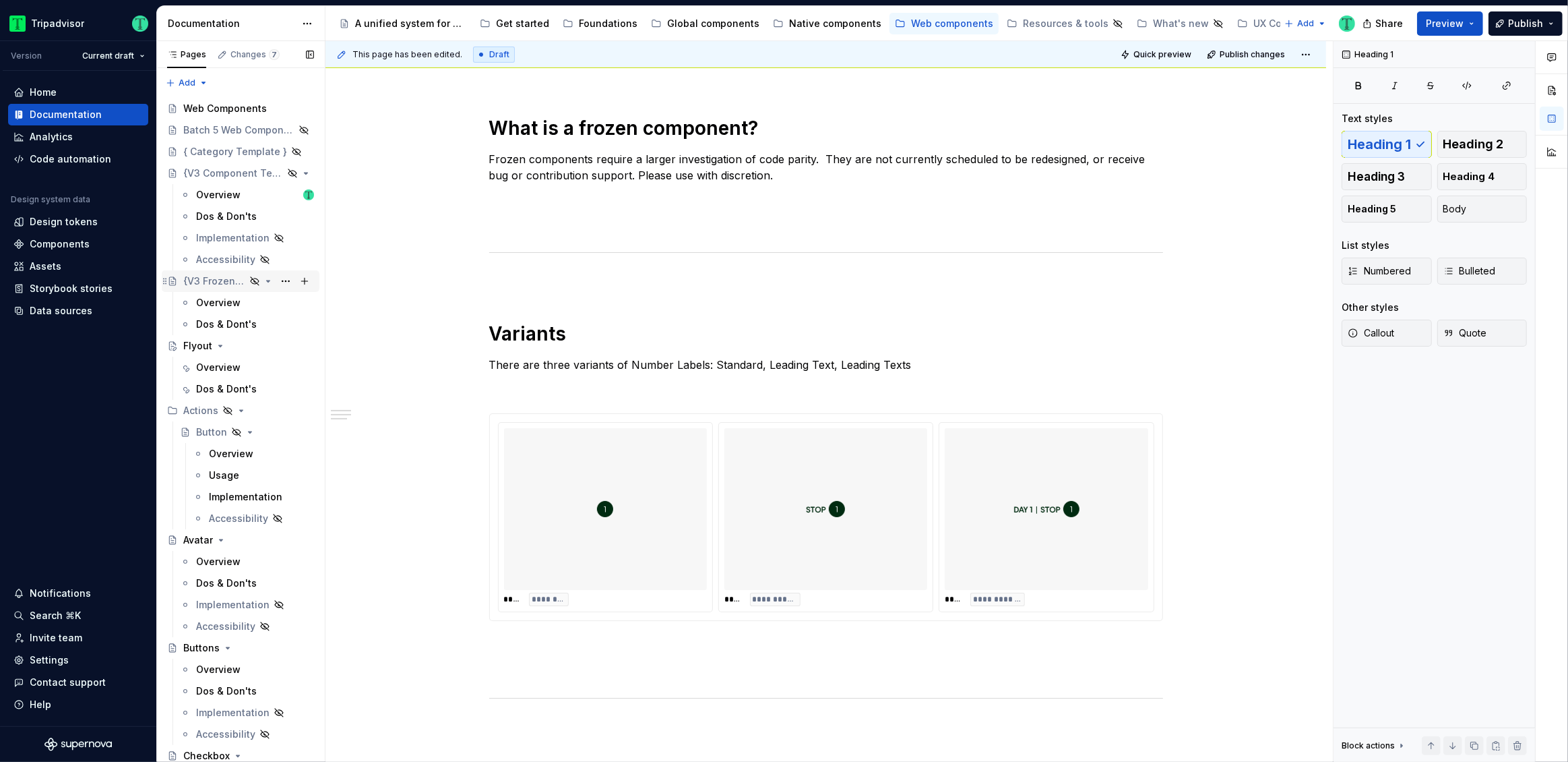
click at [228, 278] on div "{V3 Frozen Template}" at bounding box center [214, 282] width 62 height 14
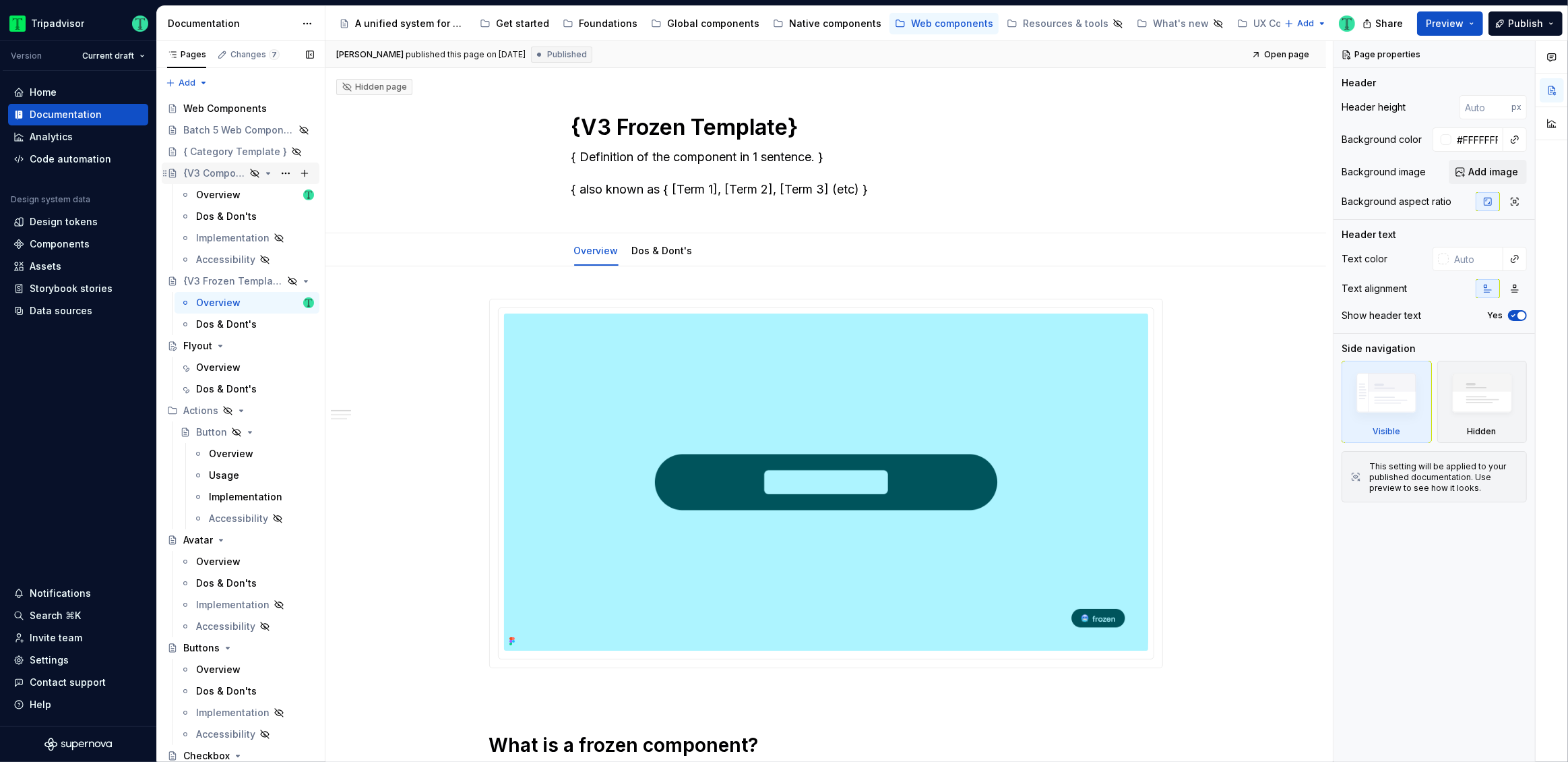
click at [232, 174] on div "{V3 Component Template}" at bounding box center [214, 174] width 62 height 14
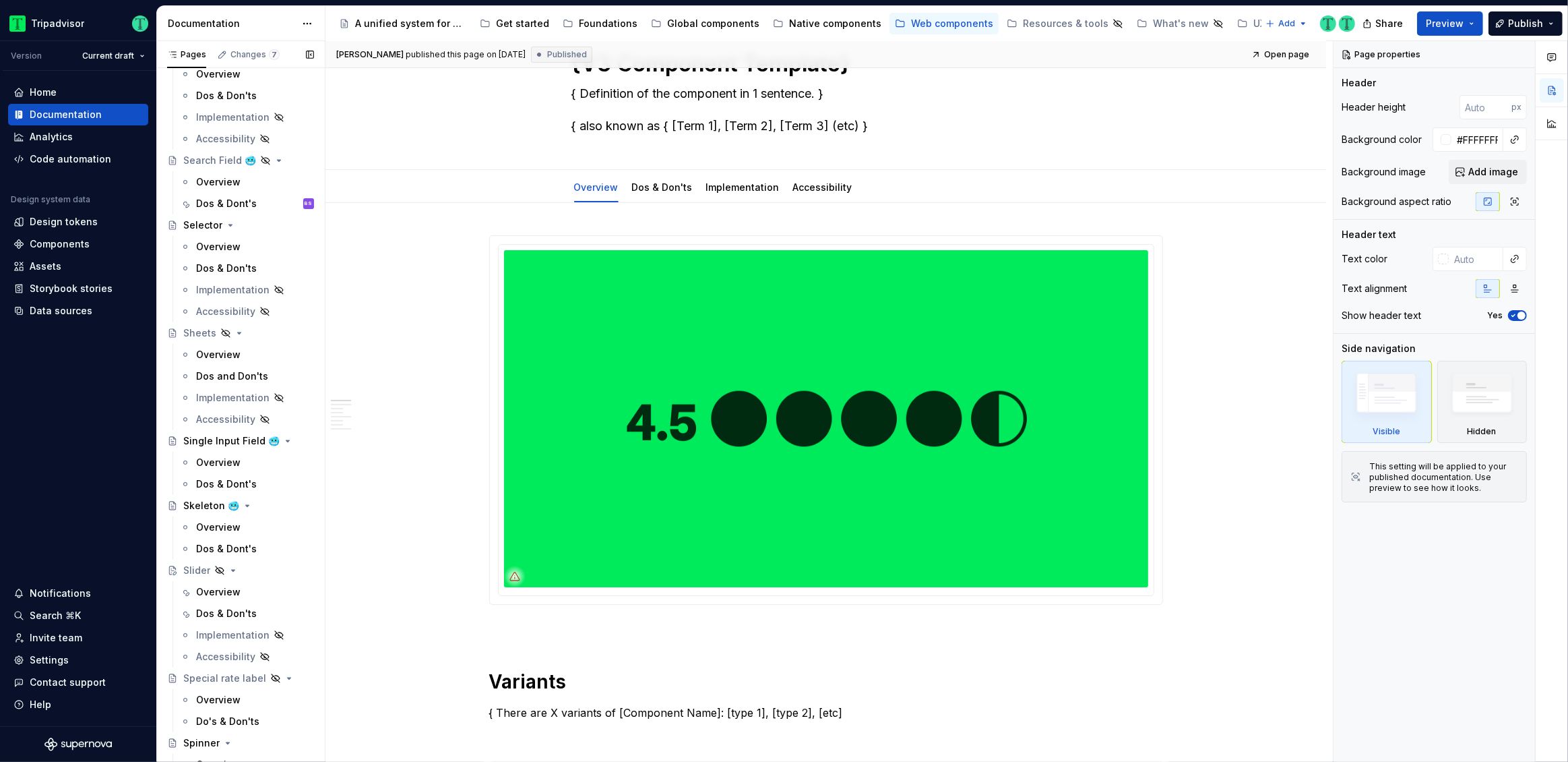
scroll to position [3077, 0]
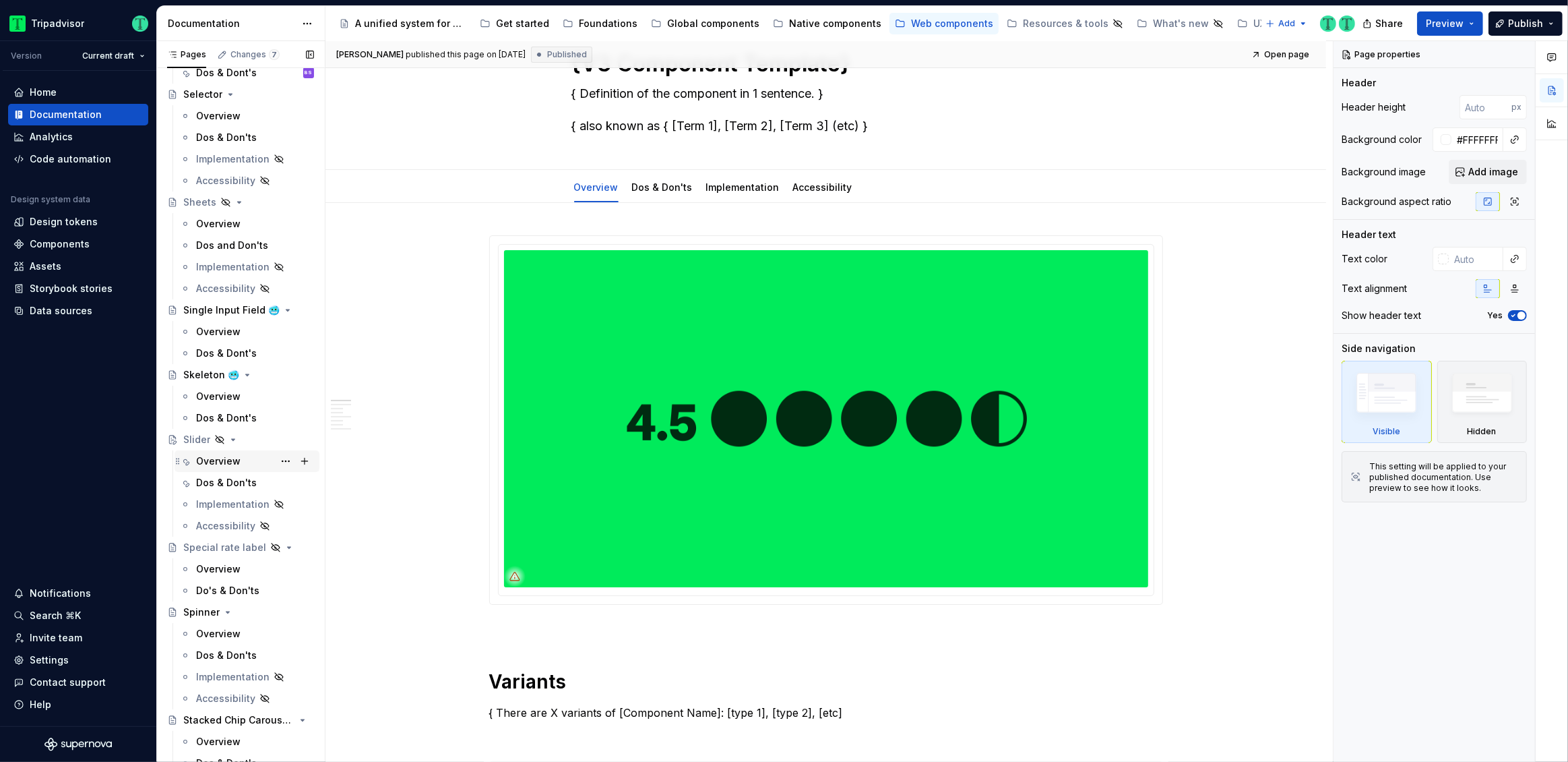
click at [206, 452] on div "Overview" at bounding box center [255, 461] width 118 height 19
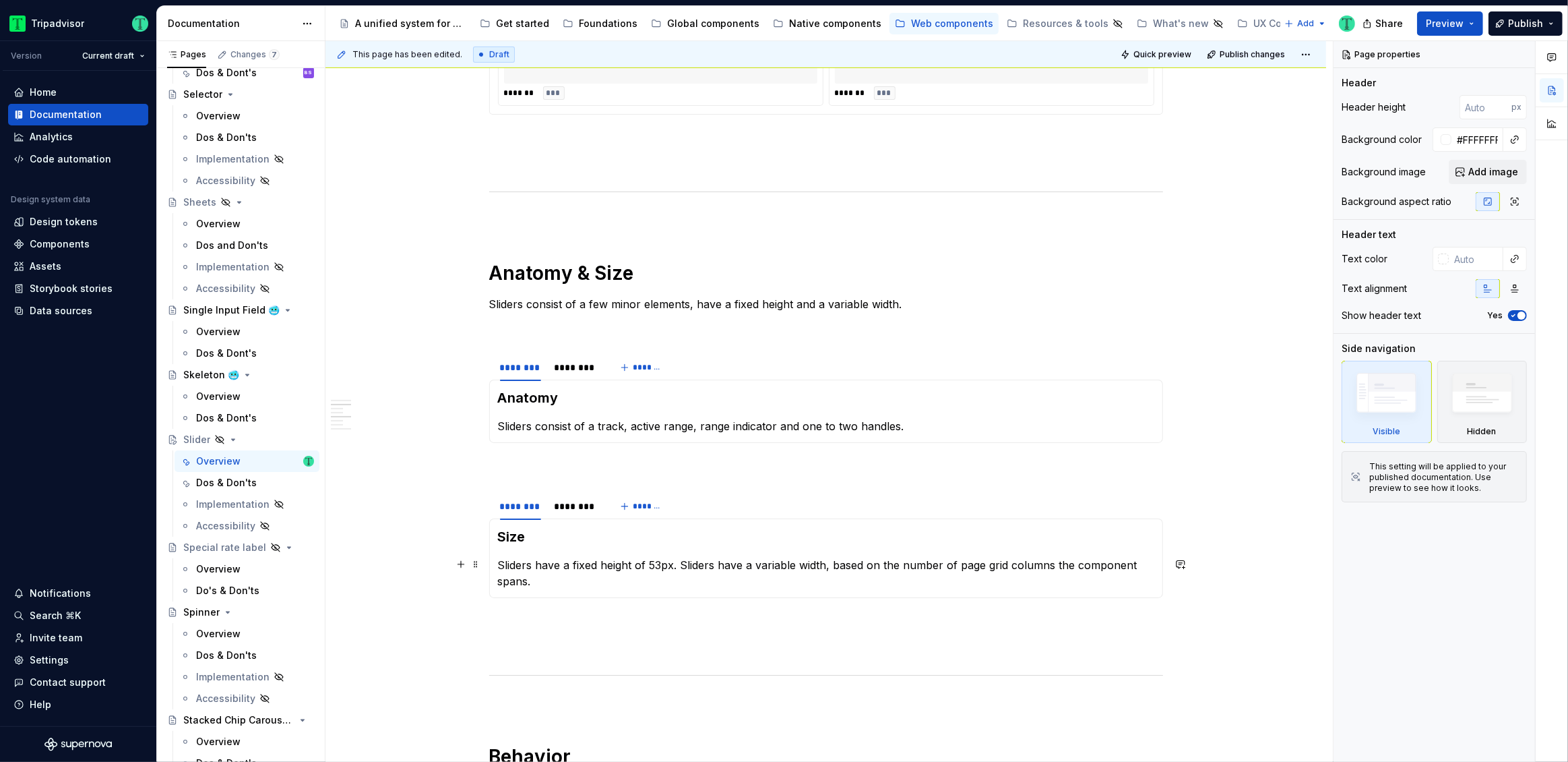
scroll to position [917, 0]
click at [586, 373] on div "********" at bounding box center [576, 368] width 43 height 14
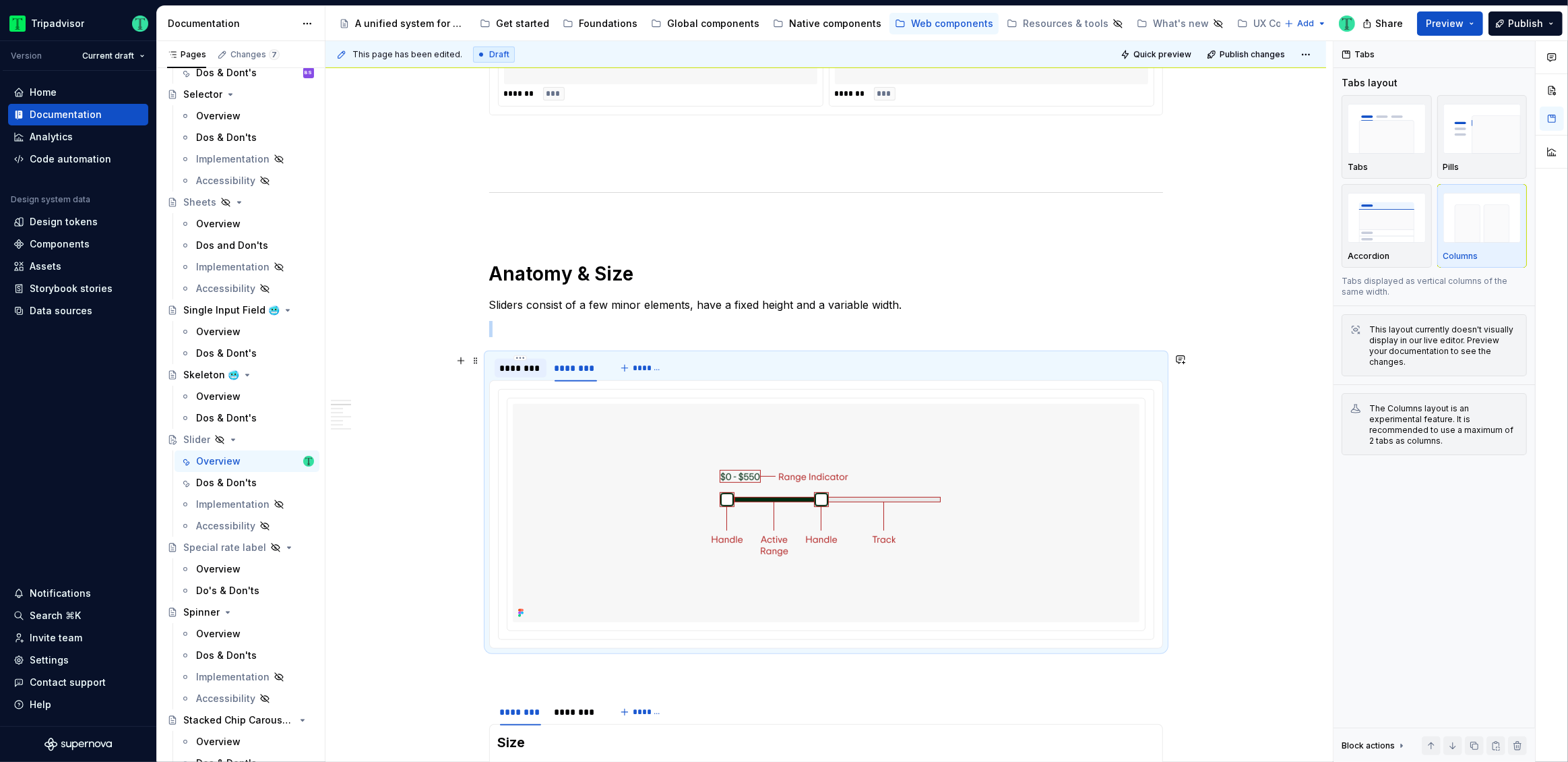
click at [533, 366] on div "********" at bounding box center [520, 368] width 41 height 14
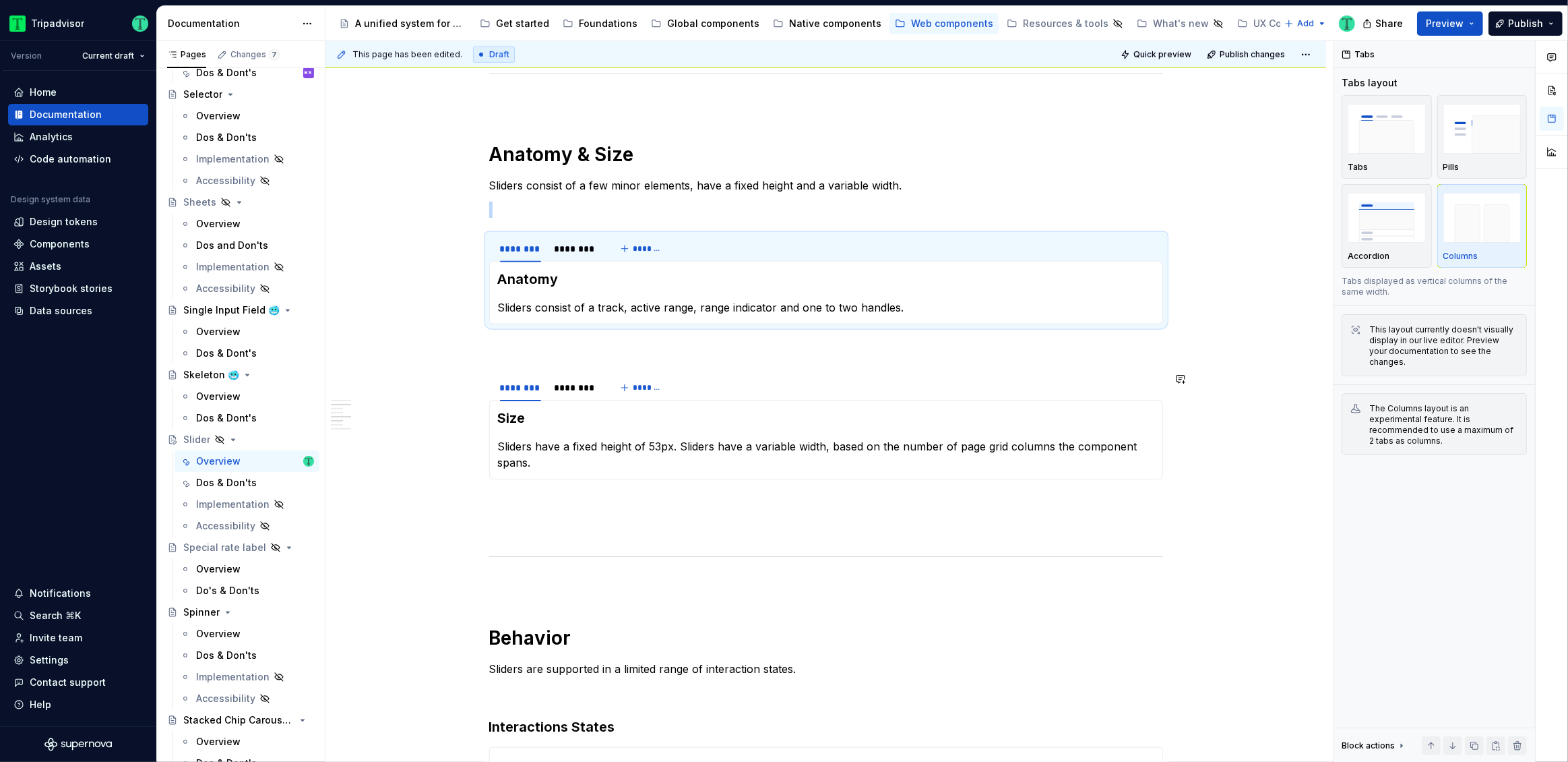
scroll to position [1036, 0]
click at [586, 384] on div "********" at bounding box center [576, 388] width 43 height 14
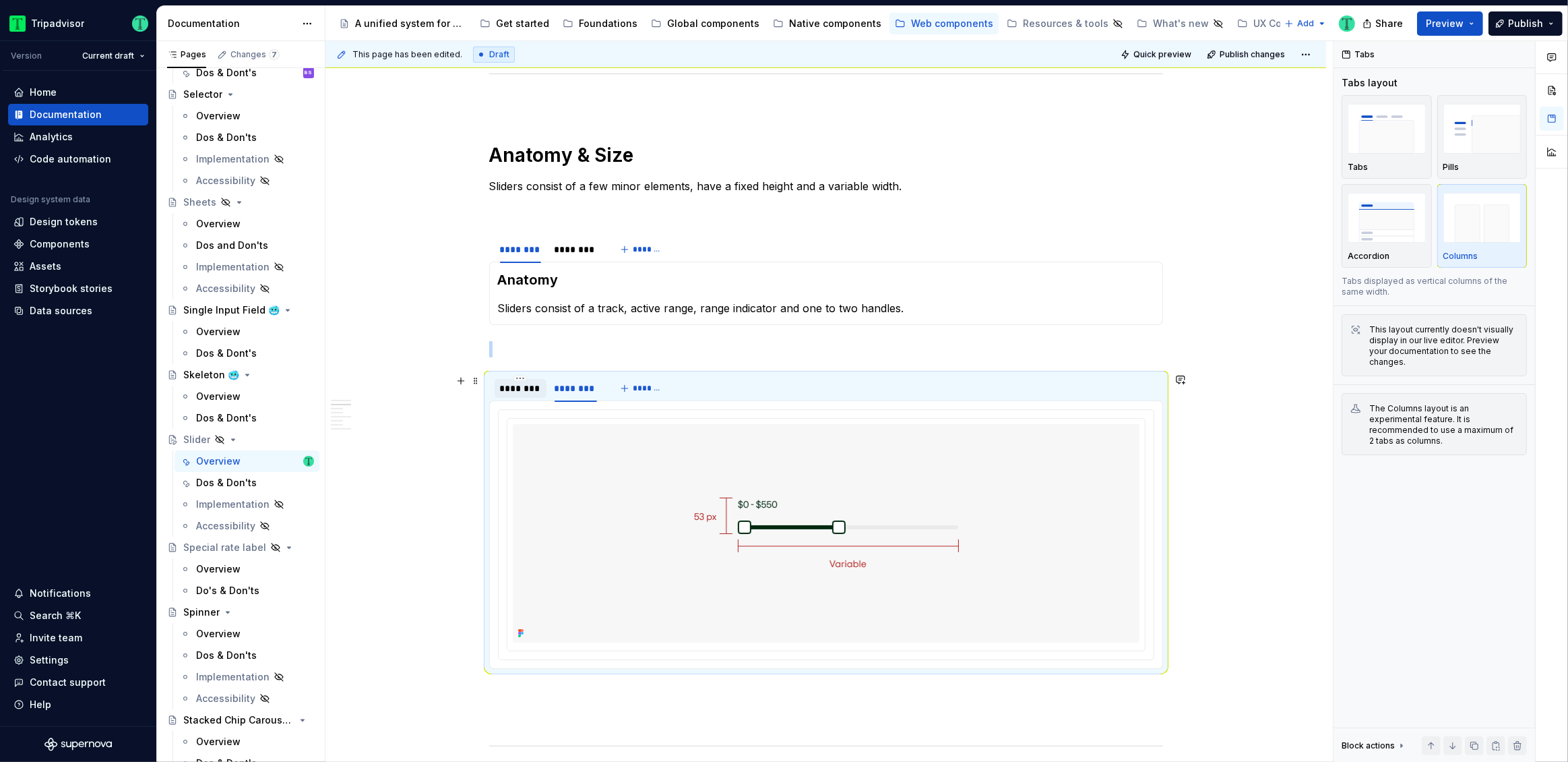
click at [522, 385] on div "********" at bounding box center [520, 388] width 41 height 14
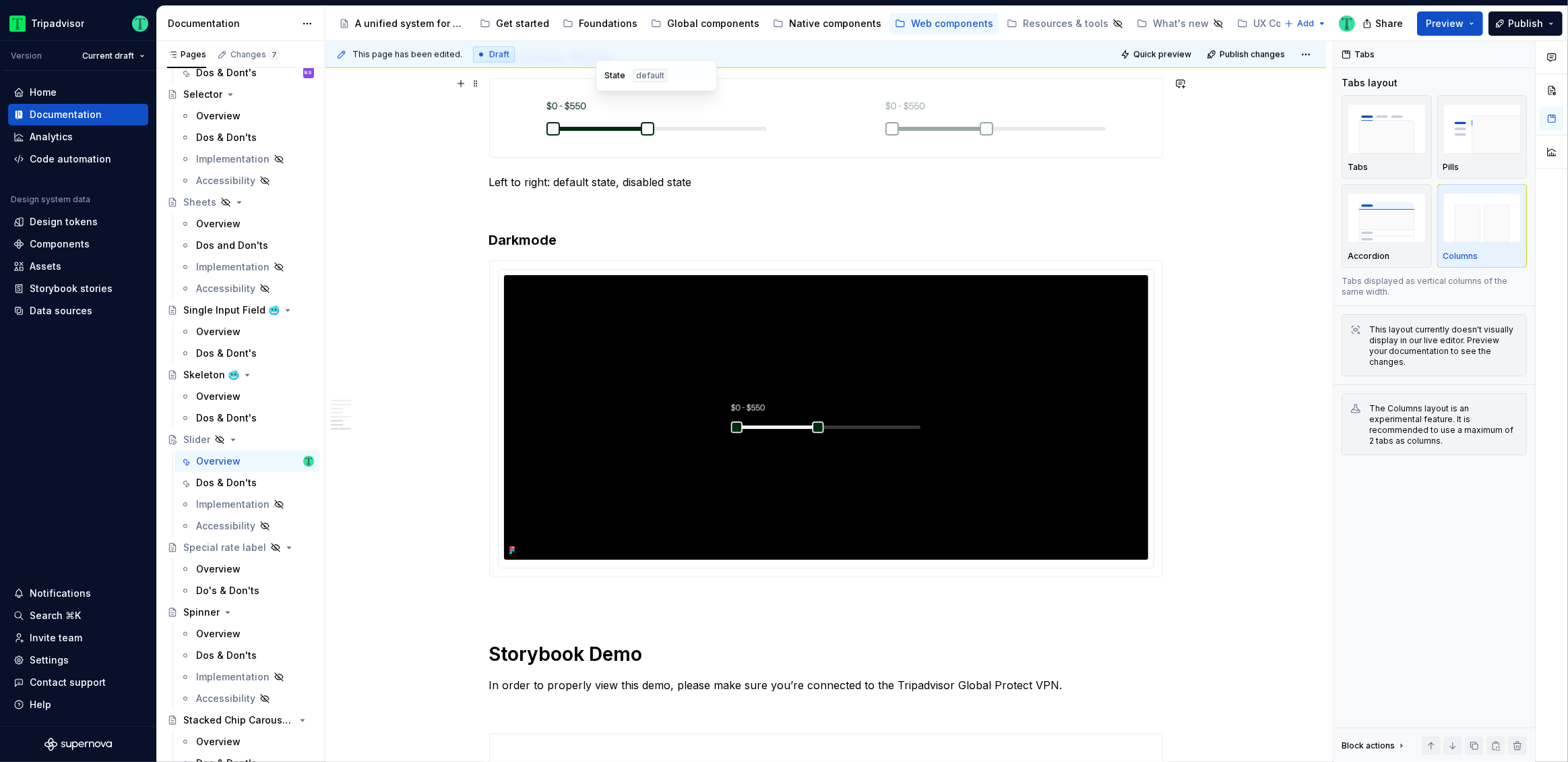
scroll to position [1673, 0]
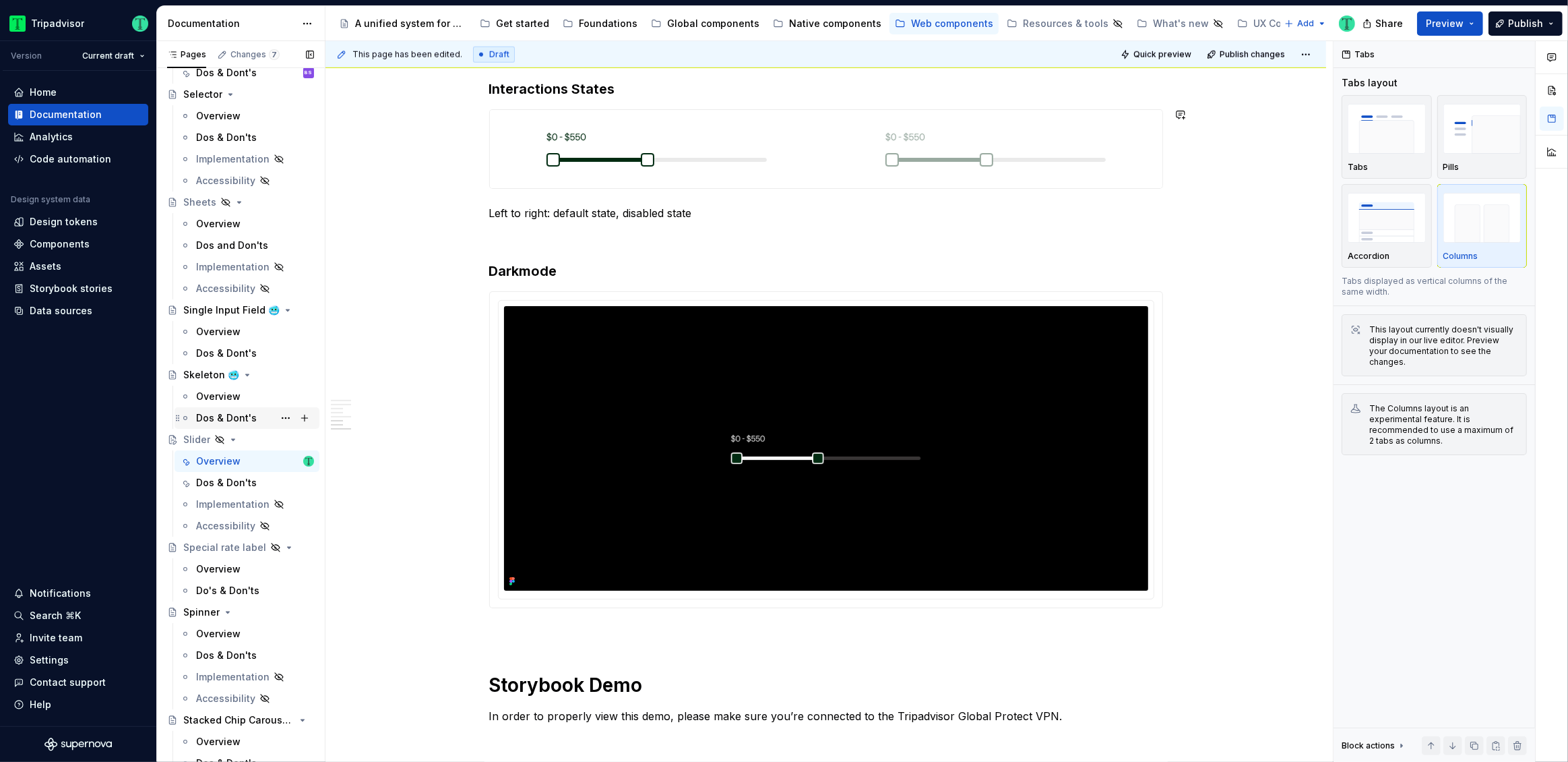
type textarea "*"
click at [58, 308] on div "Data sources" at bounding box center [61, 311] width 63 height 14
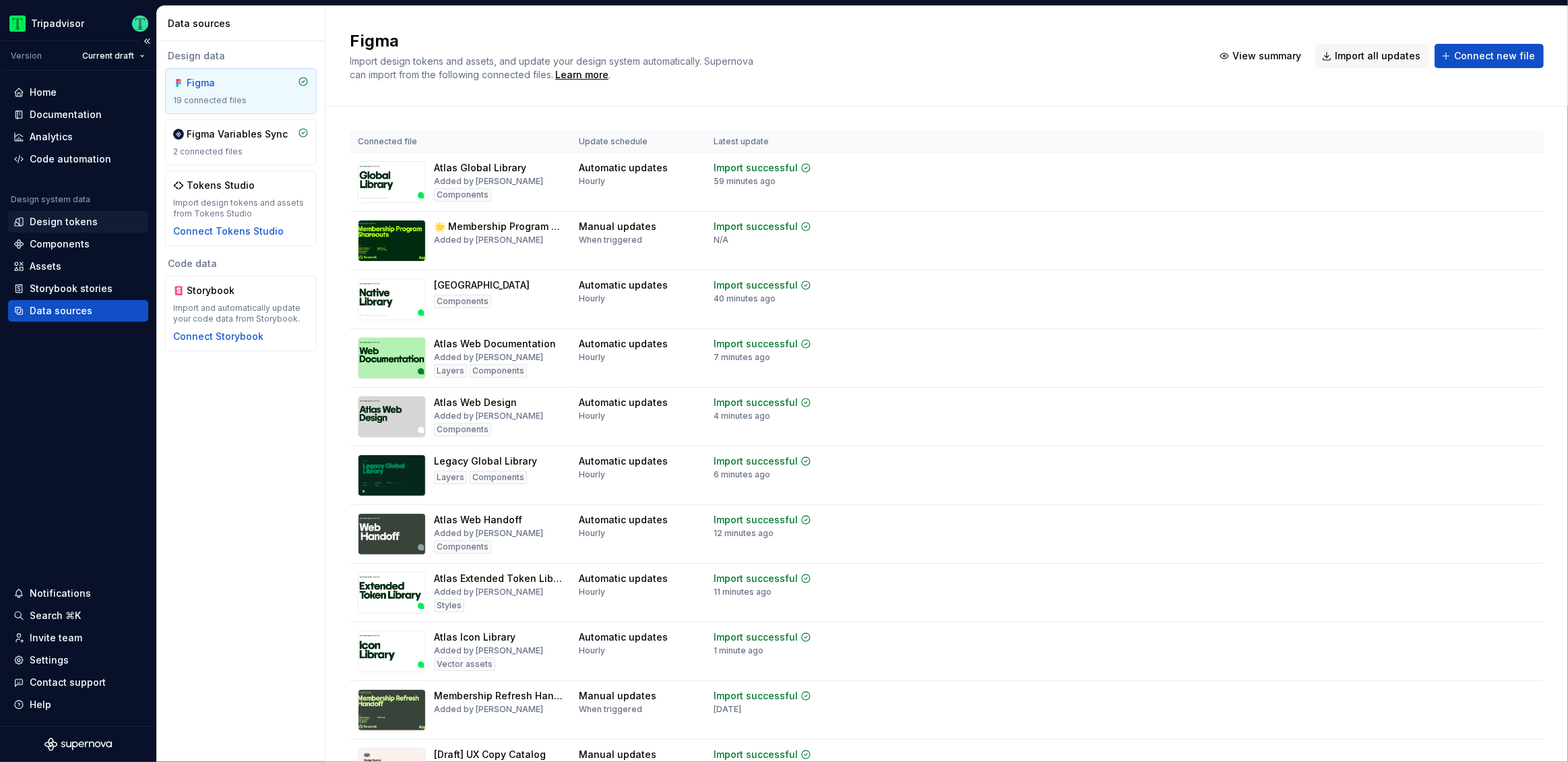
click at [56, 223] on div "Design tokens" at bounding box center [63, 222] width 68 height 14
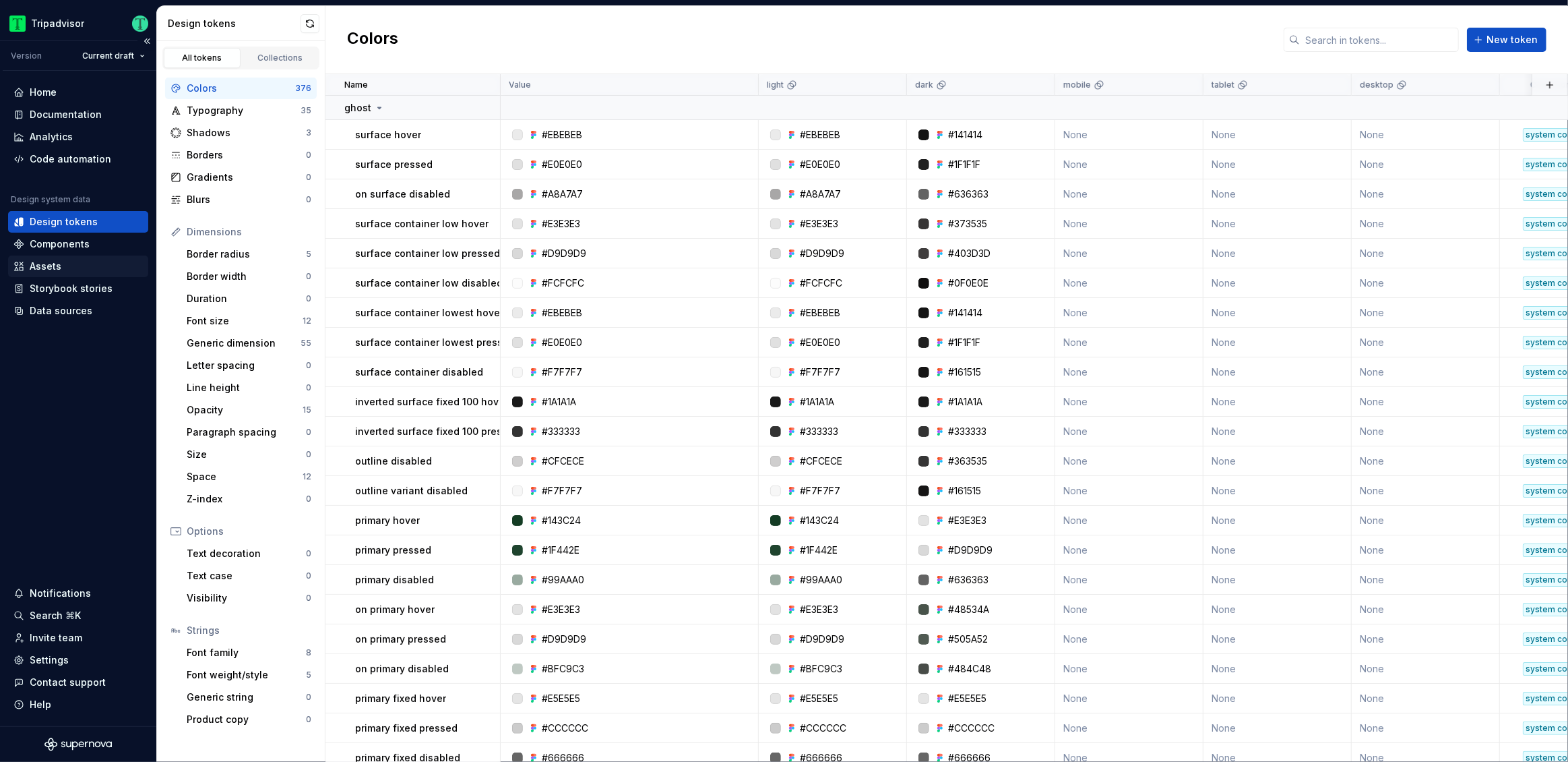
click at [56, 261] on div "Assets" at bounding box center [45, 267] width 31 height 14
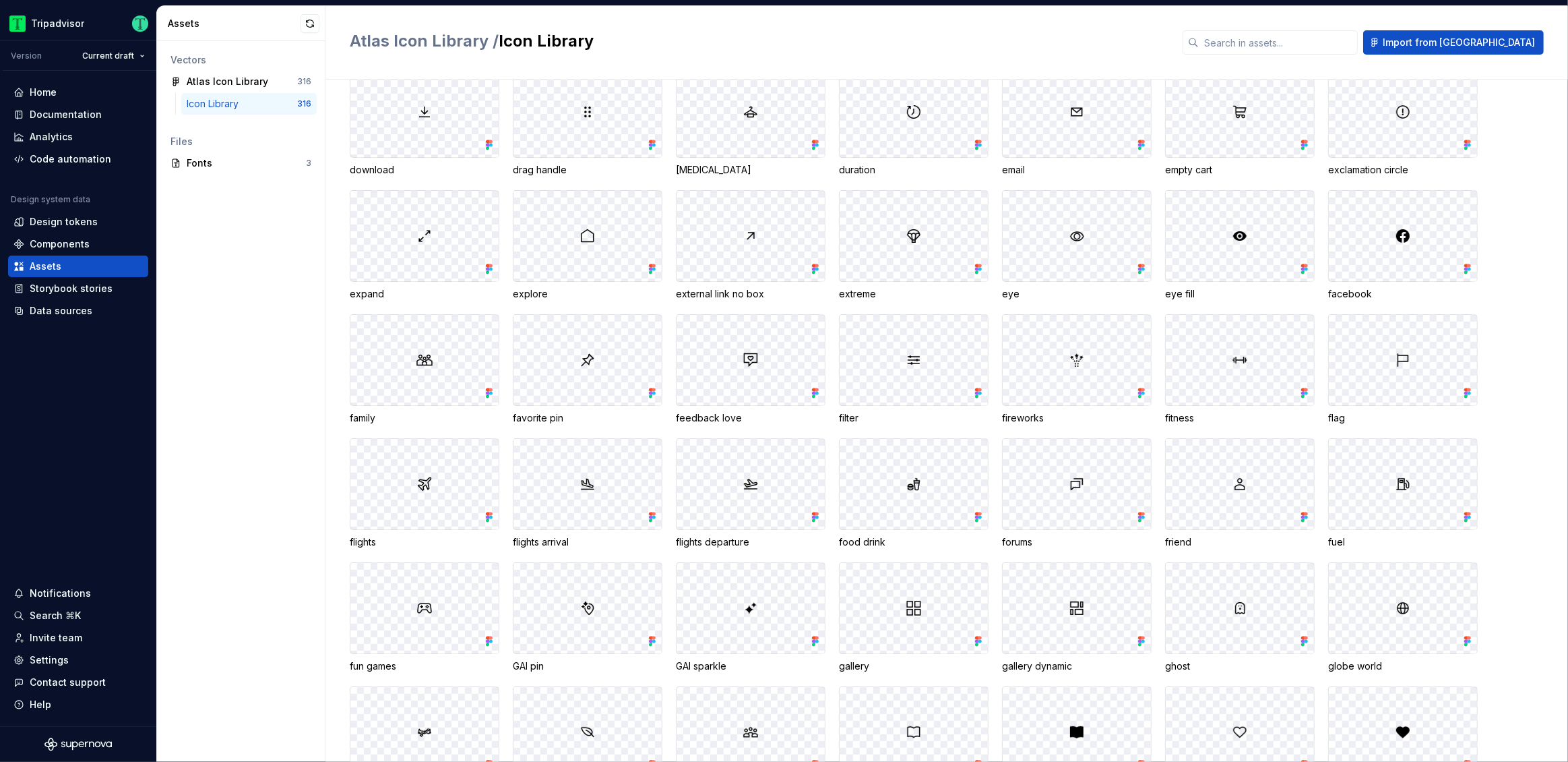
scroll to position [1739, 0]
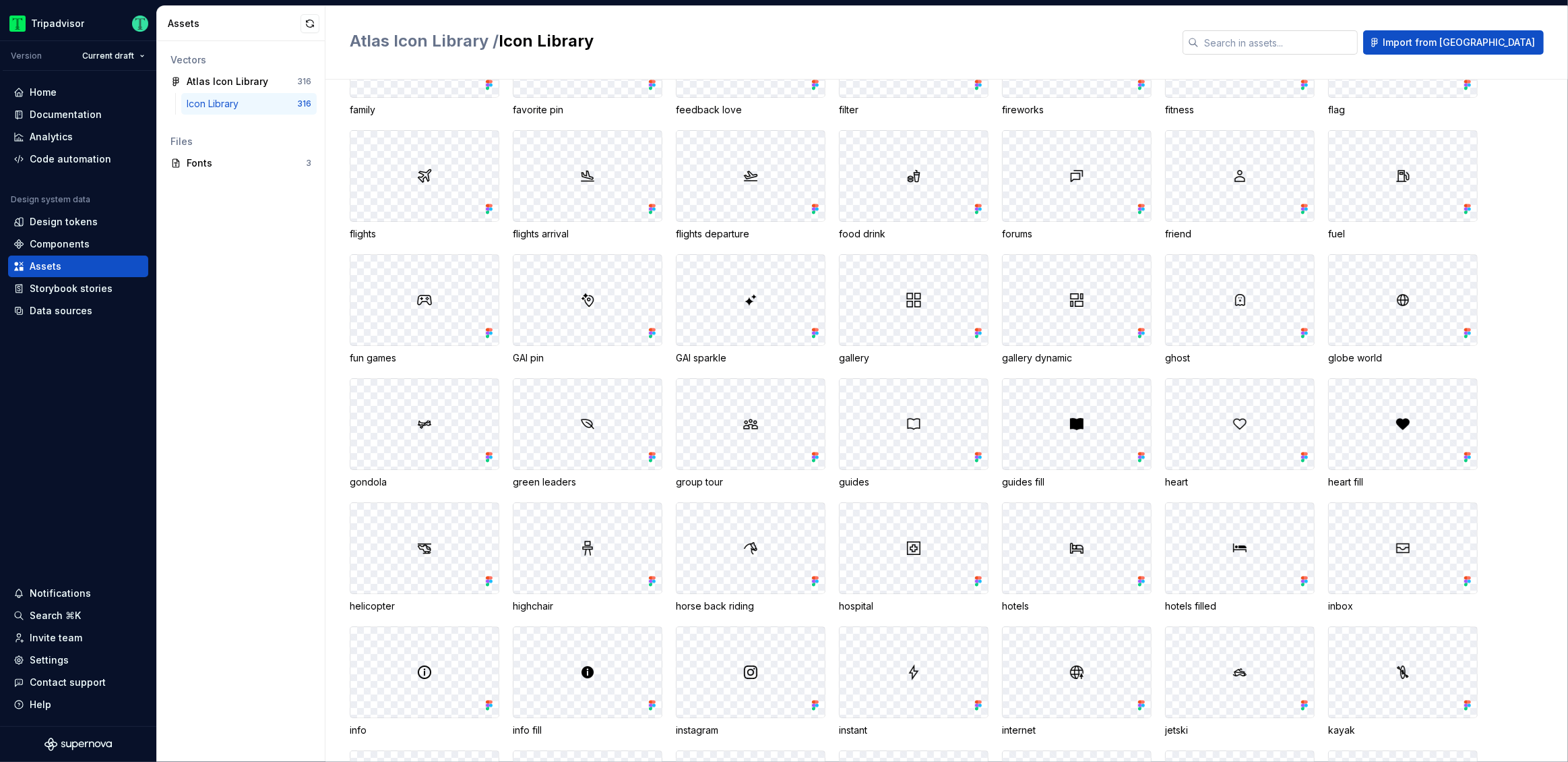
click at [1305, 43] on input "text" at bounding box center [1278, 43] width 159 height 24
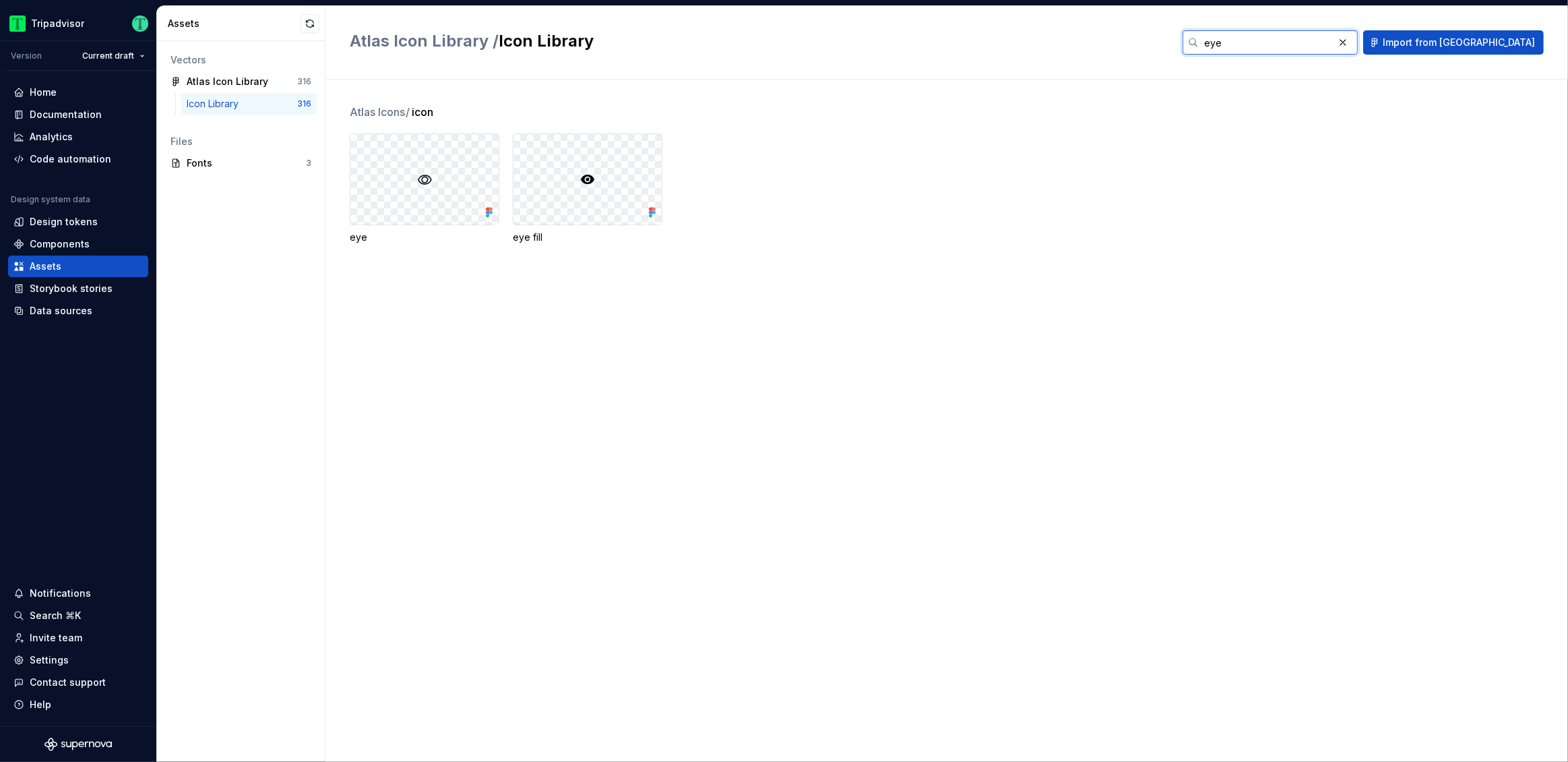
scroll to position [0, 0]
type input "eye"
click at [1353, 43] on button "button" at bounding box center [1343, 43] width 19 height 19
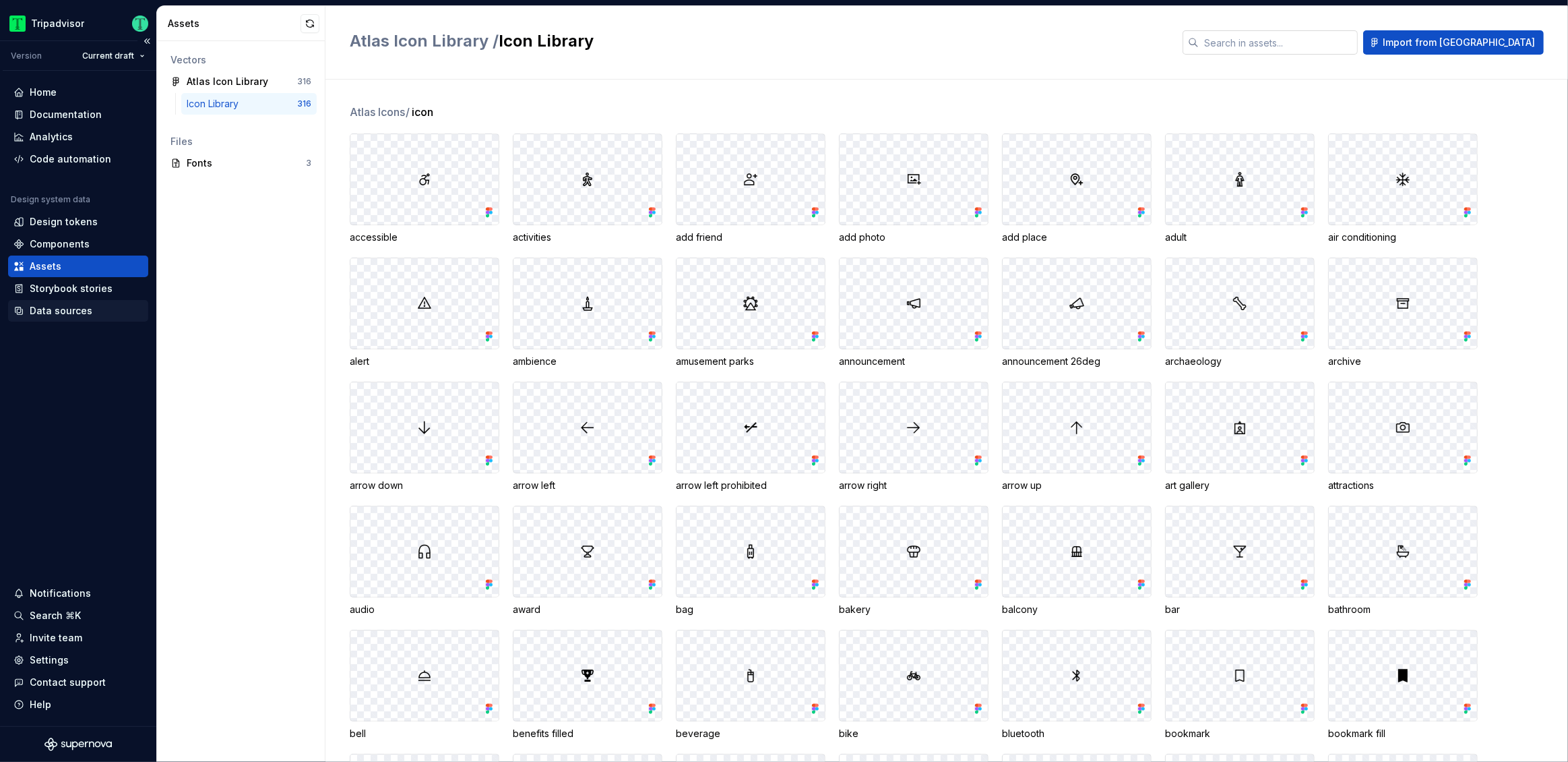
click at [67, 315] on div "Data sources" at bounding box center [61, 311] width 63 height 14
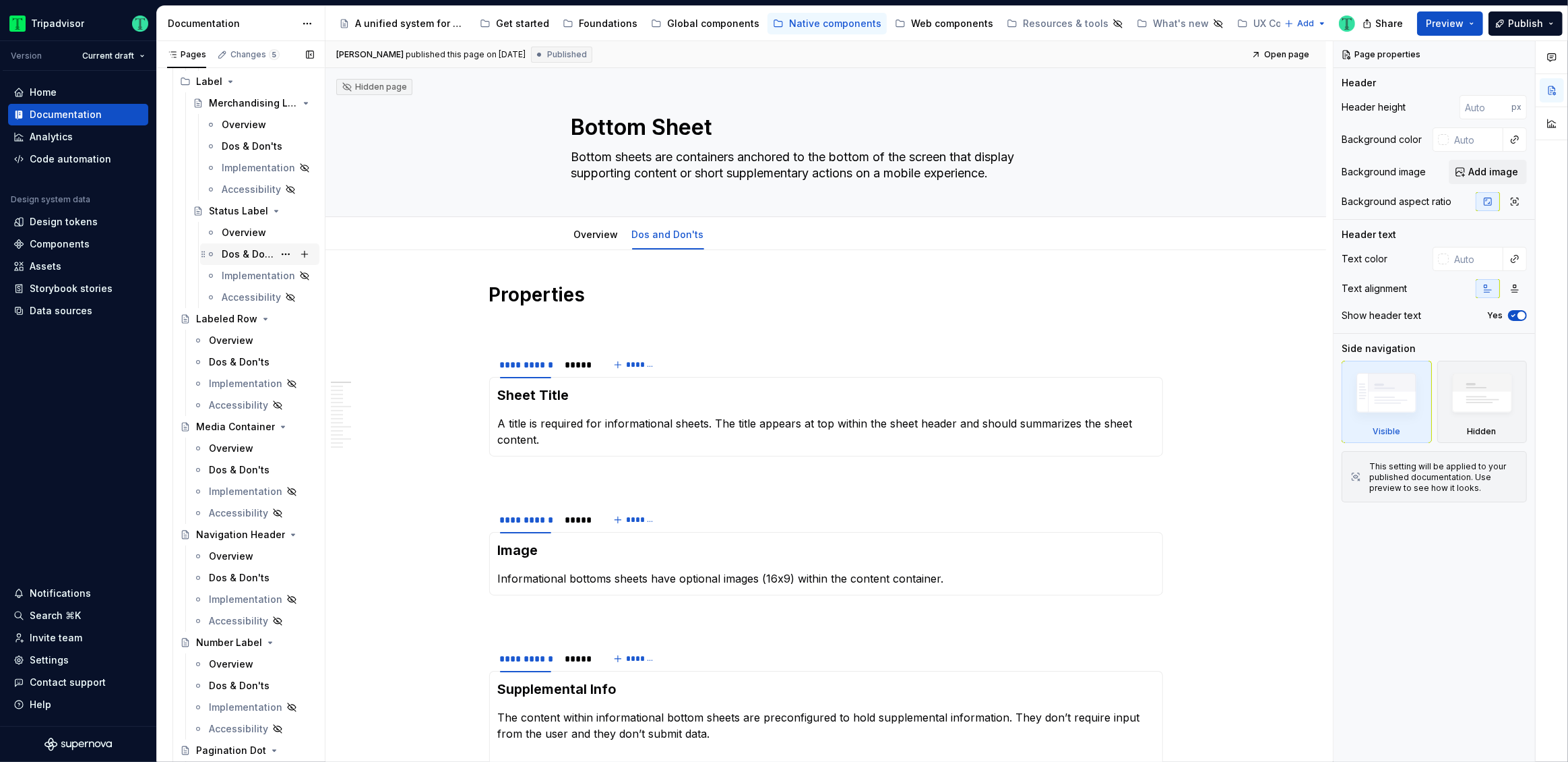
scroll to position [3941, 0]
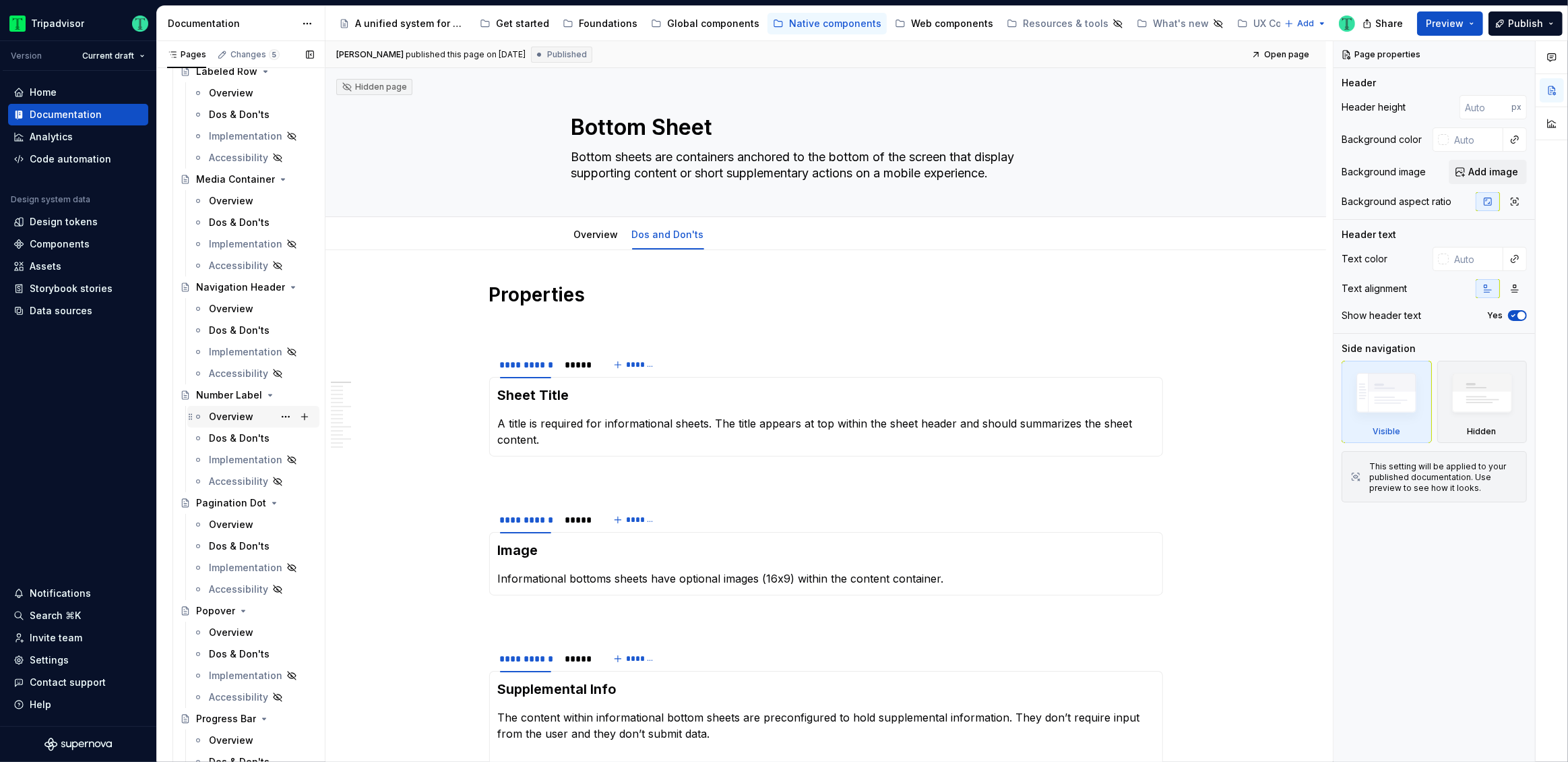
click at [222, 417] on div "Overview" at bounding box center [230, 417] width 44 height 14
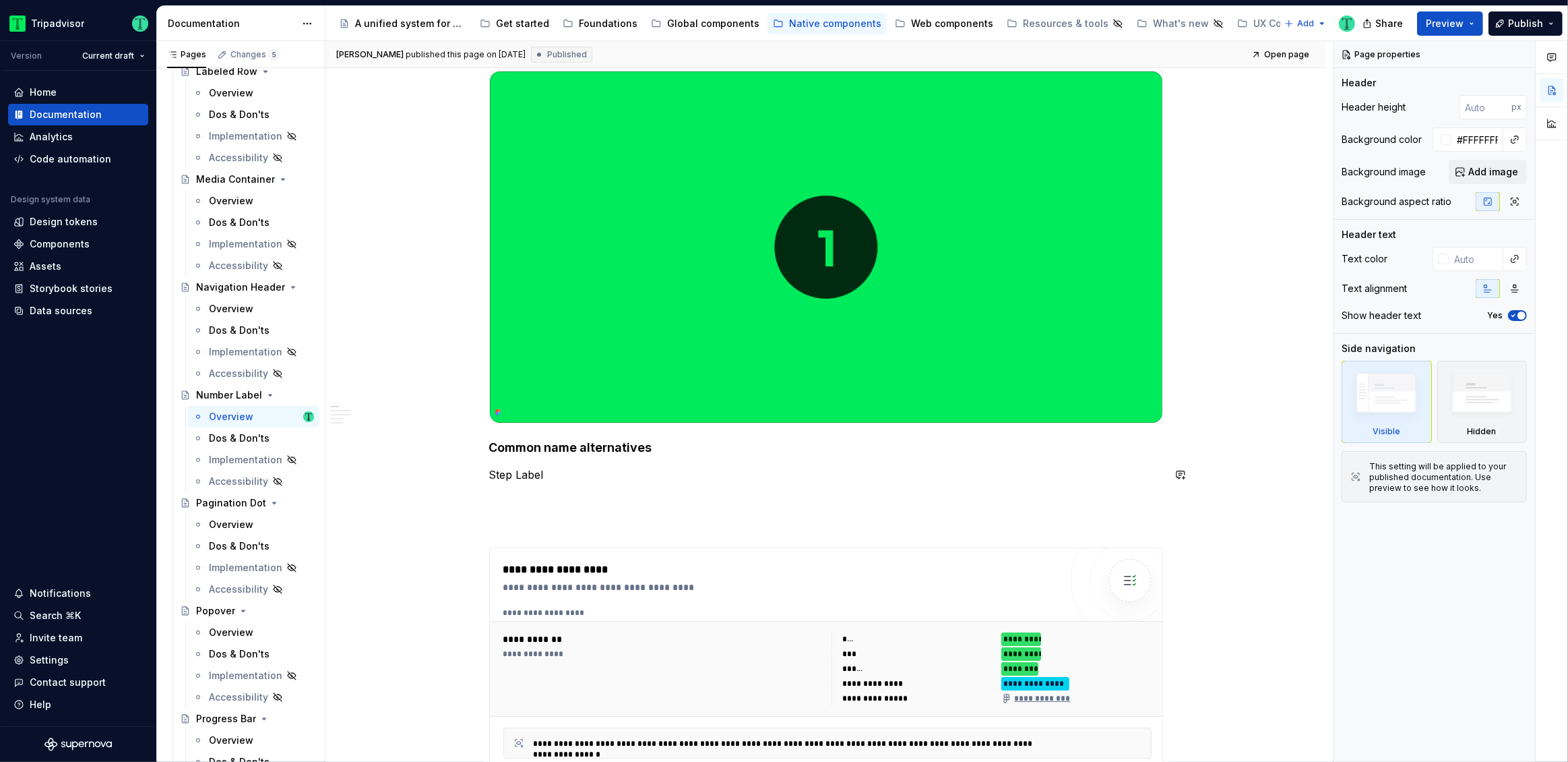
scroll to position [203, 0]
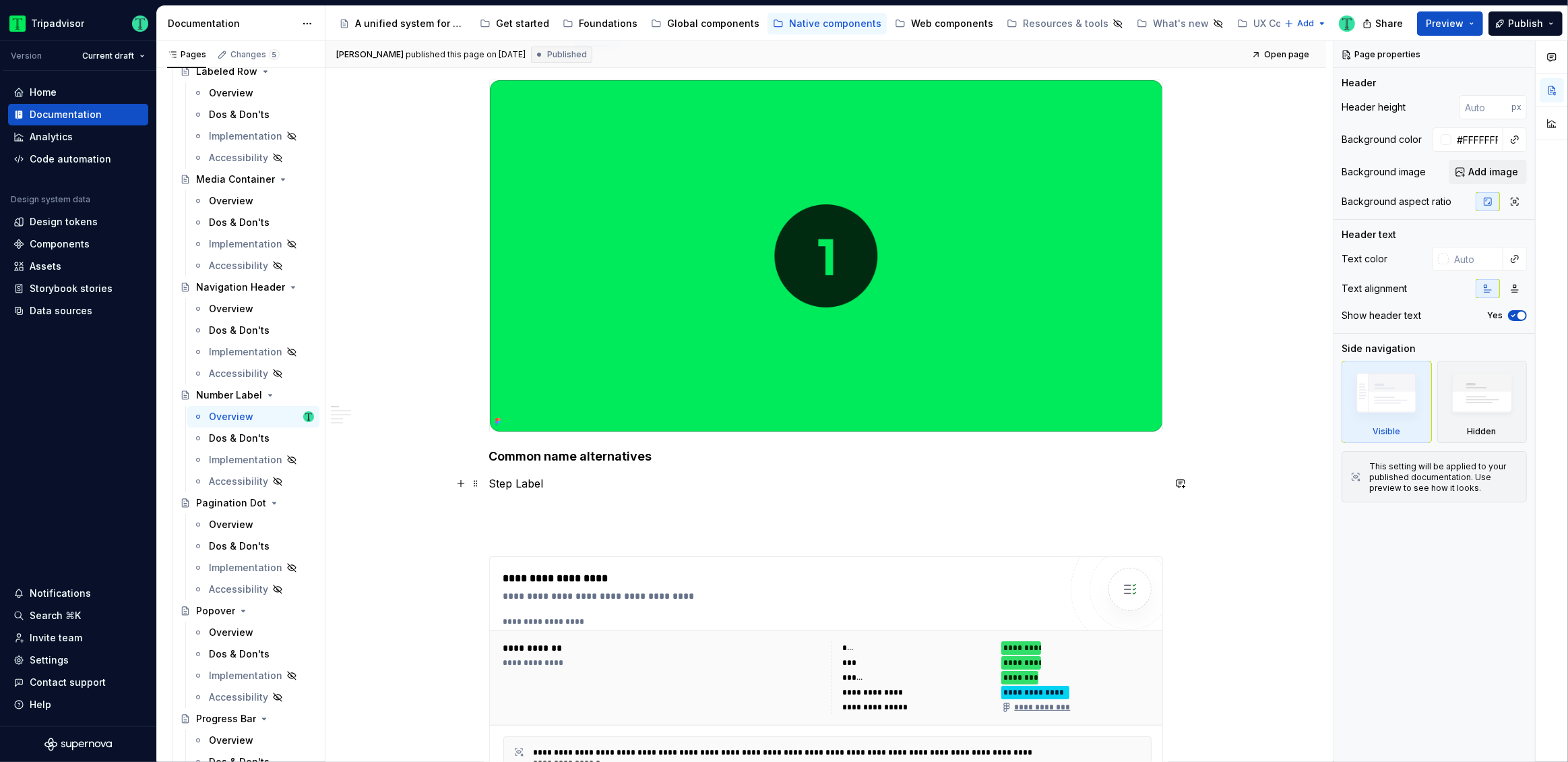
click at [535, 480] on p "Step Label" at bounding box center [826, 483] width 674 height 17
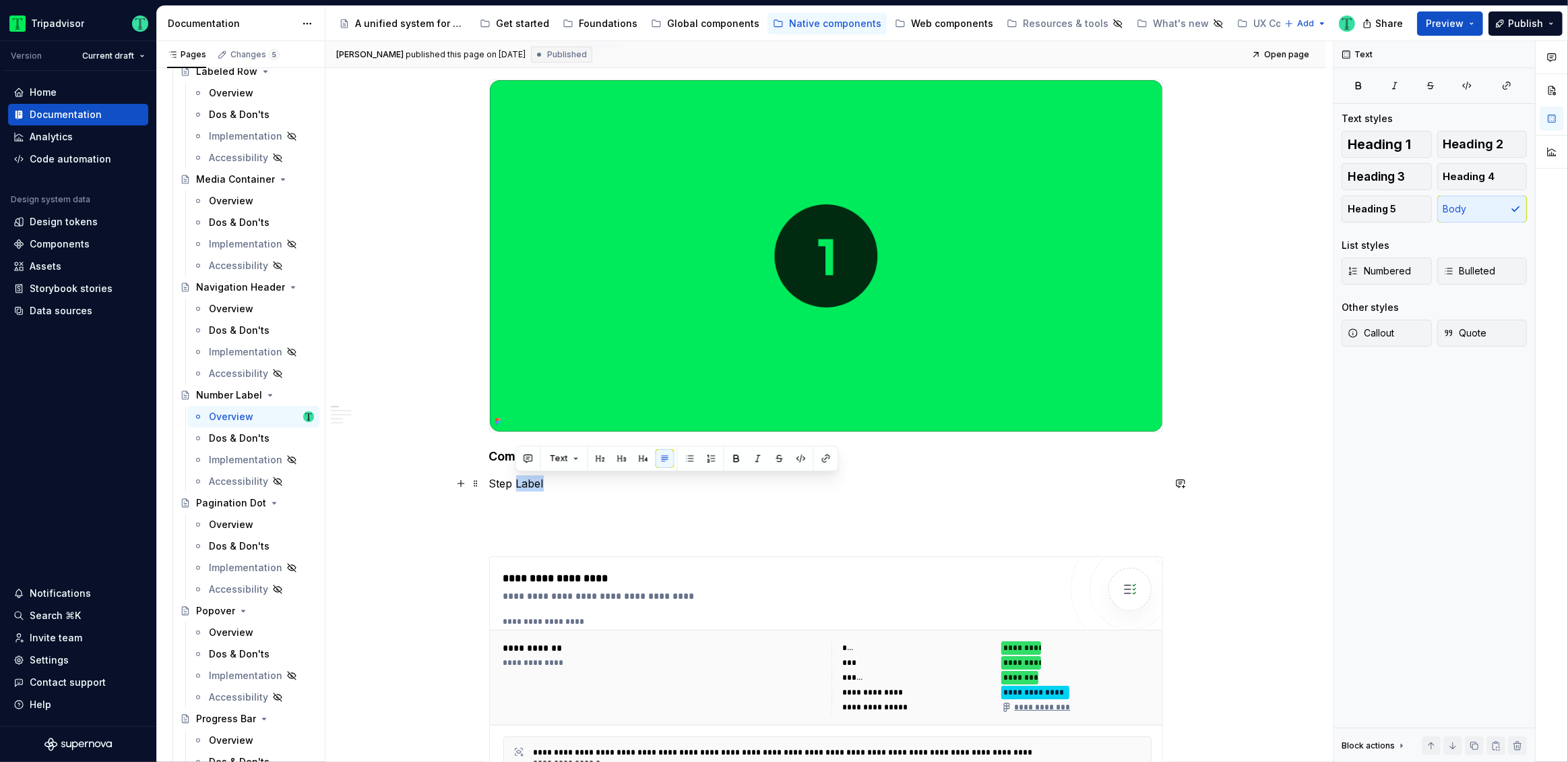
click at [535, 480] on p "Step Label" at bounding box center [826, 483] width 674 height 17
copy p "Step Label"
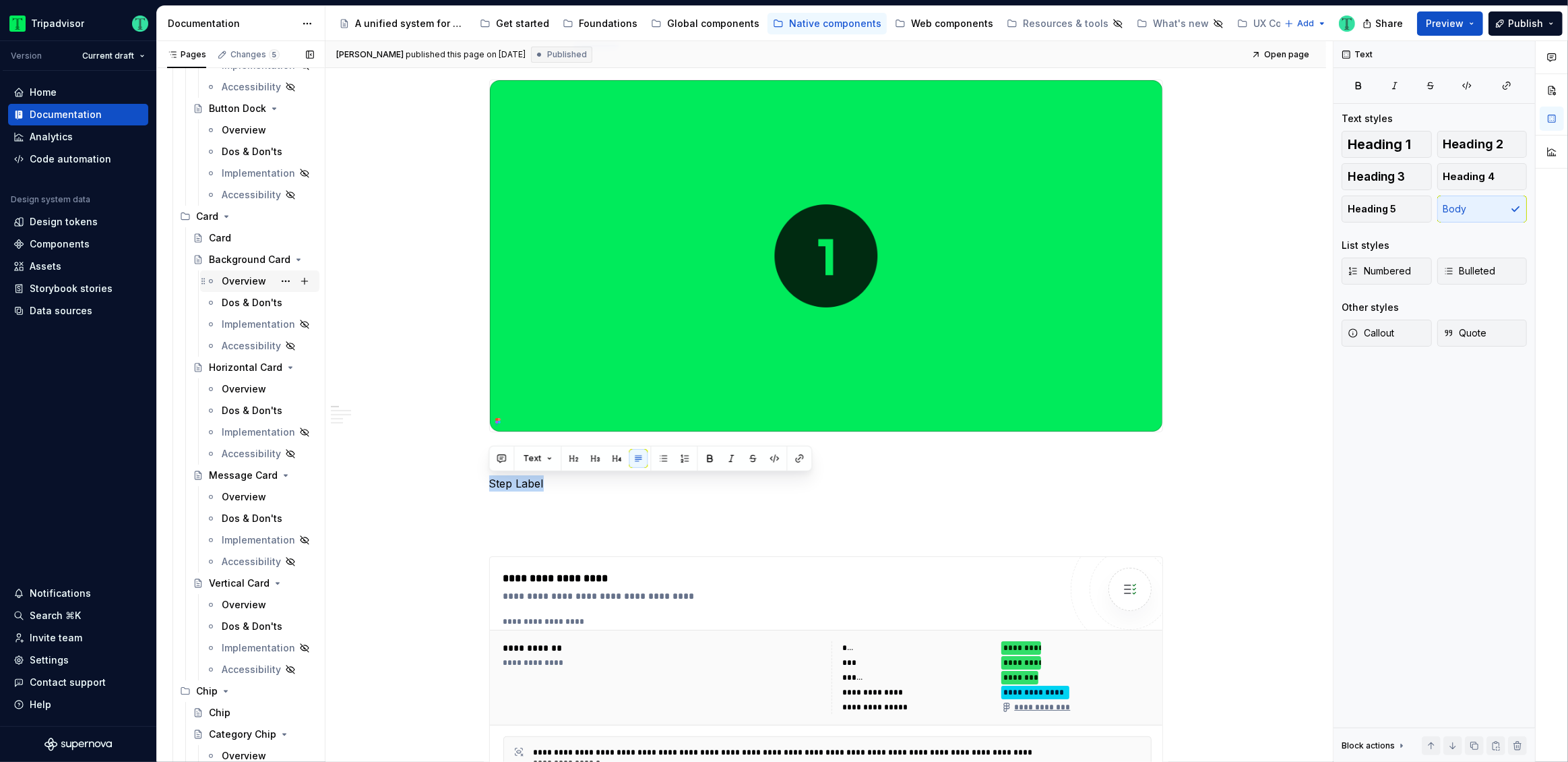
scroll to position [0, 0]
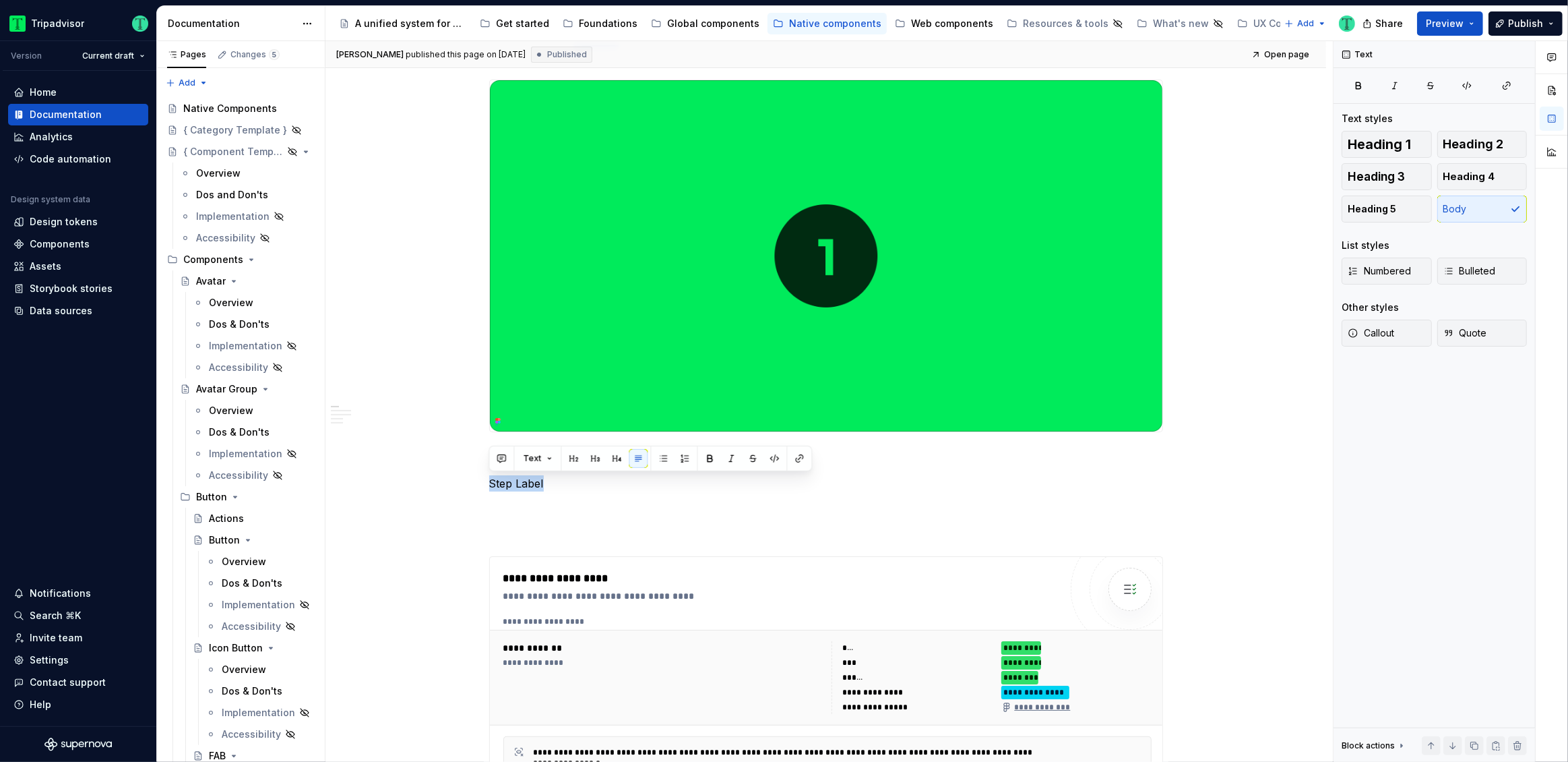
click at [961, 29] on div "Web components" at bounding box center [952, 23] width 83 height 14
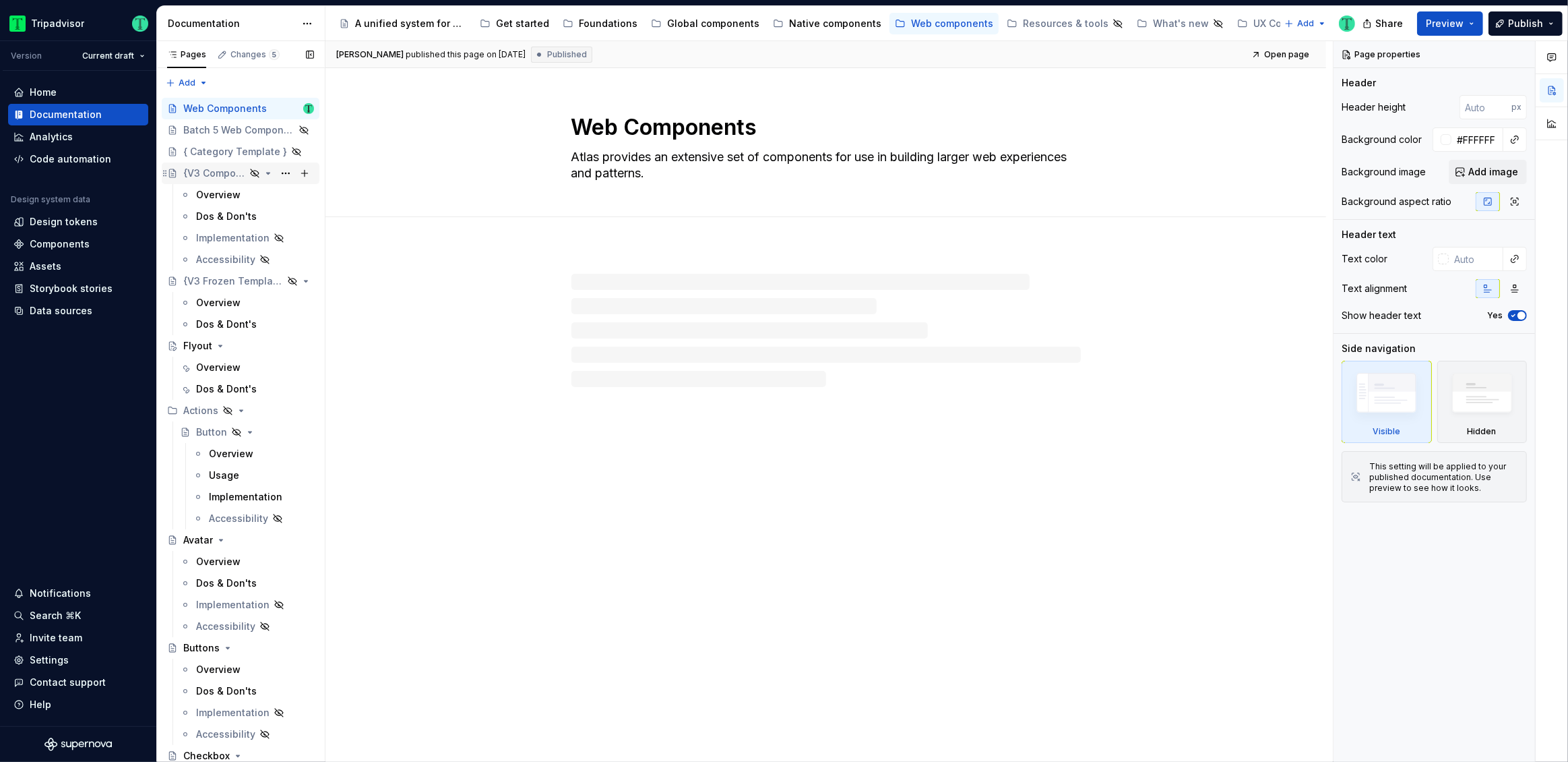
click at [208, 179] on div "{V3 Component Template}" at bounding box center [214, 174] width 62 height 14
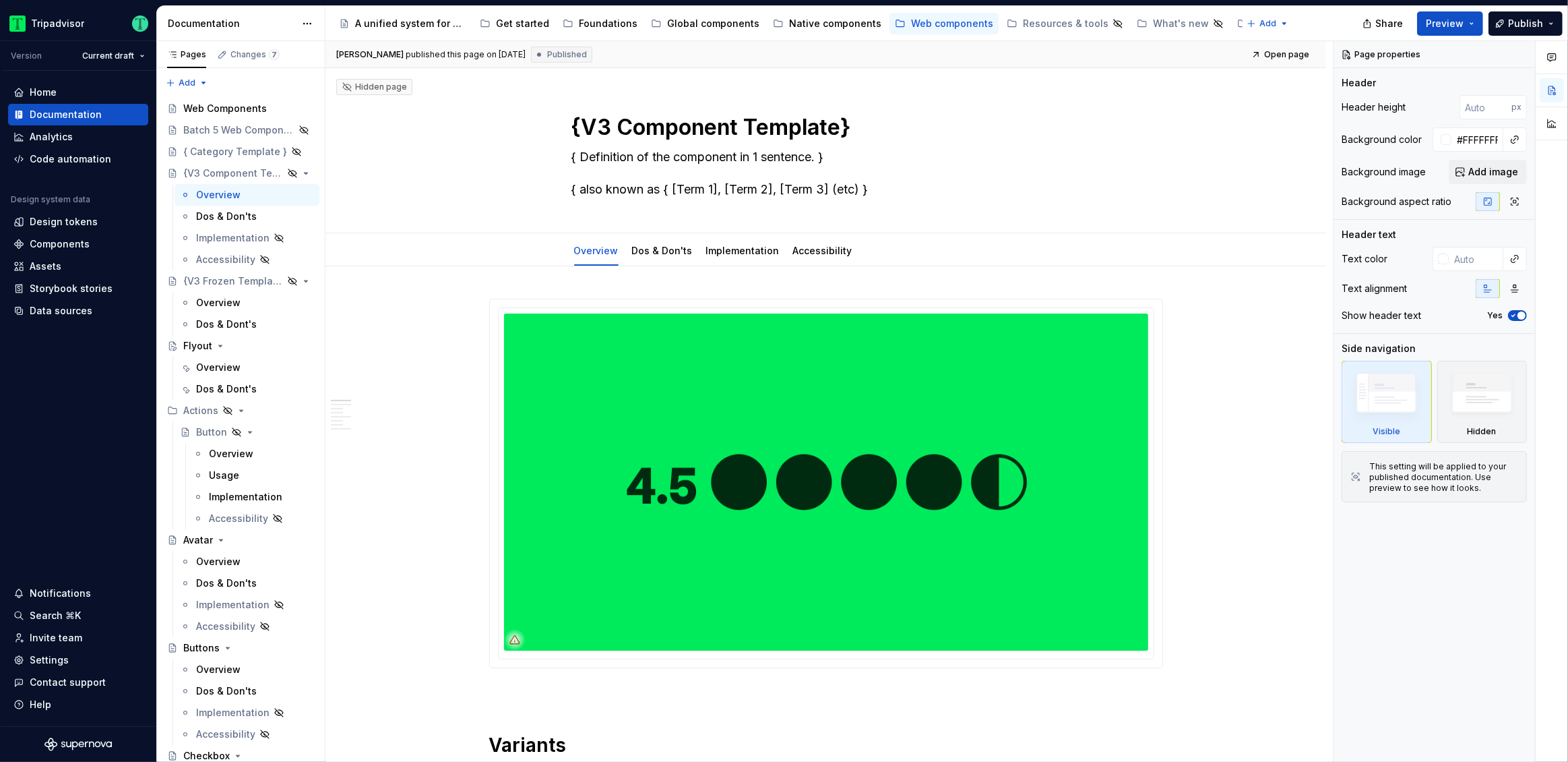
type textarea "*"
